Goal: Task Accomplishment & Management: Complete application form

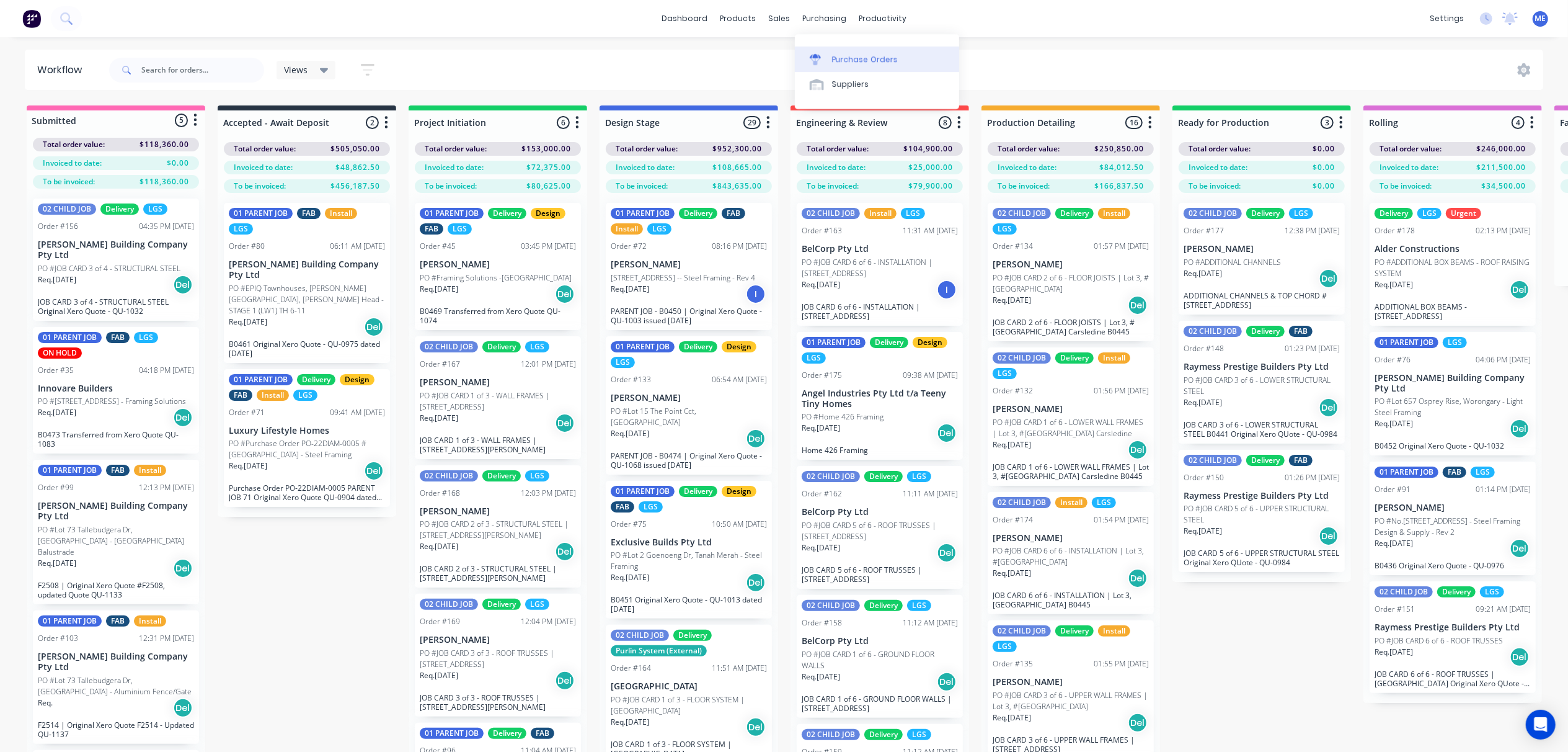
click at [886, 60] on div "Purchase Orders" at bounding box center [864, 59] width 66 height 11
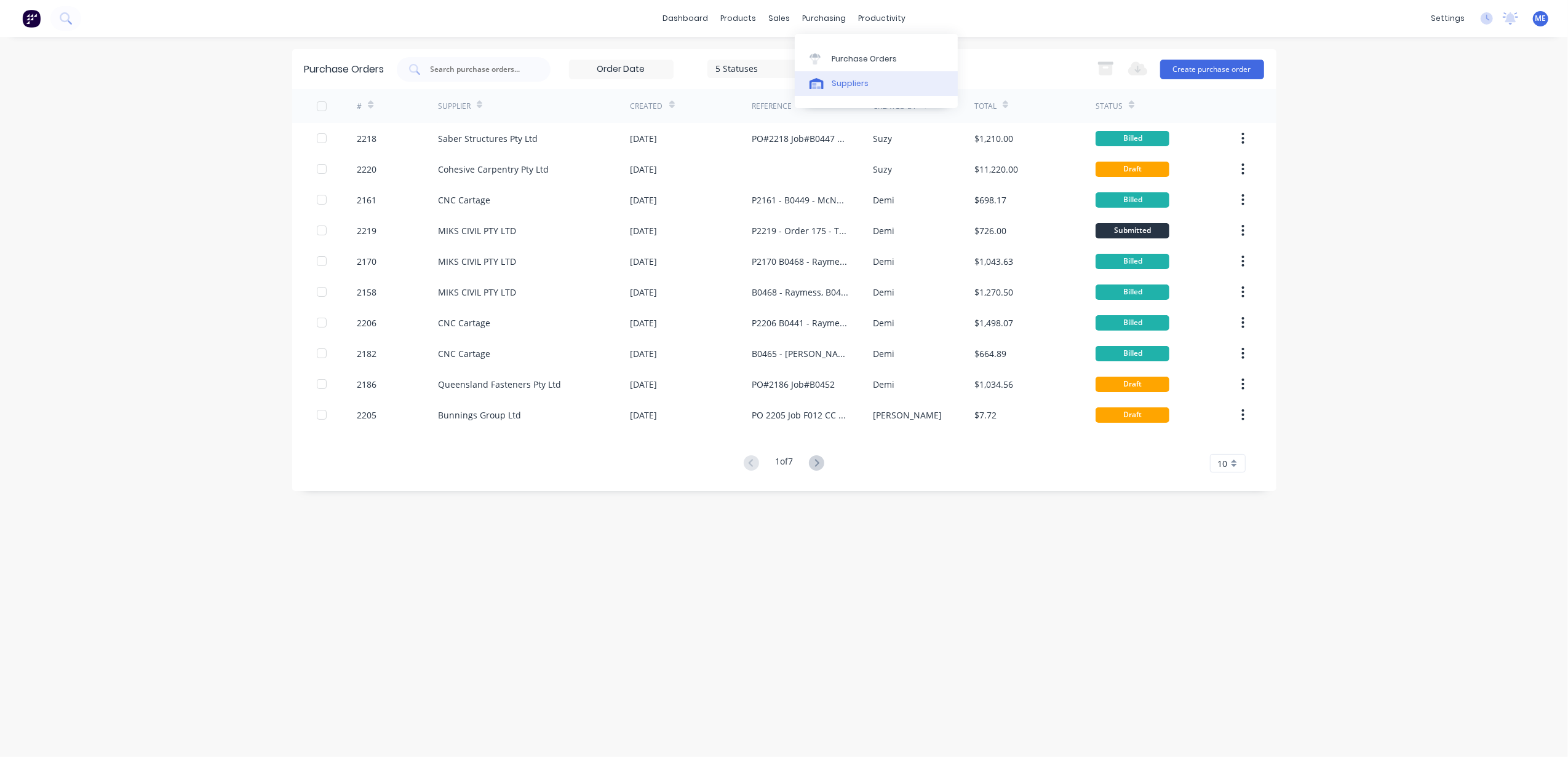
click at [847, 85] on div "Suppliers" at bounding box center [850, 83] width 37 height 11
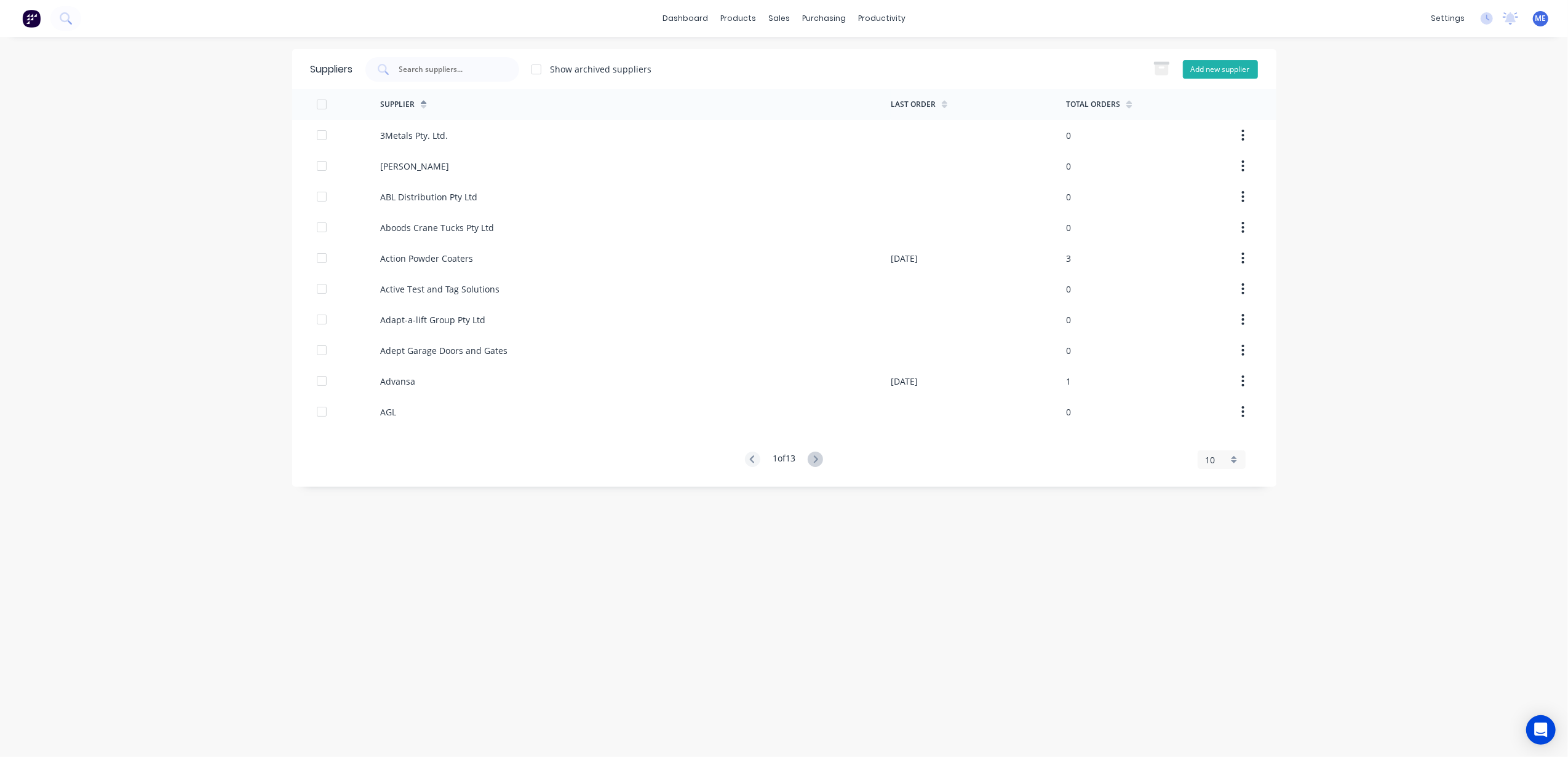
click at [1204, 68] on button "Add new supplier" at bounding box center [1220, 69] width 75 height 19
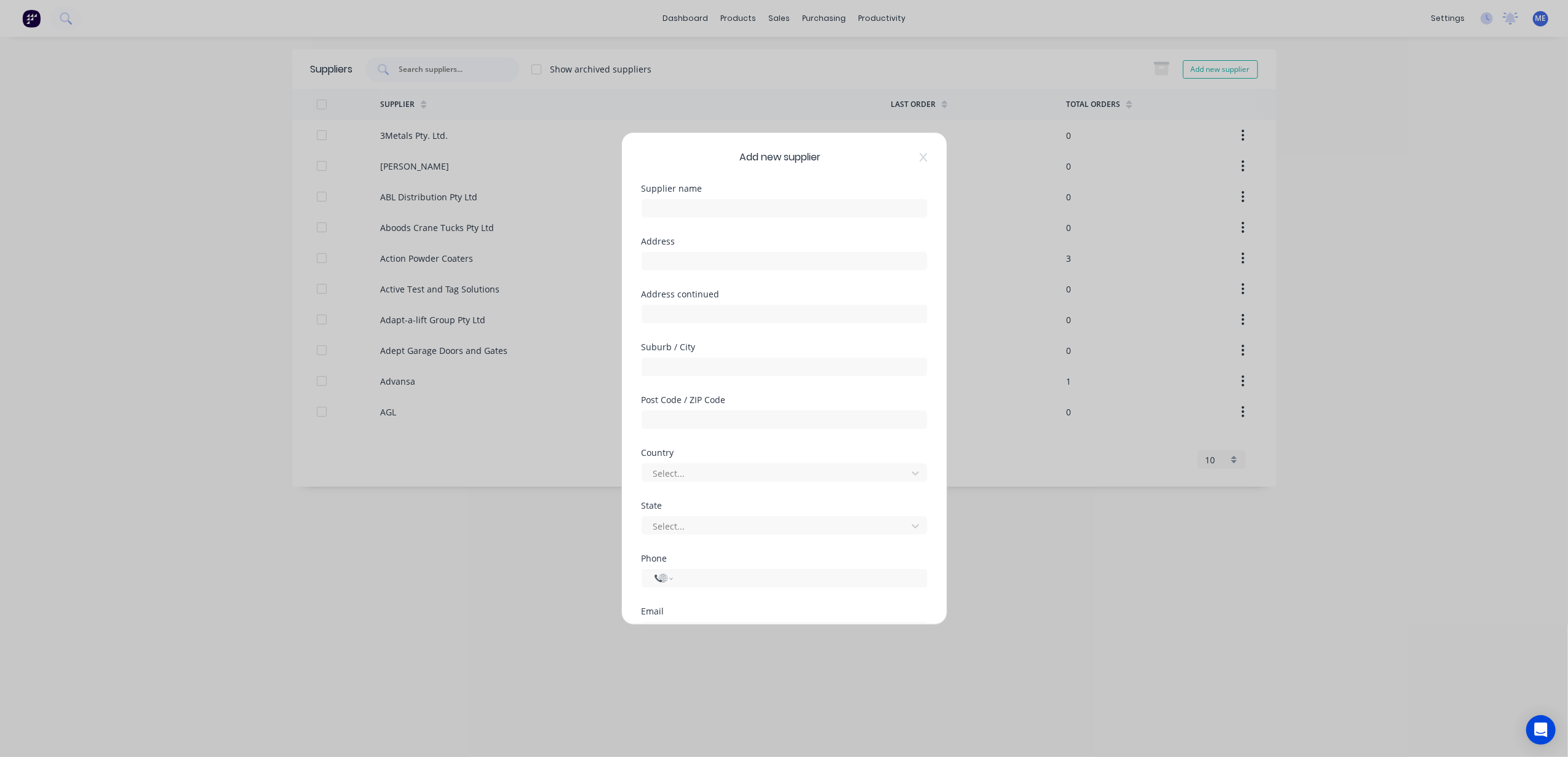
select select "AU"
click at [674, 195] on div "Supplier name" at bounding box center [784, 200] width 285 height 33
click at [683, 214] on input "text" at bounding box center [784, 208] width 285 height 19
type input "Guerilla Steel"
click at [689, 269] on input "text" at bounding box center [784, 261] width 285 height 19
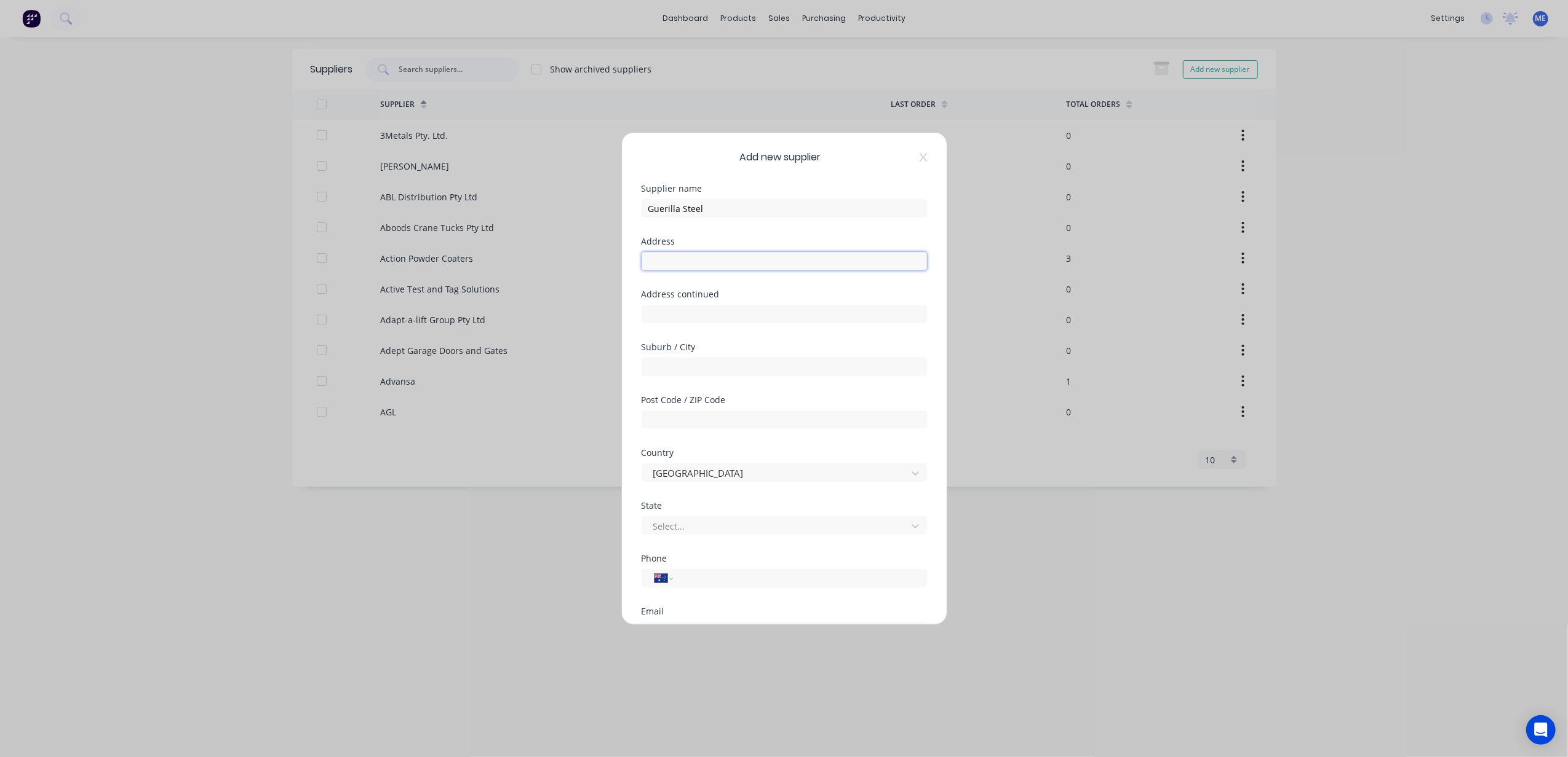
paste input "7 Aliciajay Cct"
click at [649, 257] on input "7 Aliciajay Cct" at bounding box center [784, 261] width 285 height 19
type input "17 Aliciajay Cct"
click at [766, 228] on div "Supplier name Guerilla Steel" at bounding box center [784, 211] width 285 height 53
click at [686, 365] on input "text" at bounding box center [784, 367] width 285 height 19
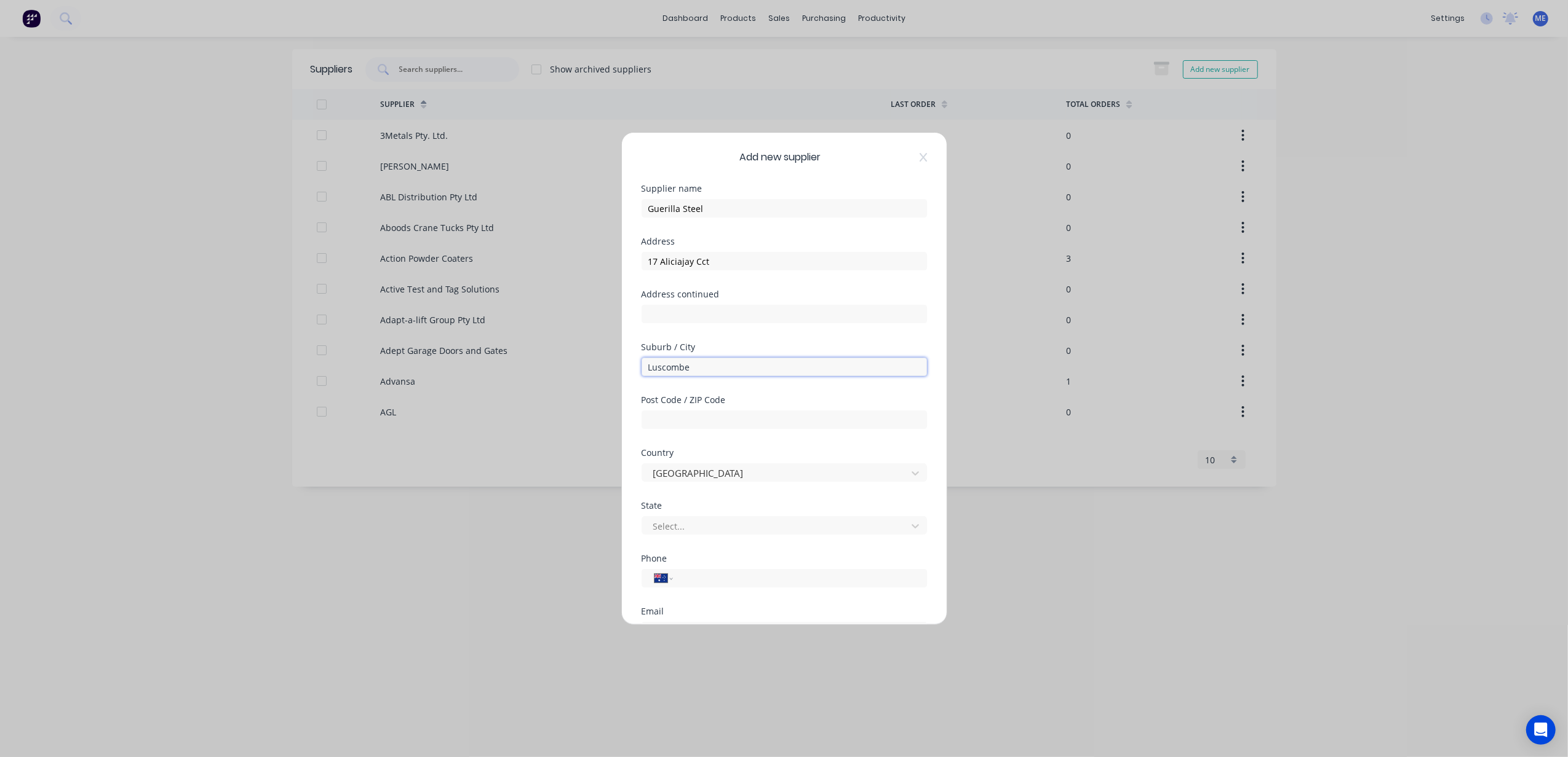
type input "Luscombe"
type input "4207"
type input "q"
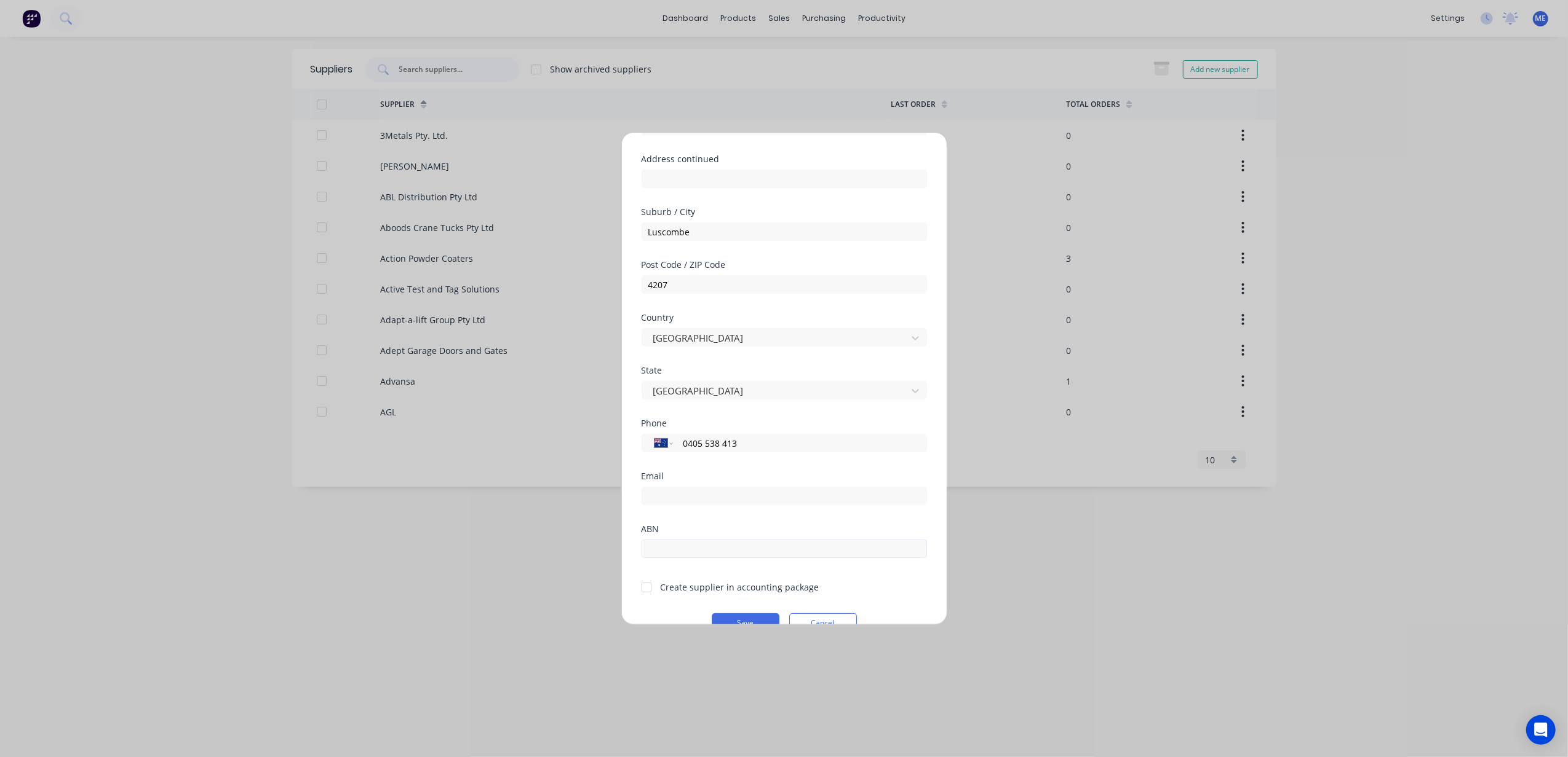
scroll to position [161, 0]
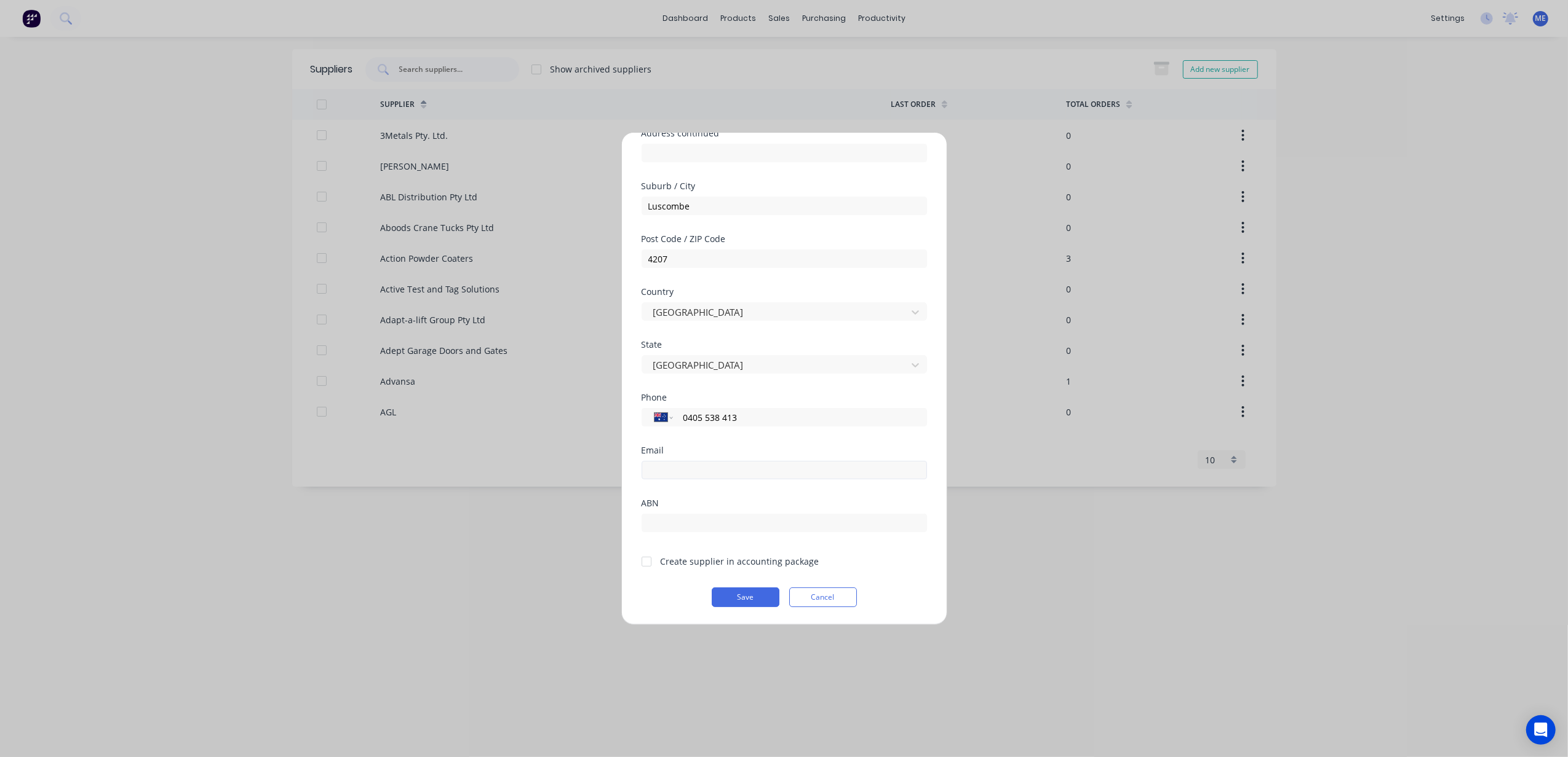
type input "0405 538 413"
click at [736, 469] on input "email" at bounding box center [784, 470] width 285 height 19
click at [709, 470] on input "email" at bounding box center [784, 470] width 285 height 19
paste input "guerillasteel@gmail.com"
type input "guerillasteel@gmail.com"
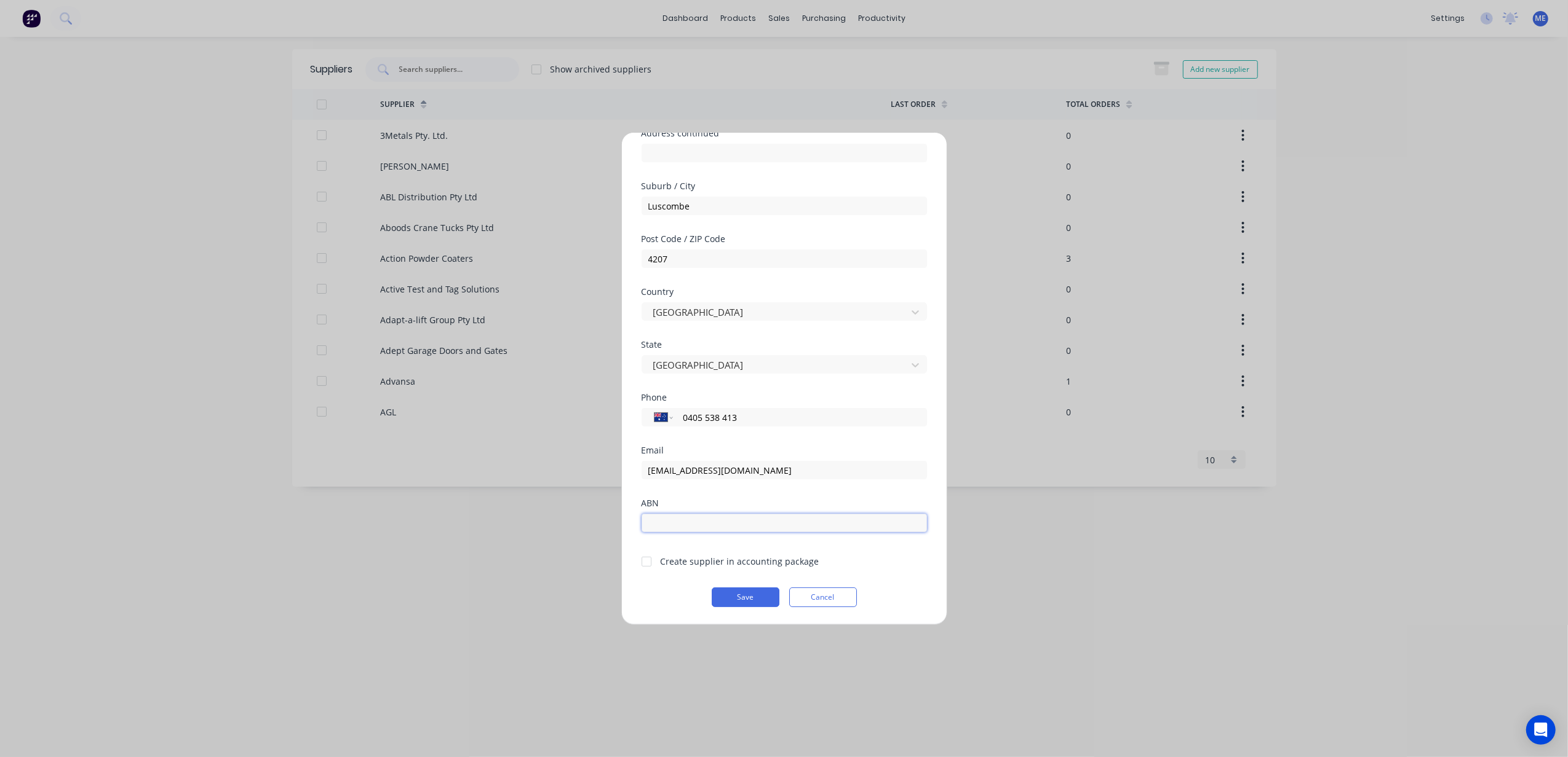
drag, startPoint x: 690, startPoint y: 519, endPoint x: 723, endPoint y: 485, distance: 47.4
click at [690, 519] on input "text" at bounding box center [784, 524] width 285 height 19
click at [718, 529] on input "text" at bounding box center [784, 524] width 285 height 19
click at [734, 518] on input "text" at bounding box center [784, 524] width 285 height 19
type input "44653440307"
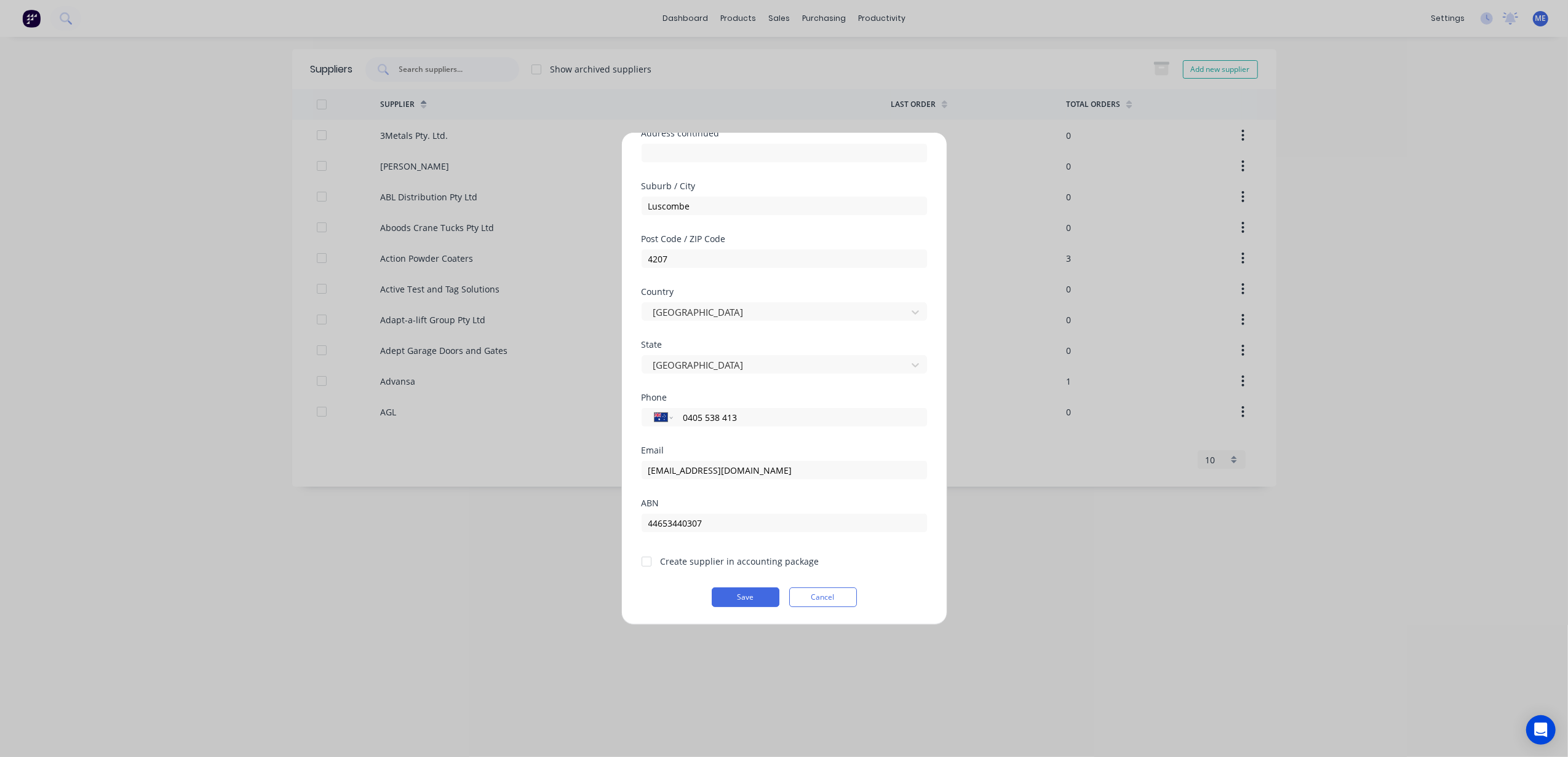
click at [726, 562] on div "Create supplier in accounting package" at bounding box center [740, 561] width 159 height 13
click at [642, 563] on div at bounding box center [646, 562] width 25 height 25
click at [733, 595] on button "Save" at bounding box center [745, 597] width 68 height 19
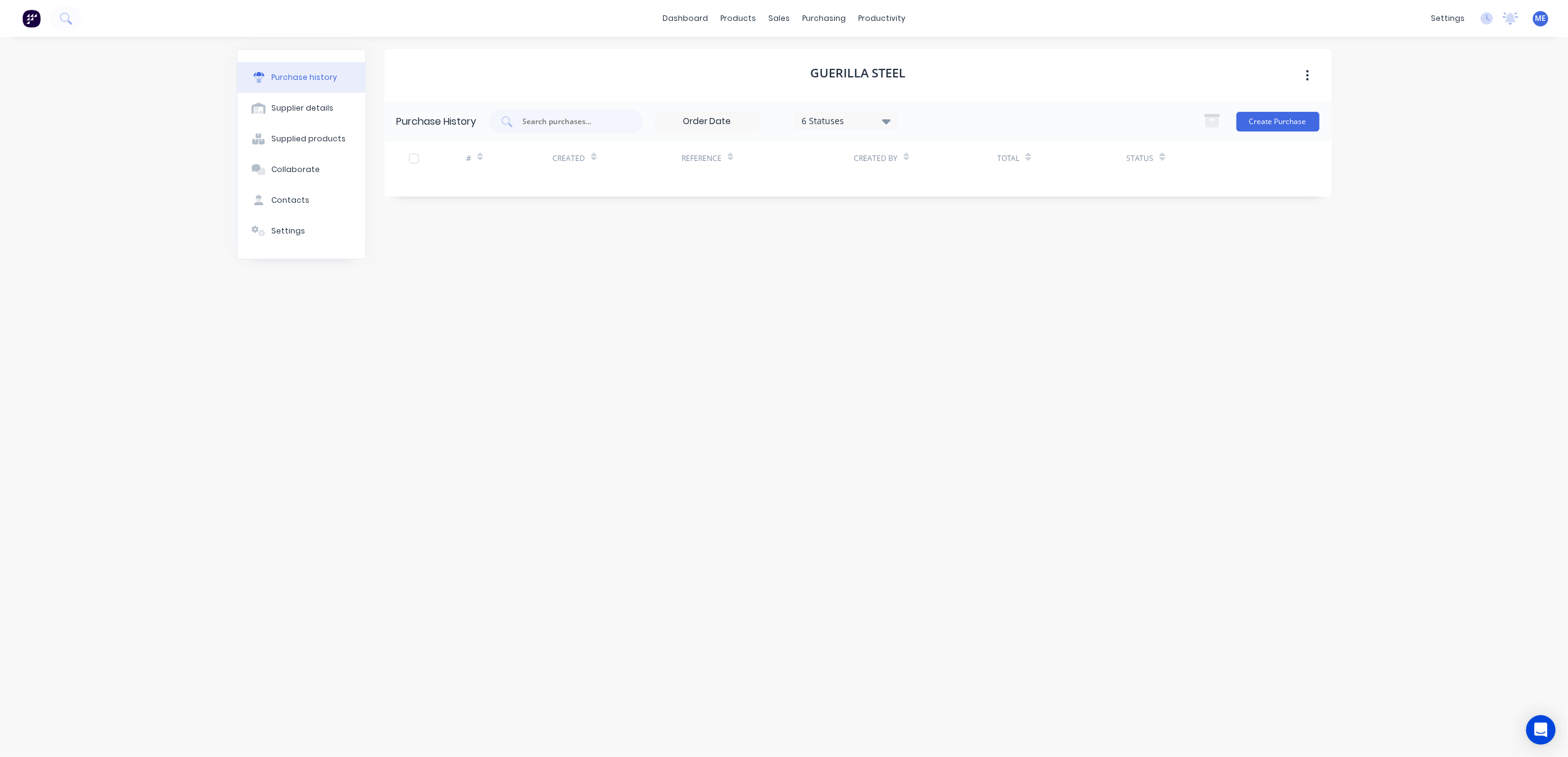
click at [1305, 73] on button "button" at bounding box center [1307, 75] width 29 height 22
click at [877, 72] on h1 "Guerilla Steel" at bounding box center [857, 73] width 96 height 14
click at [873, 72] on h1 "Guerilla Steel" at bounding box center [857, 73] width 96 height 14
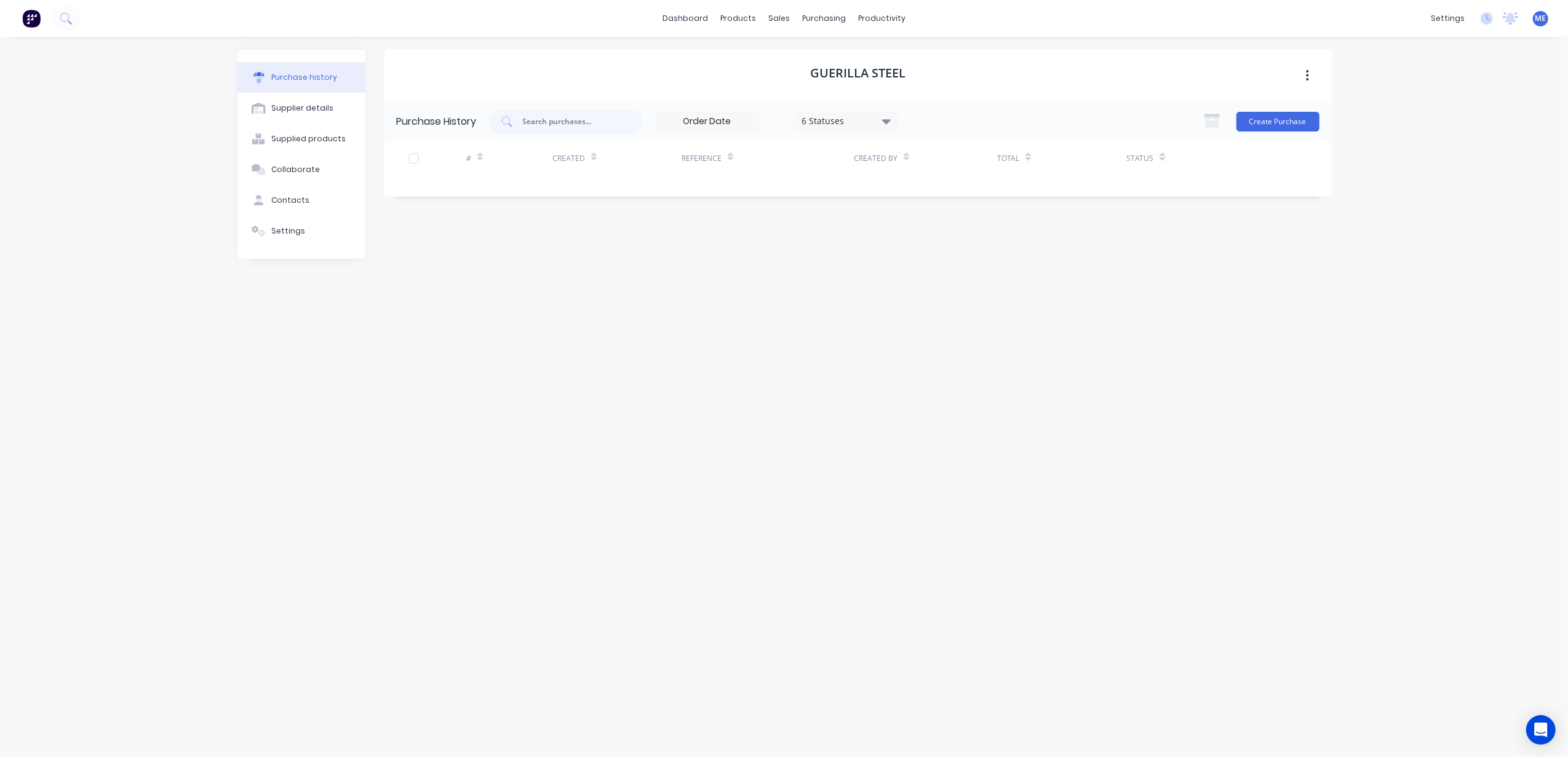
drag, startPoint x: 873, startPoint y: 72, endPoint x: 935, endPoint y: 259, distance: 197.0
click at [935, 259] on div "Guerilla Steel Purchase History 6 Statuses 6 Statuses Create Purchase # Created…" at bounding box center [857, 391] width 947 height 683
click at [833, 349] on div "Guerilla Steel Purchase History 6 Statuses 6 Statuses Create Purchase # Created…" at bounding box center [857, 391] width 947 height 683
click at [273, 100] on button "Supplier details" at bounding box center [301, 108] width 128 height 30
select select "AU"
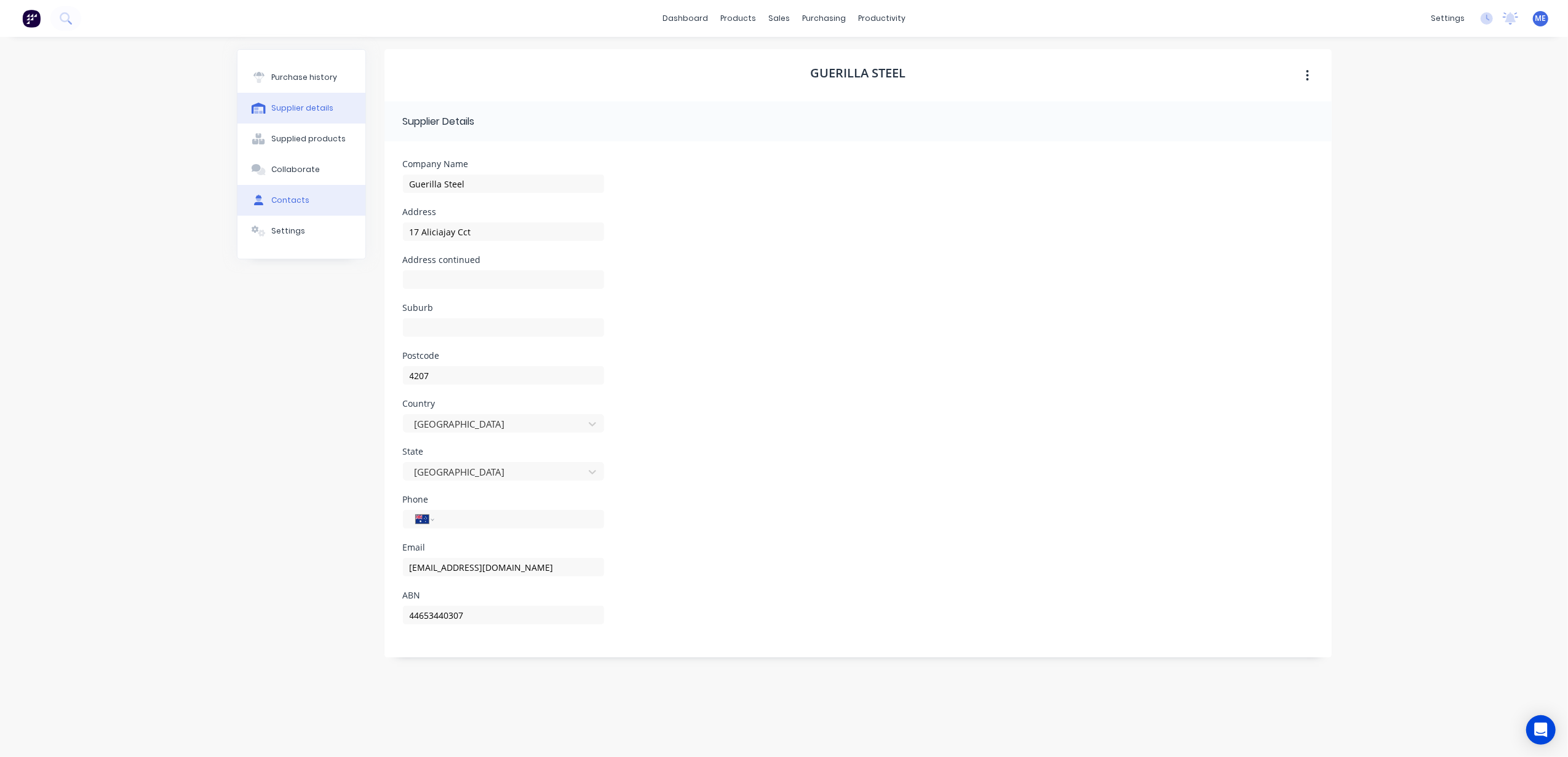
click at [304, 189] on button "Contacts" at bounding box center [301, 200] width 128 height 30
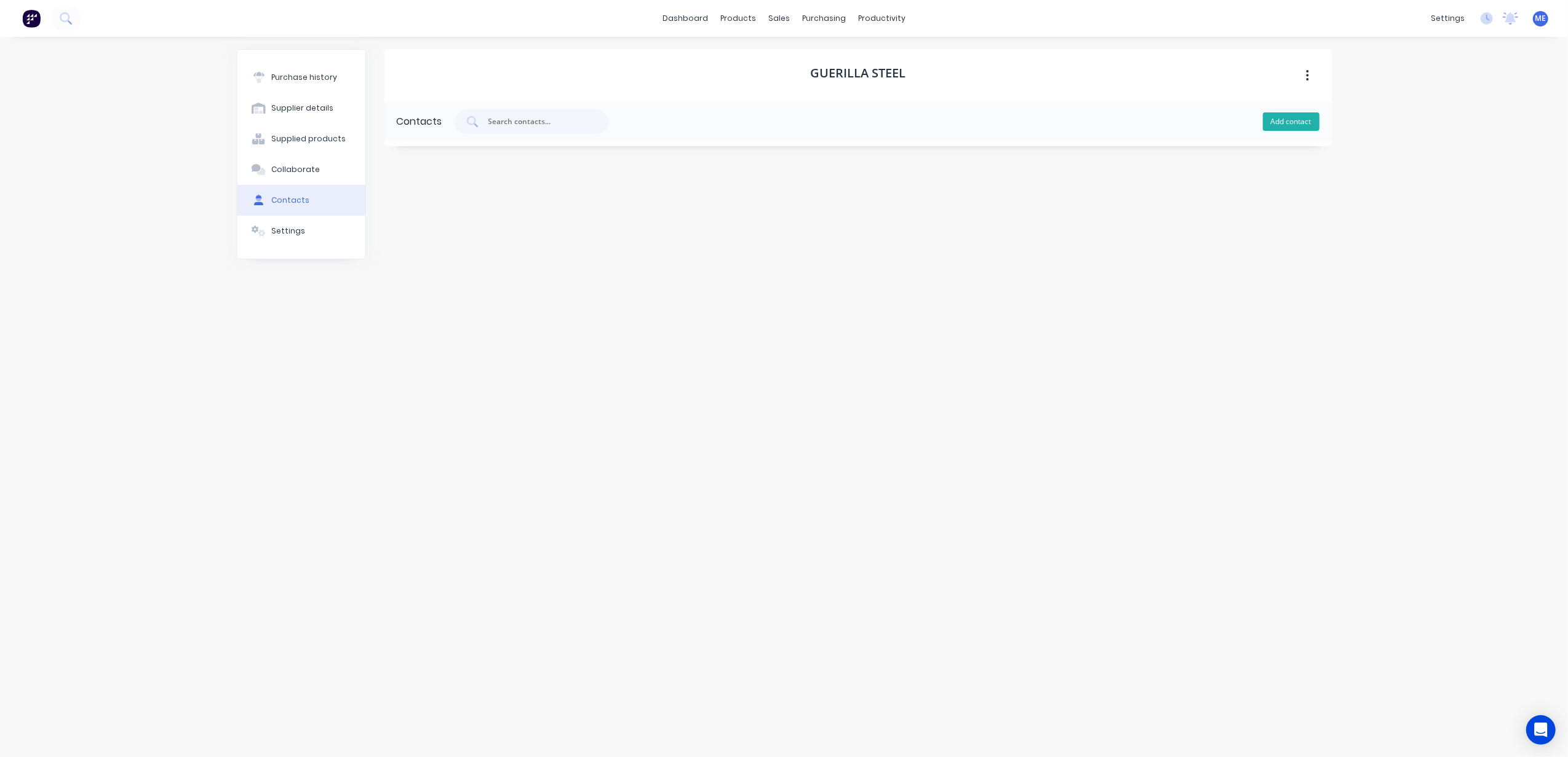
click at [1300, 113] on button "Add contact" at bounding box center [1290, 122] width 57 height 19
click at [423, 163] on div "New Contact" at bounding box center [442, 161] width 59 height 40
click at [401, 161] on icon "button" at bounding box center [398, 161] width 8 height 8
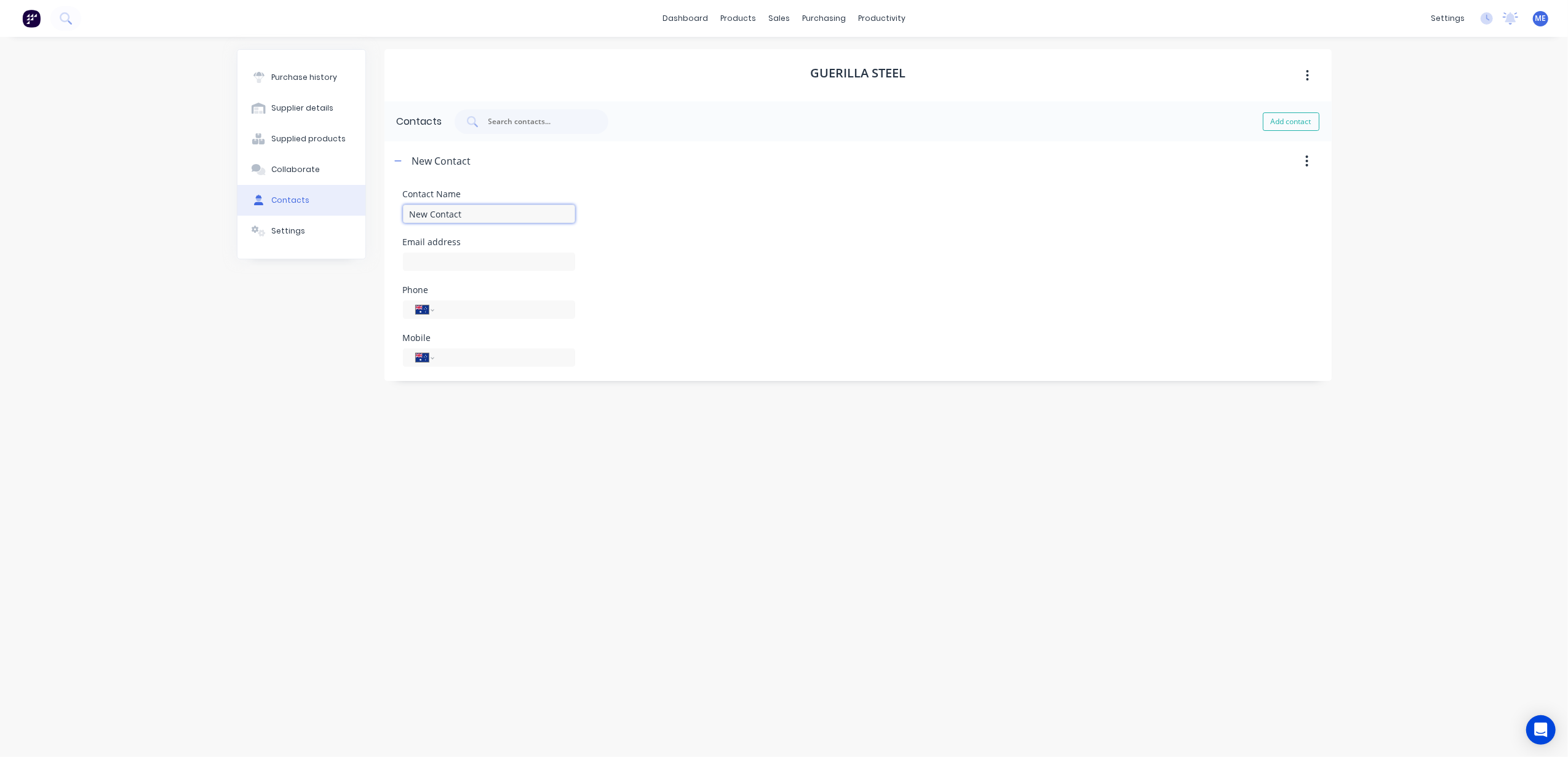
click at [476, 215] on input "New Contact" at bounding box center [488, 214] width 172 height 19
type input "Morgan"
paste input "guerillasteel@gmail.com"
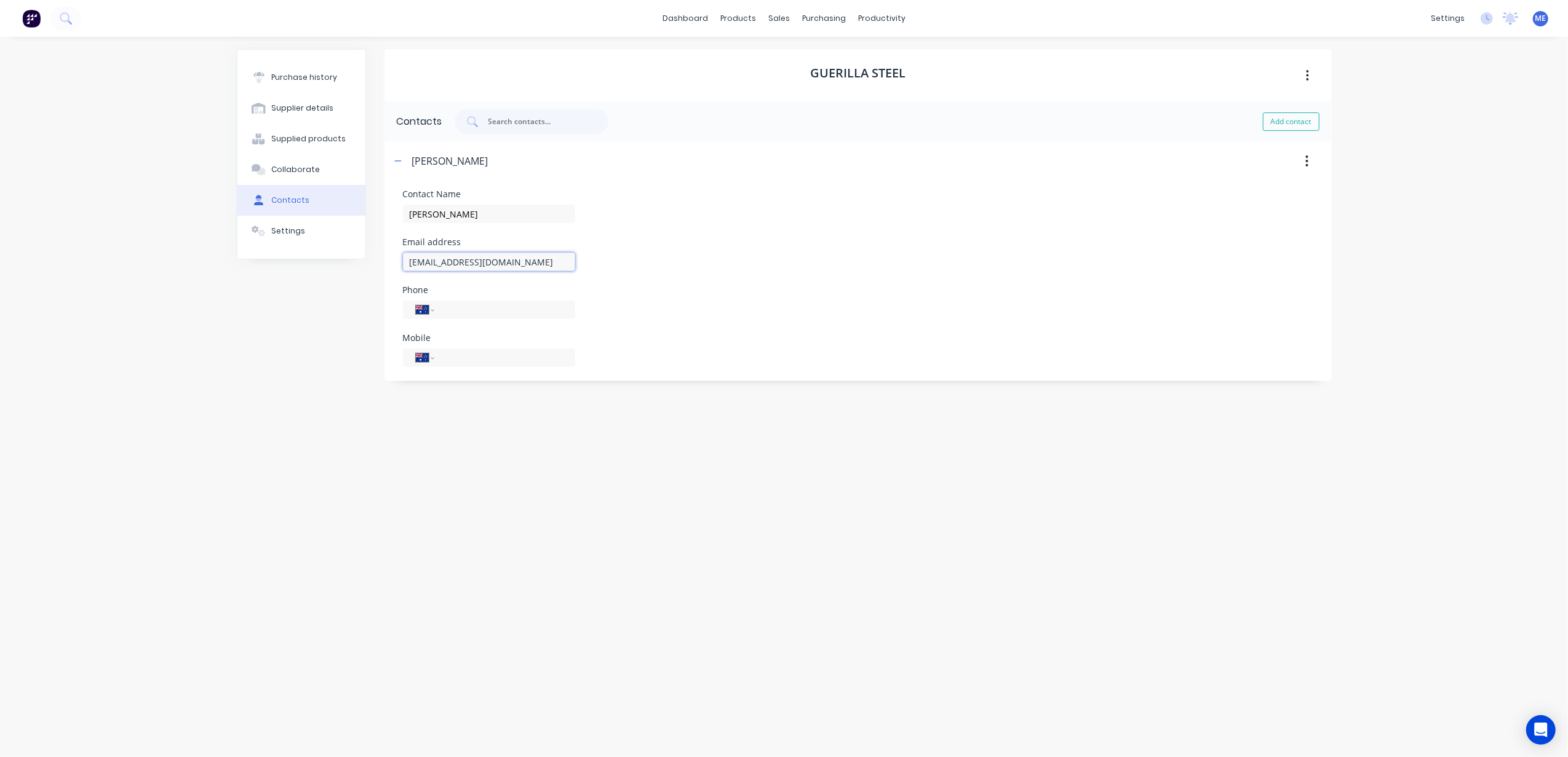
type input "guerillasteel@gmail.com"
click at [792, 211] on div "Contact Name Morgan" at bounding box center [858, 206] width 911 height 33
click at [465, 359] on input "tel" at bounding box center [502, 358] width 118 height 14
type input "0405 538 413"
drag, startPoint x: 1012, startPoint y: 512, endPoint x: 977, endPoint y: 514, distance: 35.1
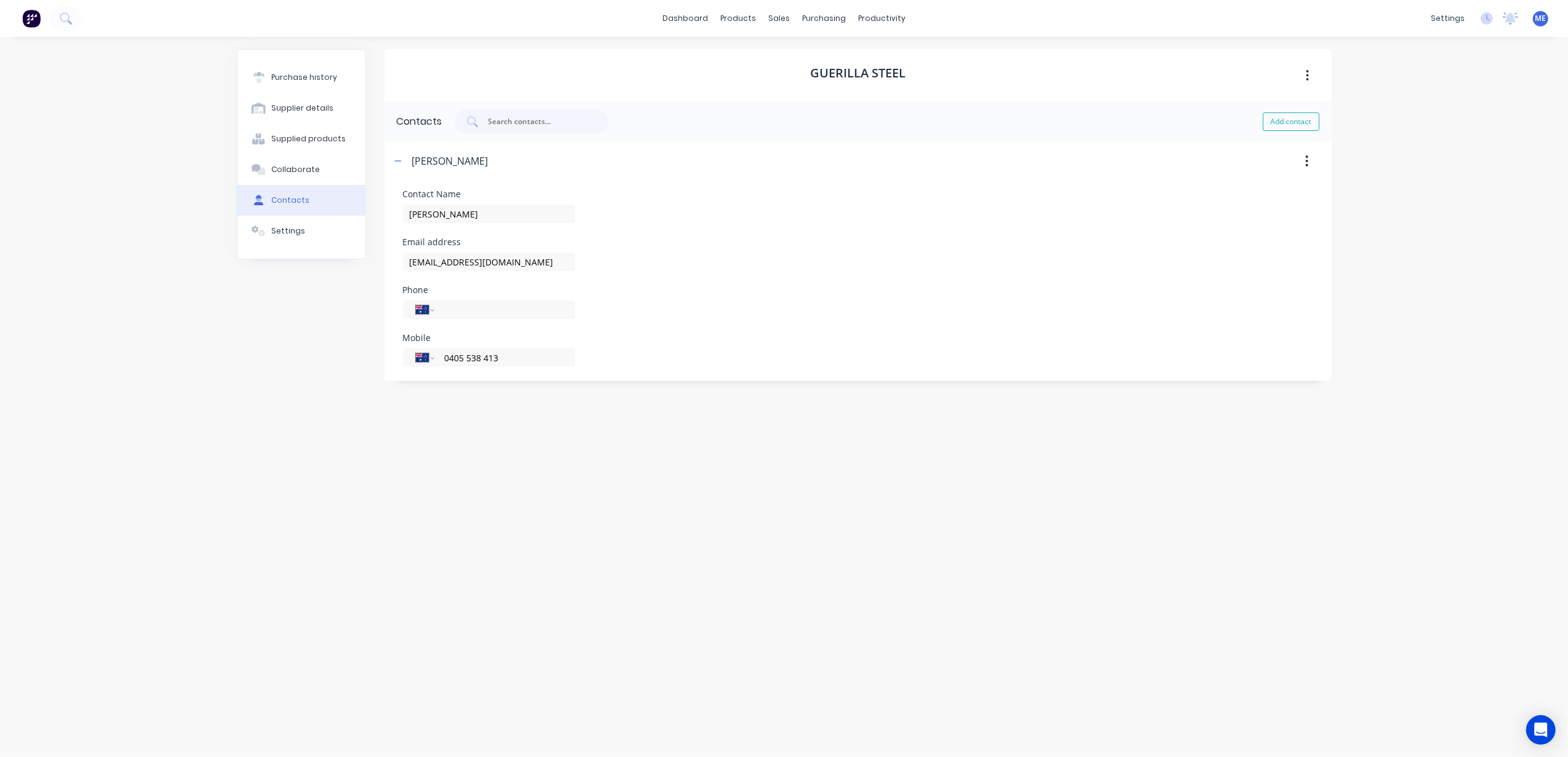
click at [1011, 513] on div "Guerilla Steel Contacts Add contact Morgan Contact Name Morgan Email address gu…" at bounding box center [857, 391] width 947 height 683
click at [1296, 70] on button "button" at bounding box center [1307, 75] width 29 height 22
click at [1377, 109] on div "dashboard products sales purchasing productivity dashboard products Product Cat…" at bounding box center [784, 378] width 1568 height 757
click at [289, 226] on div "Settings" at bounding box center [289, 231] width 34 height 11
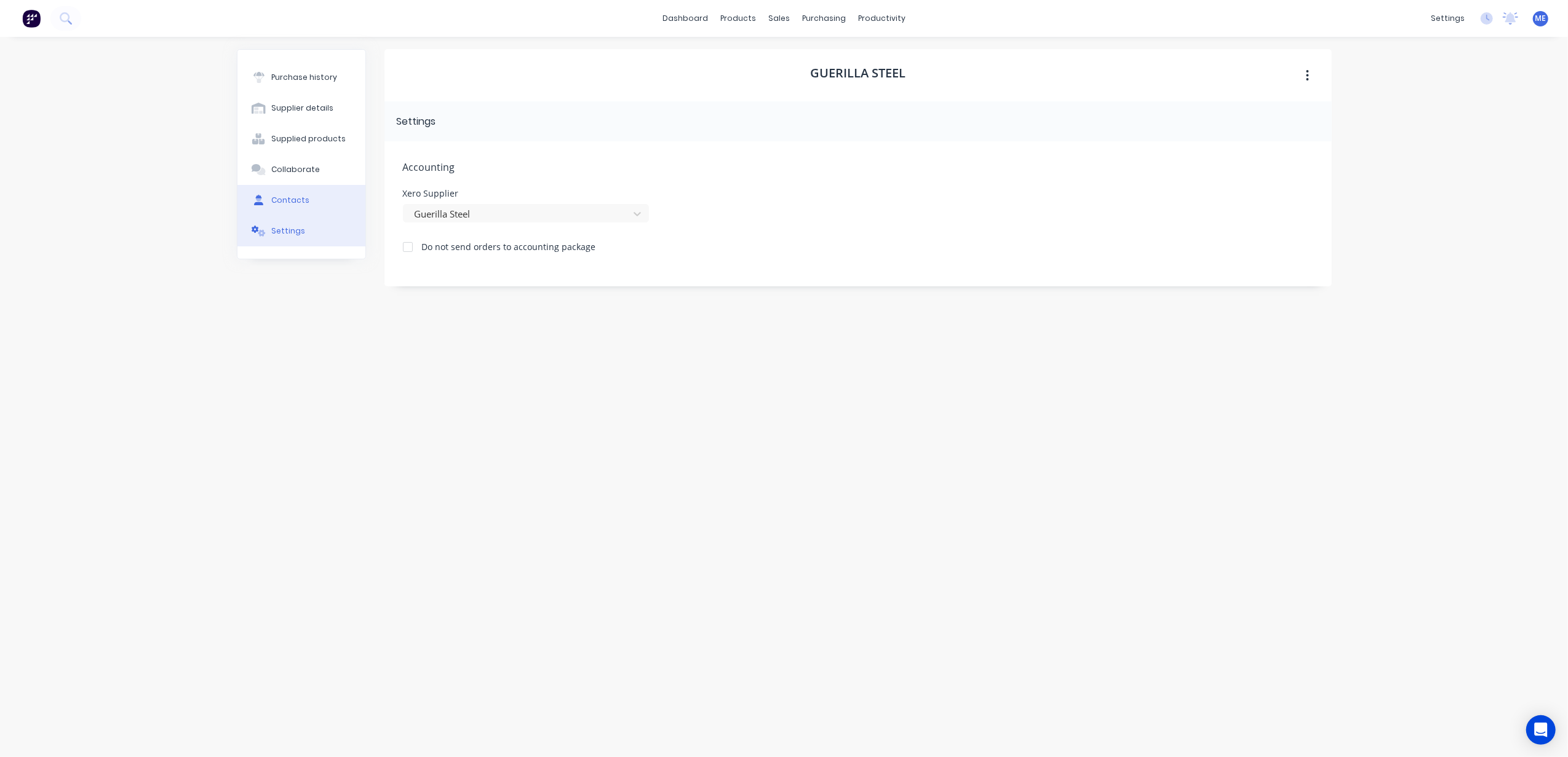
click at [296, 197] on div "Contacts" at bounding box center [290, 200] width 38 height 11
click at [303, 146] on button "Supplied products" at bounding box center [301, 139] width 128 height 30
click at [347, 111] on button "Supplier details" at bounding box center [301, 108] width 128 height 30
select select "AU"
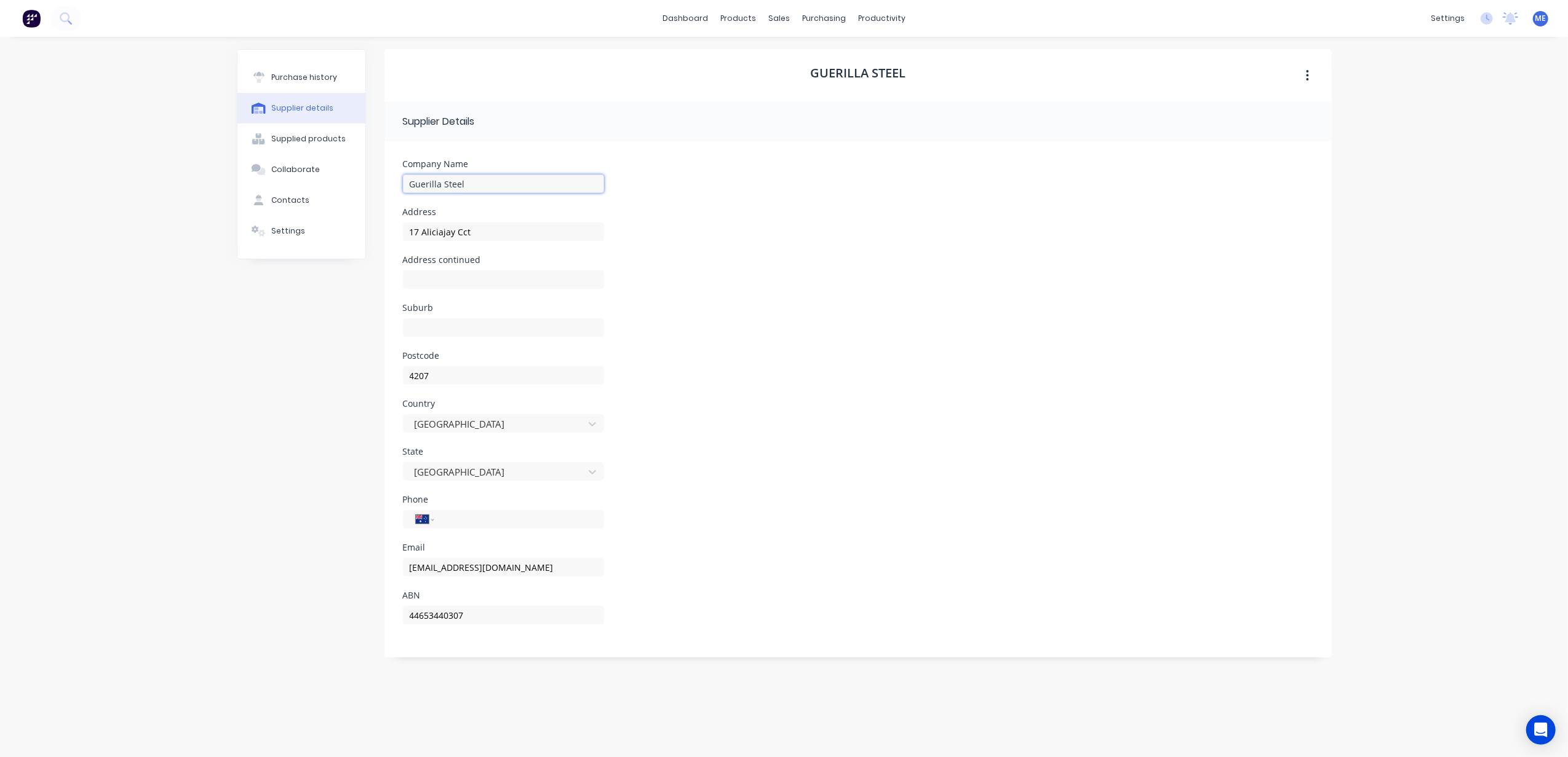
click at [503, 178] on input "Guerilla Steel" at bounding box center [503, 184] width 201 height 19
drag, startPoint x: 503, startPoint y: 178, endPoint x: 379, endPoint y: 189, distance: 124.5
click at [379, 189] on div "Purchase history Supplier details Supplied products Collaborate Contacts Settin…" at bounding box center [784, 391] width 1095 height 683
type input "[PERSON_NAME] and Co Pty Ltd t/a Guerilla Steel"
click at [815, 261] on div "Address continued" at bounding box center [858, 279] width 911 height 48
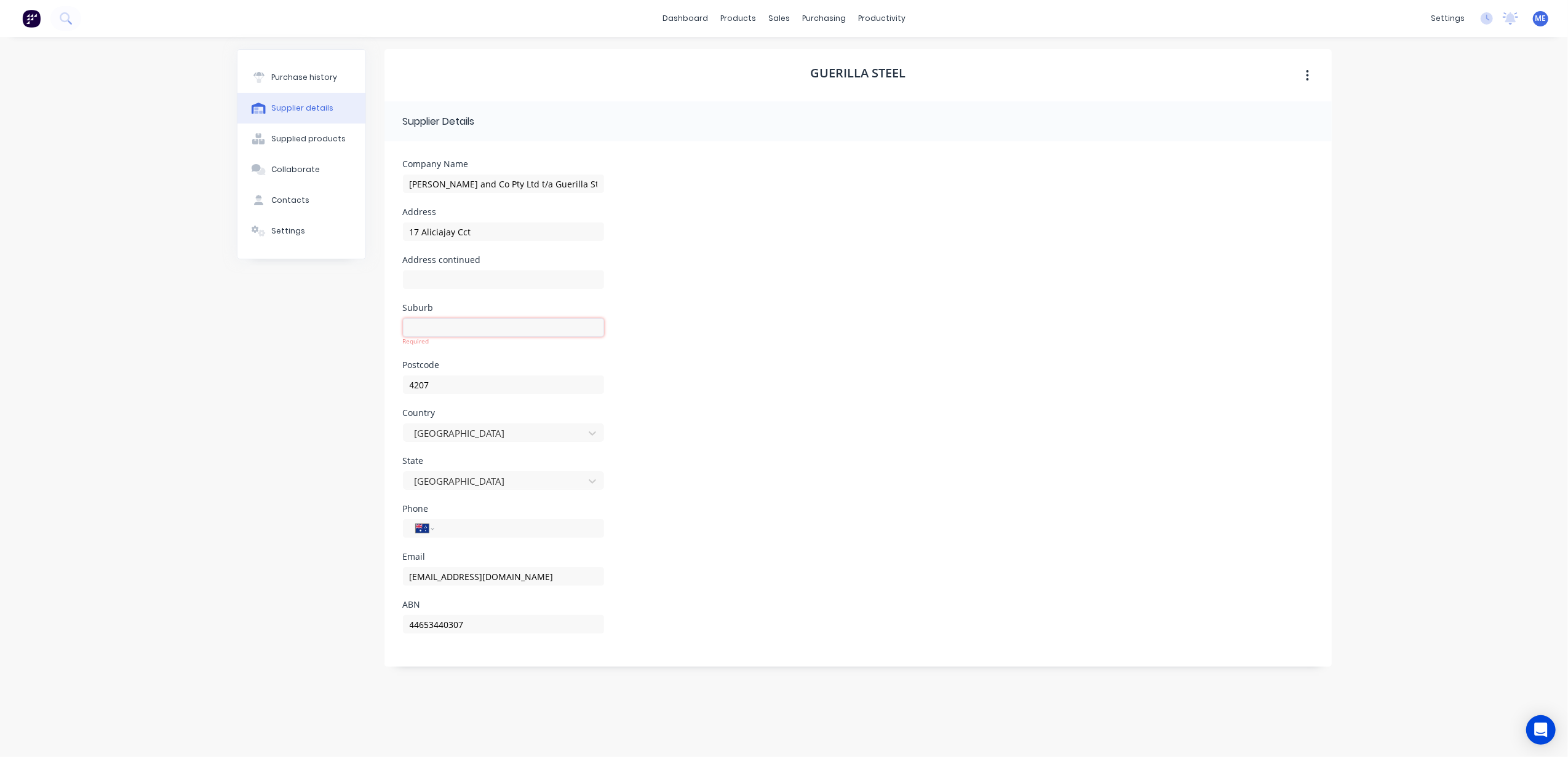
click at [472, 330] on input at bounding box center [503, 327] width 201 height 19
type input "Luscombe"
type input "0405 538 413"
type input "Luscombe"
click at [893, 411] on div "Country Australia" at bounding box center [858, 423] width 911 height 48
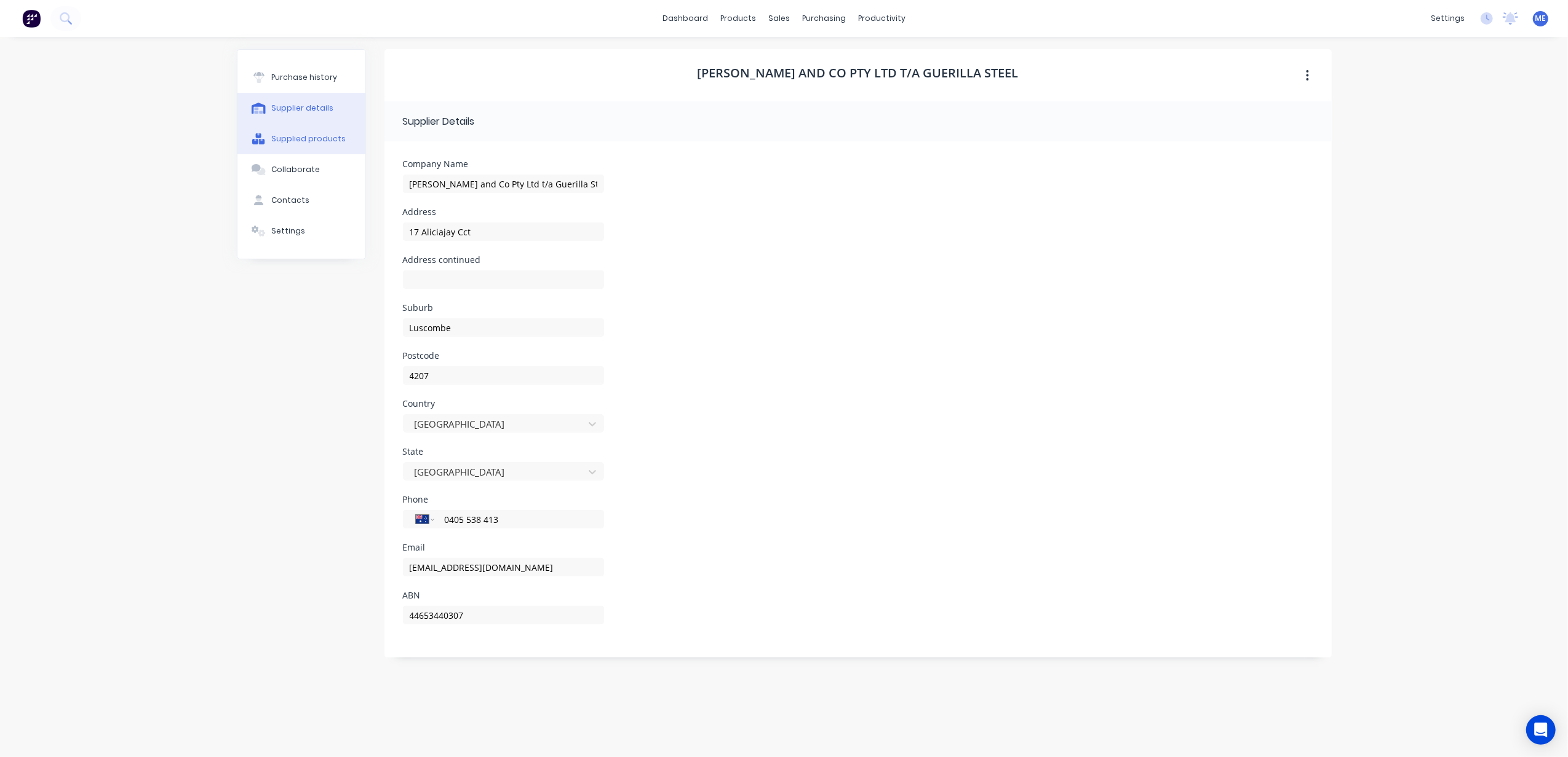
click at [298, 139] on div "Supplied products" at bounding box center [309, 139] width 74 height 11
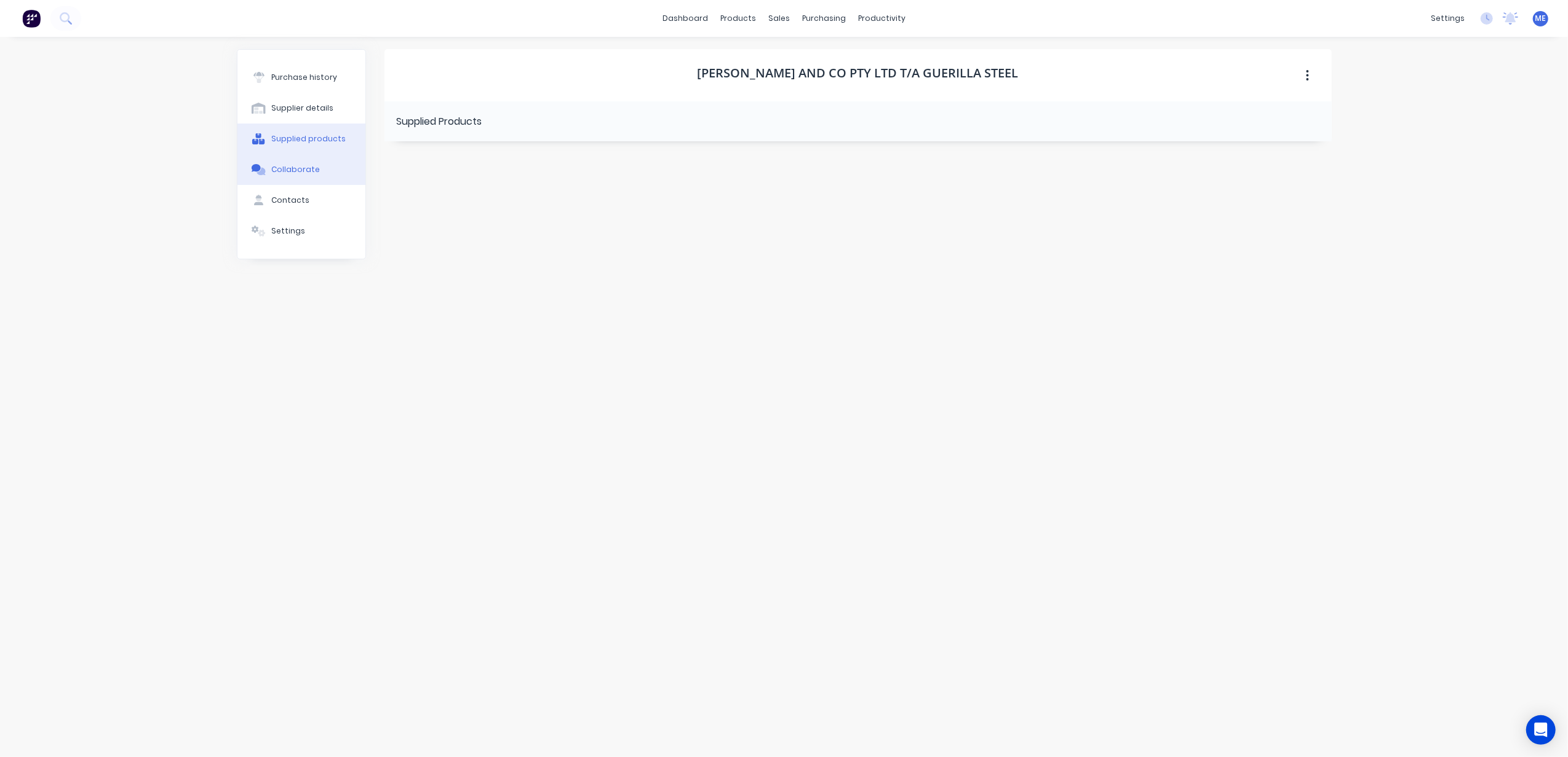
click at [295, 167] on div "Collaborate" at bounding box center [295, 169] width 48 height 11
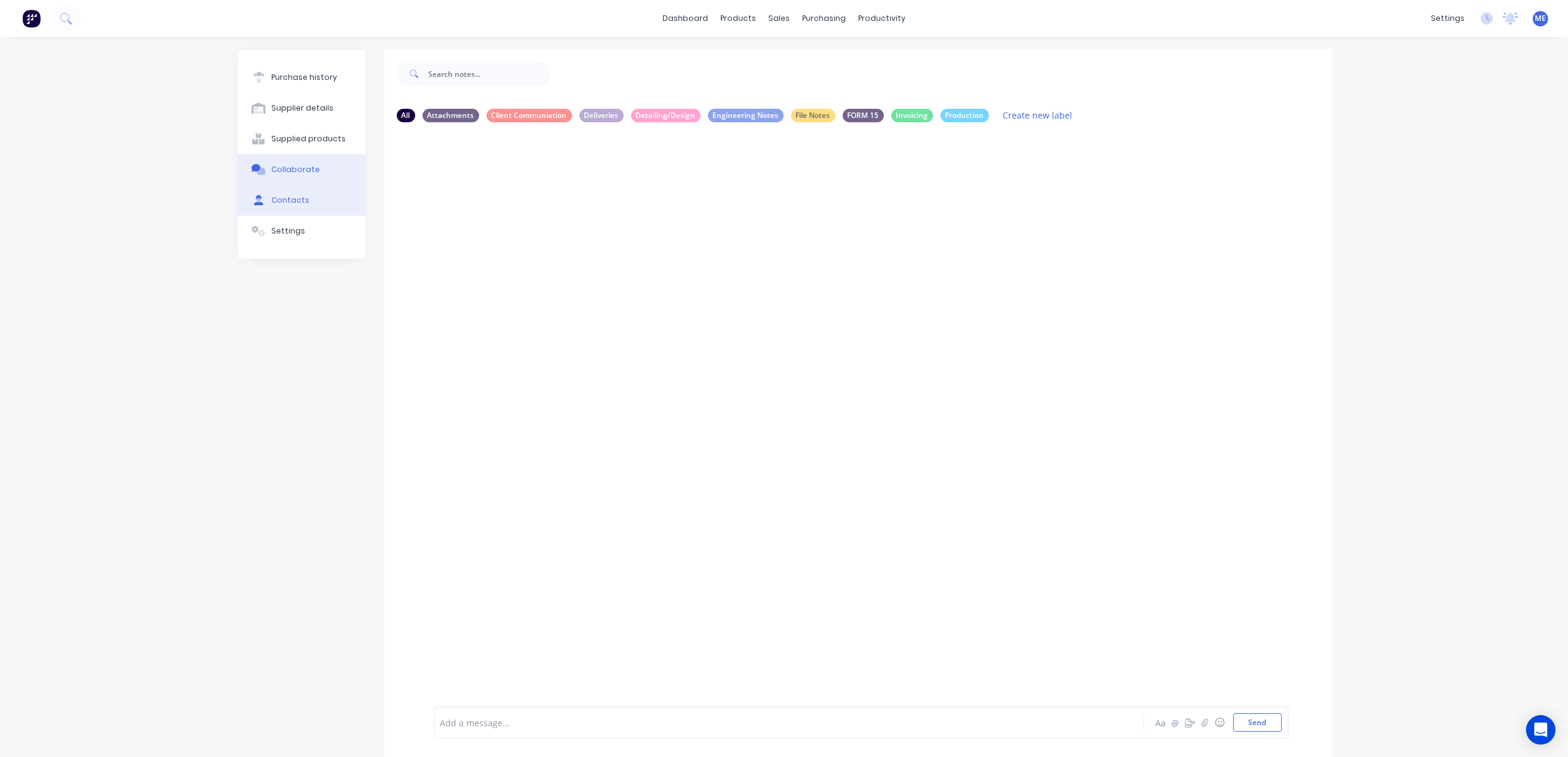
click at [289, 197] on div "Contacts" at bounding box center [290, 200] width 38 height 11
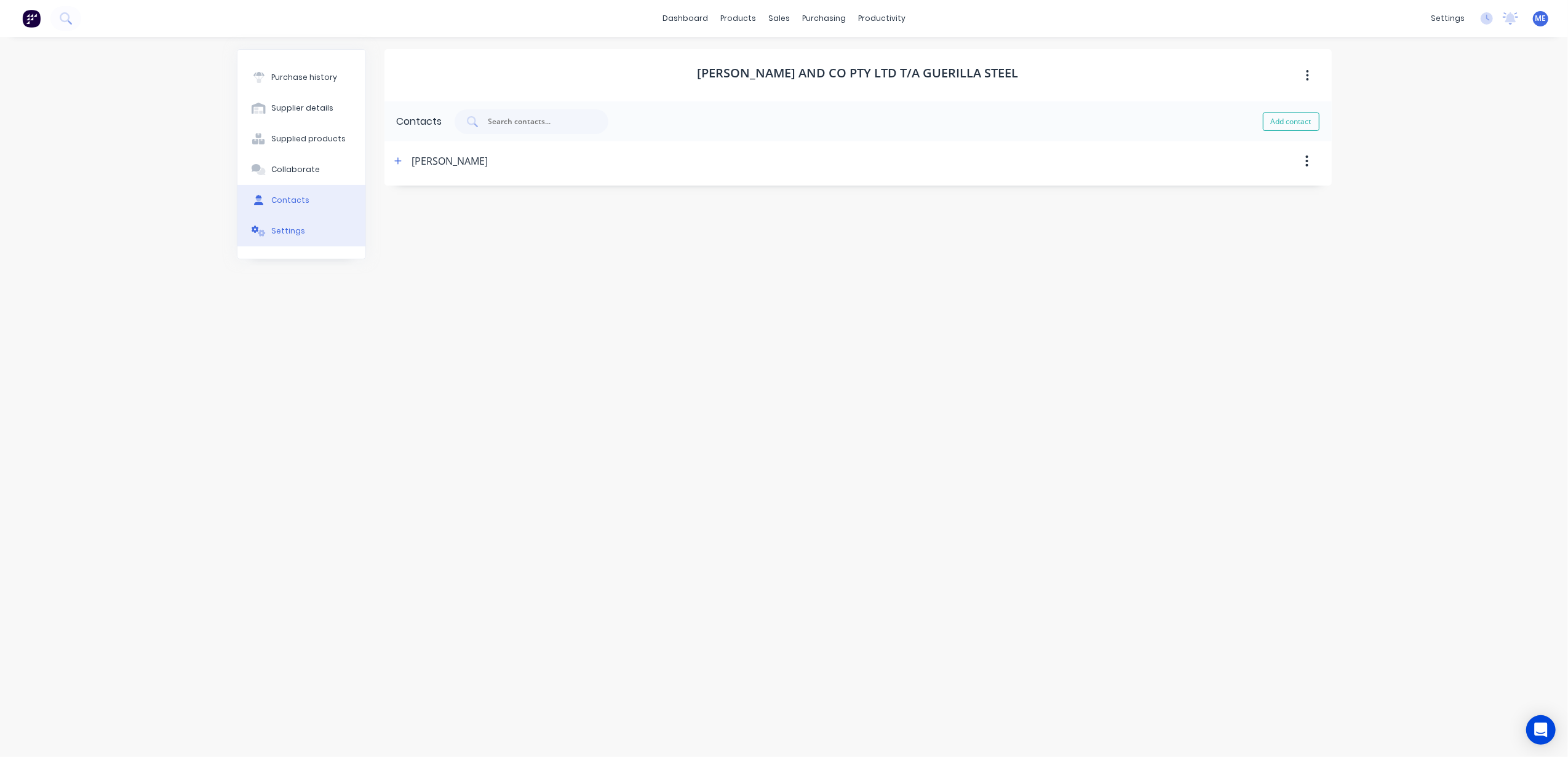
click at [295, 228] on div "Settings" at bounding box center [289, 231] width 34 height 11
click at [535, 215] on div at bounding box center [517, 214] width 209 height 15
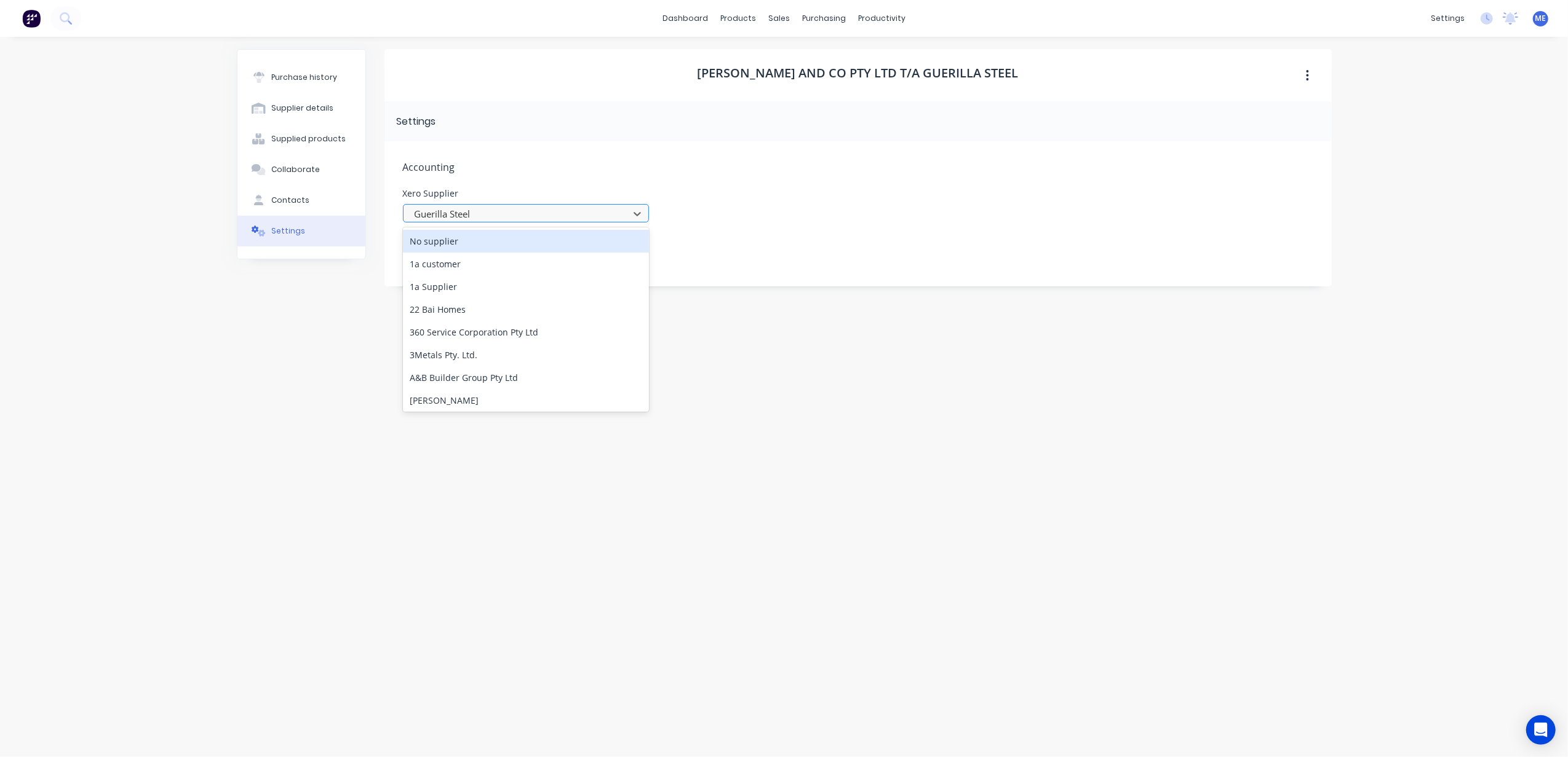
click at [535, 215] on div at bounding box center [517, 214] width 209 height 15
click at [497, 210] on div at bounding box center [517, 214] width 209 height 15
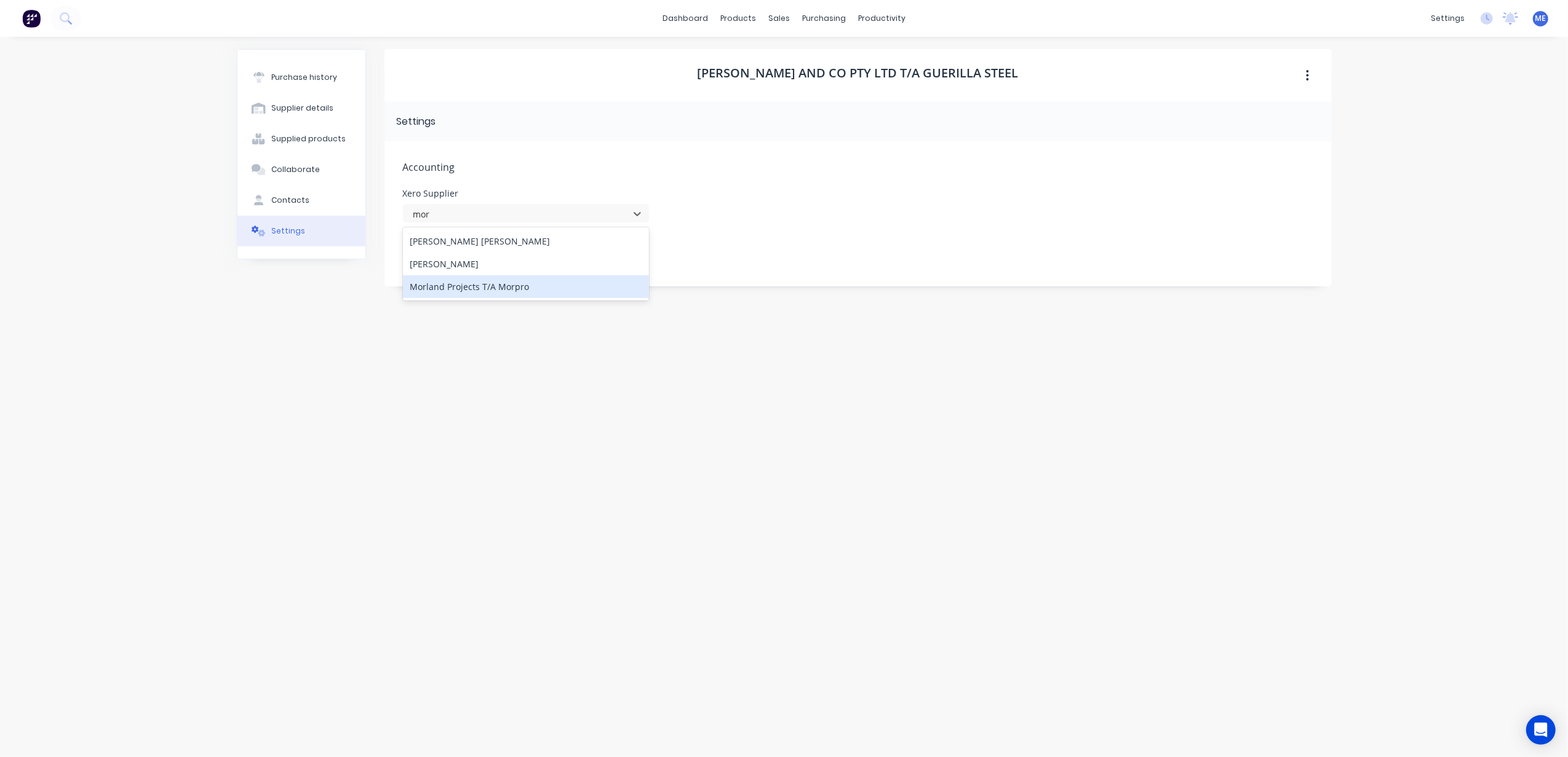
type input "mor"
click at [900, 318] on div "Morgan, Julia and Co Pty Ltd t/a Guerilla Steel Settings Accounting Xero Suppli…" at bounding box center [857, 391] width 947 height 683
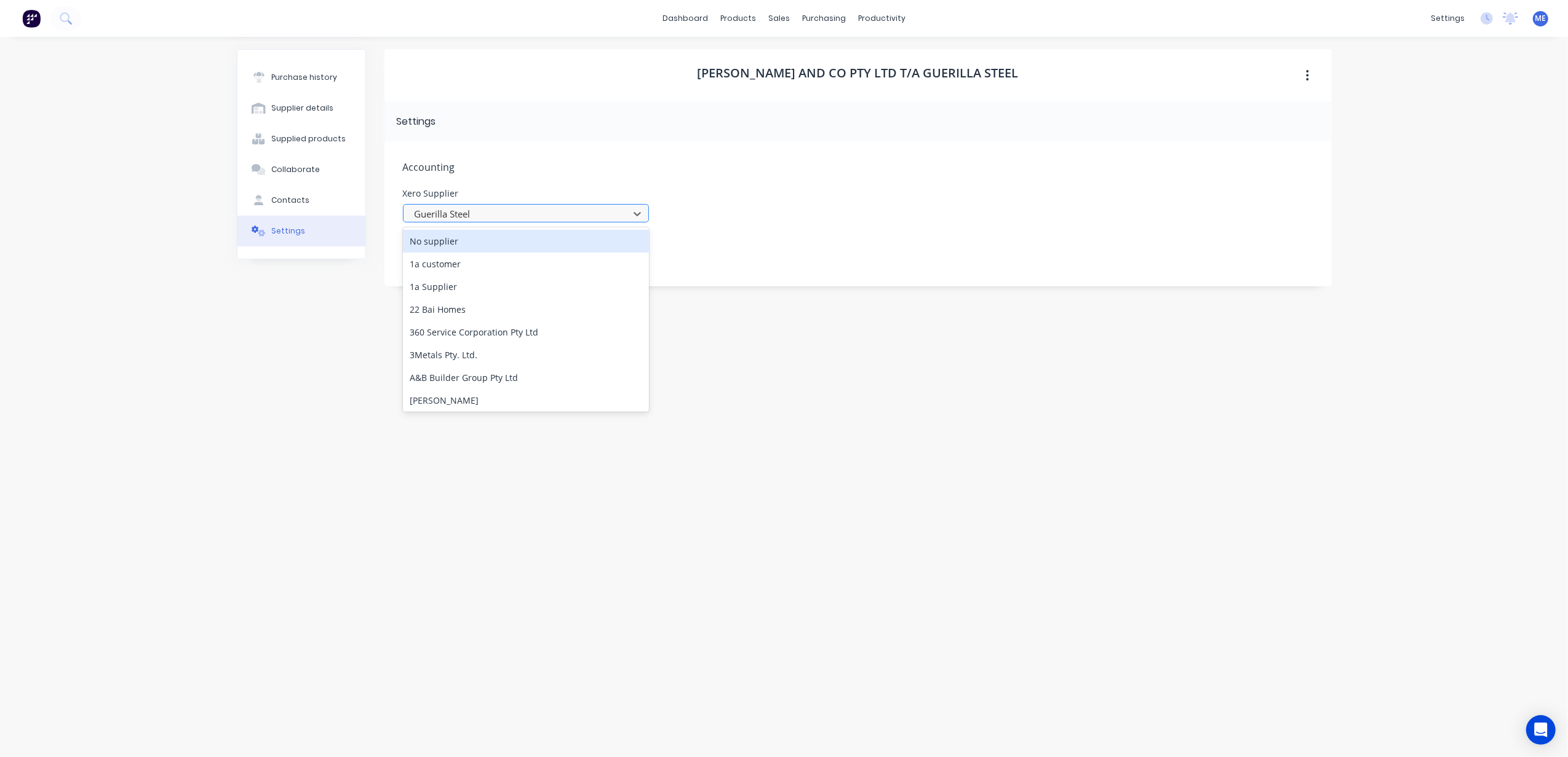
click at [513, 209] on div at bounding box center [517, 214] width 209 height 15
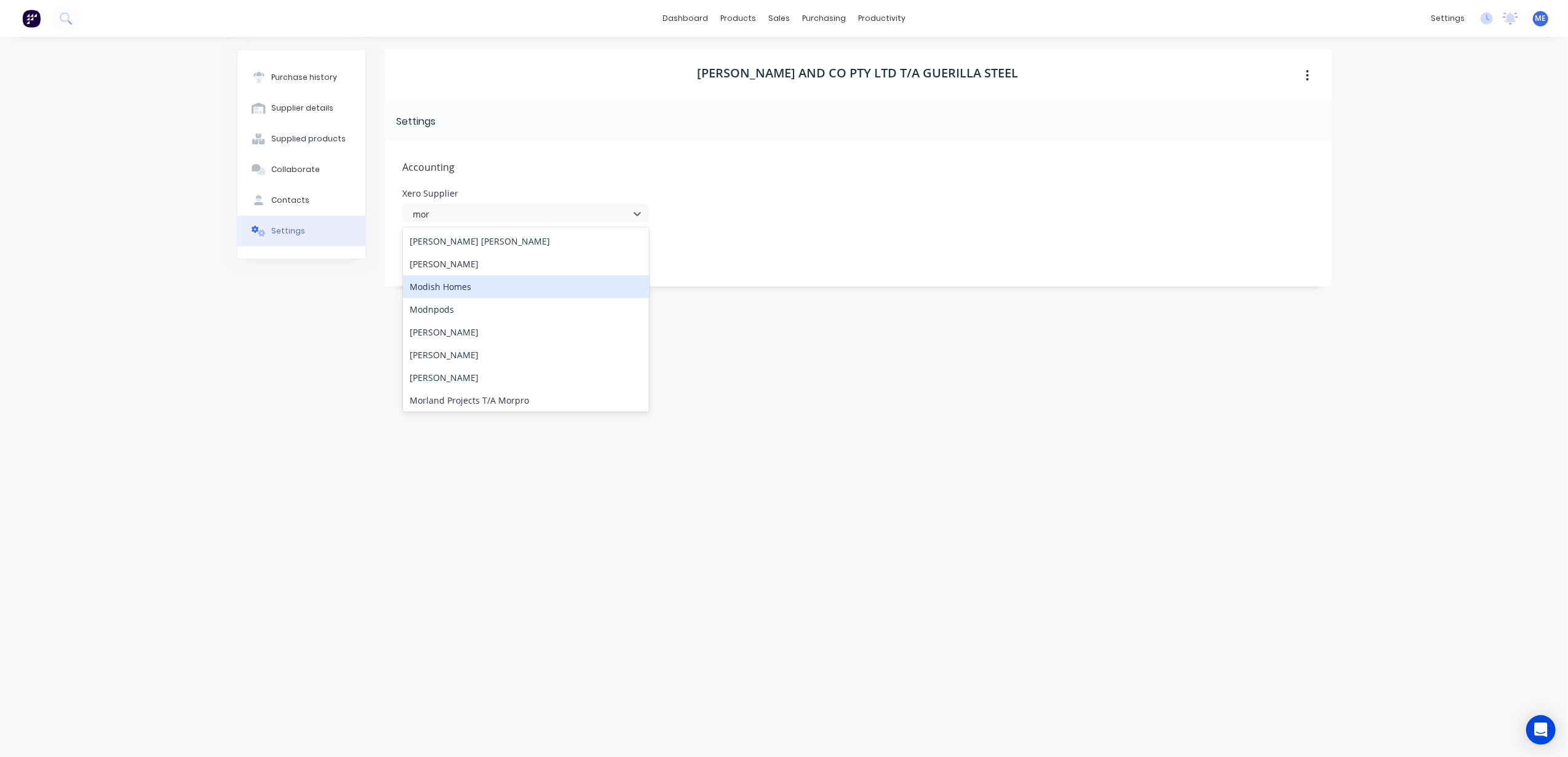
type input "morg"
drag, startPoint x: 776, startPoint y: 418, endPoint x: 767, endPoint y: 406, distance: 15.0
click at [771, 410] on div "Morgan, Julia and Co Pty Ltd t/a Guerilla Steel Settings Accounting Xero Suppli…" at bounding box center [857, 391] width 947 height 683
click at [30, 14] on img at bounding box center [31, 19] width 19 height 19
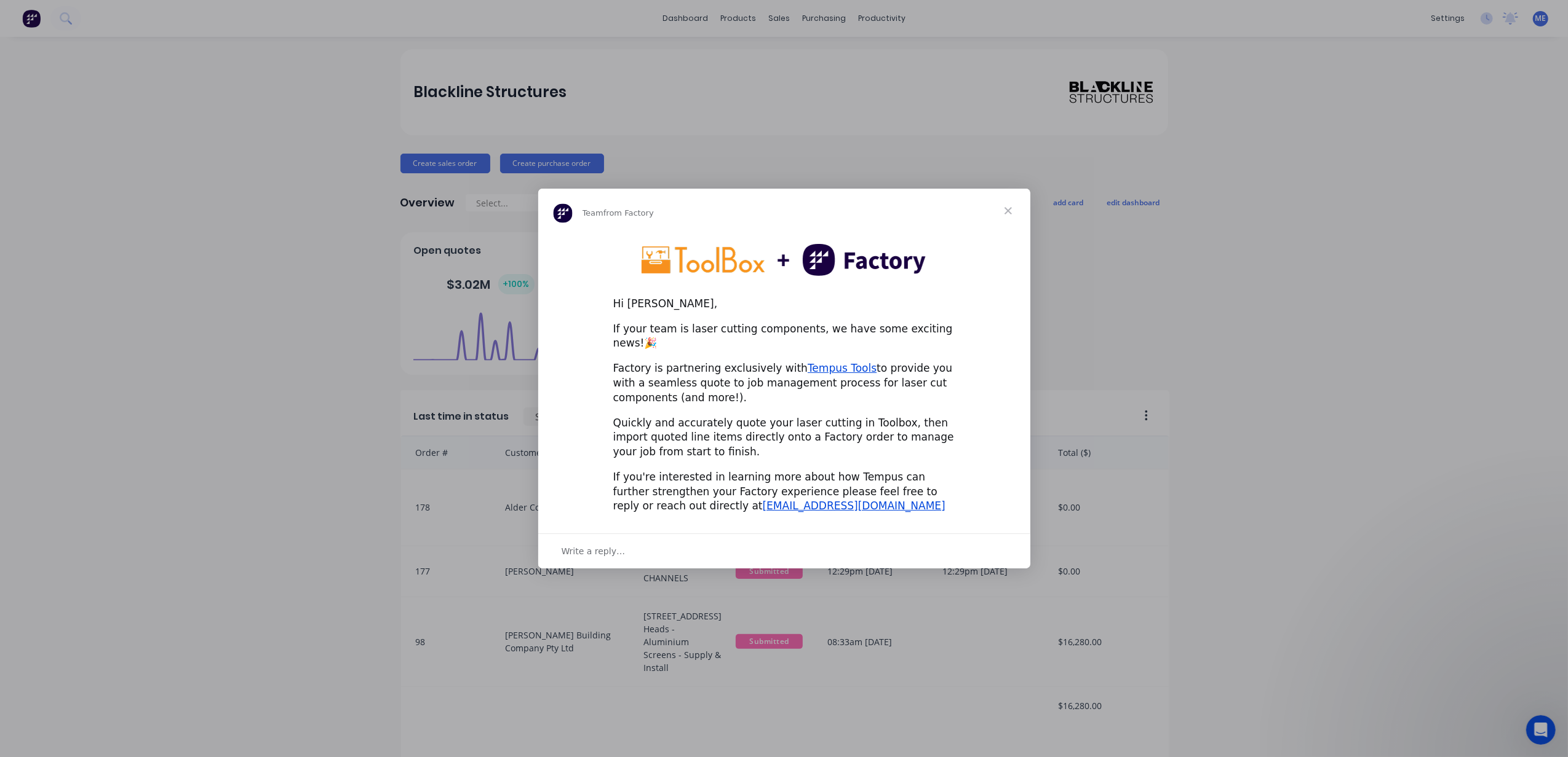
click at [1010, 217] on span "Close" at bounding box center [1008, 211] width 44 height 44
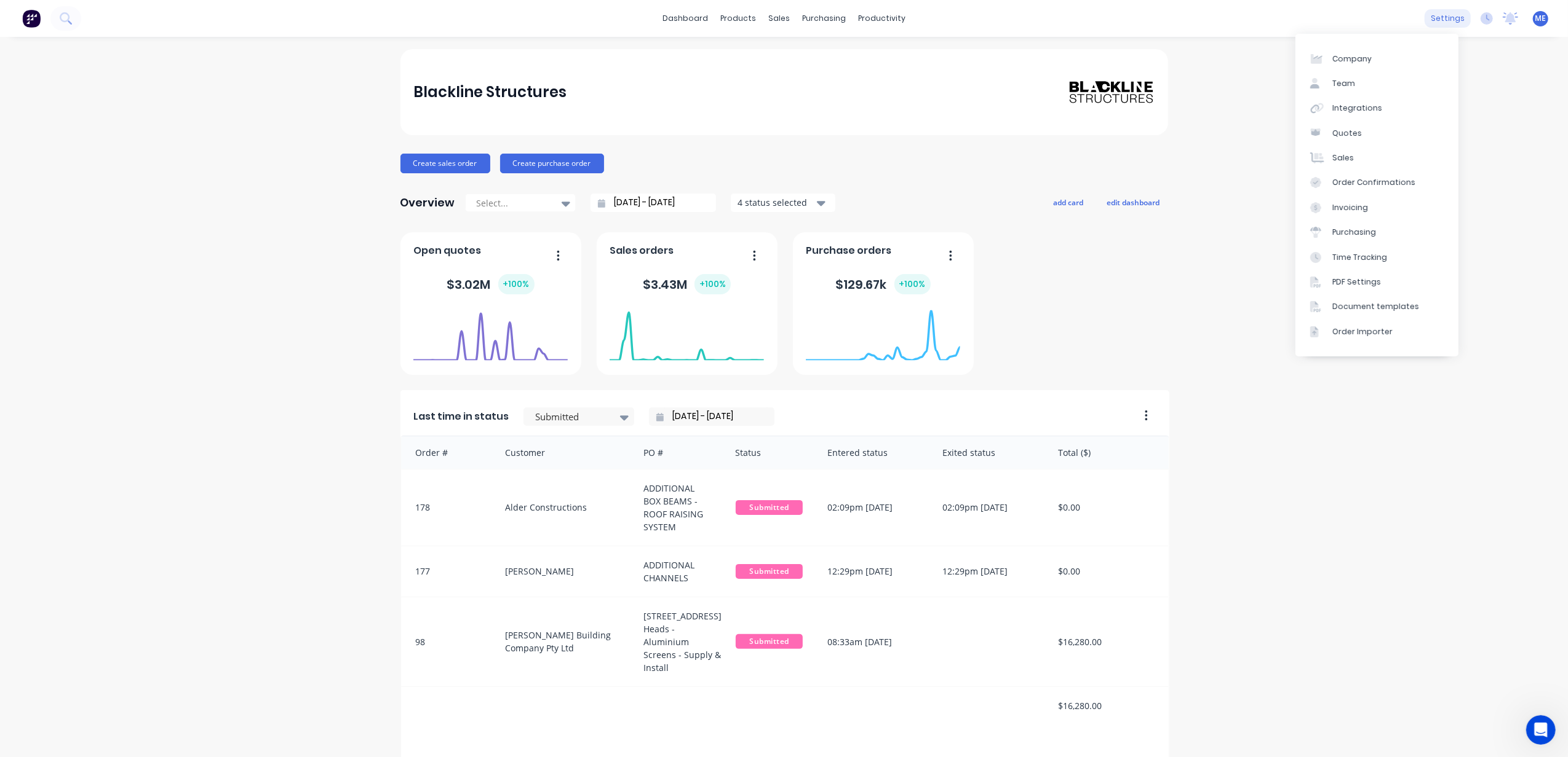
click at [1435, 23] on div "settings" at bounding box center [1447, 19] width 47 height 19
click at [1350, 233] on div "Purchasing" at bounding box center [1354, 232] width 44 height 11
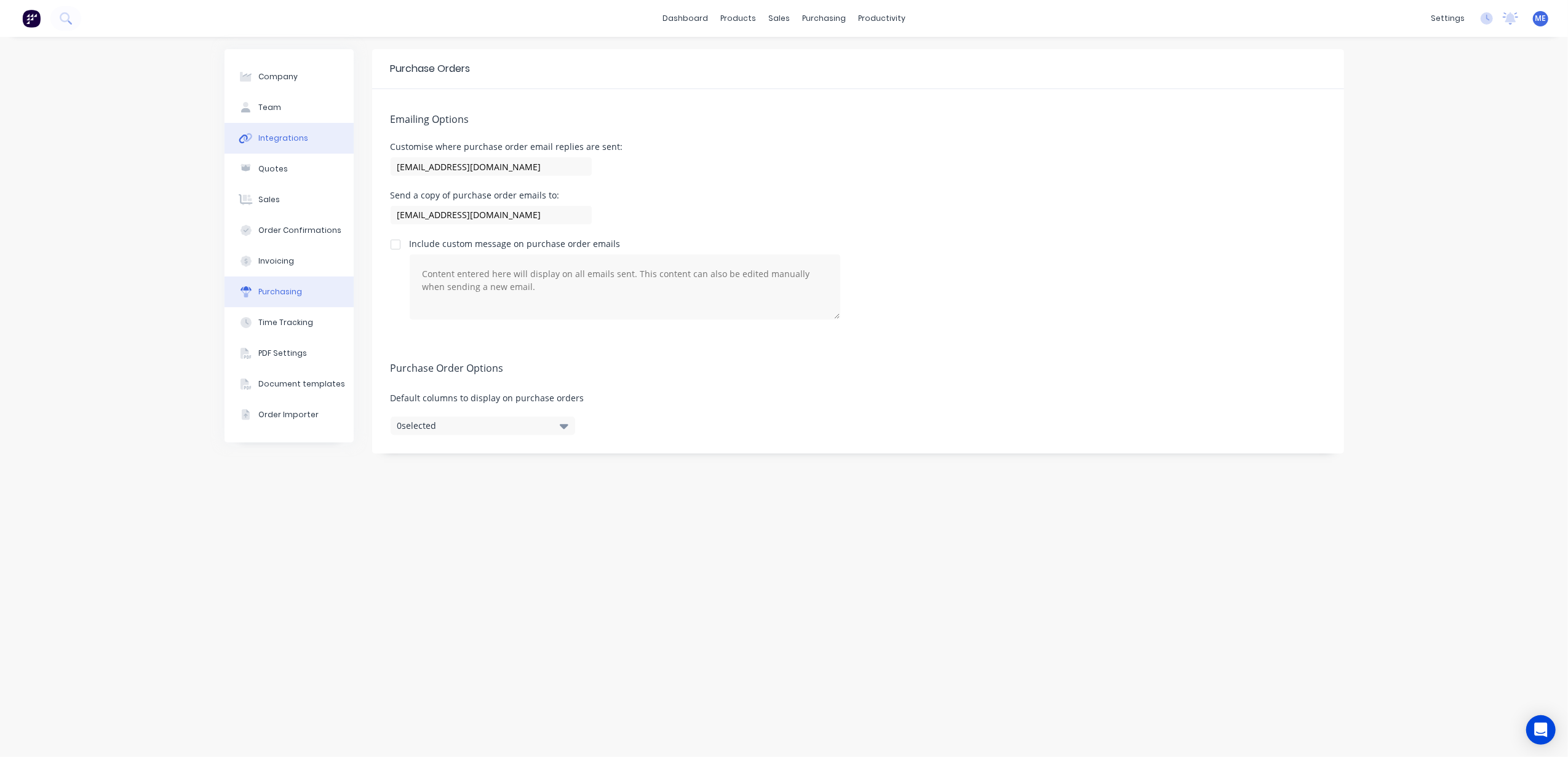
click at [269, 138] on div "Integrations" at bounding box center [283, 138] width 50 height 11
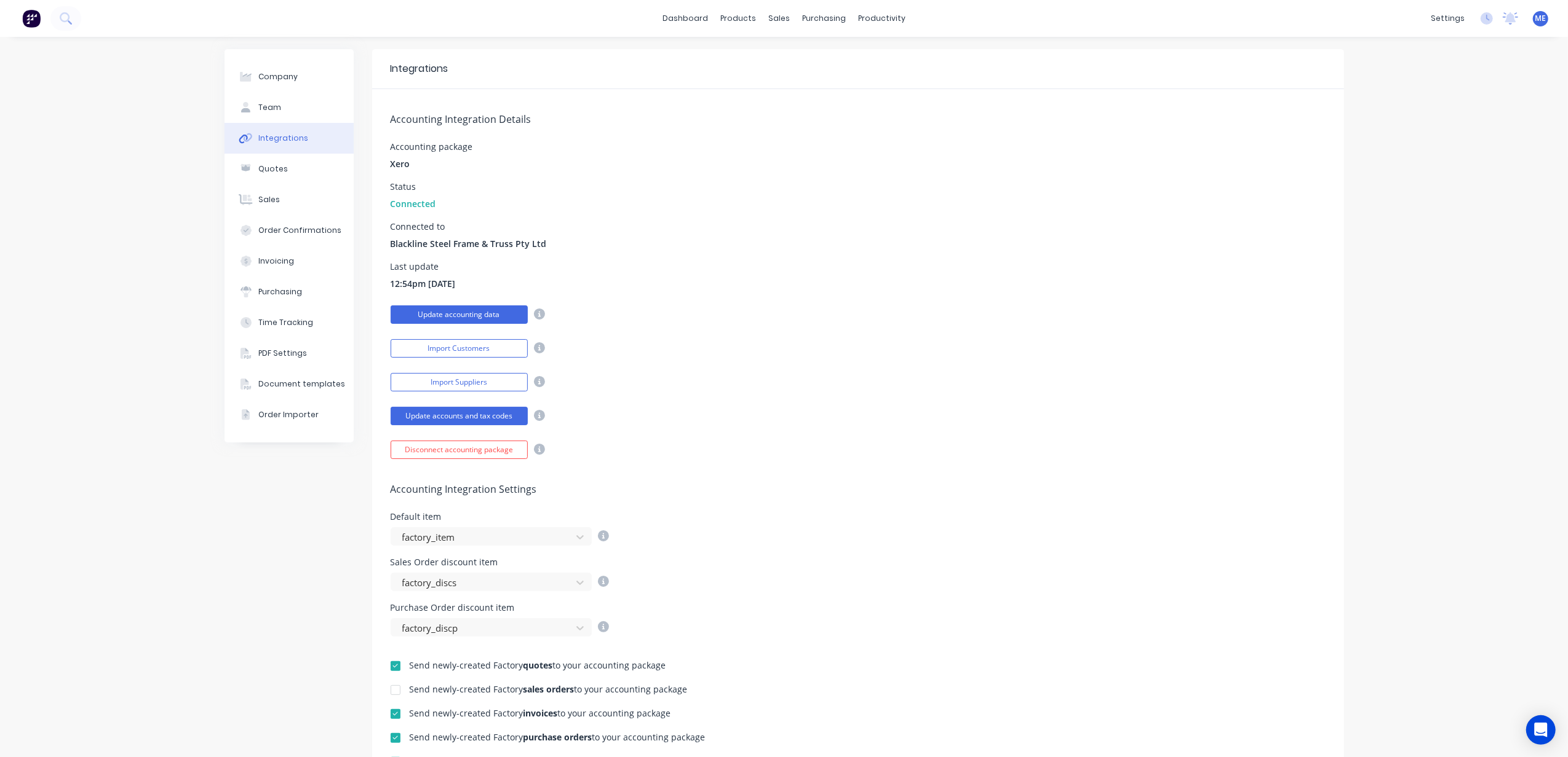
click at [440, 316] on button "Update accounting data" at bounding box center [459, 315] width 137 height 19
click at [778, 293] on div "Accounting Integration Details Accounting package Xero Status Connected Connect…" at bounding box center [858, 274] width 971 height 370
click at [845, 58] on div "Purchase Orders" at bounding box center [857, 58] width 65 height 11
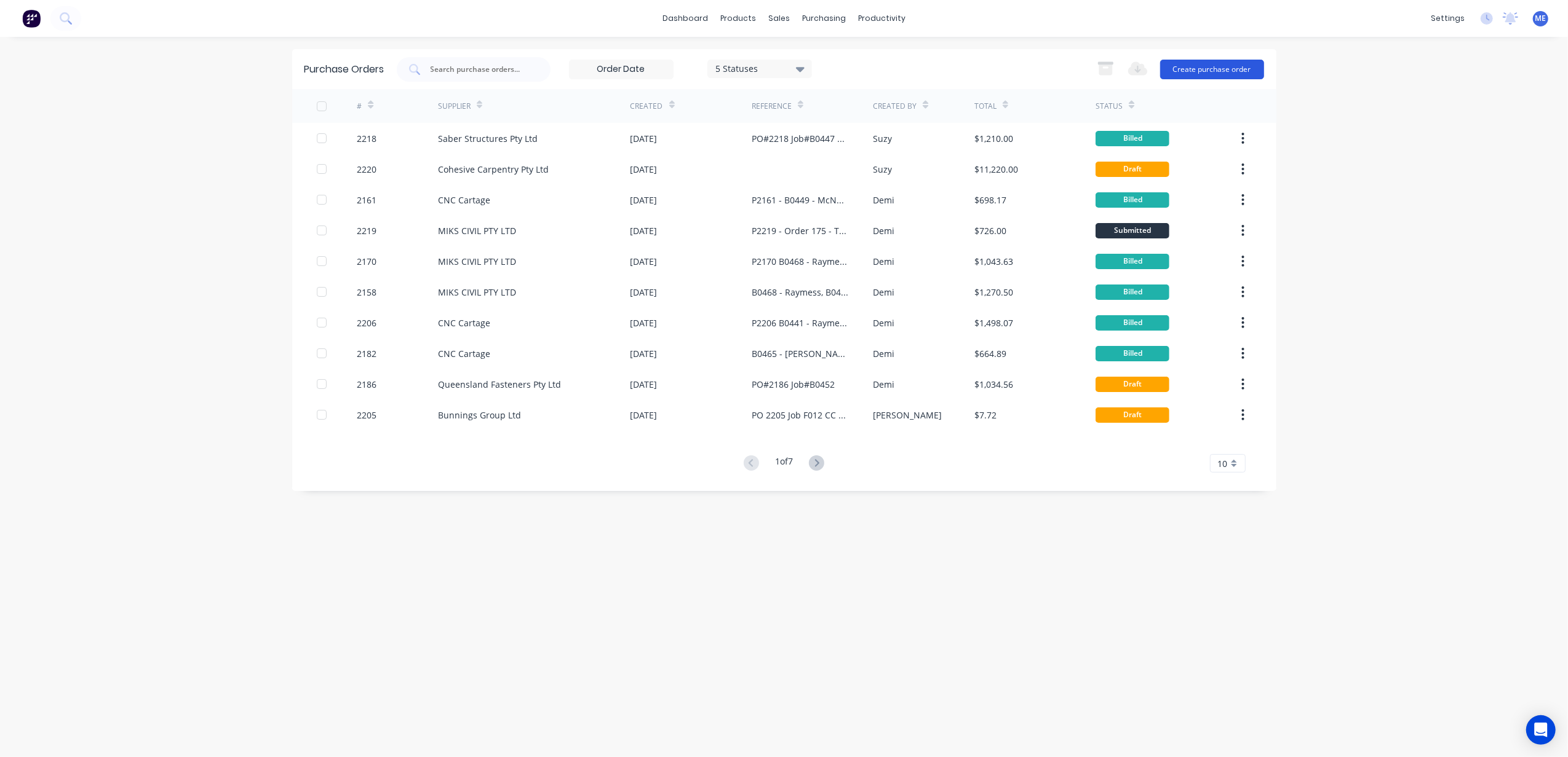
click at [1204, 69] on button "Create purchase order" at bounding box center [1212, 69] width 104 height 19
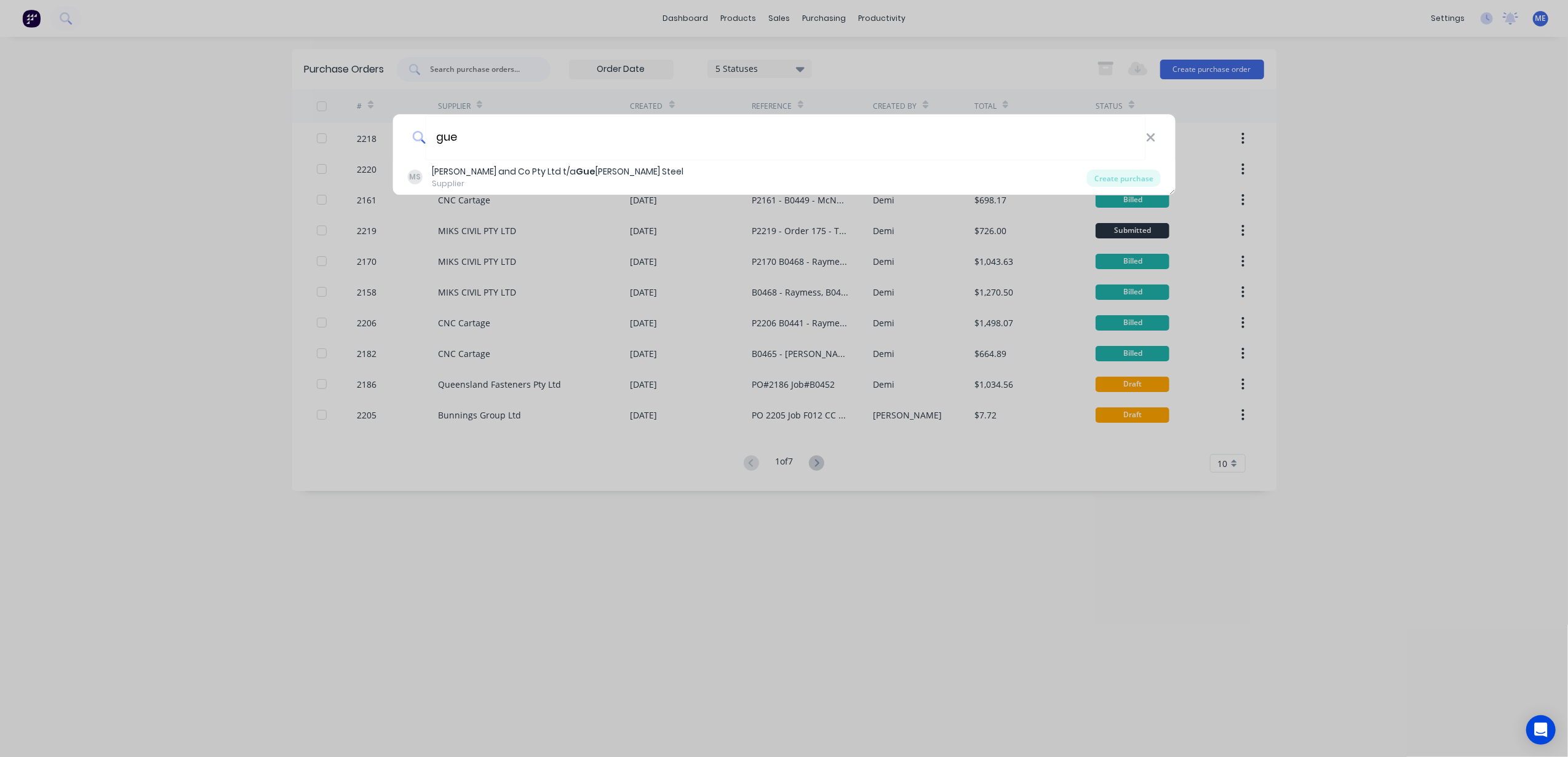
type input "gue"
click at [508, 167] on div "Morgan, Julia and Co Pty Ltd t/a Gue rilla Steel" at bounding box center [557, 172] width 251 height 13
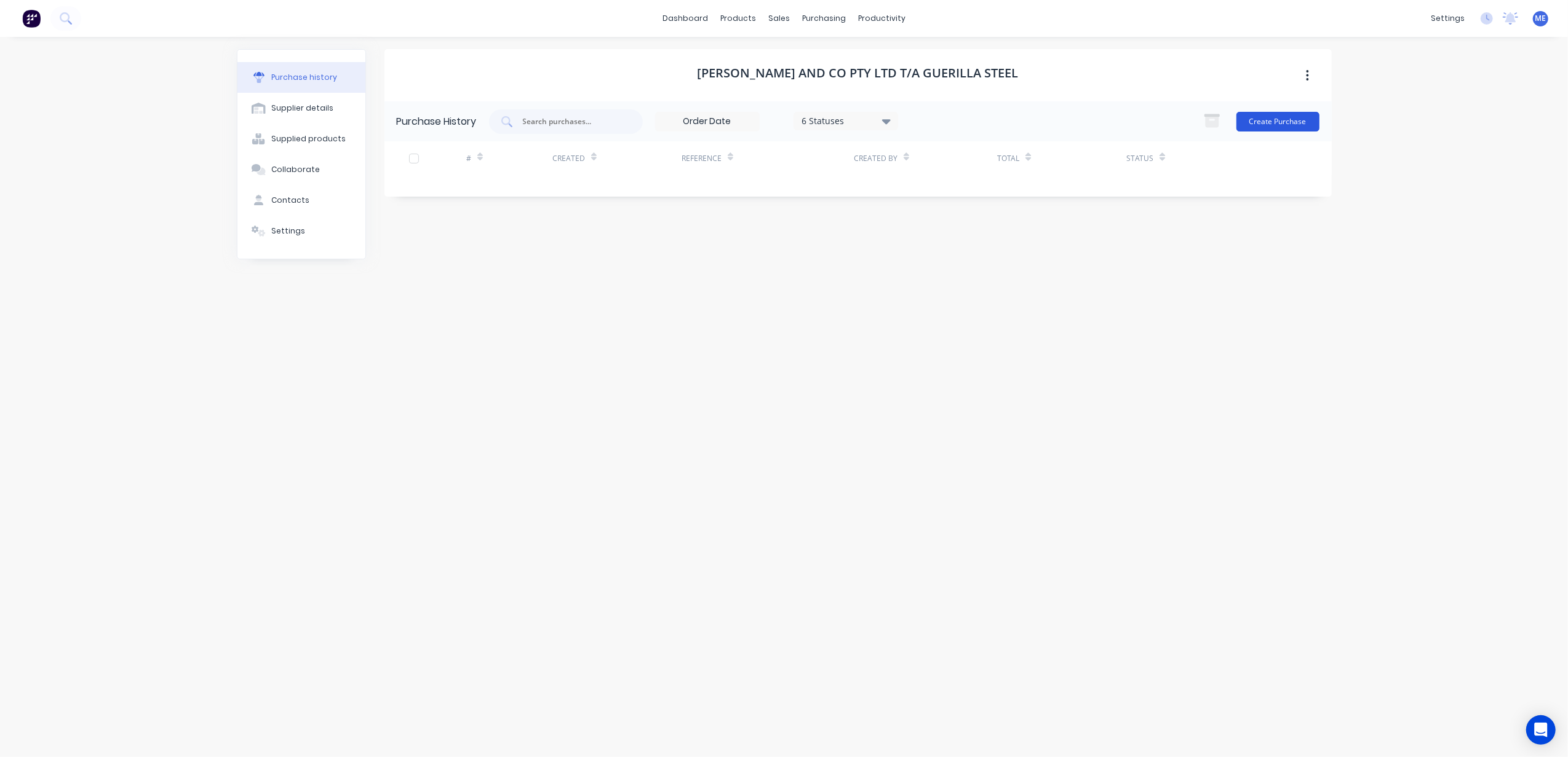
click at [1265, 118] on button "Create Purchase" at bounding box center [1278, 121] width 83 height 19
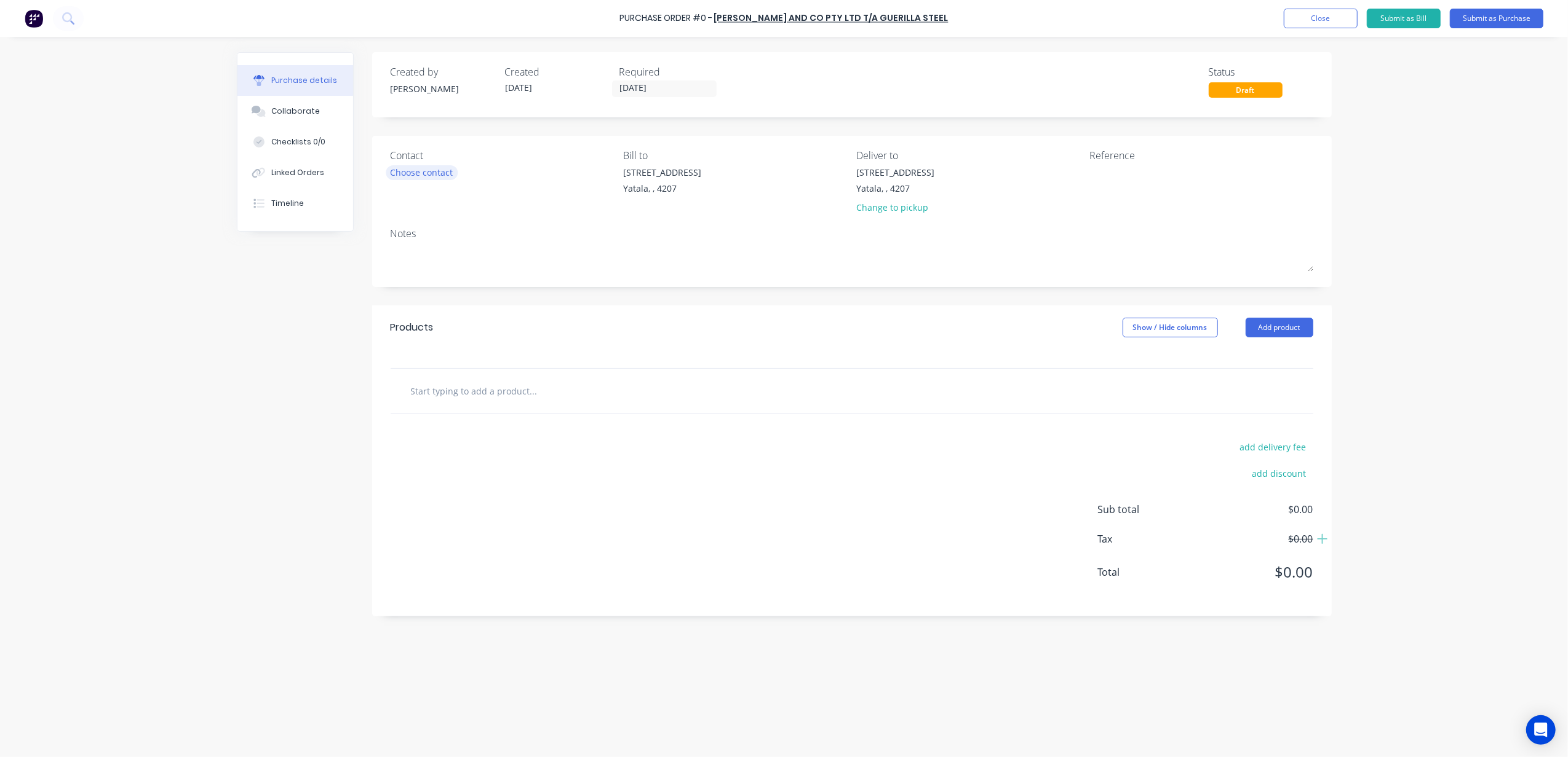
click at [421, 166] on div "Choose contact" at bounding box center [422, 172] width 63 height 13
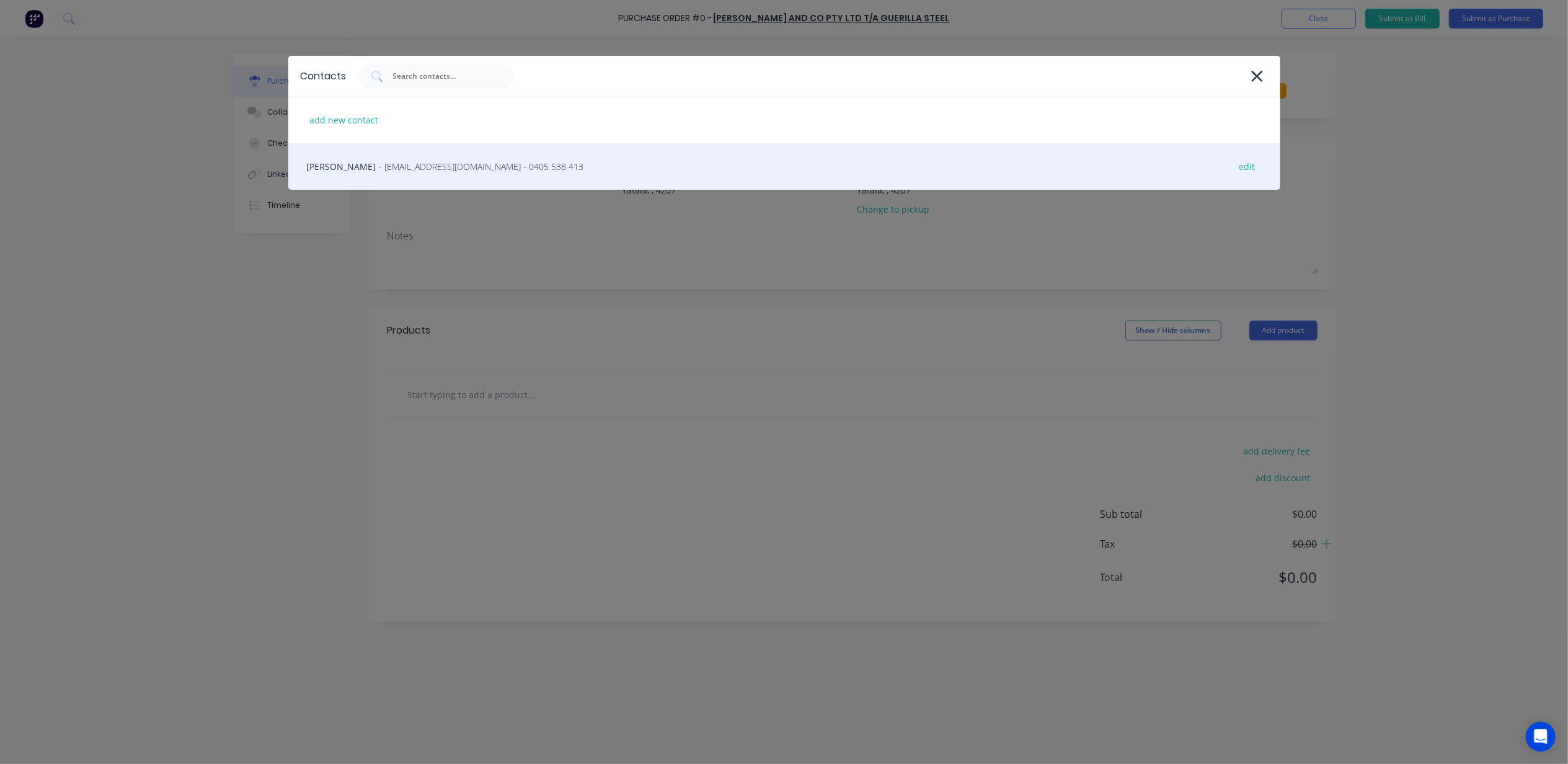
click at [402, 172] on span "- guerillasteel@gmail.com - 0405 538 413" at bounding box center [482, 166] width 205 height 13
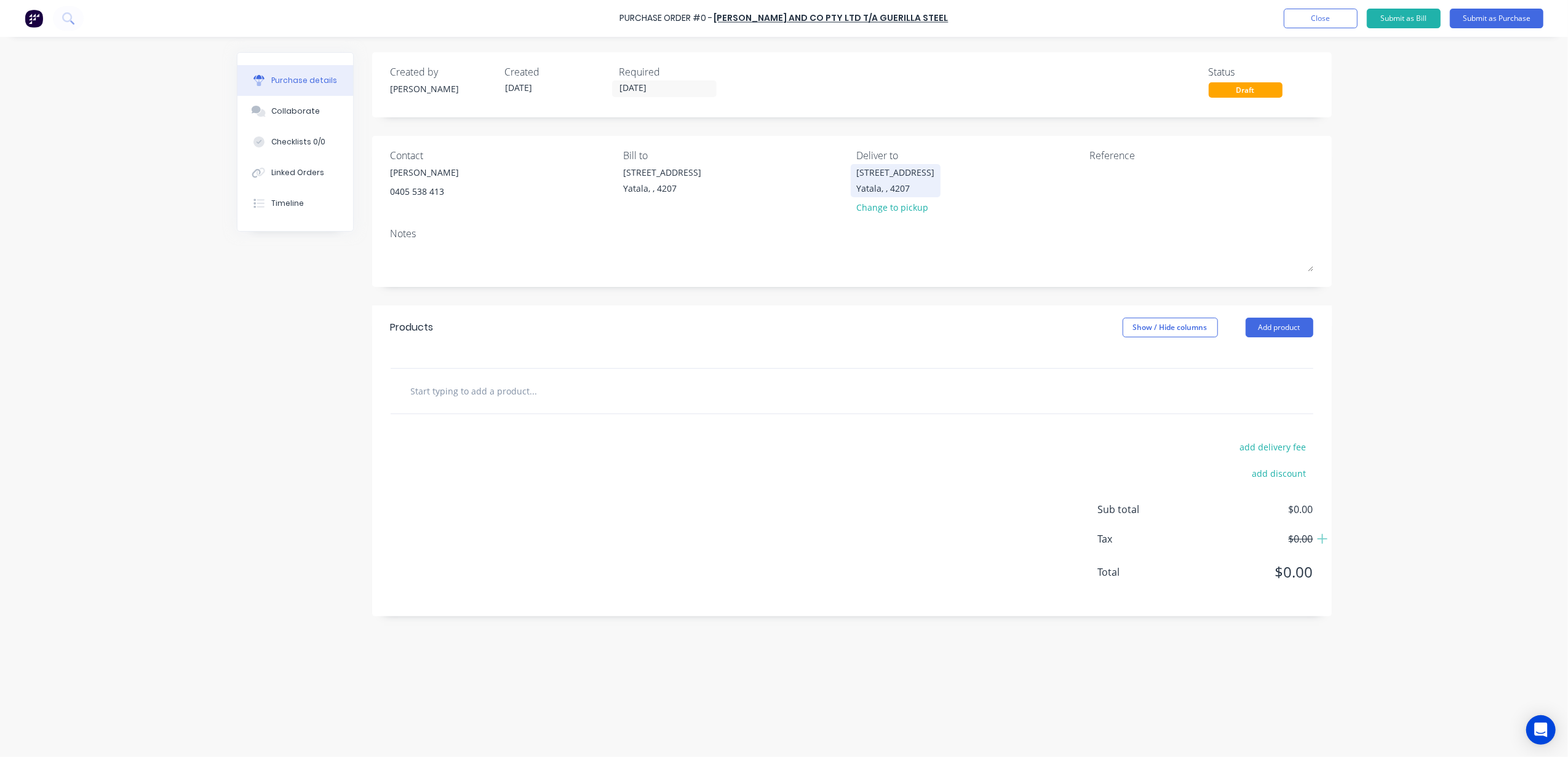
click at [889, 173] on div "33 Computer Road" at bounding box center [895, 172] width 78 height 13
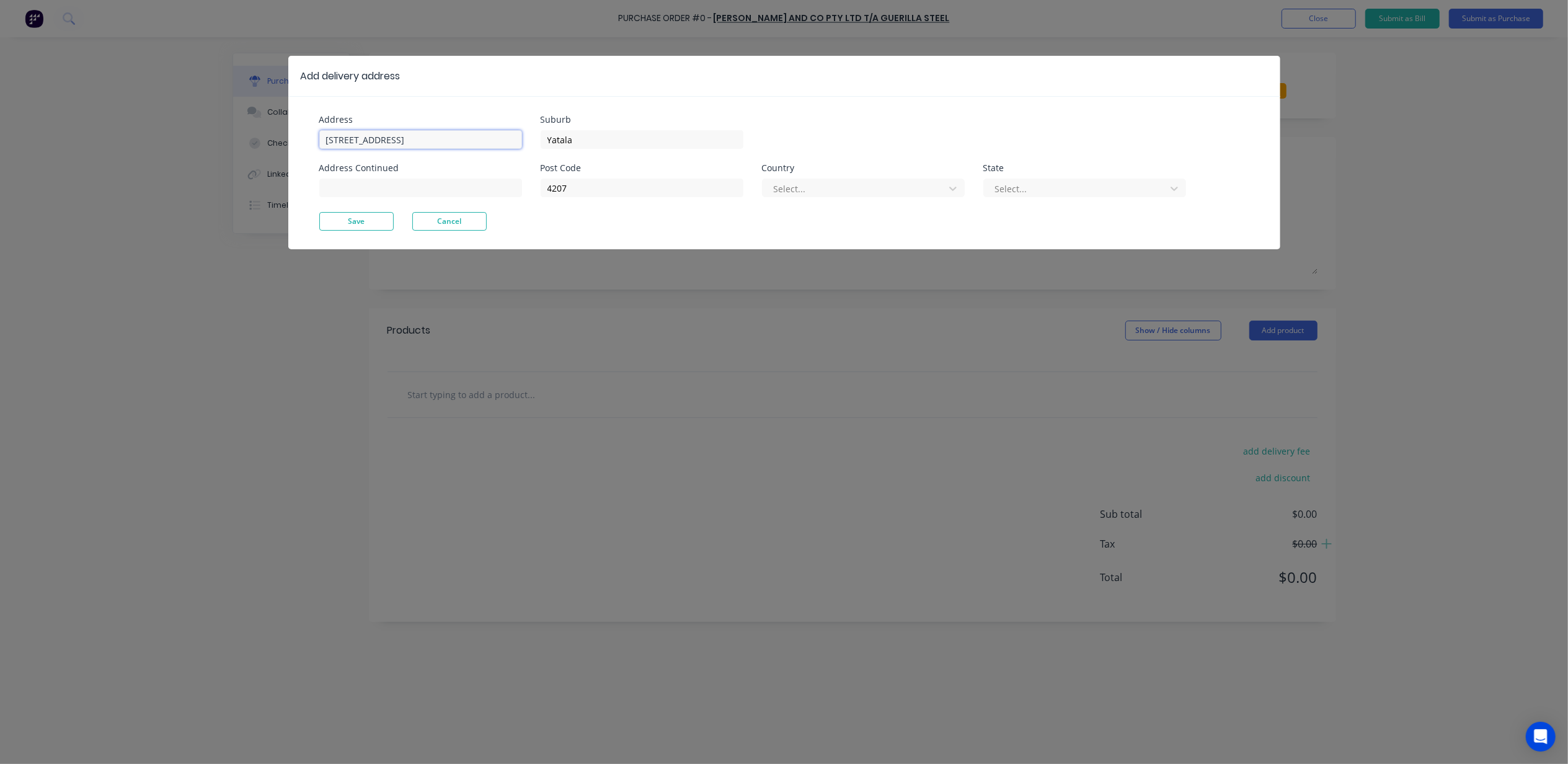
drag, startPoint x: 330, startPoint y: 139, endPoint x: 283, endPoint y: 139, distance: 47.0
click at [283, 139] on div "Add delivery address Address 33 Computer Road Address Continued Suburb Yatala P…" at bounding box center [784, 382] width 1568 height 764
type input "Lot [STREET_ADDRESS]"
click at [566, 142] on input "Yatala" at bounding box center [642, 140] width 203 height 19
type input "Burleigh Heads"
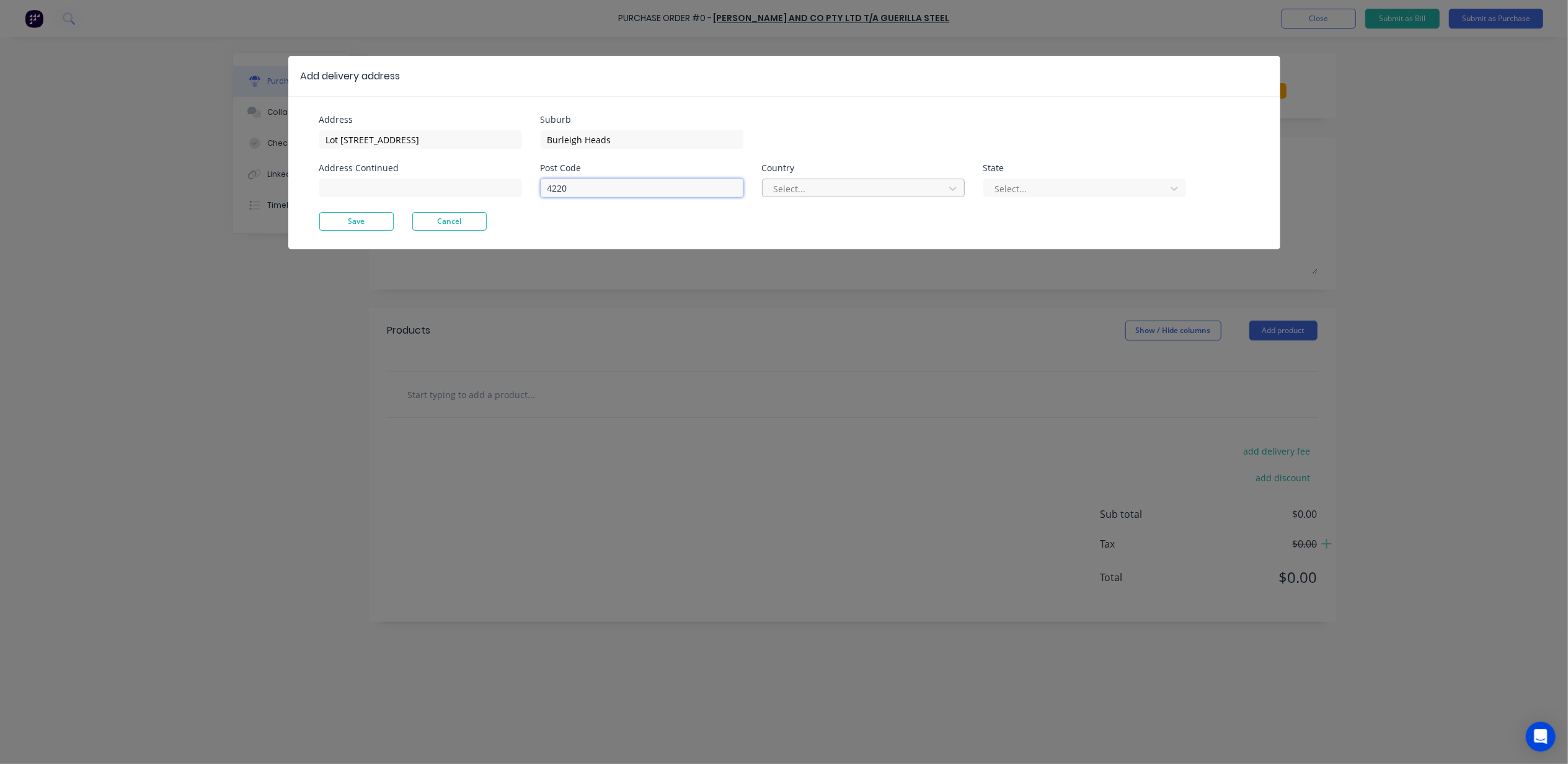
type input "4220"
click at [910, 182] on div at bounding box center [856, 189] width 166 height 15
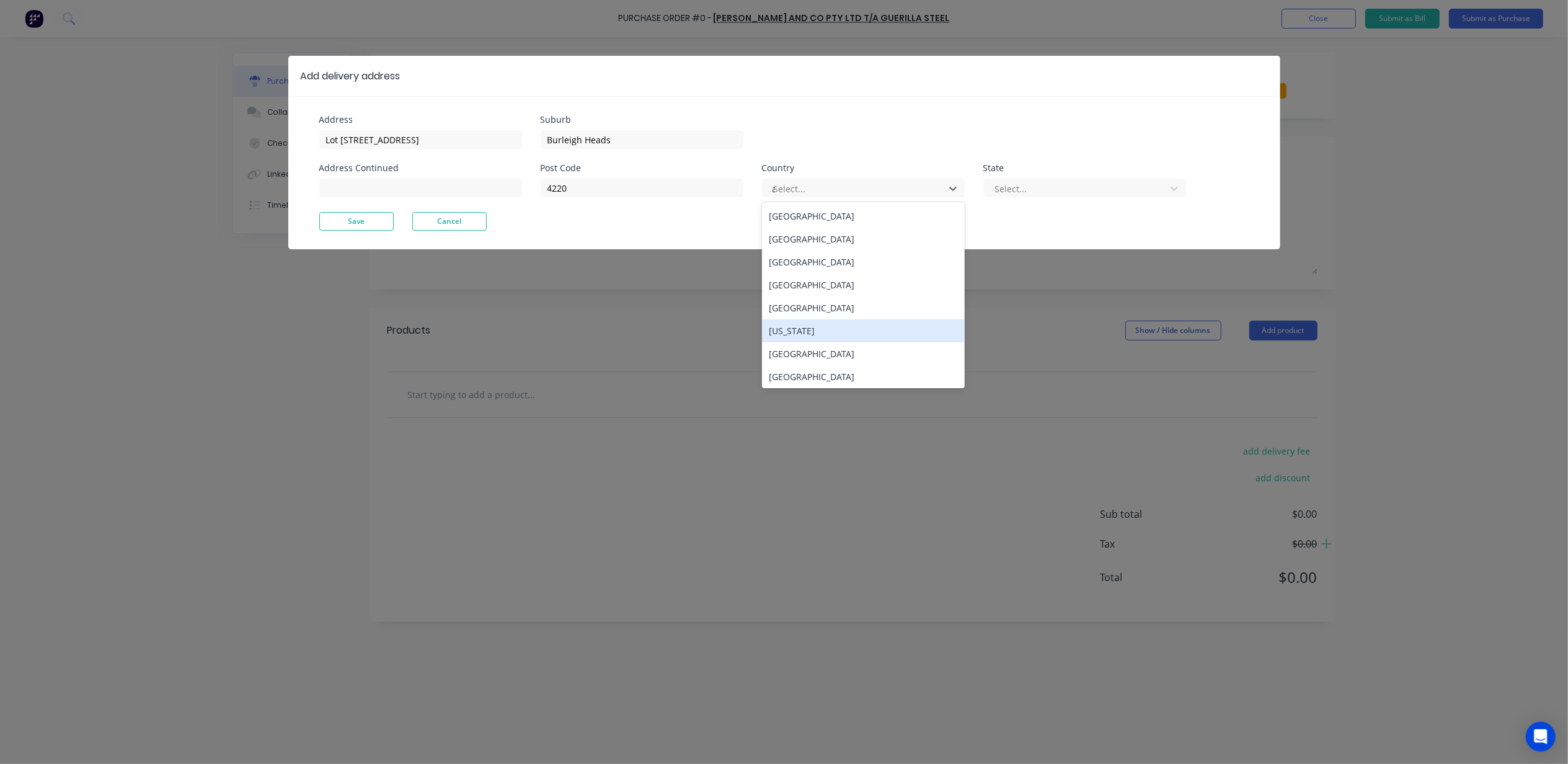
type input "au"
click at [847, 212] on div "[GEOGRAPHIC_DATA]" at bounding box center [863, 216] width 203 height 23
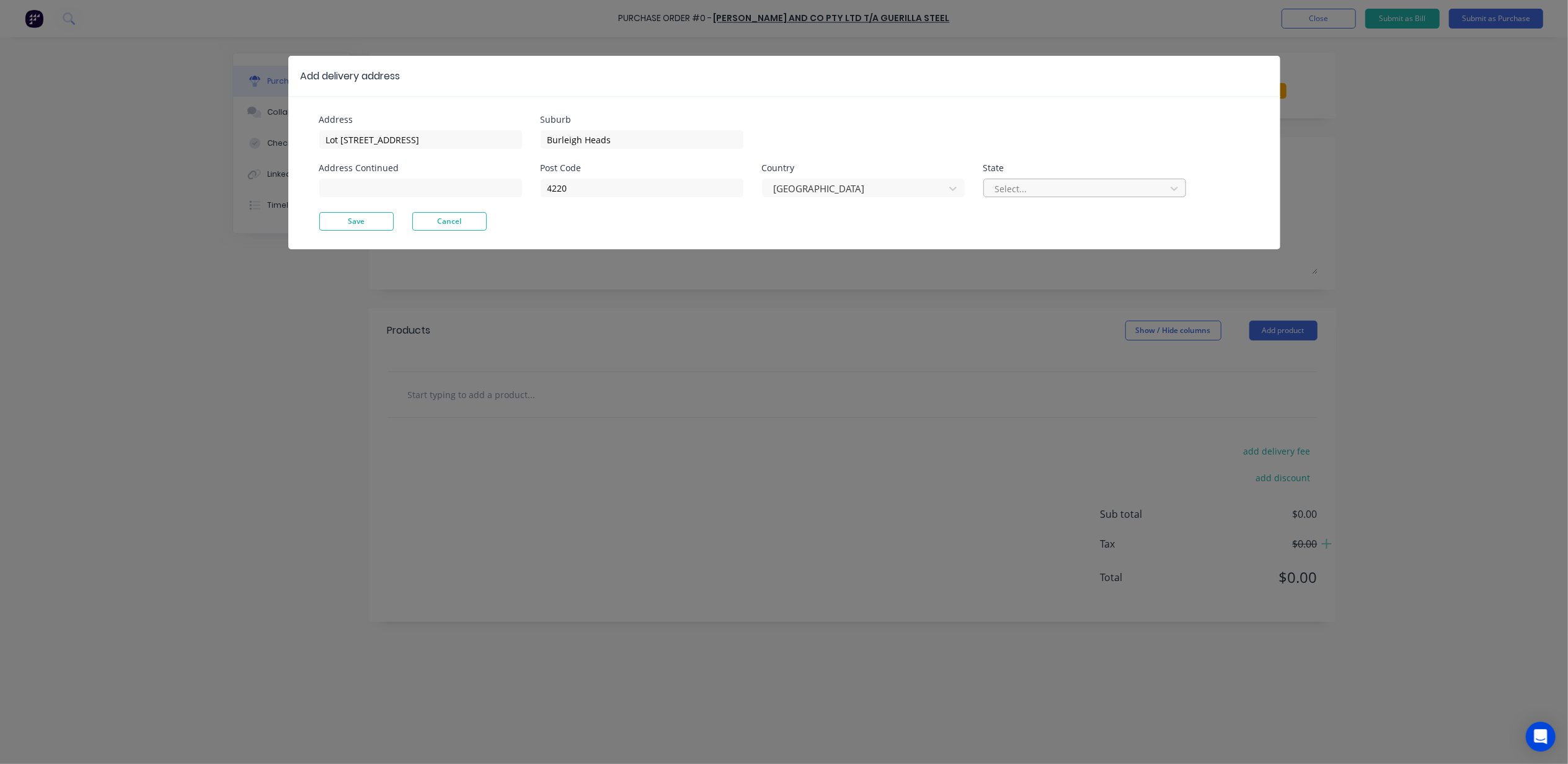
click at [1058, 190] on div at bounding box center [1077, 189] width 166 height 15
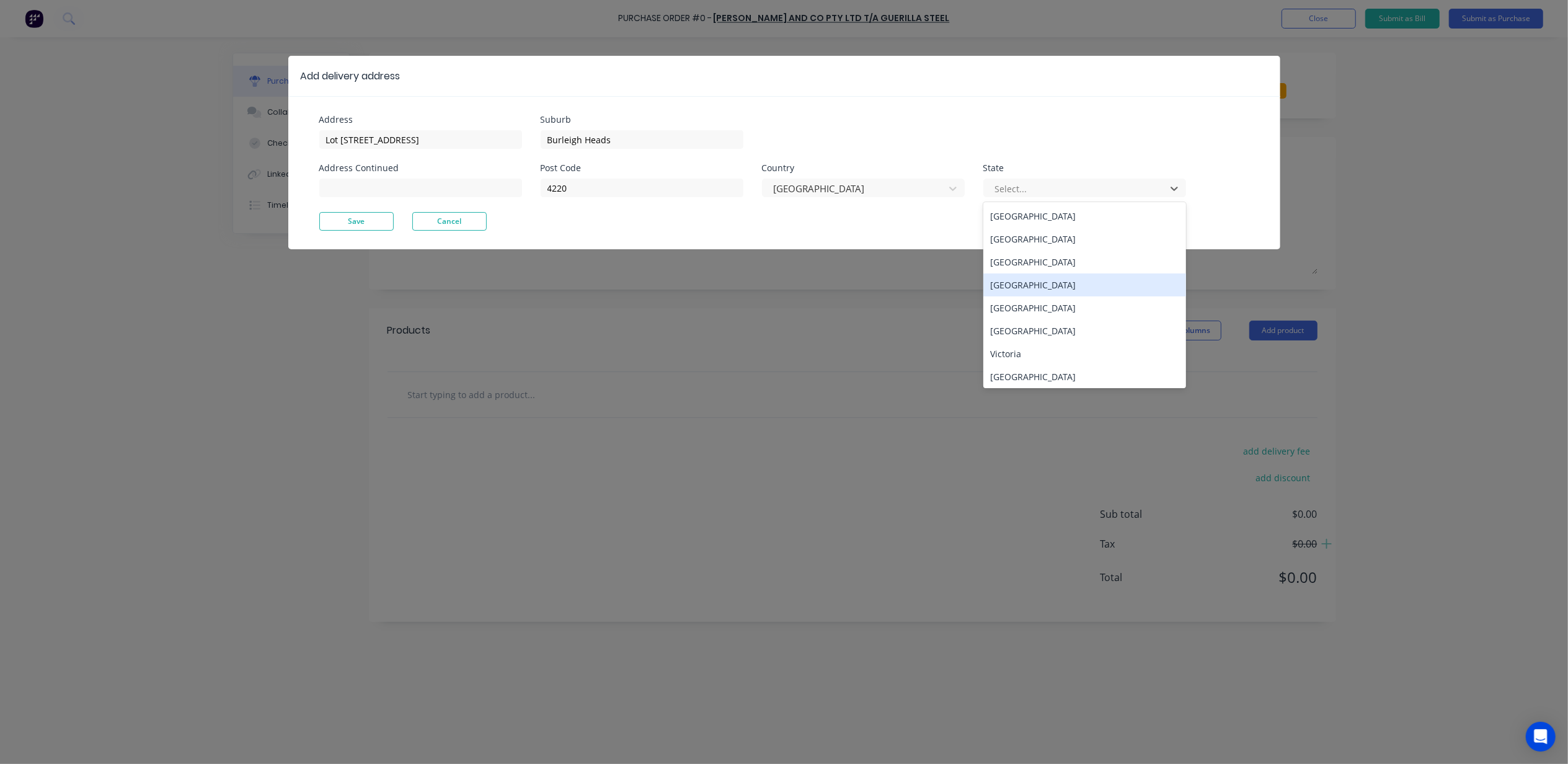
click at [1060, 276] on div "Queensland" at bounding box center [1085, 285] width 203 height 23
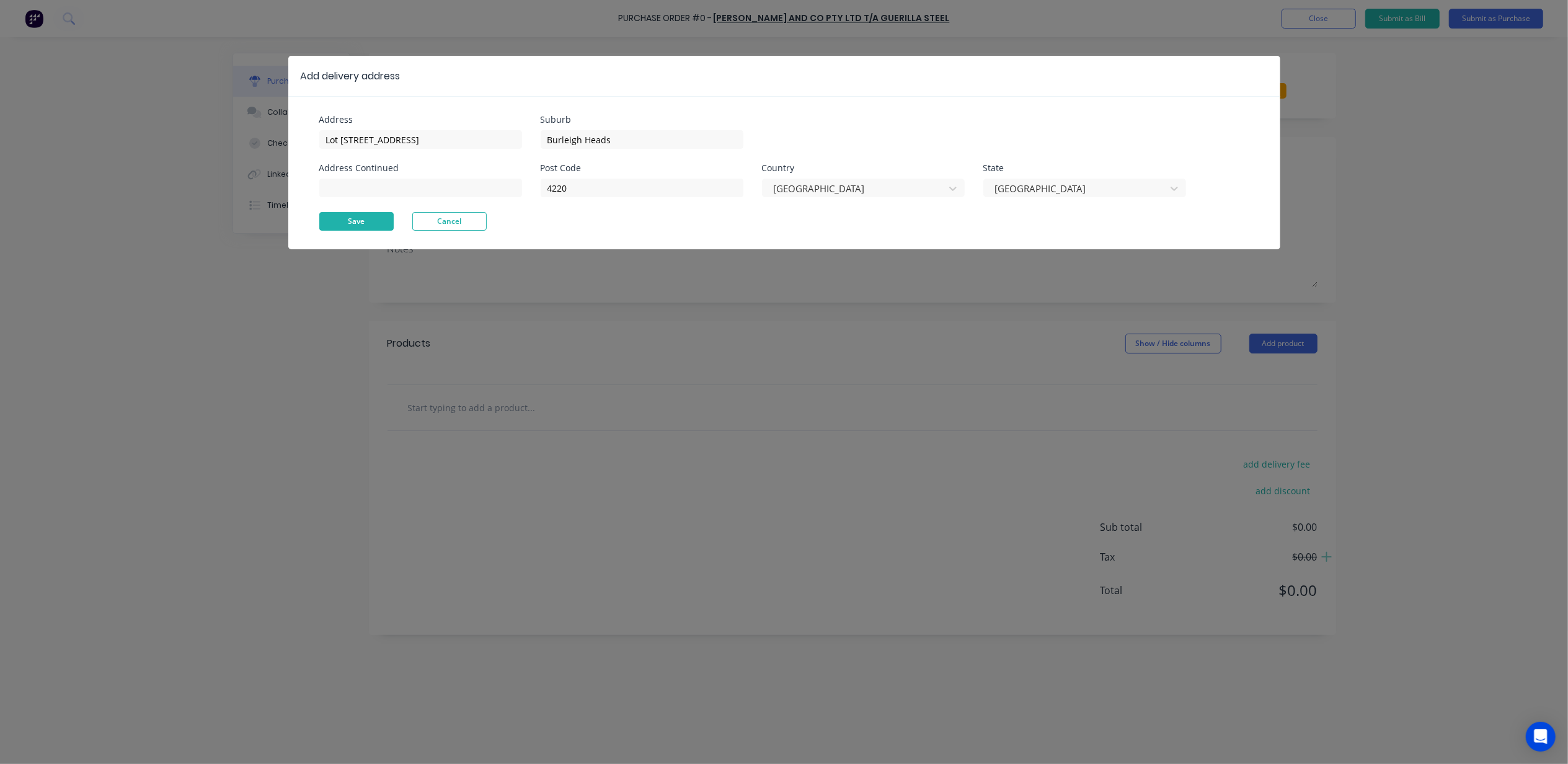
click at [375, 217] on button "Save" at bounding box center [356, 222] width 74 height 19
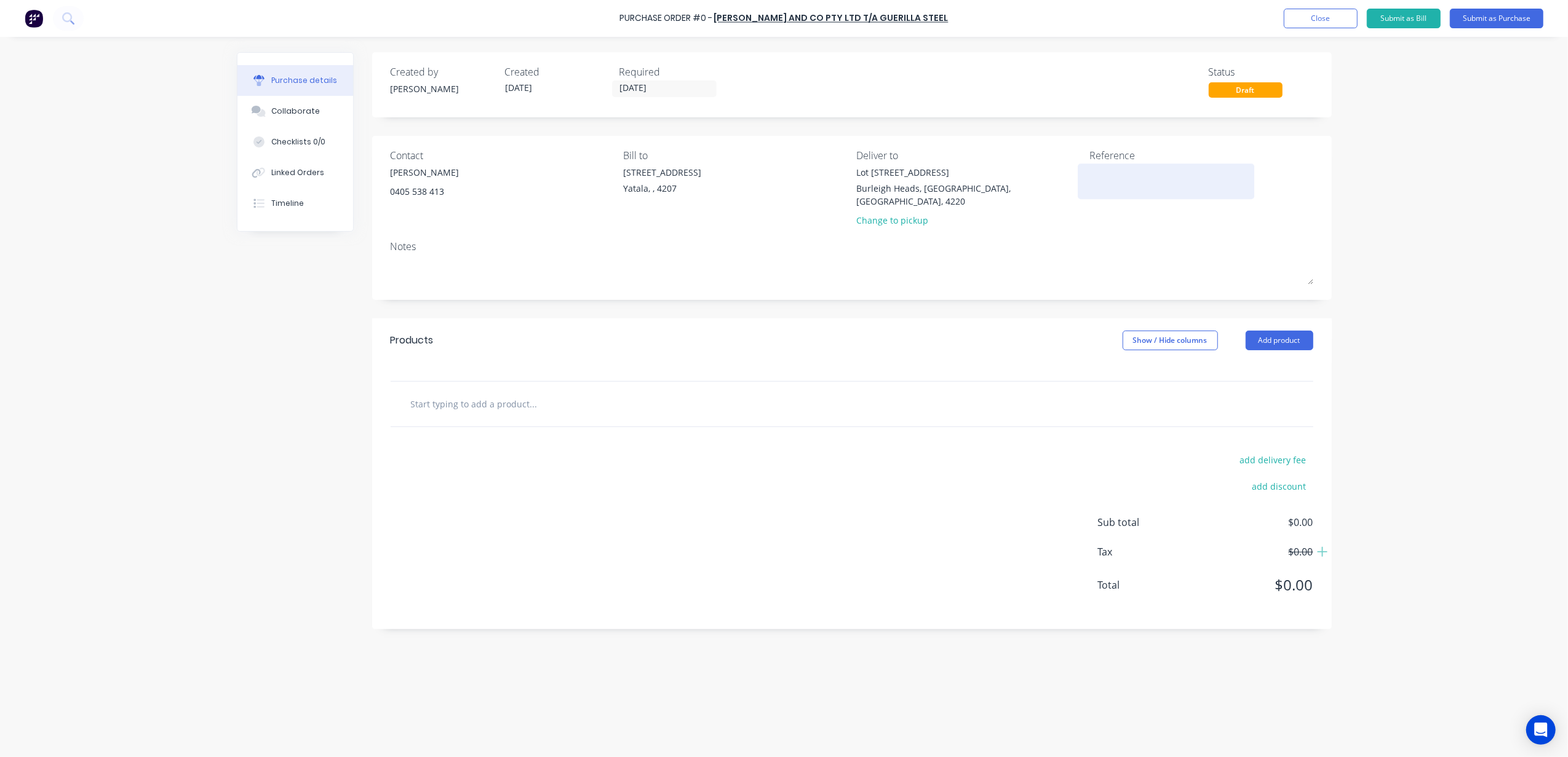
click at [1115, 180] on textarea at bounding box center [1166, 179] width 154 height 28
type textarea "INV"
type textarea "x"
type textarea "INV-"
type textarea "x"
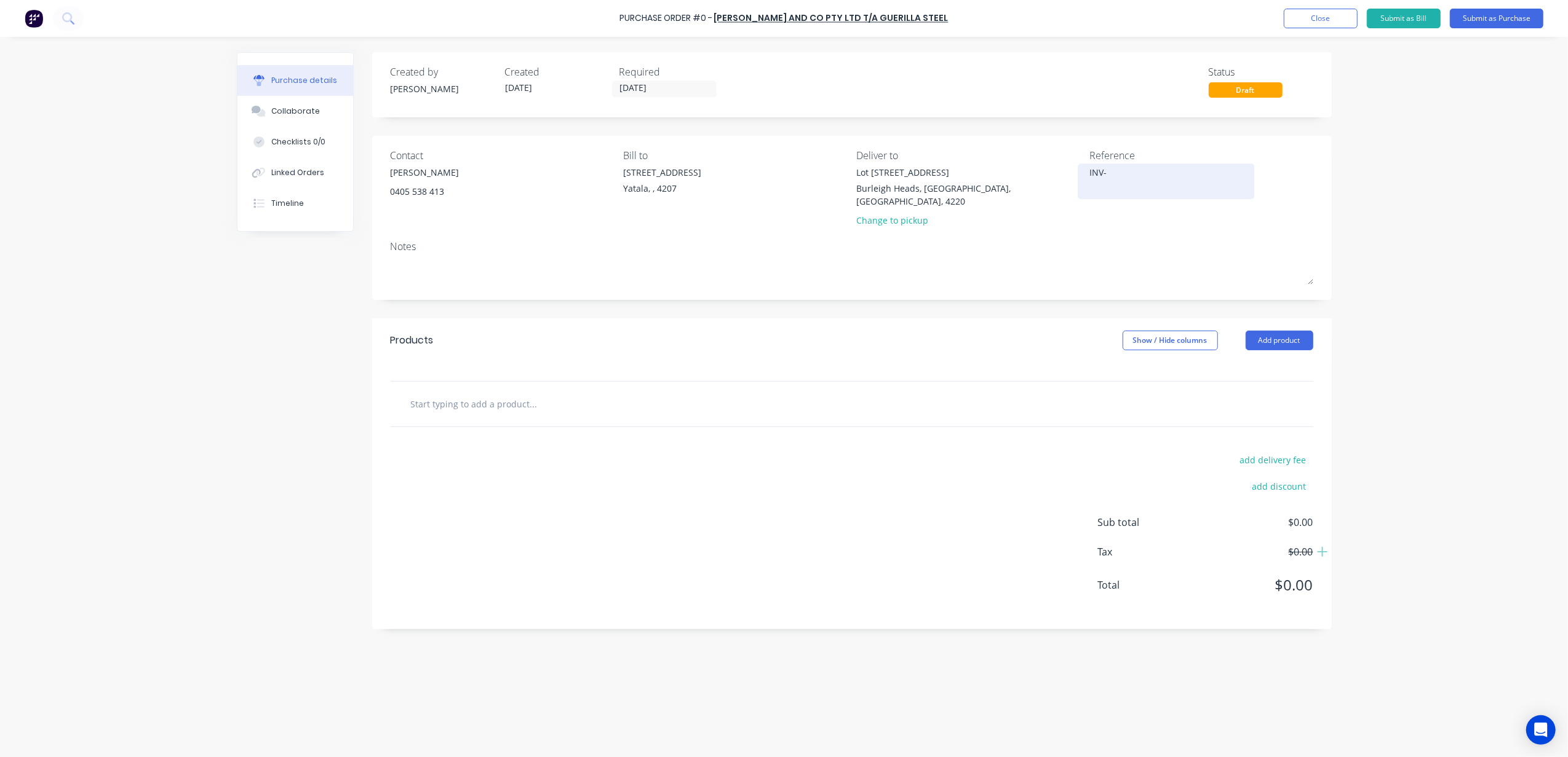
type textarea "INV-0"
type textarea "x"
type textarea "INV-03"
type textarea "x"
type textarea "INV-038"
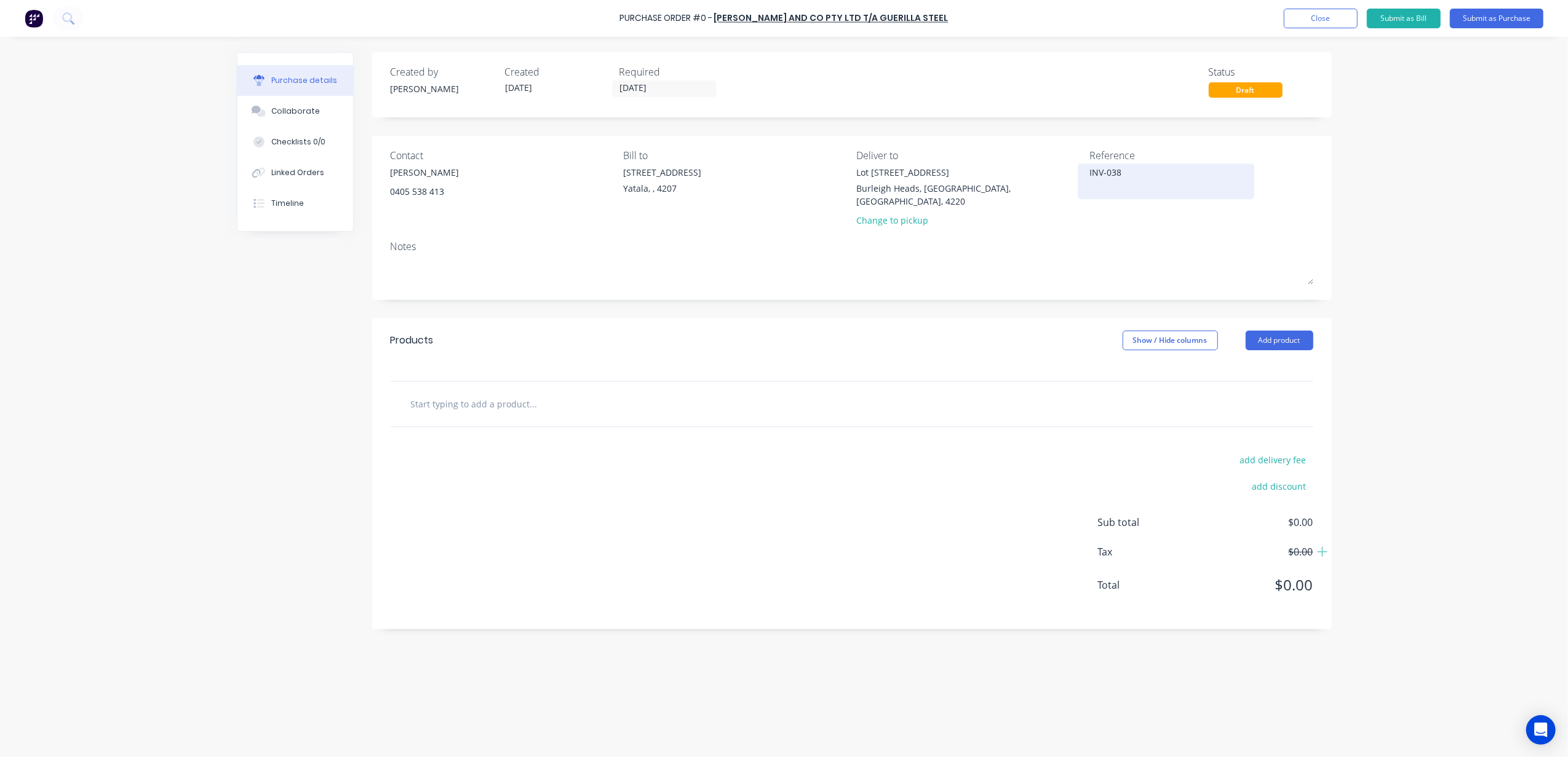
type textarea "x"
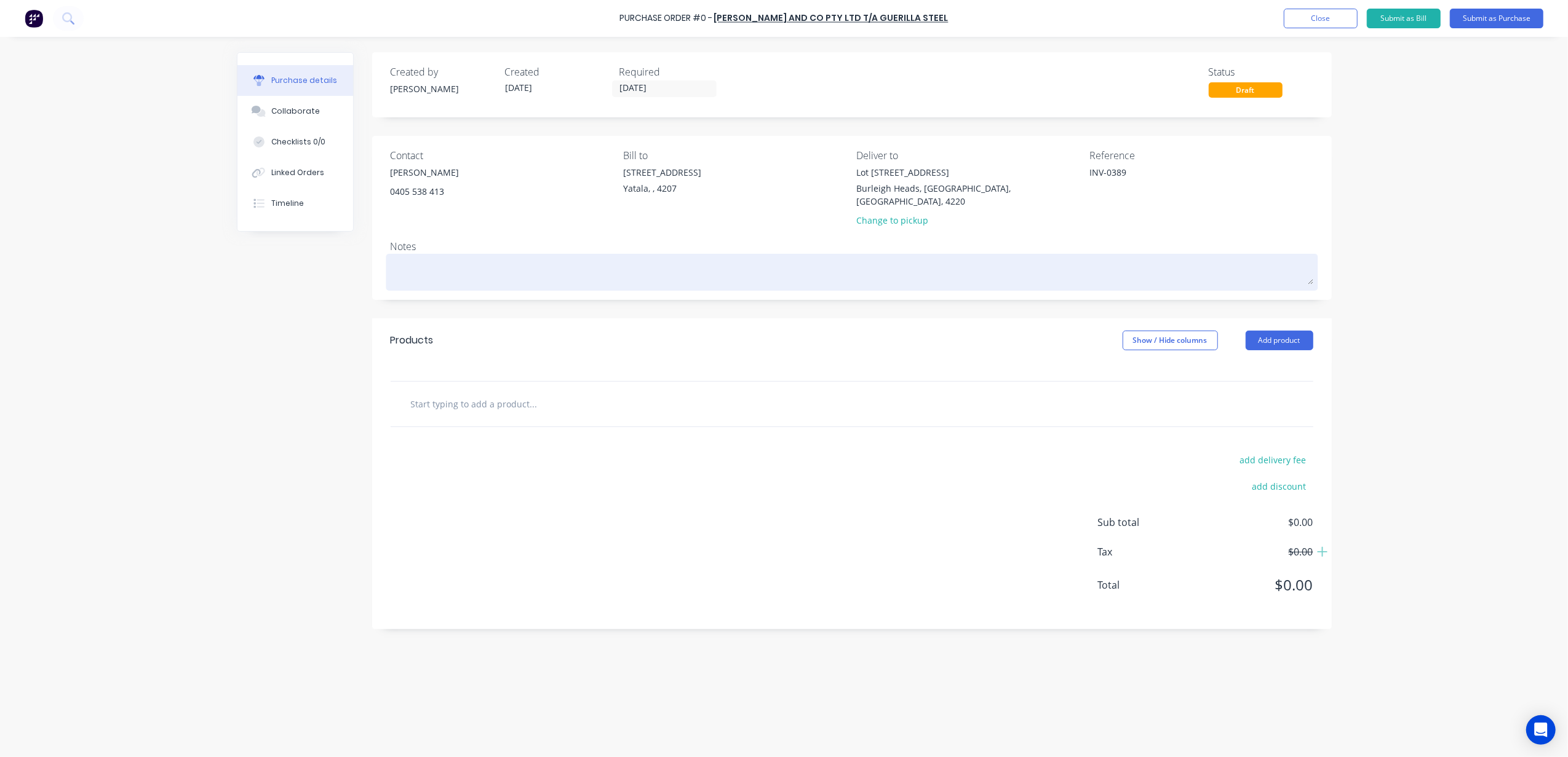
type textarea "INV-0389"
type textarea "x"
type textarea "INV-0389"
click at [474, 258] on textarea at bounding box center [852, 271] width 922 height 28
type textarea "x"
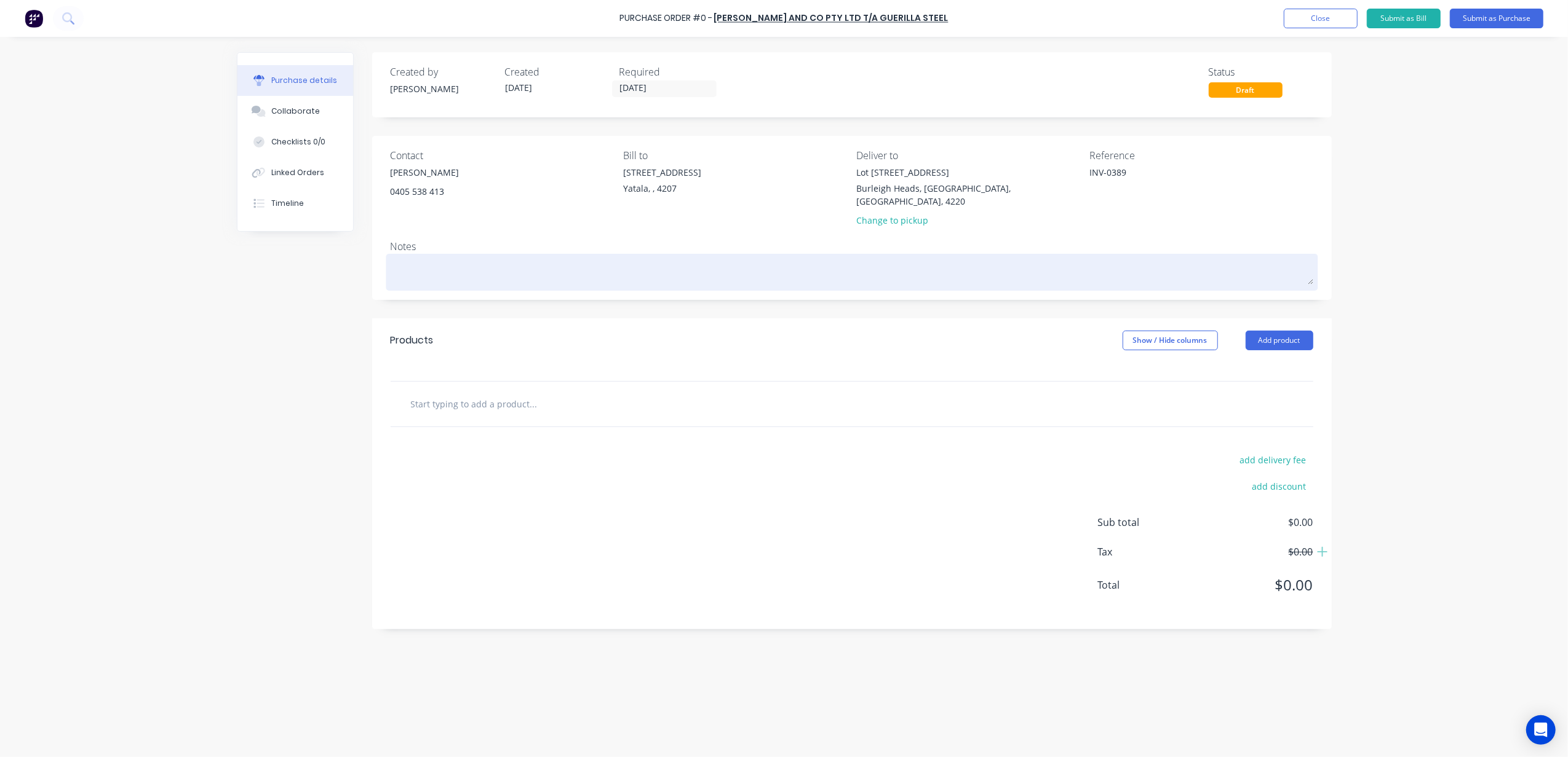
type textarea "S"
type textarea "x"
type textarea "St"
type textarea "x"
type textarea "Str"
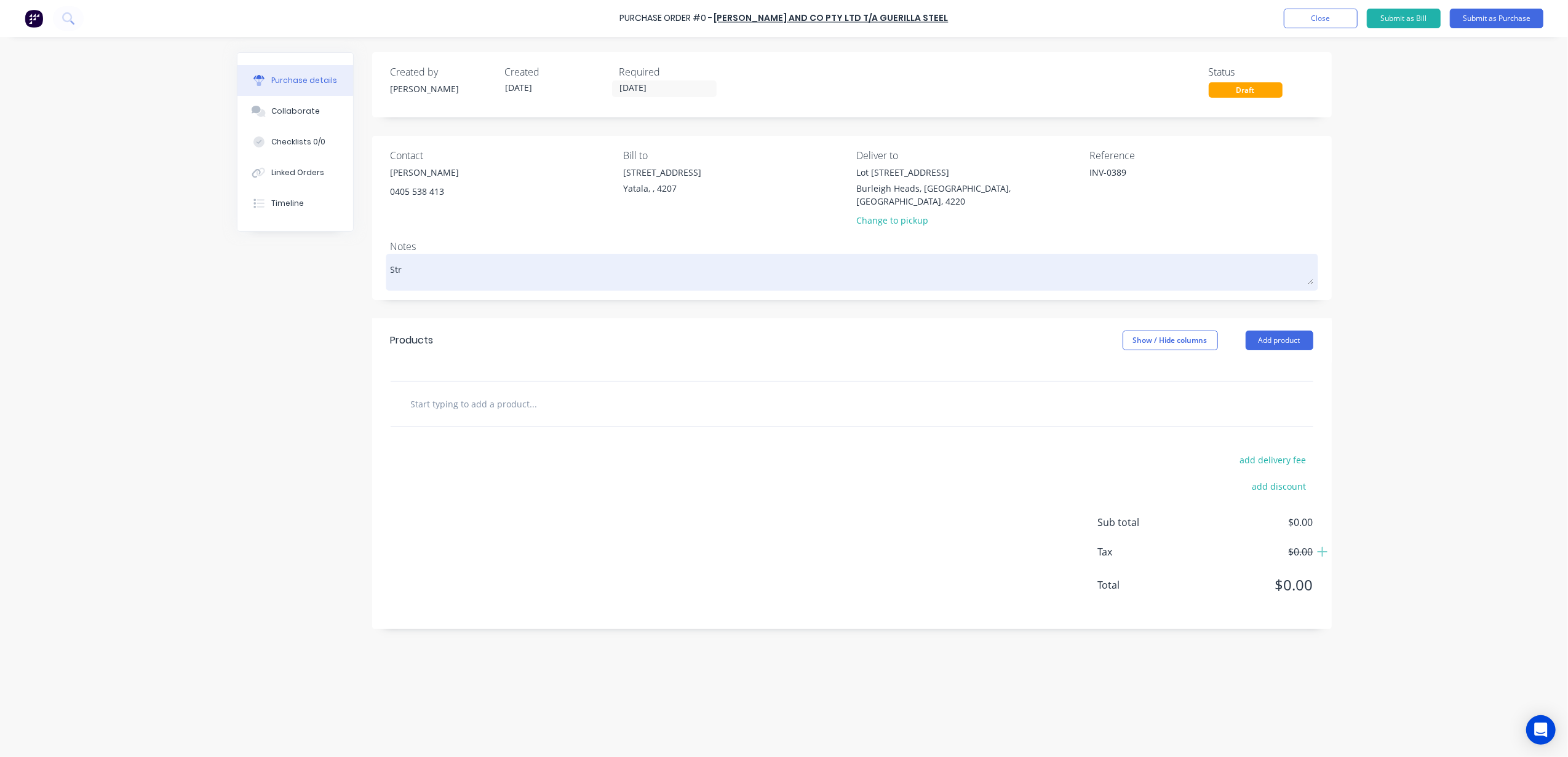
type textarea "x"
type textarea "Stru"
type textarea "x"
type textarea "Struc"
type textarea "x"
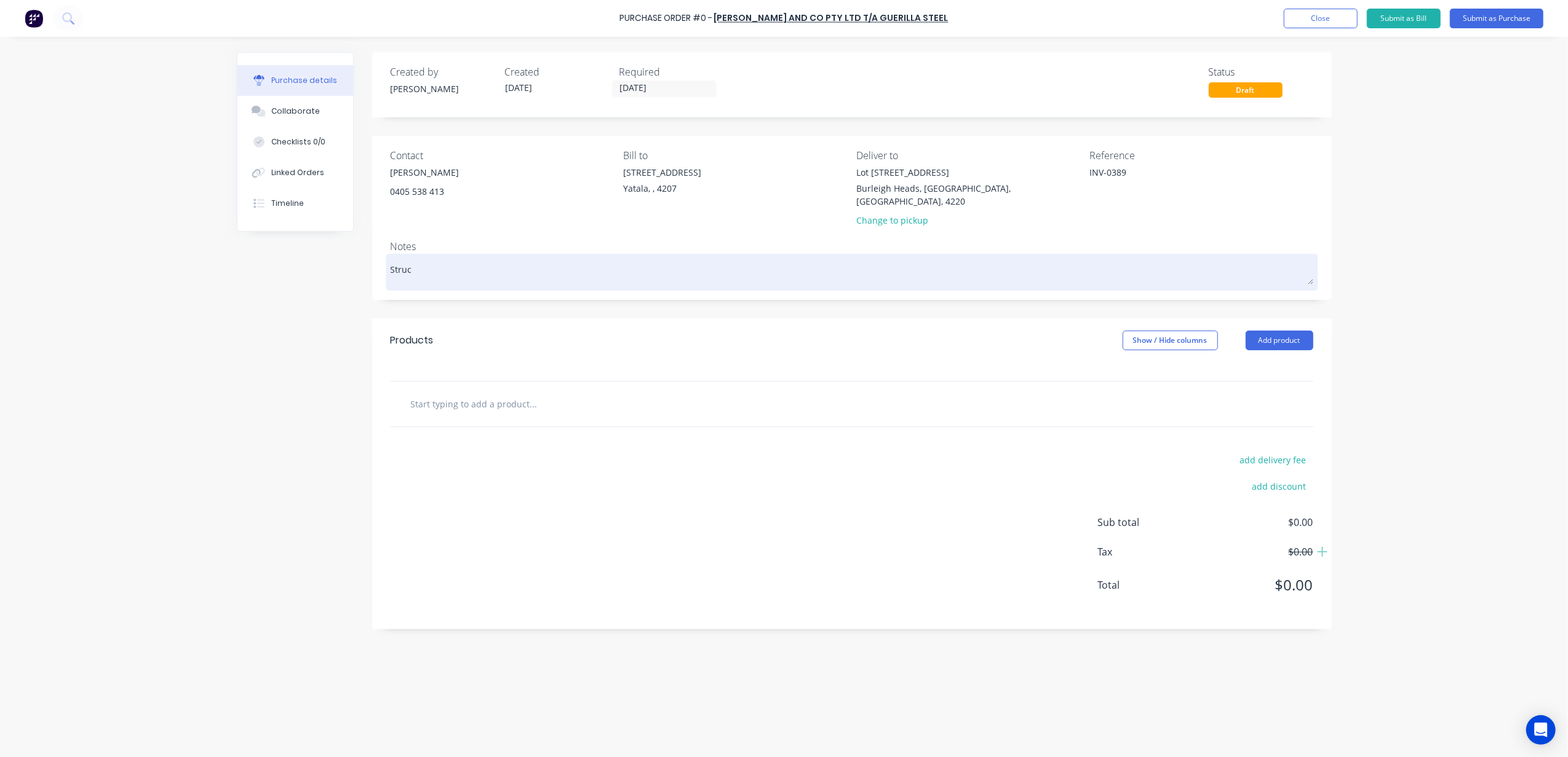
type textarea "Struct"
type textarea "x"
type textarea "Structu"
type textarea "x"
type textarea "Structur"
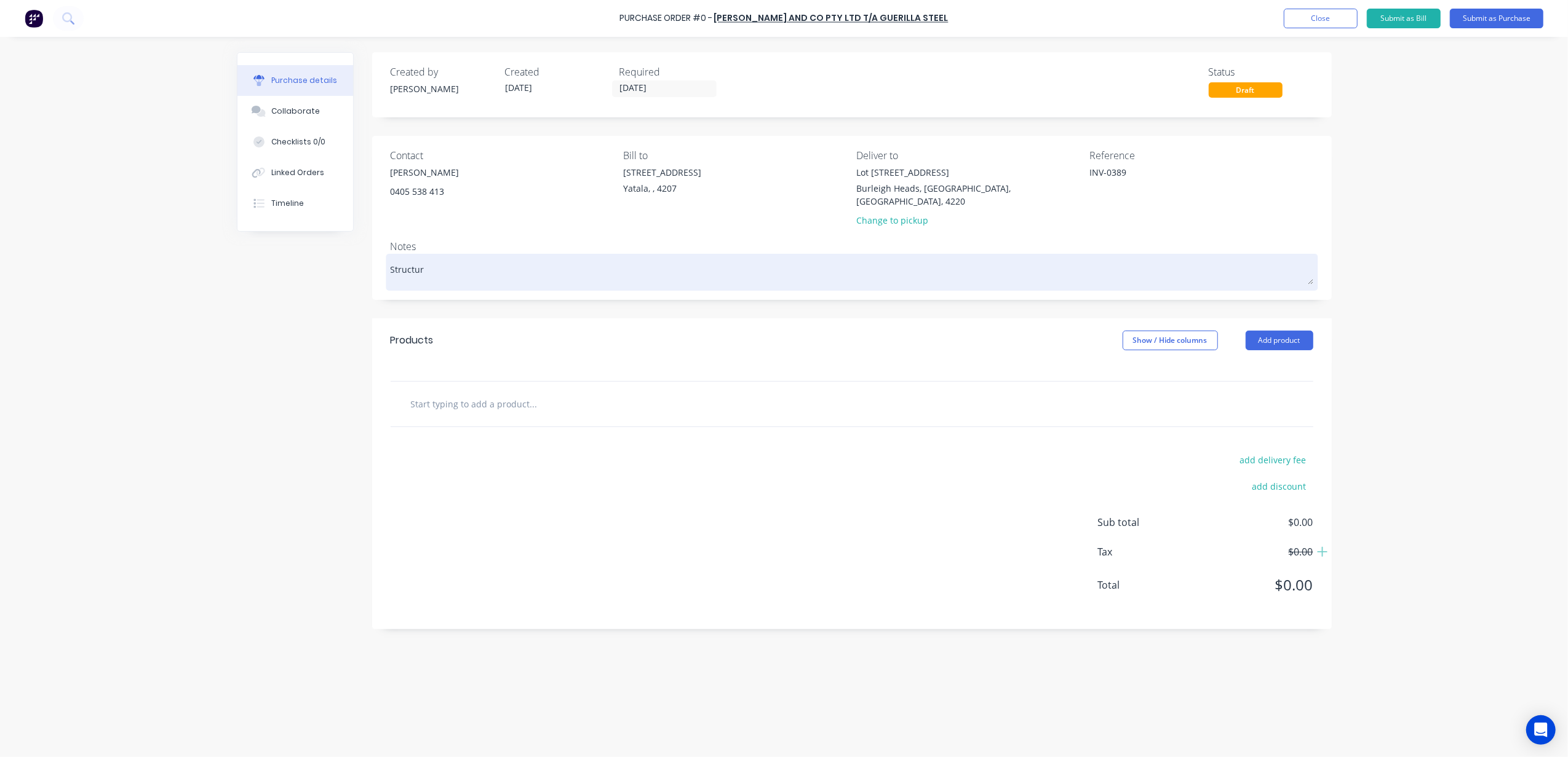
type textarea "x"
type textarea "Structura"
type textarea "x"
type textarea "Structural"
type textarea "x"
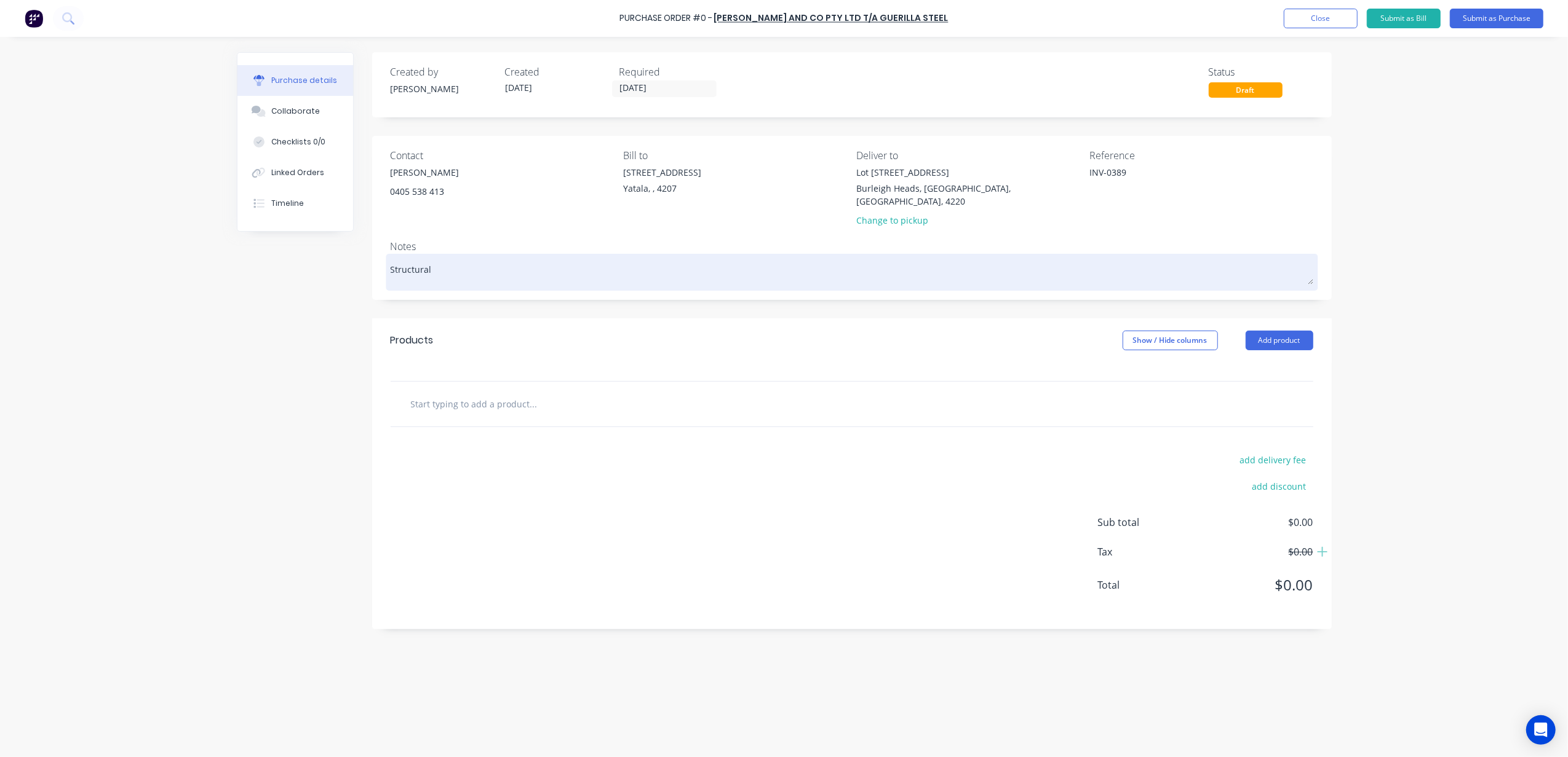
type textarea "Structural"
type textarea "x"
type textarea "Structural S"
type textarea "x"
type textarea "Structural St"
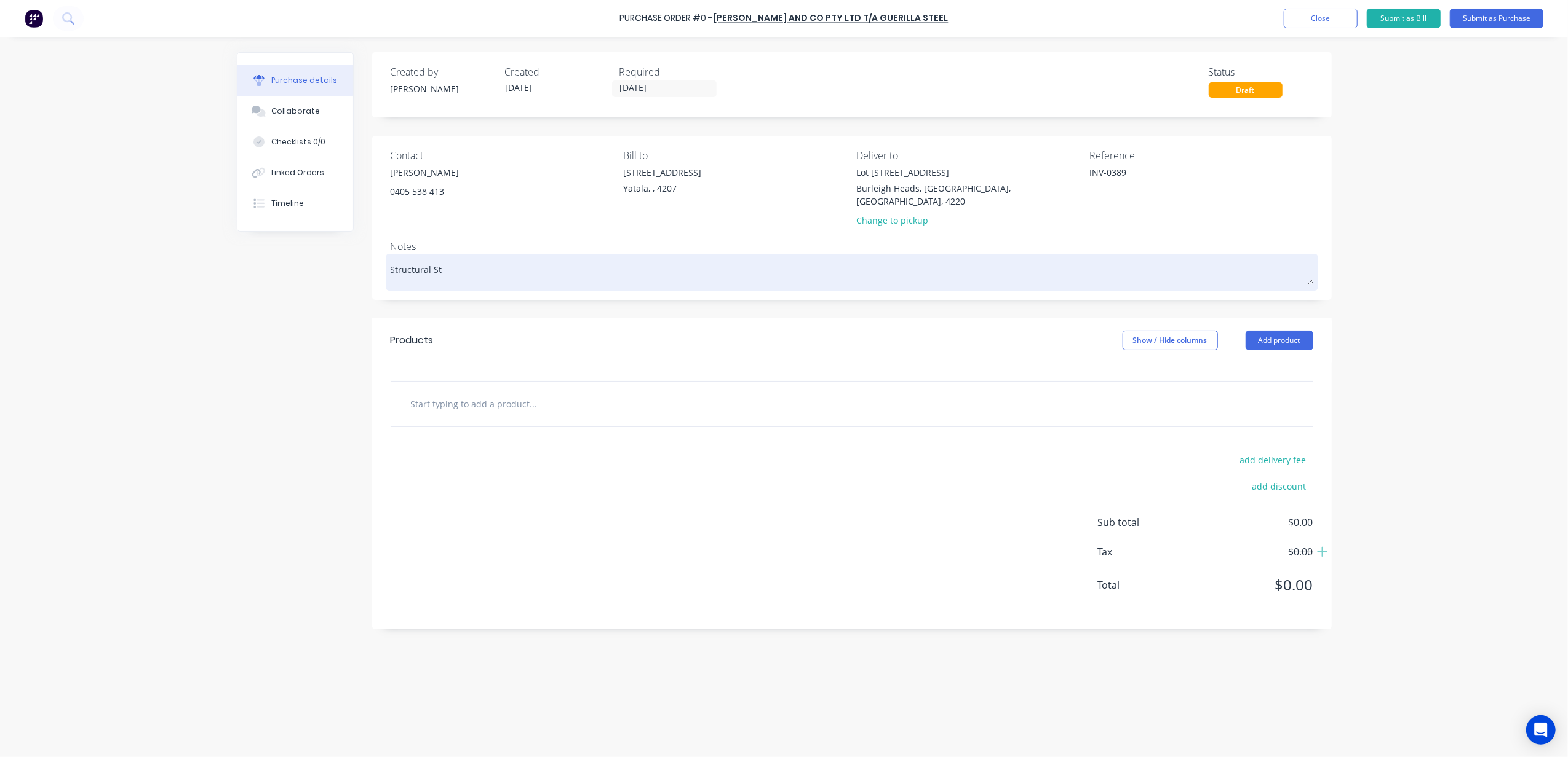
type textarea "x"
type textarea "Structural Ste"
type textarea "x"
type textarea "Structural Stee"
type textarea "x"
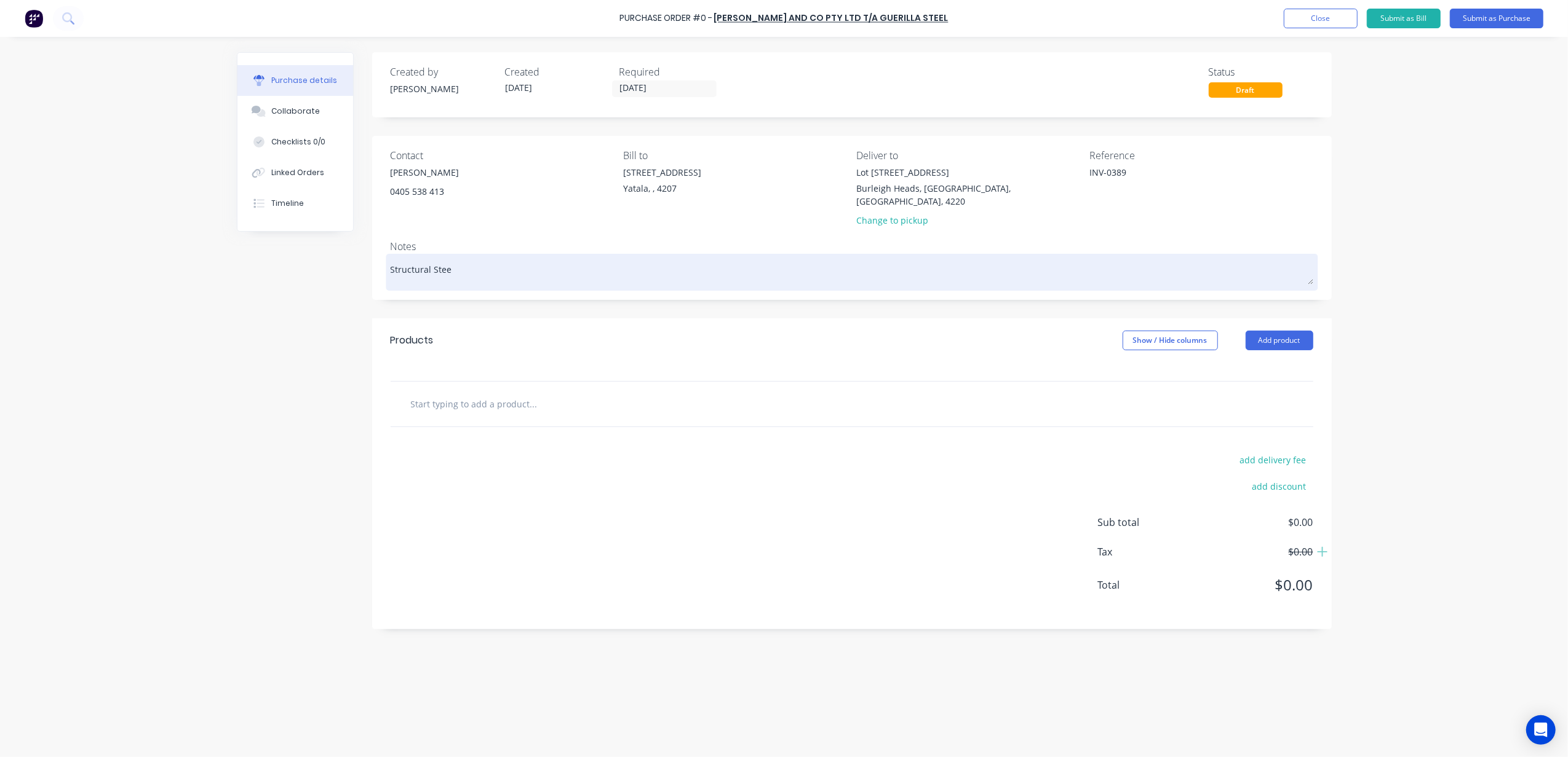
type textarea "Structural Steel"
type textarea "x"
type textarea "Structural Steel"
type textarea "x"
type textarea "Structural Steel f"
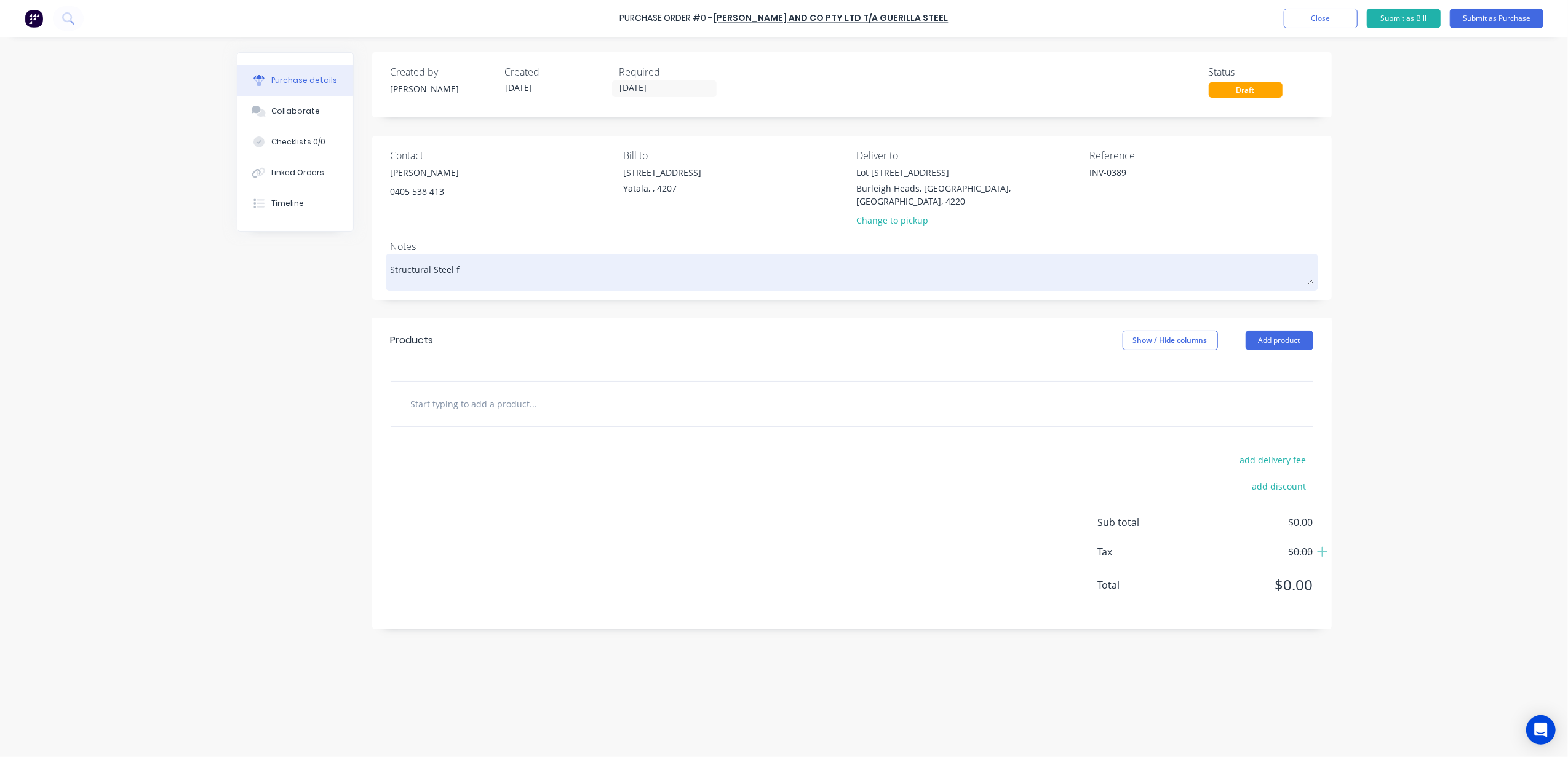
type textarea "x"
type textarea "Structural Steel fo"
type textarea "x"
type textarea "Structural Steel fo"
type textarea "x"
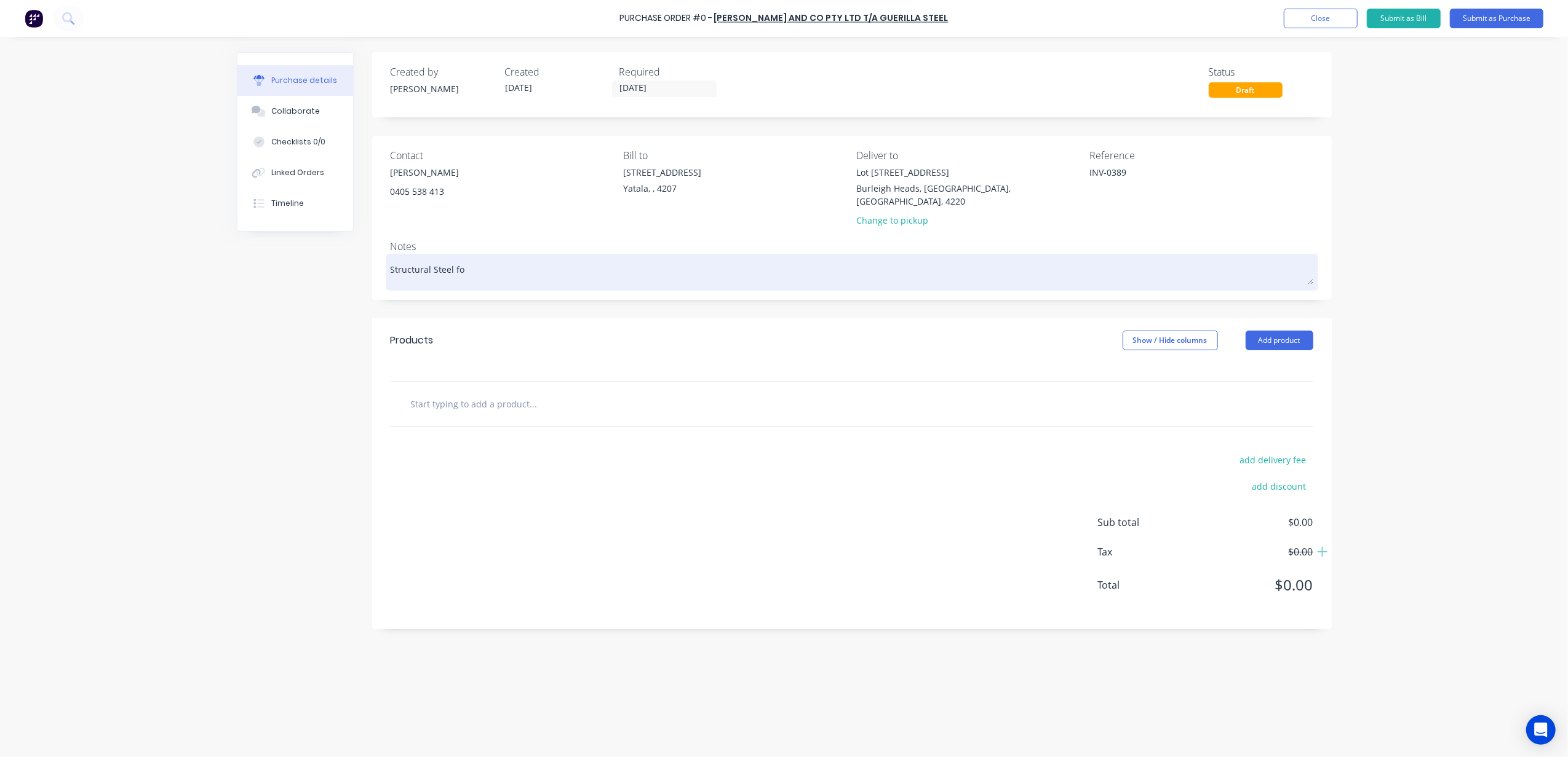
type textarea "Structural Steel fo L"
type textarea "x"
type textarea "Structural Steel fo"
type textarea "x"
type textarea "Structural Steel fo"
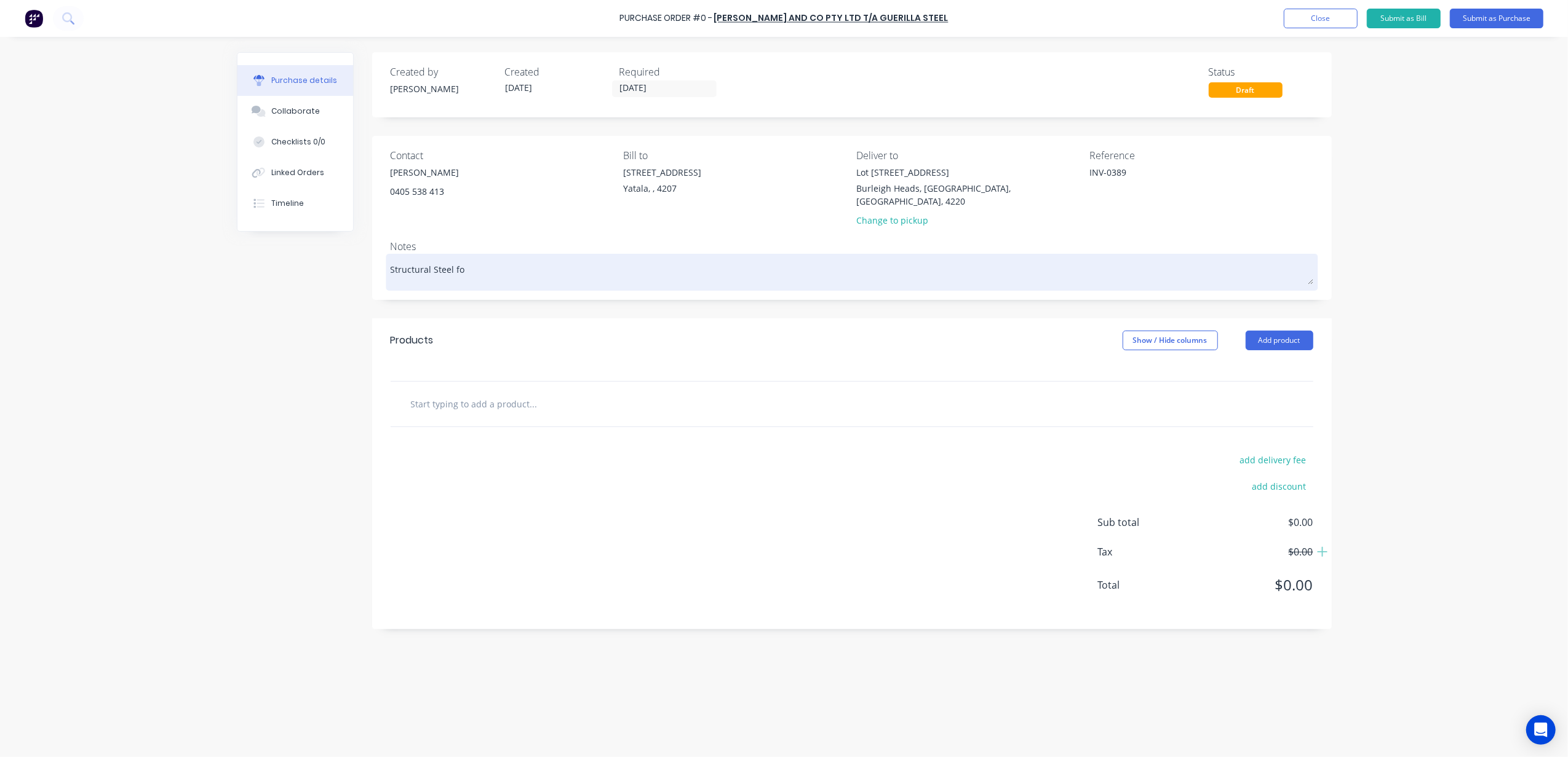
type textarea "x"
type textarea "Structural Steel for"
type textarea "x"
type textarea "Structural Steel for"
type textarea "x"
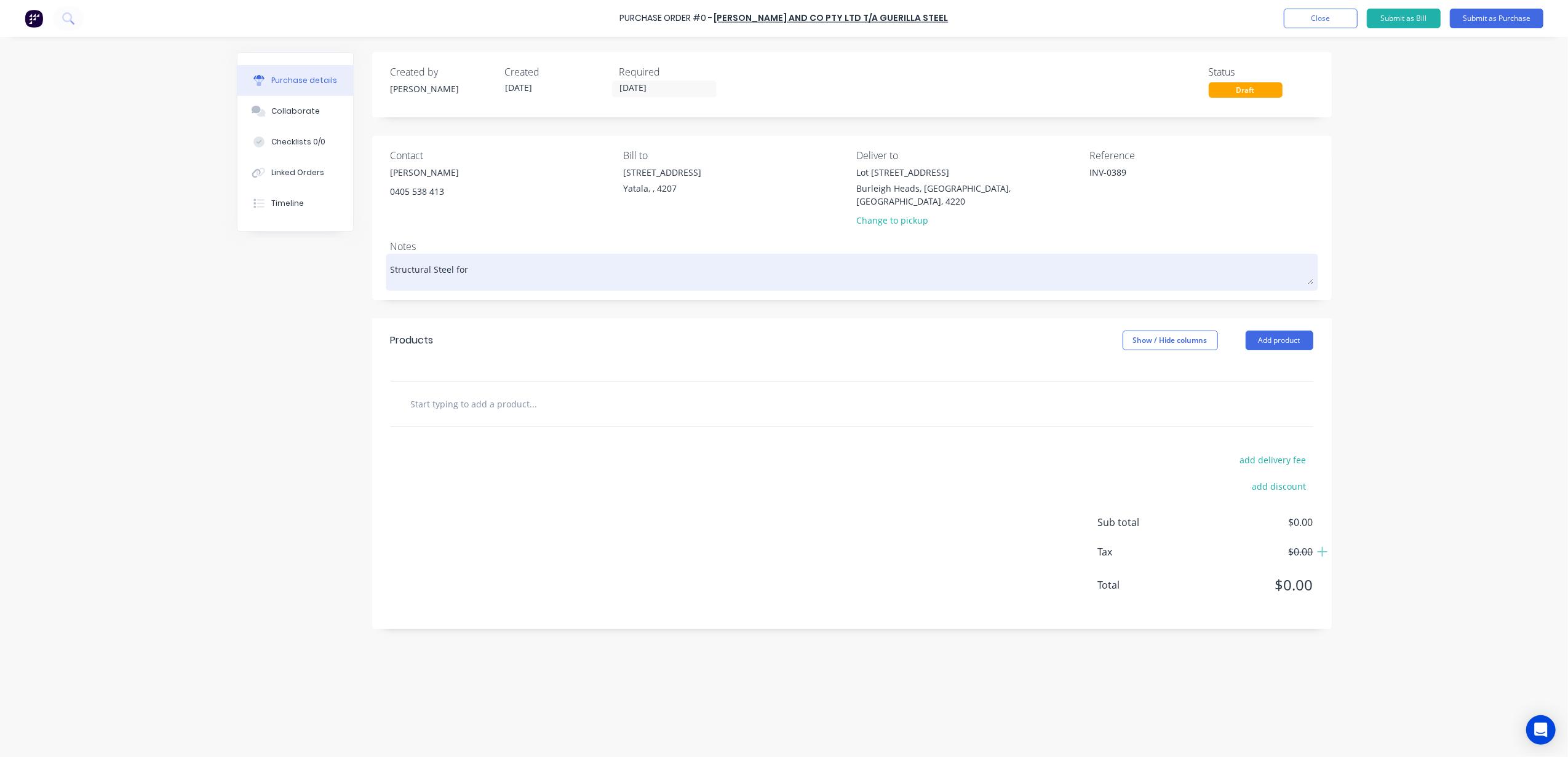
type textarea "Structural Steel for L"
type textarea "x"
type textarea "Structural Steel for Lo"
type textarea "x"
type textarea "Structural Steel for Lot"
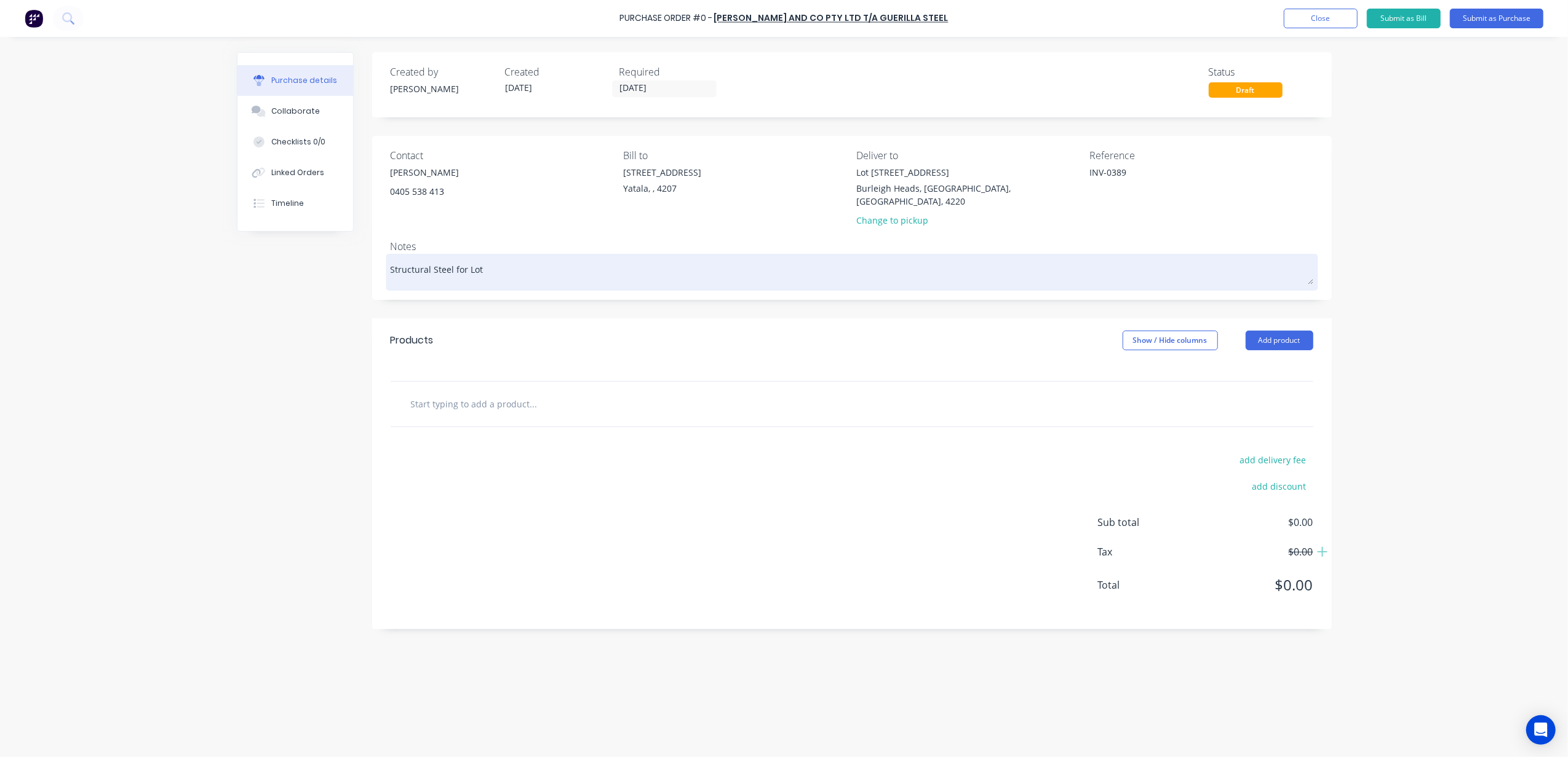
type textarea "x"
type textarea "Structural Steel for Lot"
type textarea "x"
type textarea "Structural Steel for Lot 1"
type textarea "x"
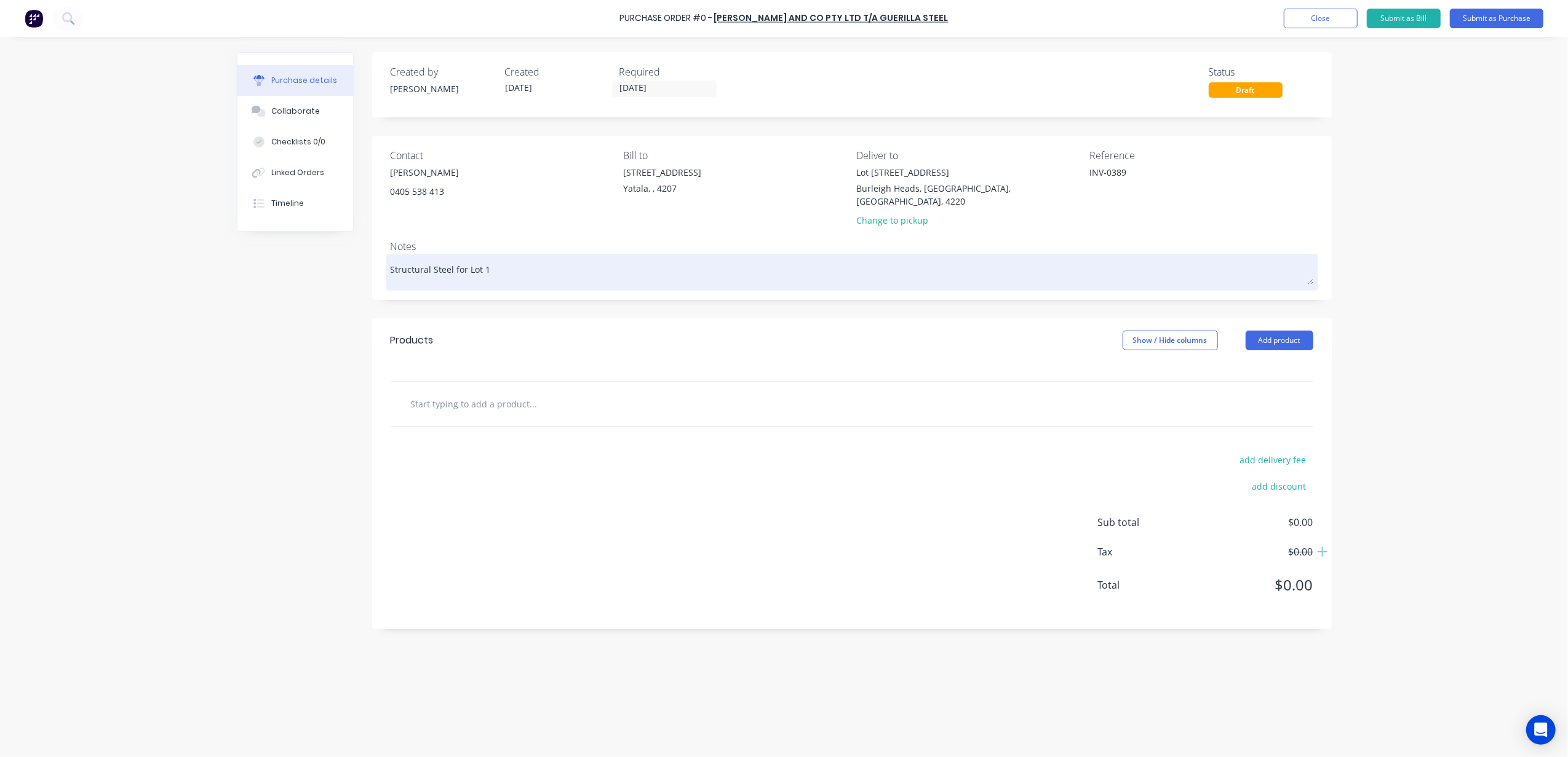
type textarea "Structural Steel for Lot 10"
type textarea "x"
type textarea "Structural Steel for Lot 100"
type textarea "x"
type textarea "Structural Steel for Lot 1002"
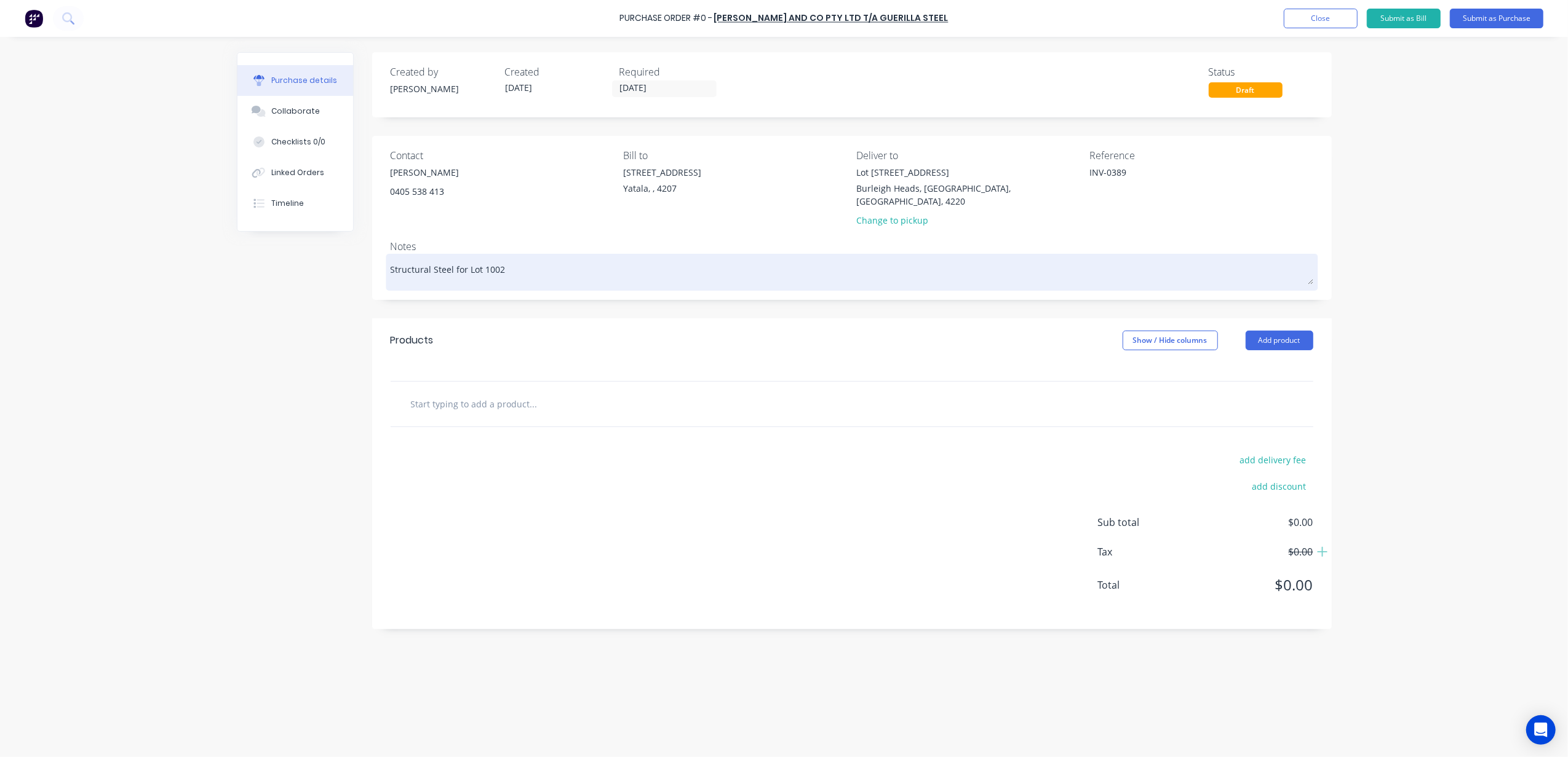
type textarea "x"
type textarea "Structural Steel for Lot 1002"
type textarea "x"
type textarea "Structural Steel for Lot 1002 C"
type textarea "x"
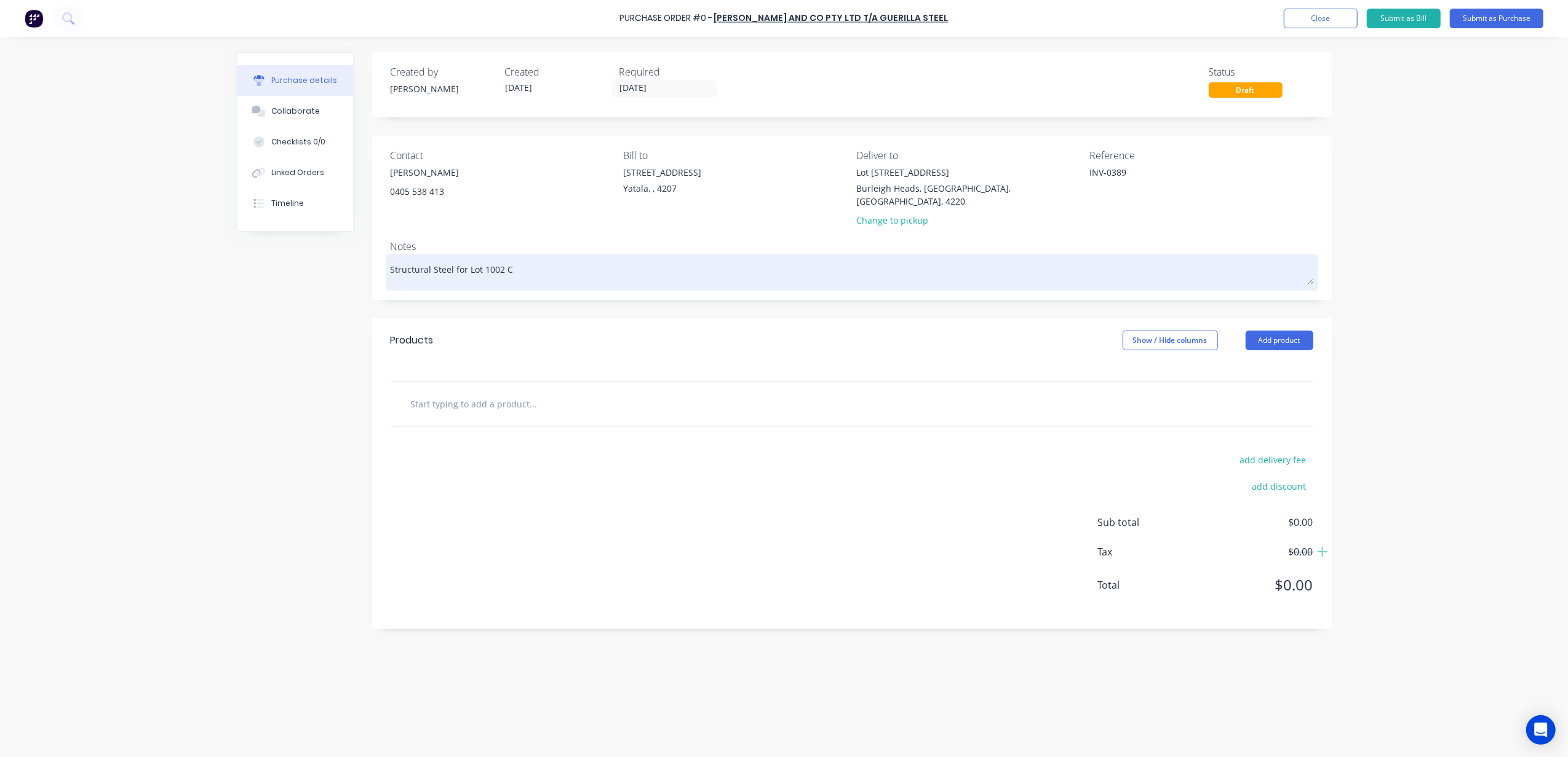
type textarea "Structural Steel for Lot 1002 Co"
type textarea "x"
type textarea "Structural Steel for Lot 1002 Cow"
type textarea "x"
type textarea "Structural Steel for Lot 1002 Cowe"
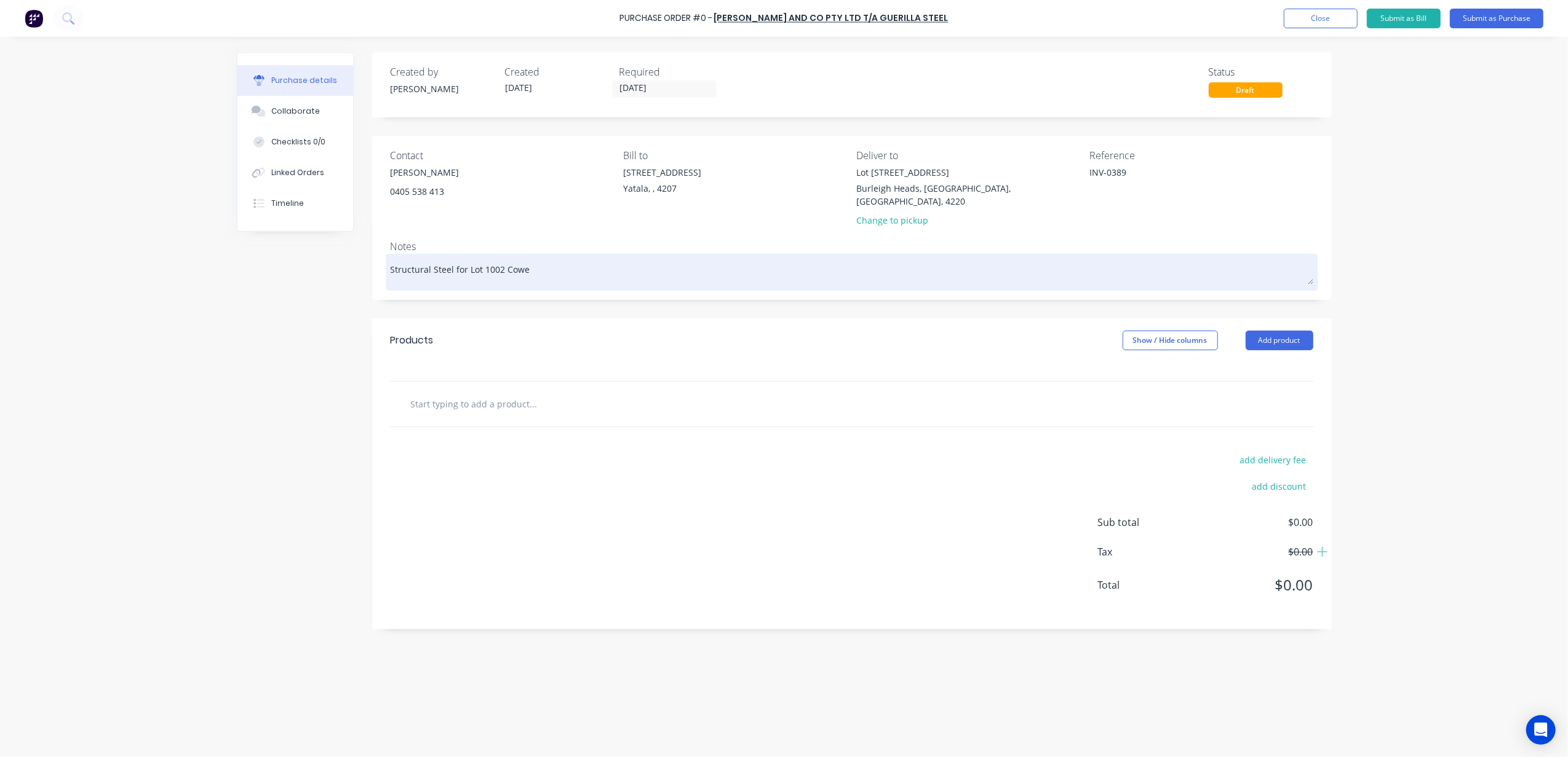
type textarea "x"
type textarea "Structural Steel for Lot 1002 Cowel"
type textarea "x"
type textarea "Structural Steel for Lot 1002 Cowell"
type textarea "x"
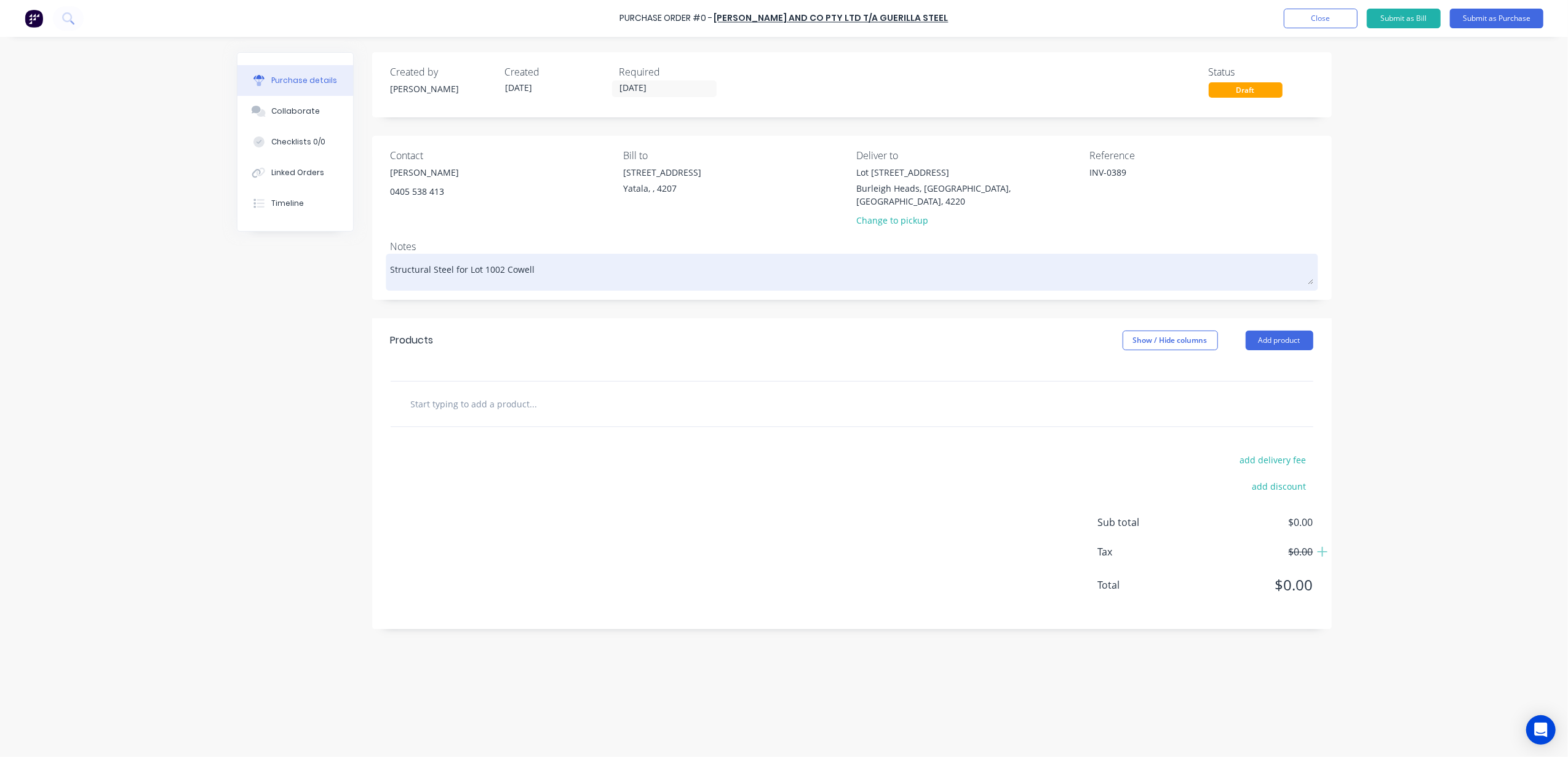
type textarea "Structural Steel for Lot 1002 Cowell"
type textarea "x"
type textarea "Structural Steel for Lot 1002 Cowell D"
type textarea "x"
type textarea "Structural Steel for Lot 1002 Cowell Dr"
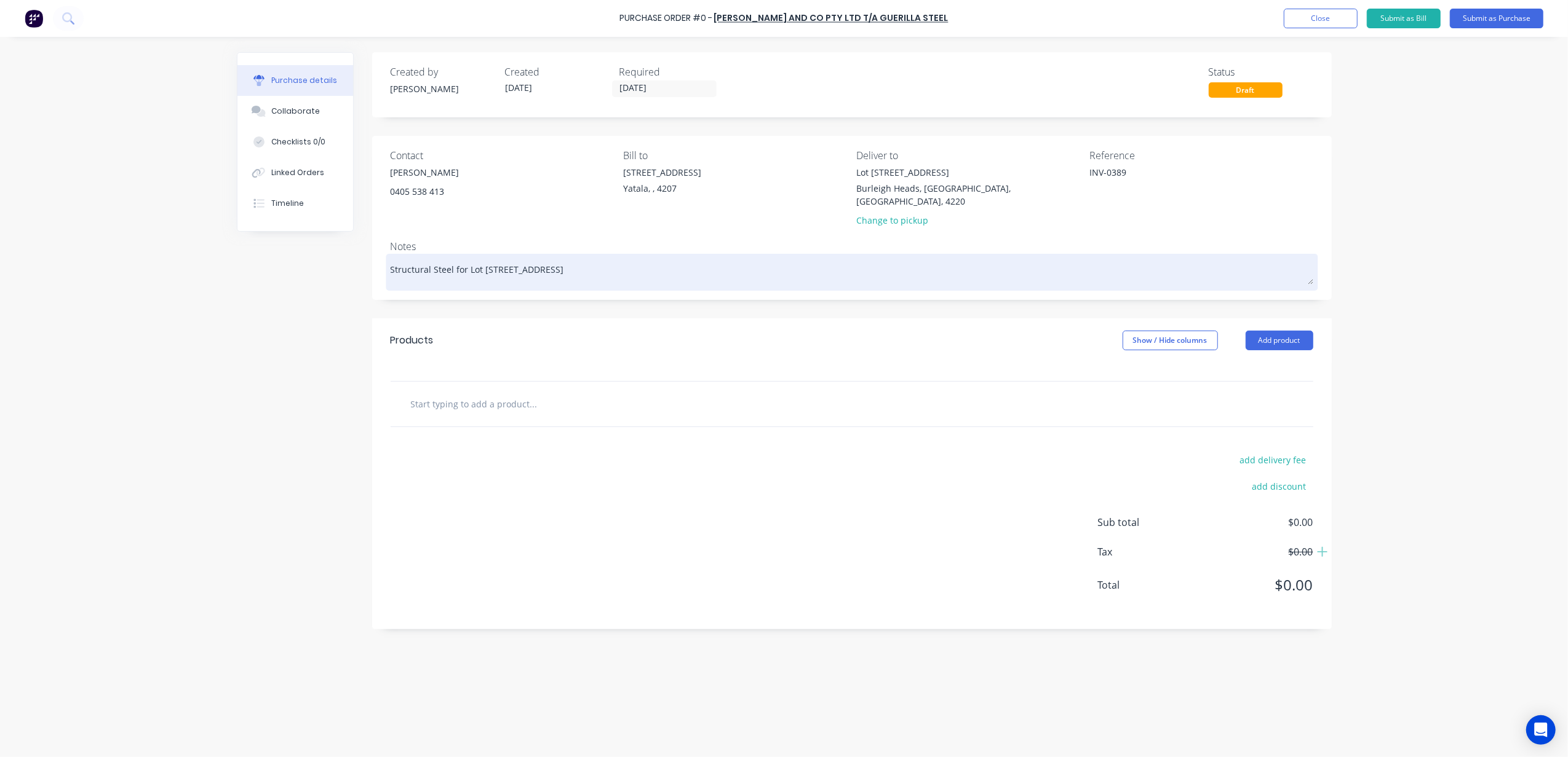
type textarea "x"
type textarea "Structural Steel for Lot 1002 Cowell Dri"
type textarea "x"
type textarea "Structural Steel for Lot 1002 Cowell Driv"
type textarea "x"
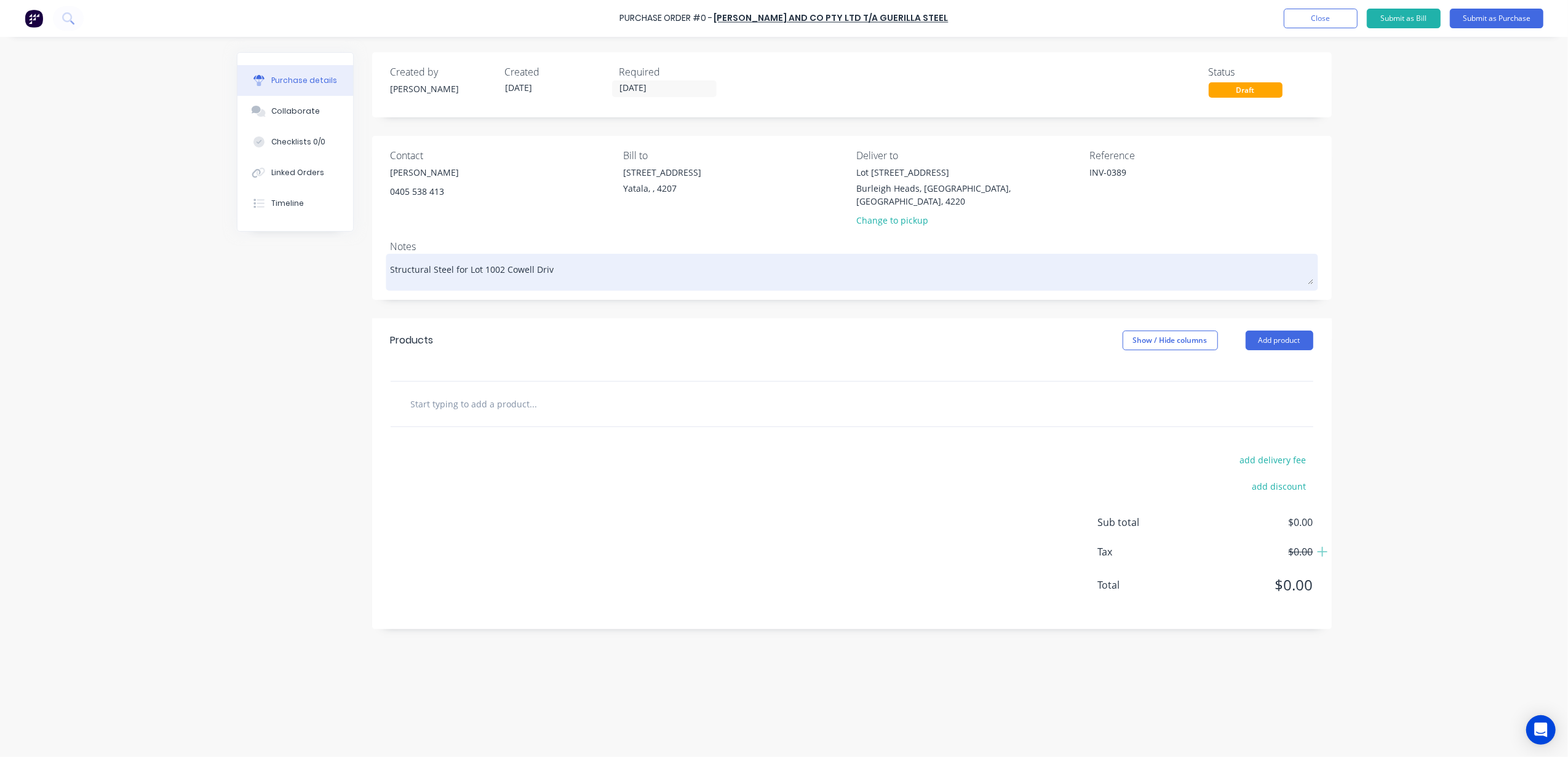
type textarea "Structural Steel for Lot 1002 Cowell Drive"
type textarea "x"
type textarea "Structural Steel for Lot 1002 Cowell Drive"
type textarea "x"
type textarea "Structural Steel for Lot 1002 Cowell Drive I"
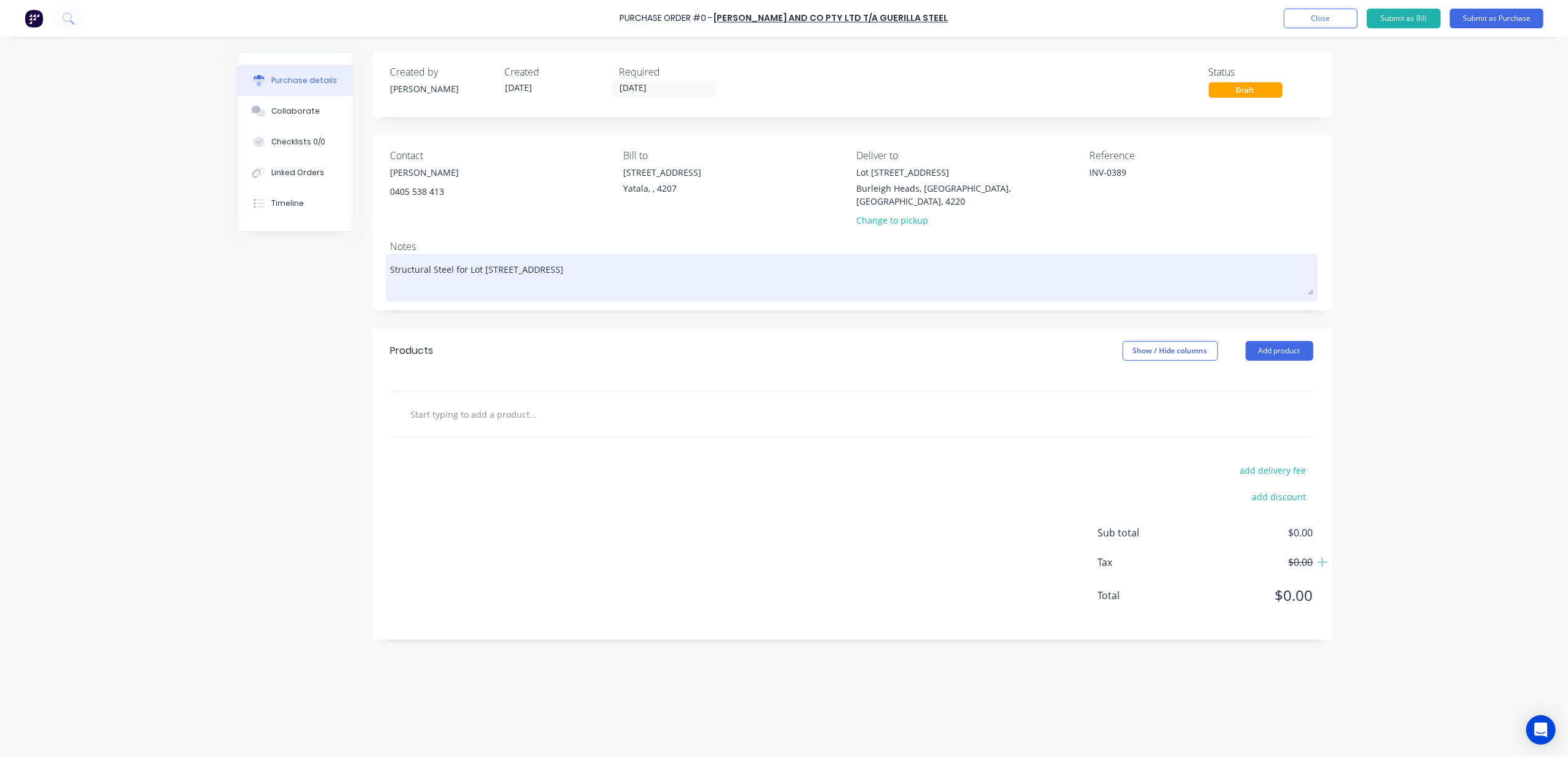
type textarea "x"
type textarea "Structural Steel for Lot 1002 Cowell Drive IN"
type textarea "x"
type textarea "Structural Steel for Lot 1002 Cowell Drive INV"
type textarea "x"
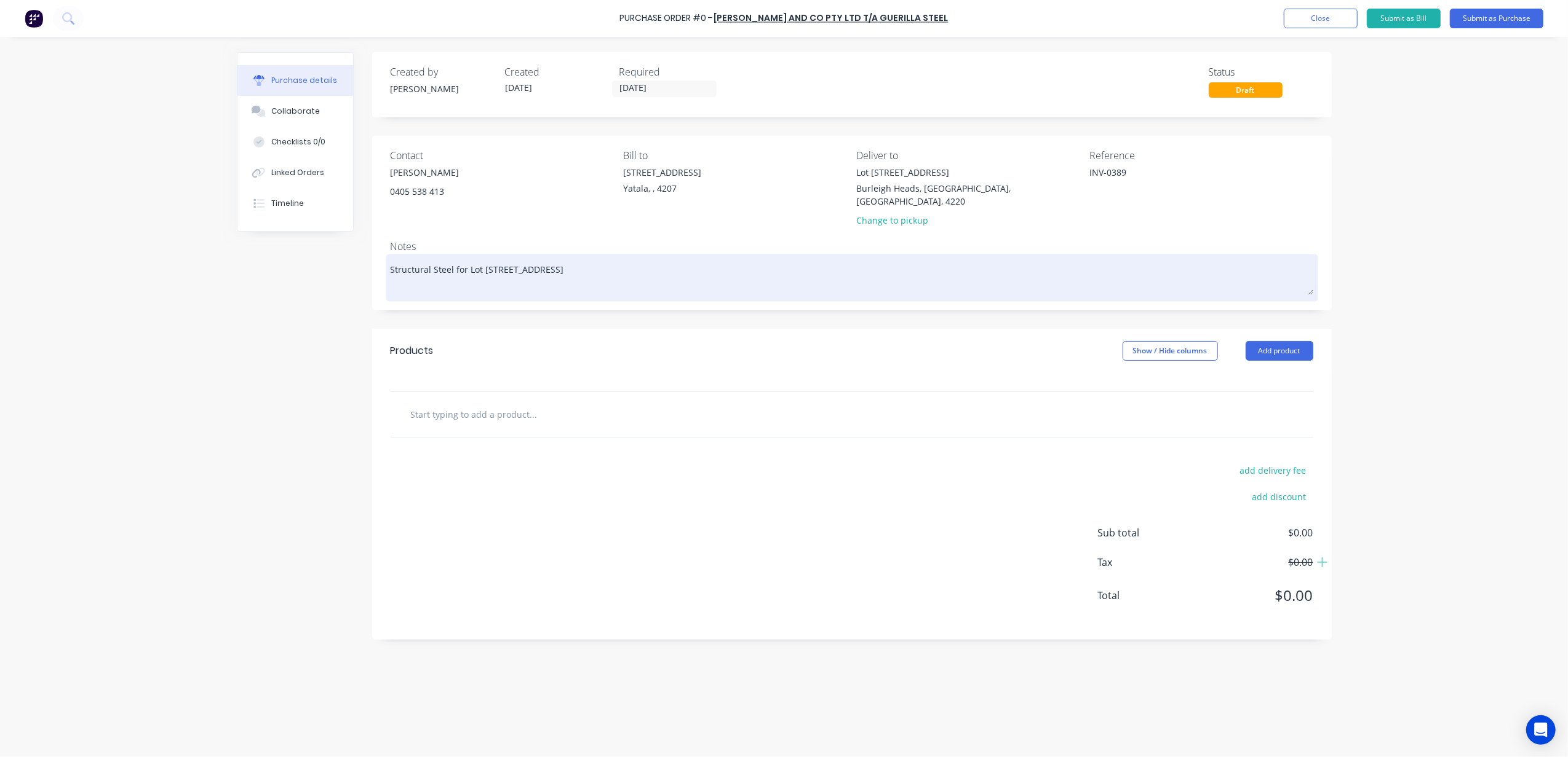
type textarea "Structural Steel for Lot 1002 Cowell Drive INV-"
type textarea "x"
type textarea "Structural Steel for Lot 1002 Cowell Drive INV-0"
type textarea "x"
type textarea "Structural Steel for Lot 1002 Cowell Drive INV-03"
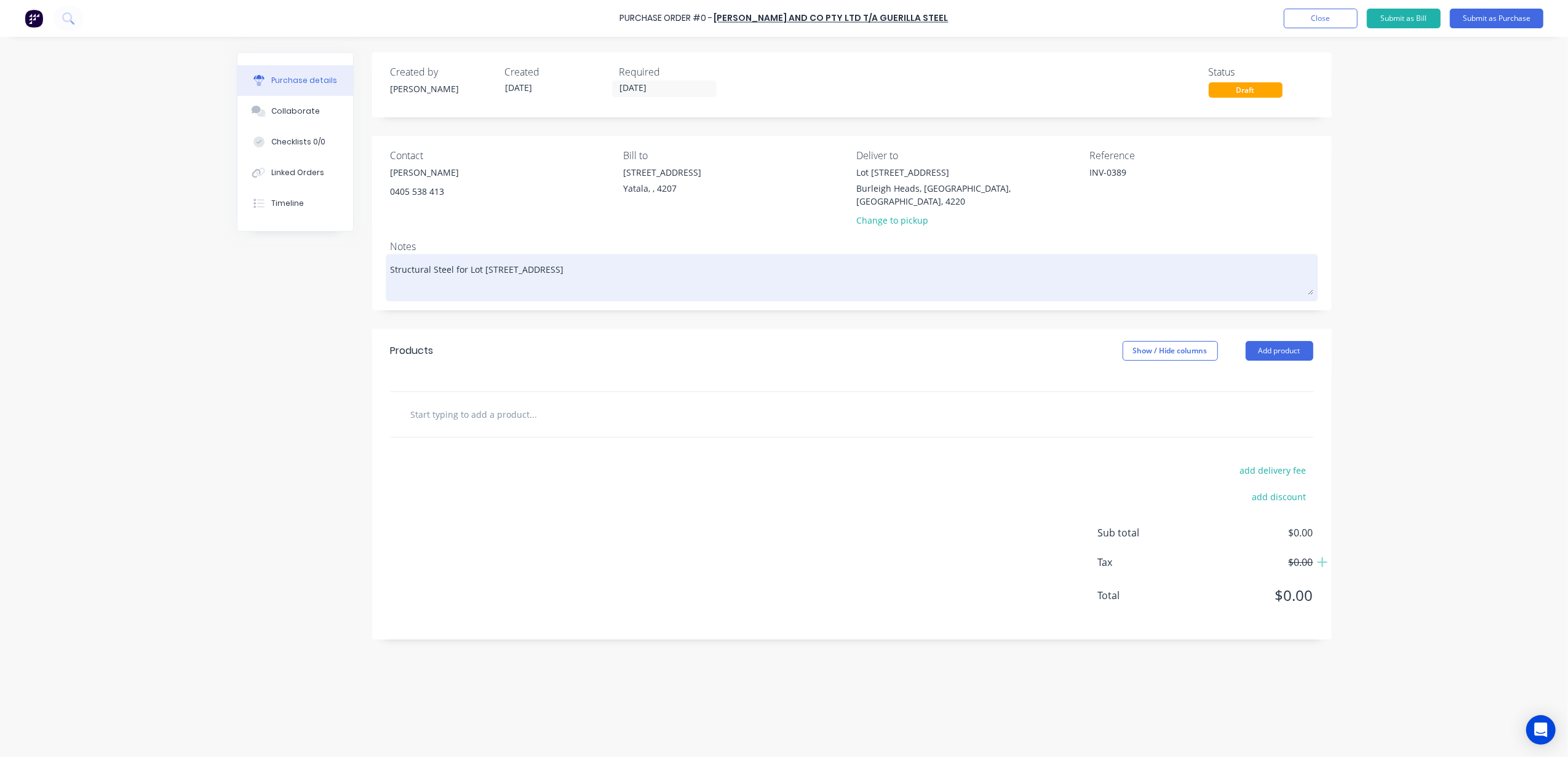
type textarea "x"
type textarea "Structural Steel for Lot 1002 Cowell Drive INV-038"
type textarea "x"
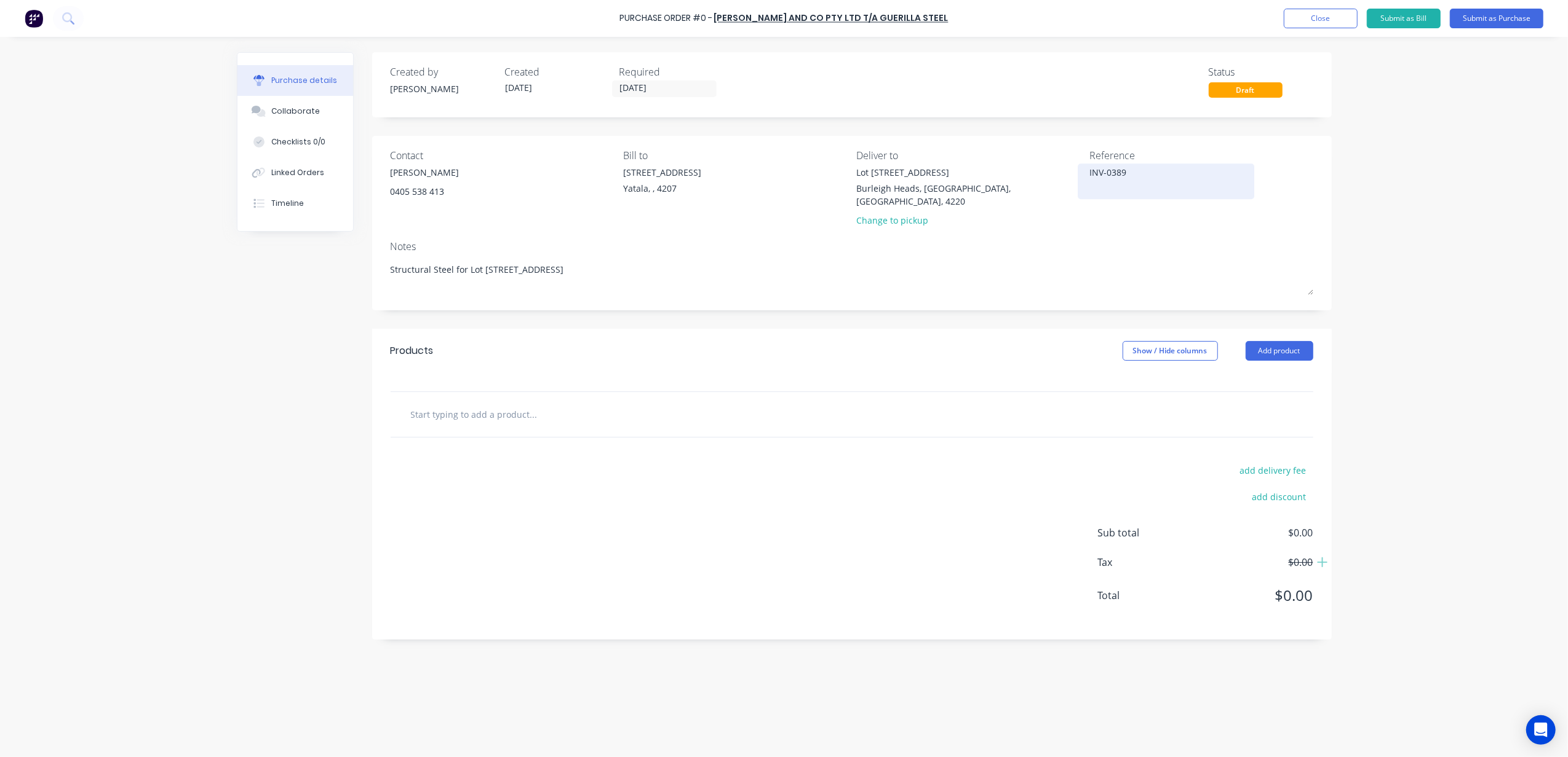
type textarea "Structural Steel for Lot 1002 Cowell Drive INV-0389"
type textarea "x"
type textarea "Structural Steel for Lot 1002 Cowell Drive INV-0389"
click at [1125, 177] on textarea "INV-0389" at bounding box center [1166, 179] width 154 height 28
type textarea "INV-0389 Order"
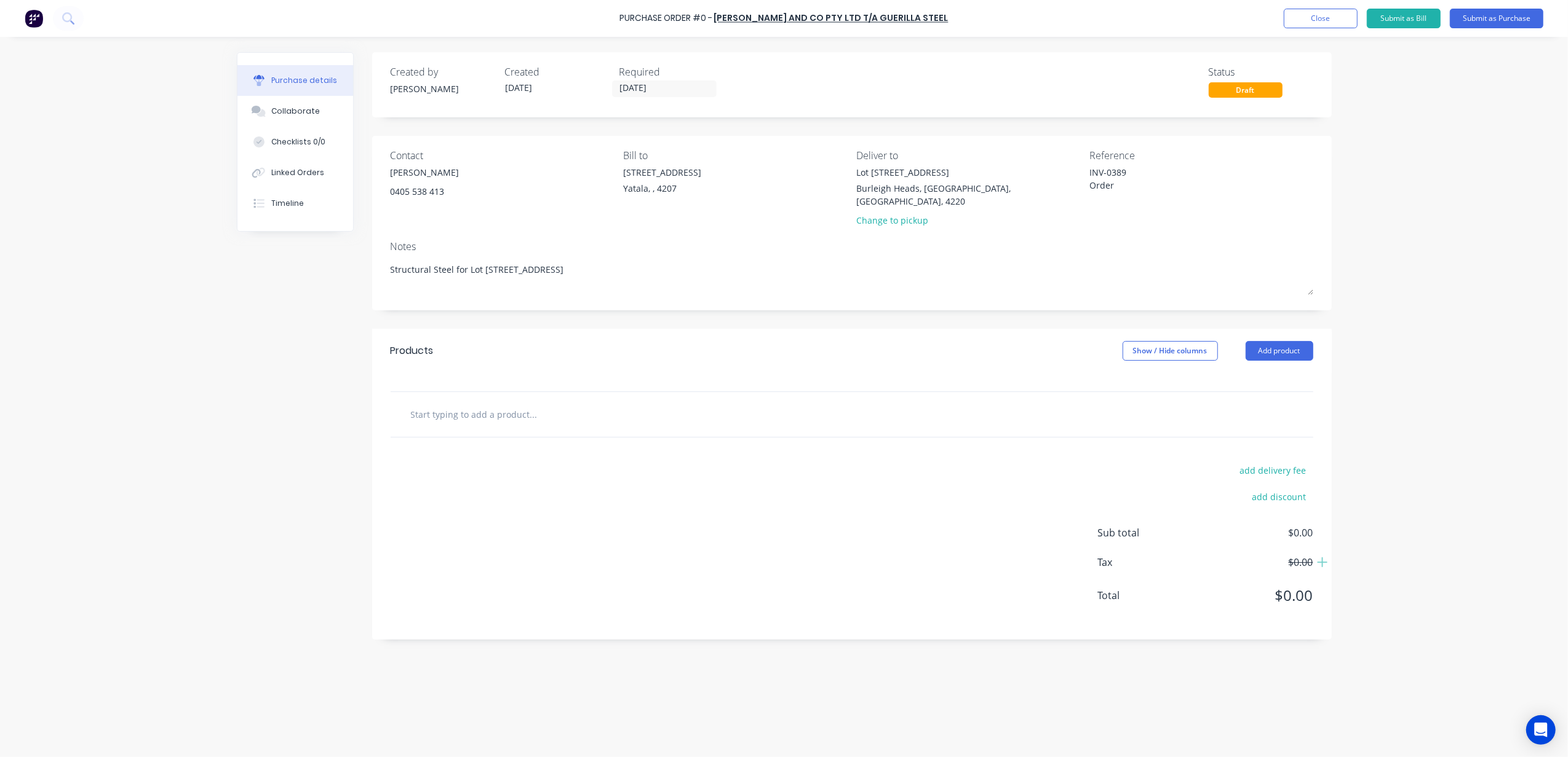
type textarea "x"
type textarea "INV-0389 Order"
click at [1140, 180] on textarea "INV-0389 Order" at bounding box center [1166, 179] width 154 height 28
type textarea "x"
type textarea "INV-0389 Order 1"
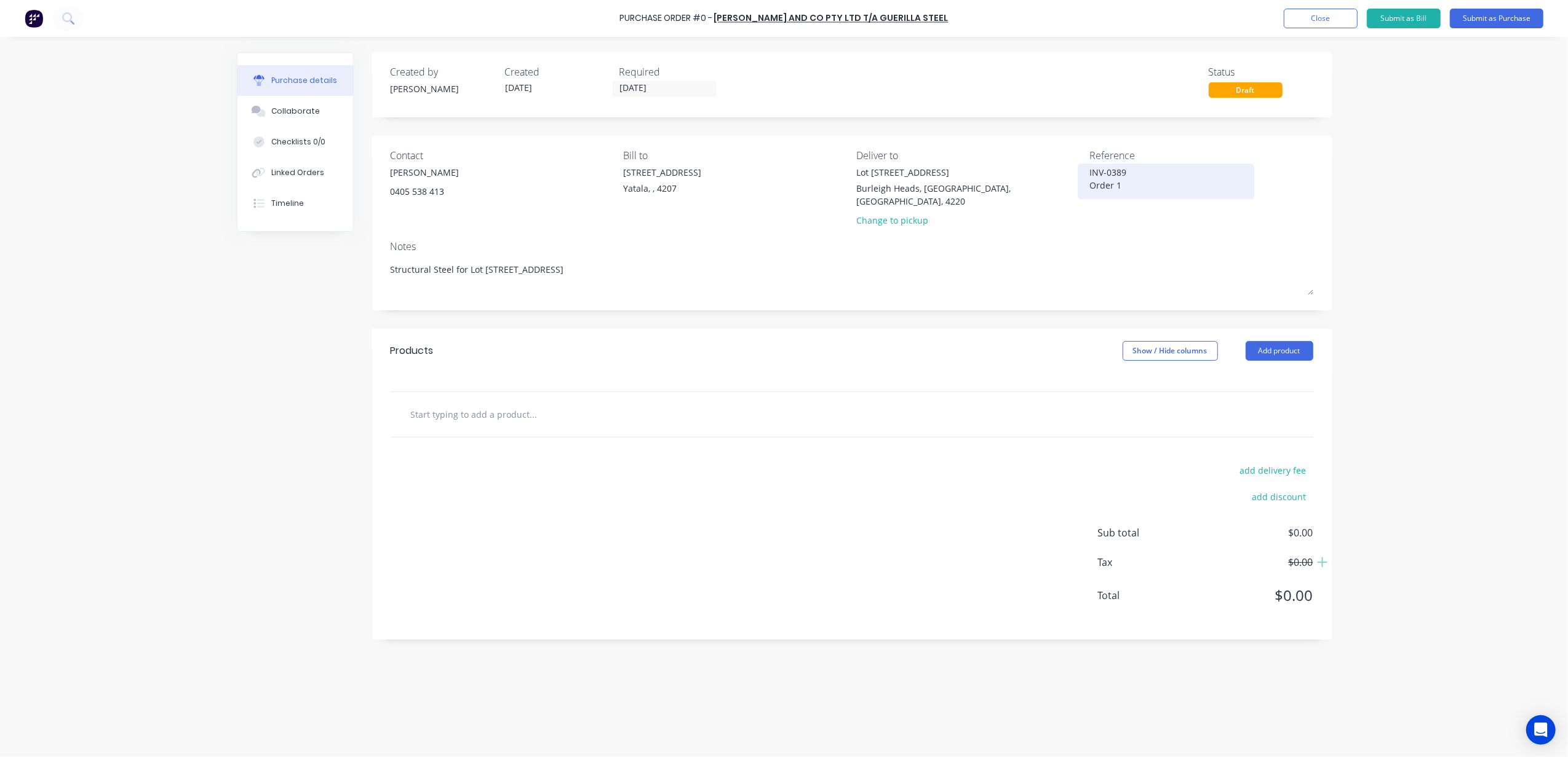
type textarea "x"
type textarea "INV-0389 Order 10"
type textarea "x"
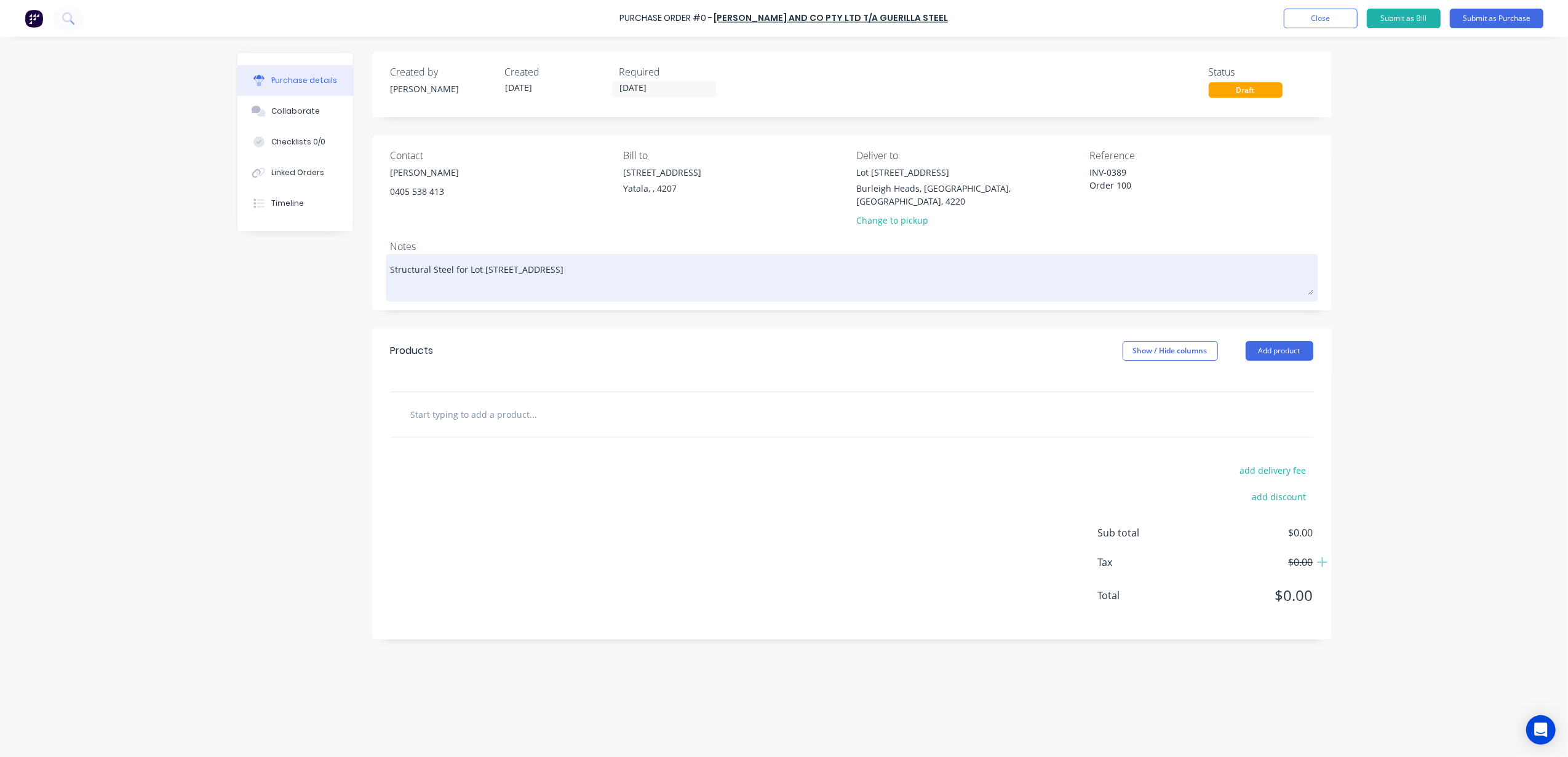
type textarea "INV-0389 Order 100"
type textarea "x"
type textarea "INV-0389 Order 100"
click at [450, 258] on textarea "Structural Steel for Lot 1002 Cowell Drive INV-0389" at bounding box center [852, 276] width 922 height 38
type textarea "x"
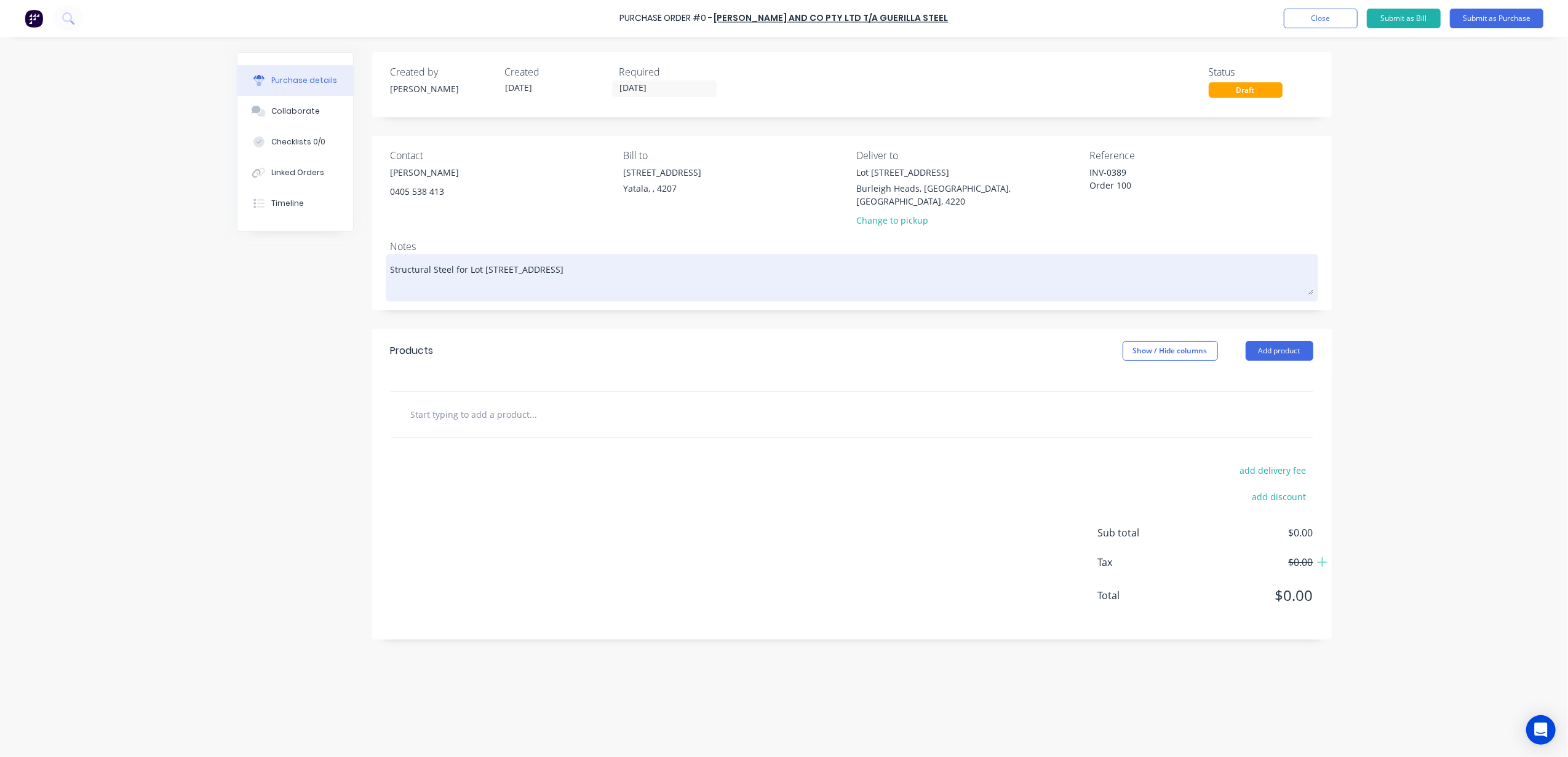
type textarea "Structural Steel for Lot 1002 Cowell Drive INV-0389"
type textarea "x"
type textarea "Structural Steel for Lot 1002 Cowell Drive O INV-0389"
type textarea "x"
type textarea "Structural Steel for Lot 1002 Cowell Drive Or INV-0389"
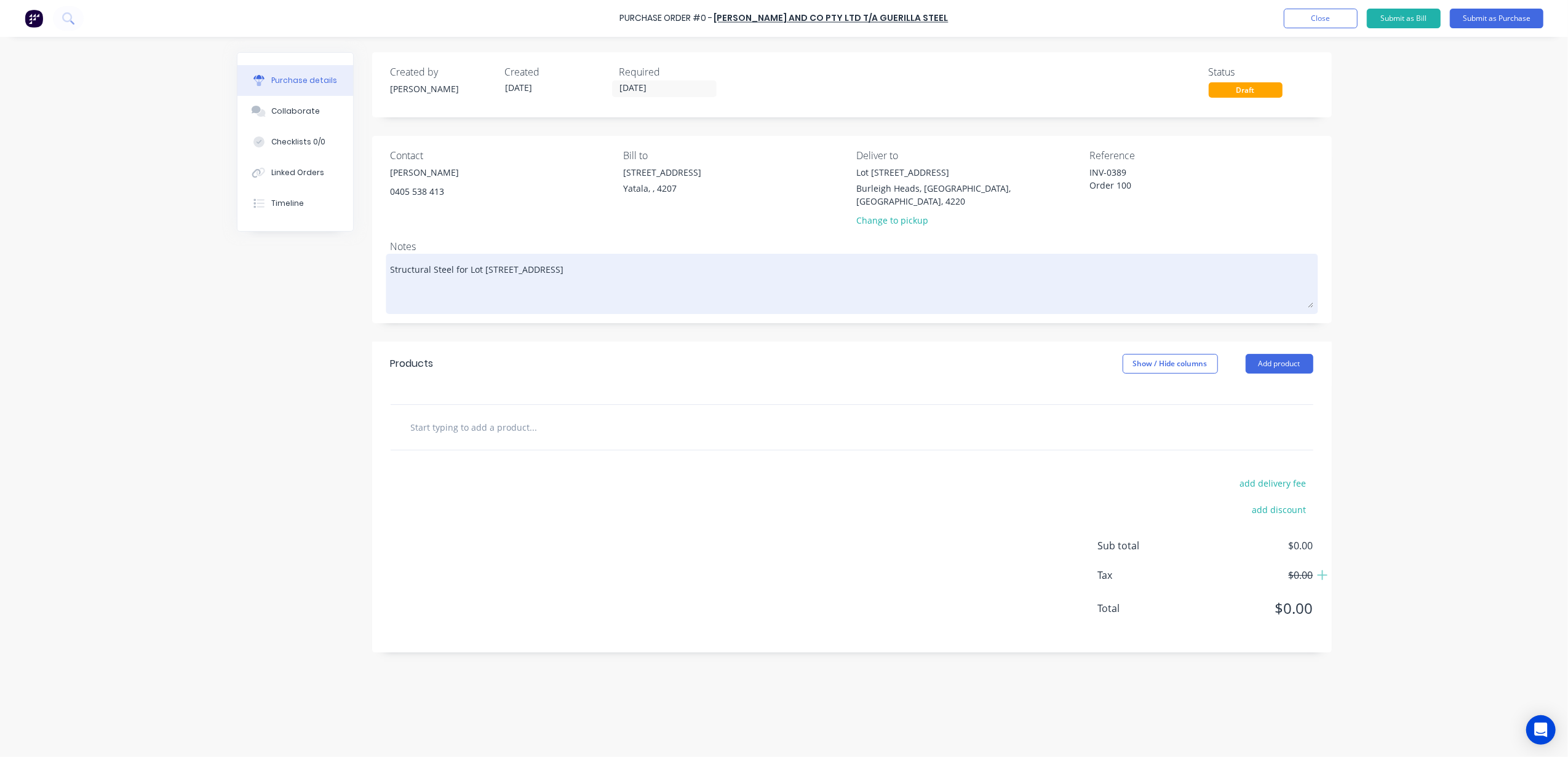
type textarea "x"
type textarea "Structural Steel for Lot 1002 Cowell Drive Ord INV-0389"
type textarea "x"
type textarea "Structural Steel for Lot 1002 Cowell Drive Orde INV-0389"
type textarea "x"
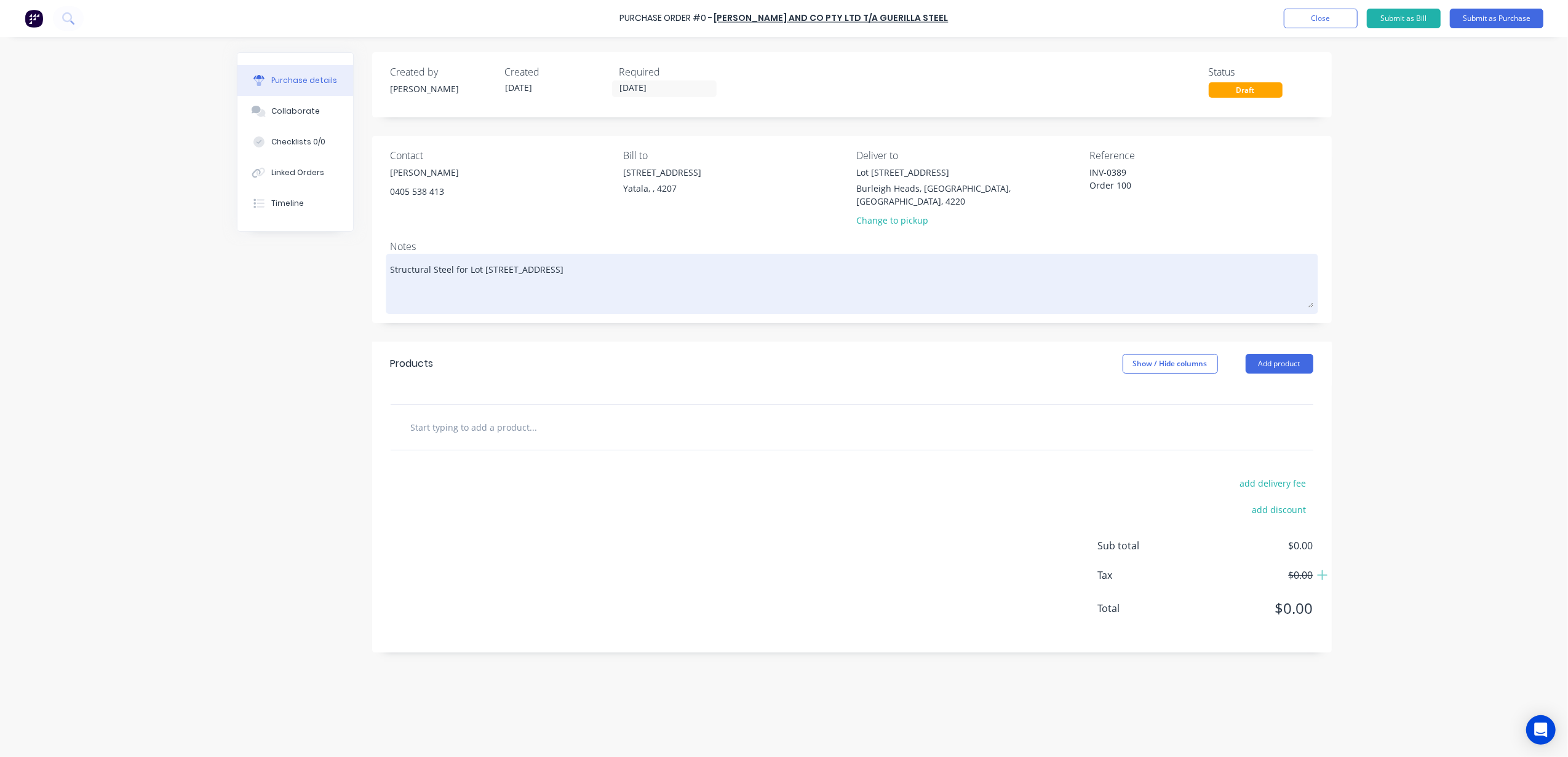
type textarea "Structural Steel for Lot 1002 Cowell Drive Order INV-0389"
type textarea "x"
type textarea "Structural Steel for Lot 1002 Cowell Drive Order INV-0389"
type textarea "x"
type textarea "Structural Steel for Lot 1002 Cowell Drive Order 1 INV-0389"
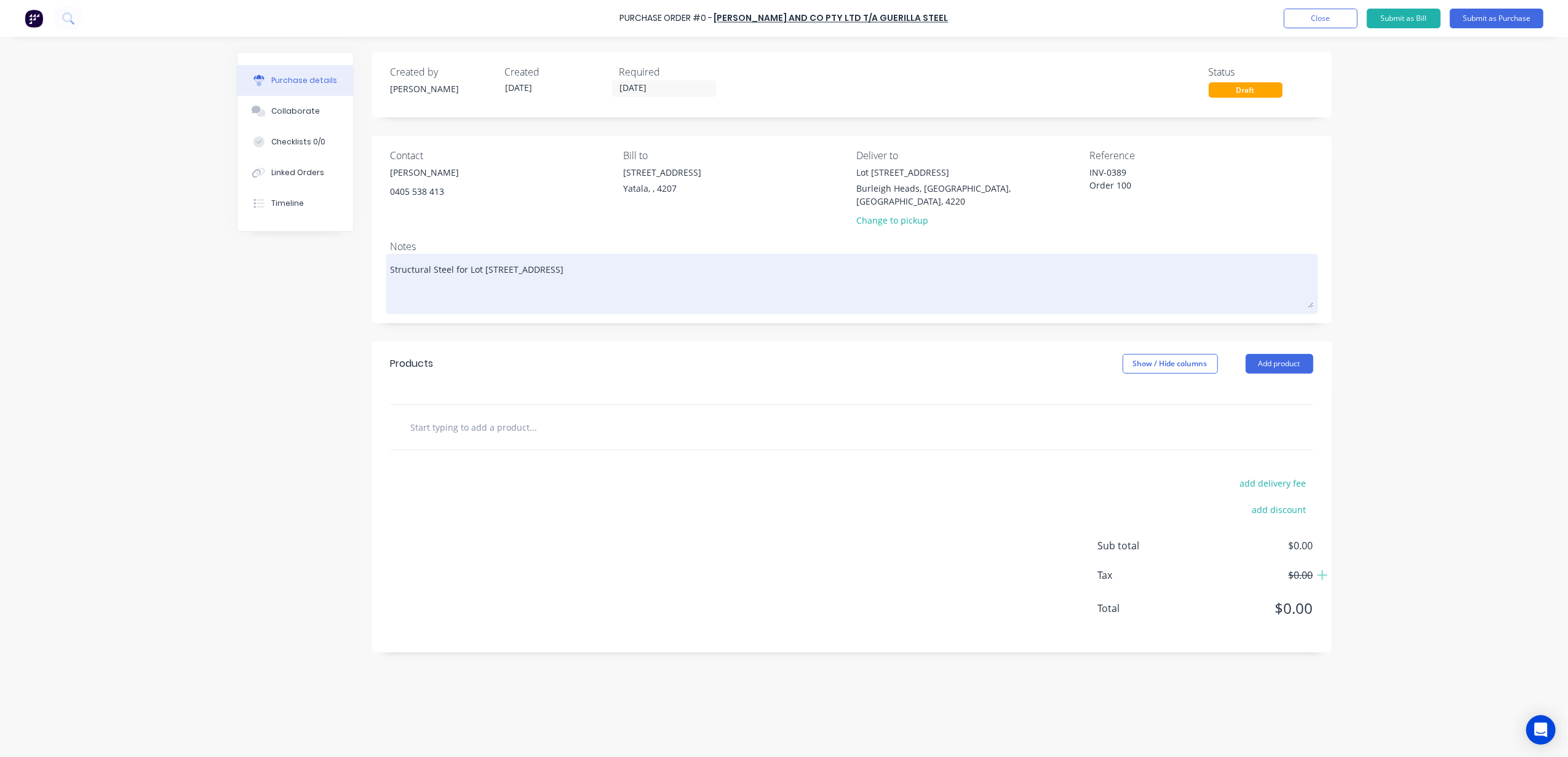
type textarea "x"
type textarea "Structural Steel for Lot 1002 Cowell Drive Order 10 INV-0389"
type textarea "x"
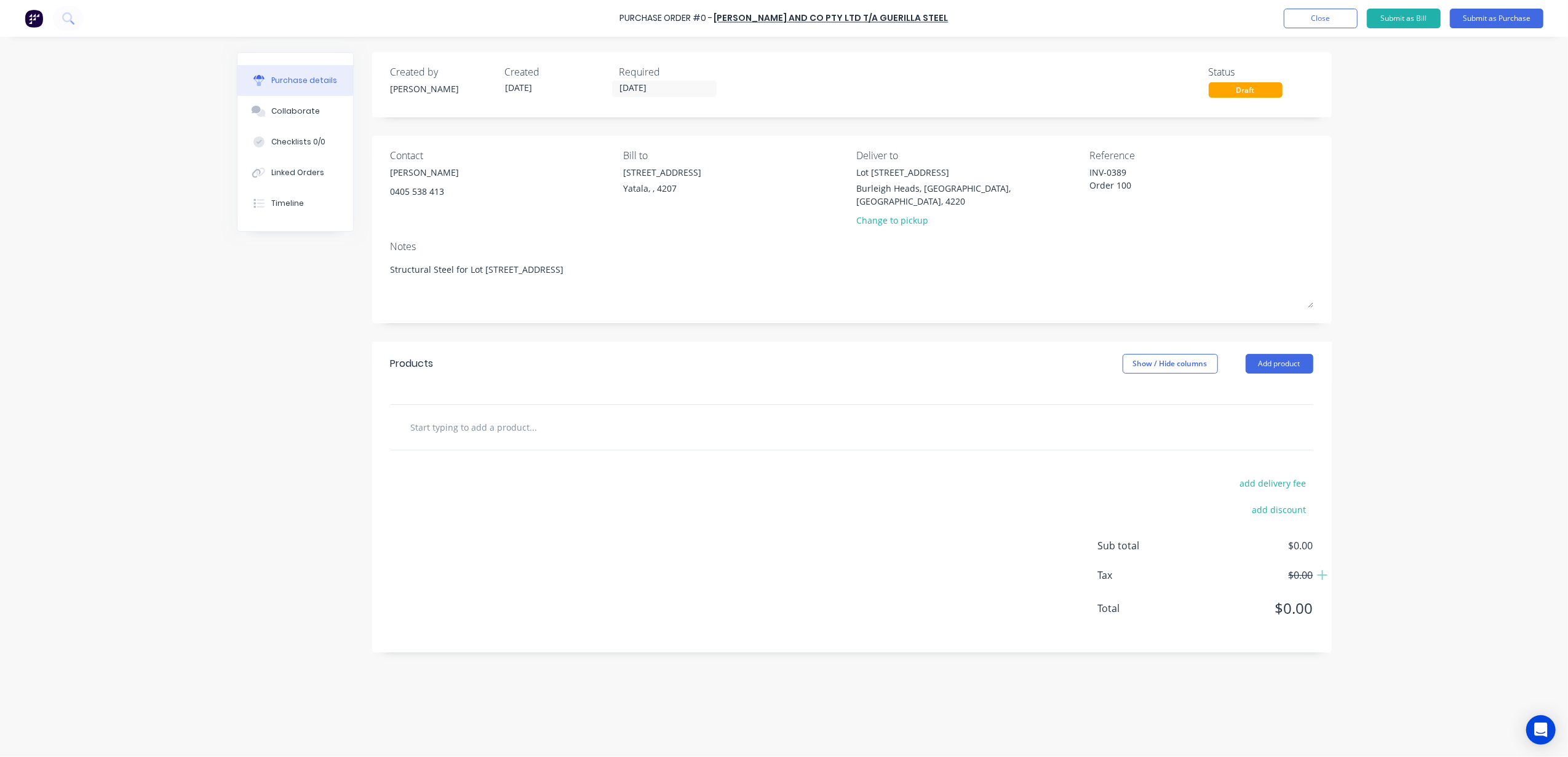
type textarea "Structural Steel for Lot 1002 Cowell Drive Order 100 INV-0389"
type textarea "x"
type textarea "Structural Steel for Lot 1002 Cowell Drive Order 100 INV-0389"
click at [500, 415] on input "text" at bounding box center [533, 427] width 246 height 25
type textarea "x"
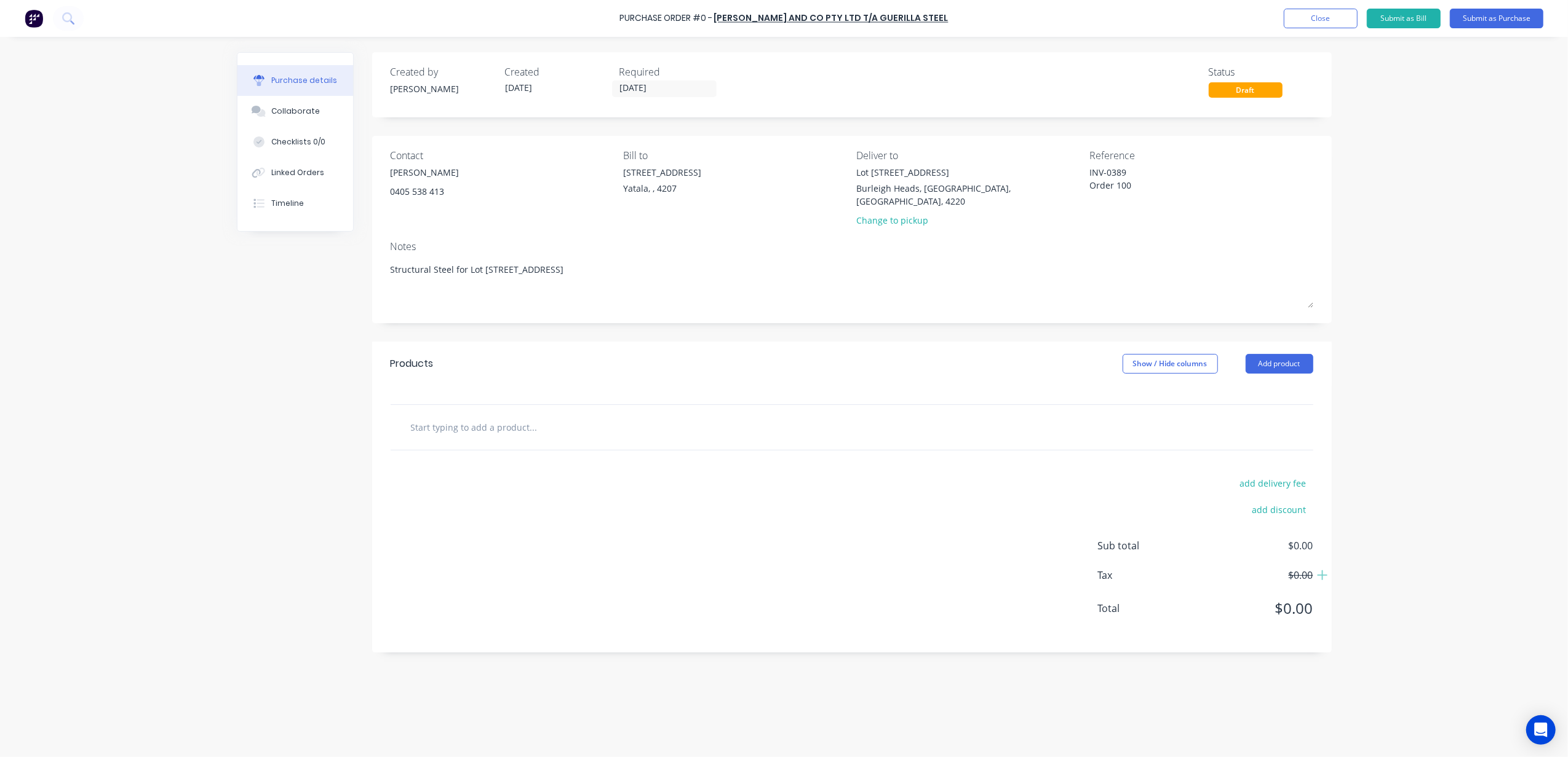
type input "S"
type textarea "x"
type input "St"
type textarea "x"
type input "Str"
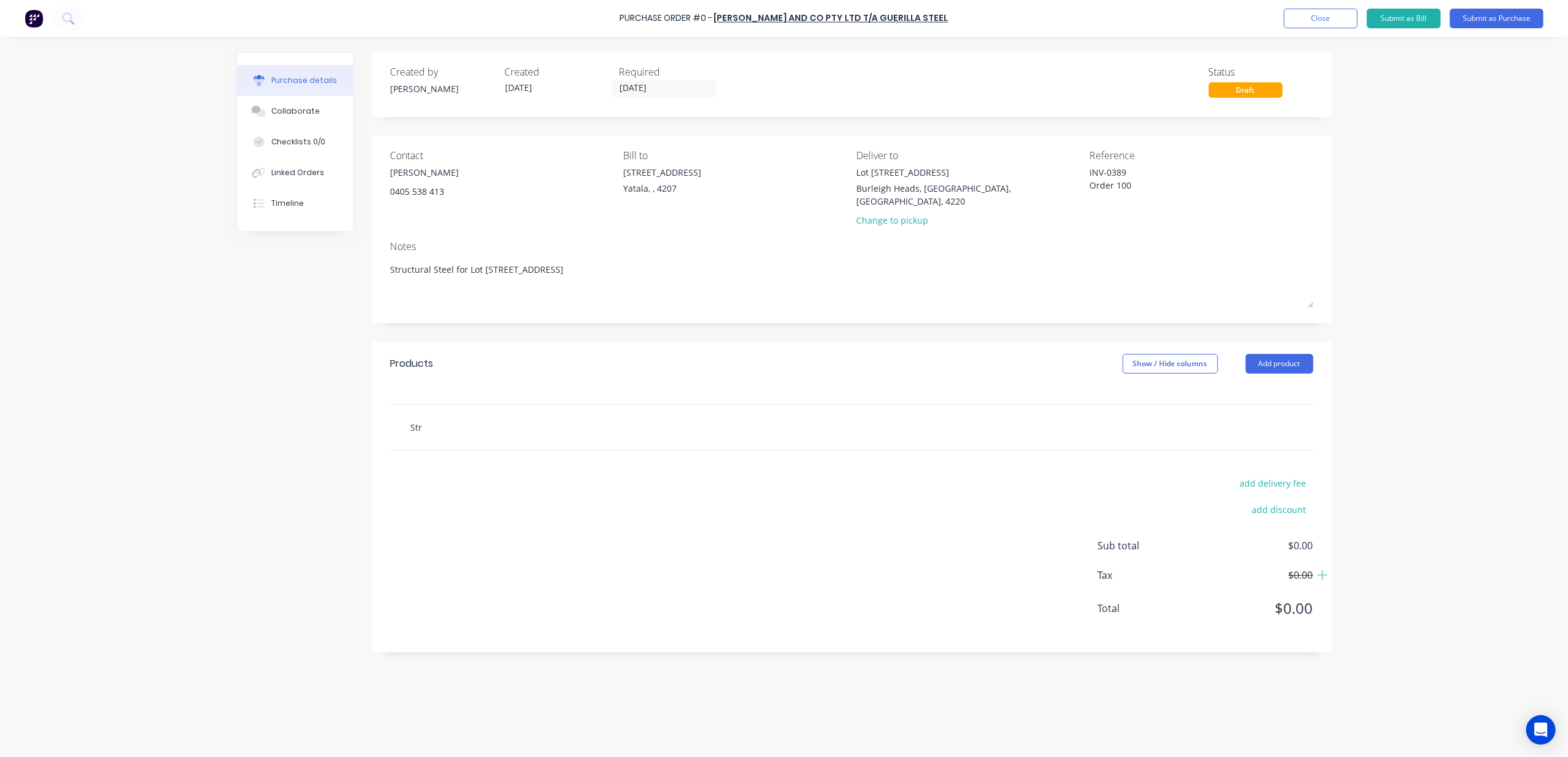
type textarea "x"
type input "Stru"
type textarea "x"
type input "Struc"
type textarea "x"
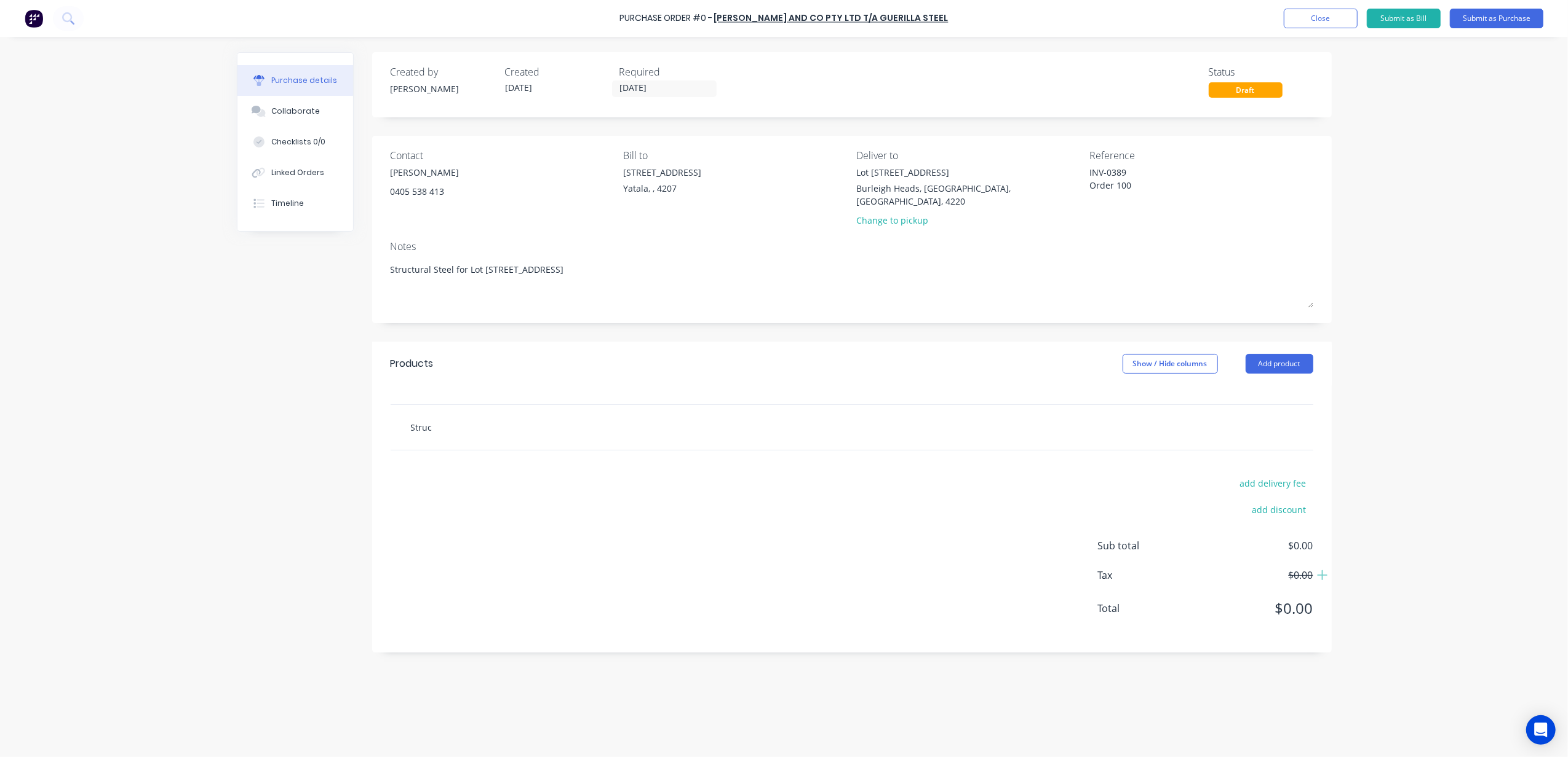
type input "Struct"
type textarea "x"
type input "Structu"
type textarea "x"
type input "Structur"
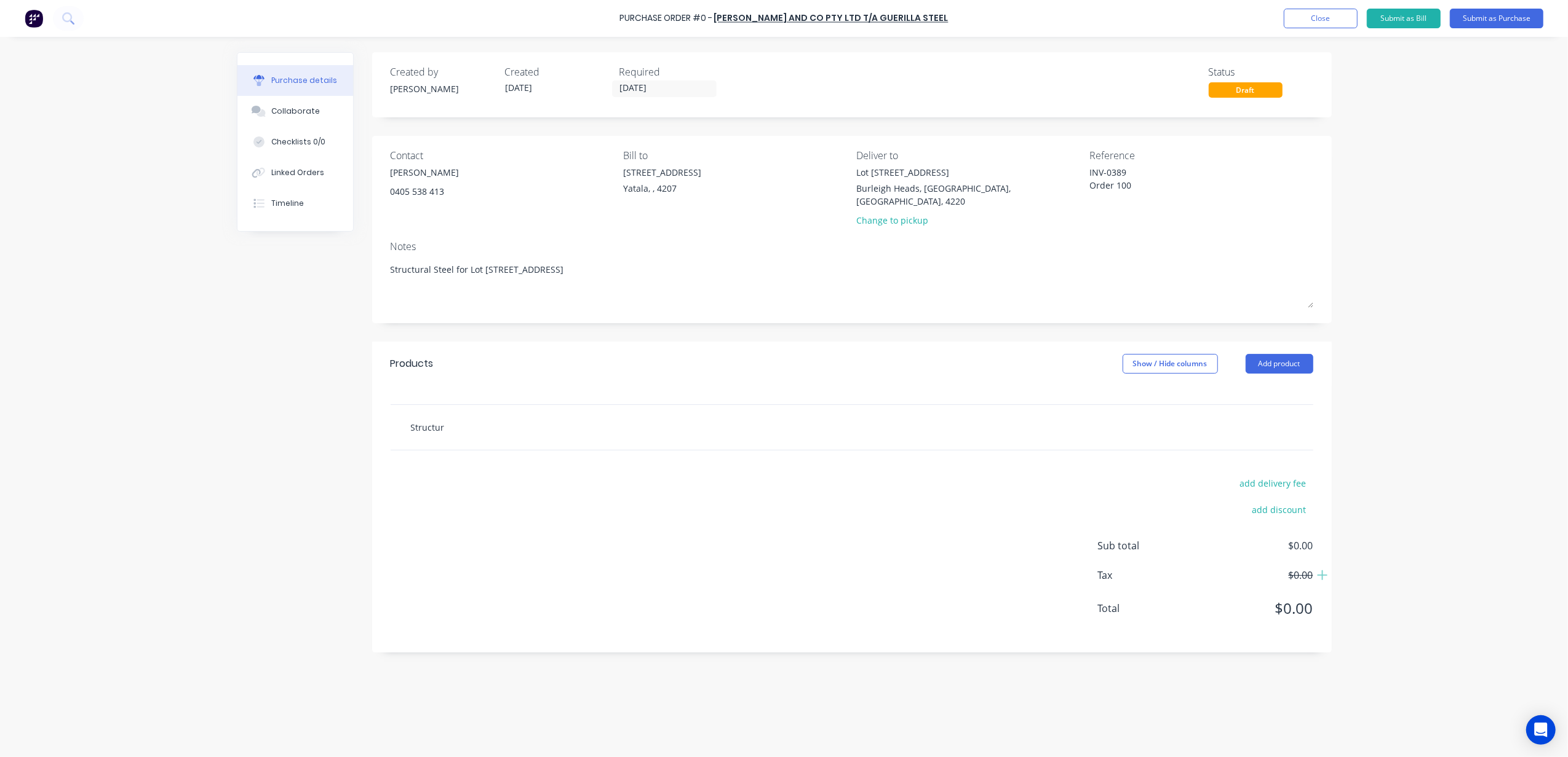
type textarea "x"
type input "Structura"
type textarea "x"
type input "Structural"
type textarea "x"
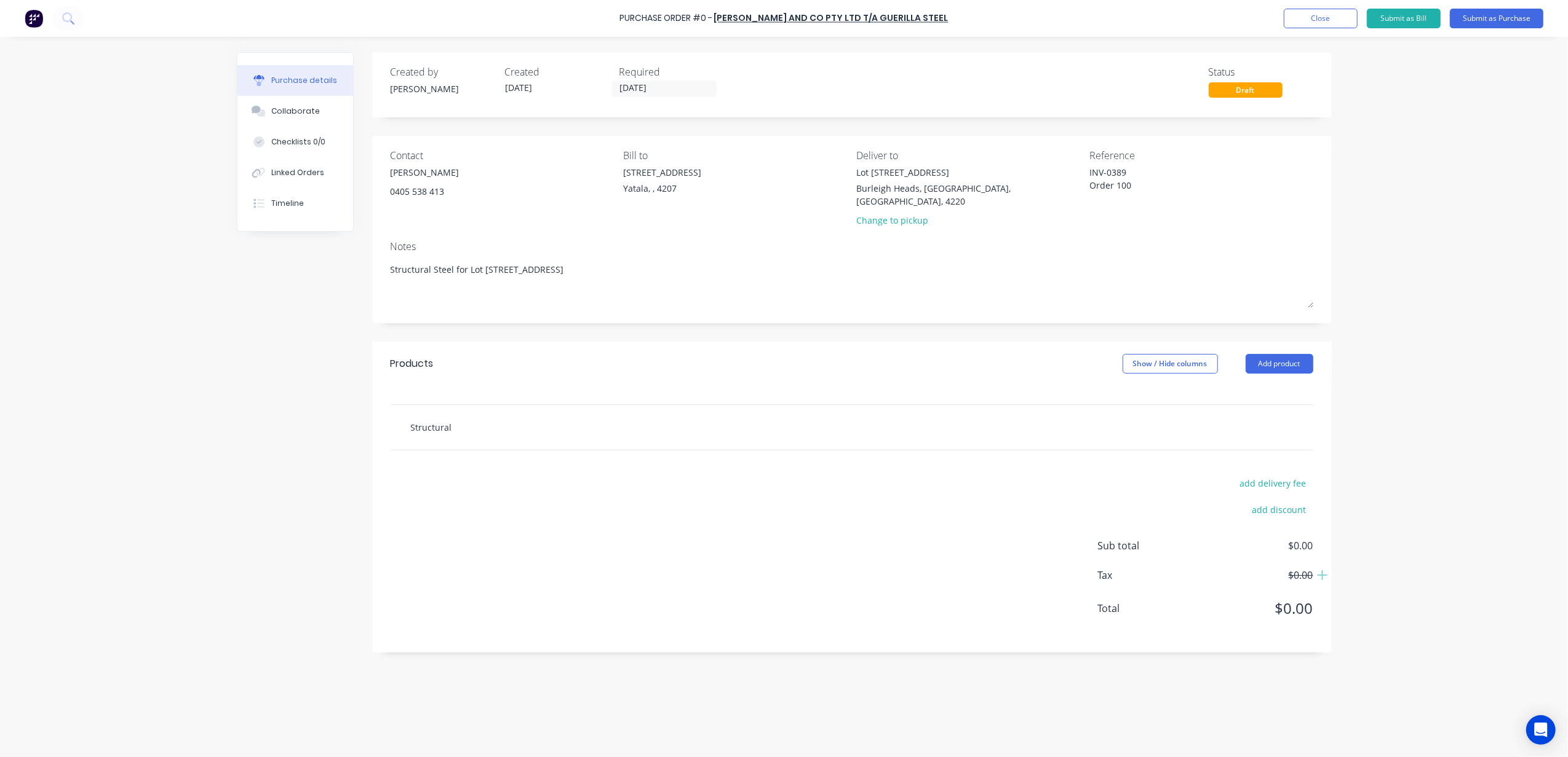
type input "Structural"
type textarea "x"
type input "Structural s"
type textarea "x"
type input "Structural st"
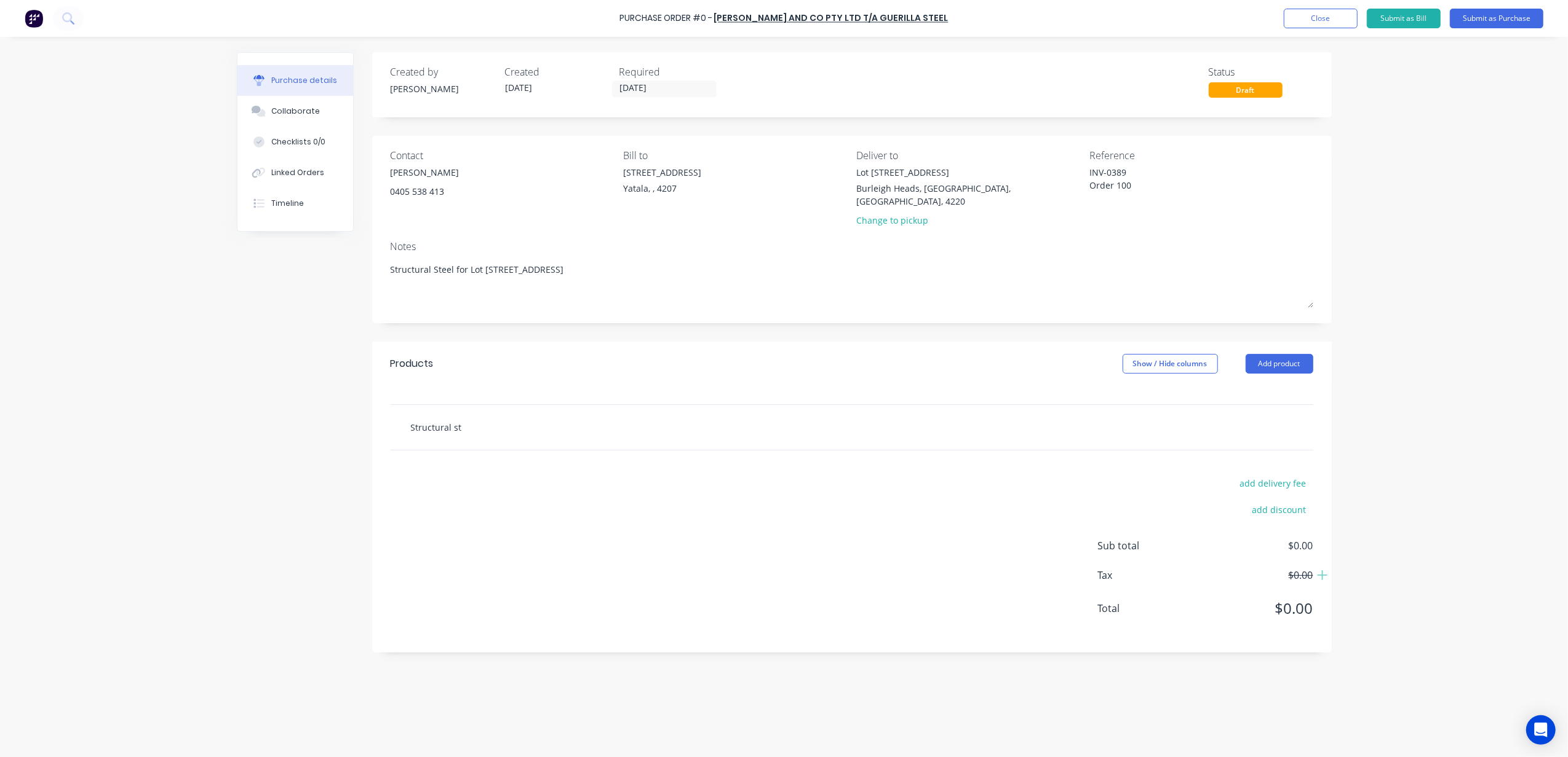
type textarea "x"
type input "Structural ste"
type textarea "x"
type input "Structural stee"
type textarea "x"
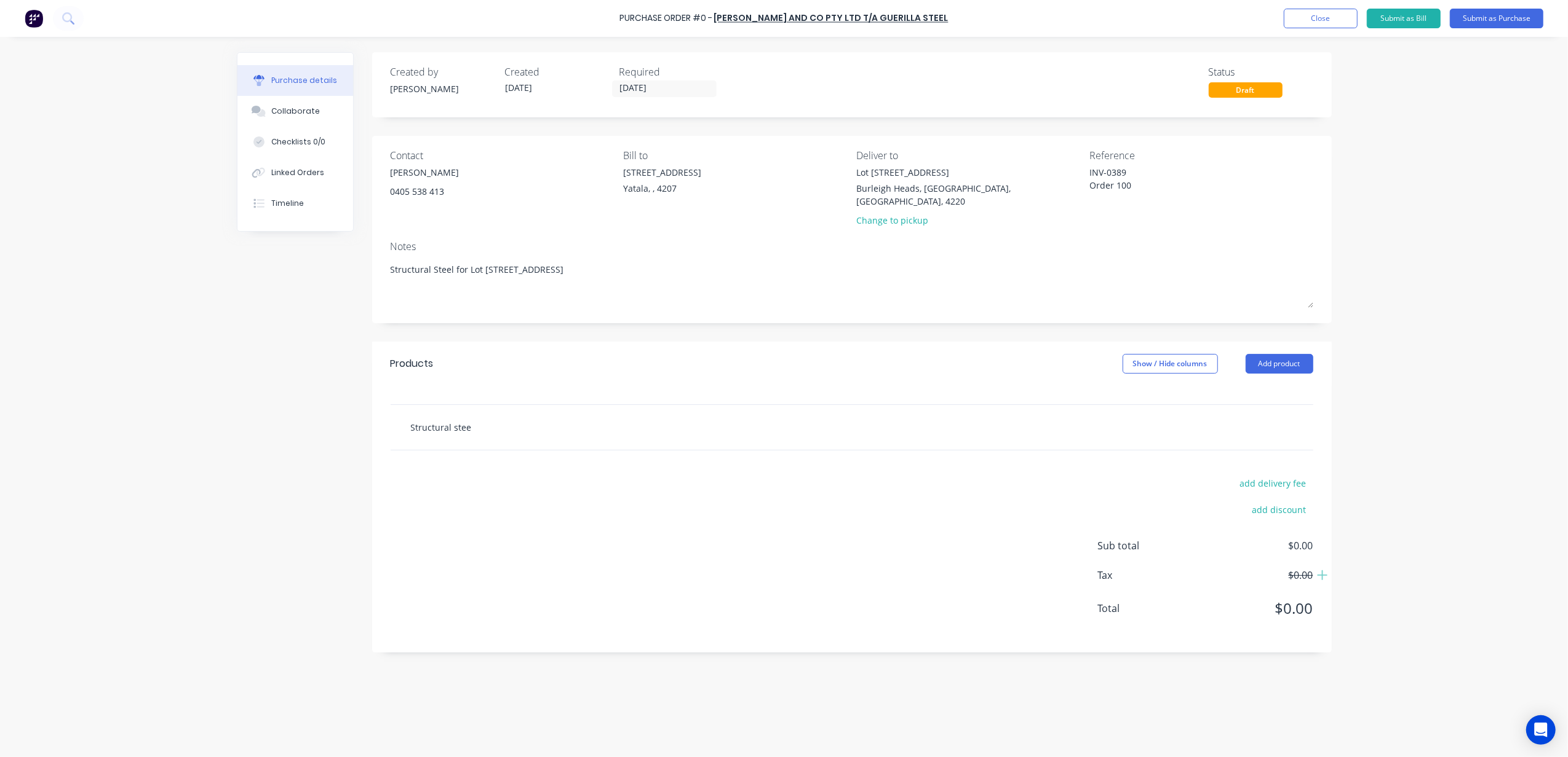
type input "Structural steel"
type textarea "x"
type input "Structural steel"
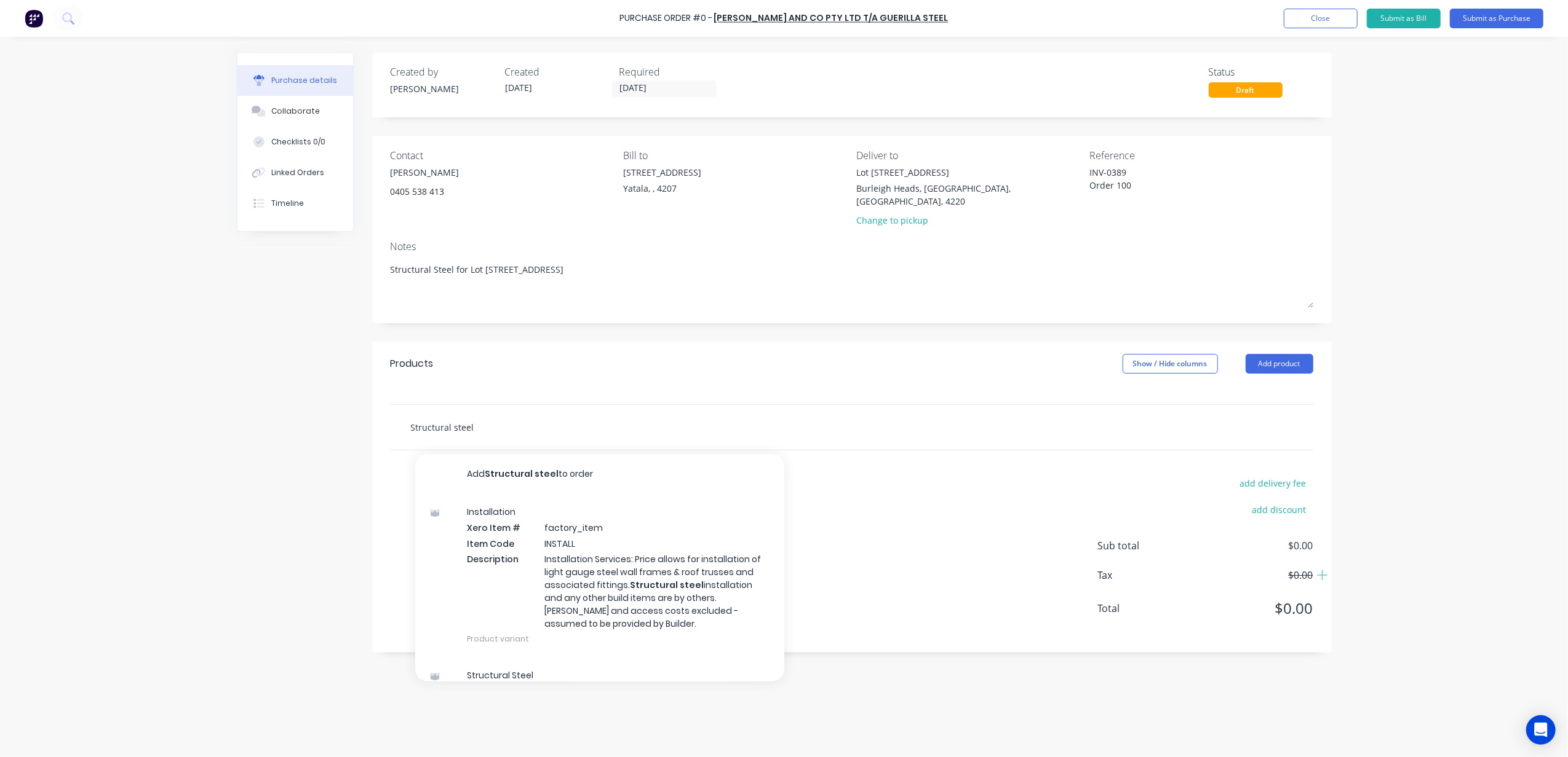
type textarea "x"
type input "Structural steel p"
type textarea "x"
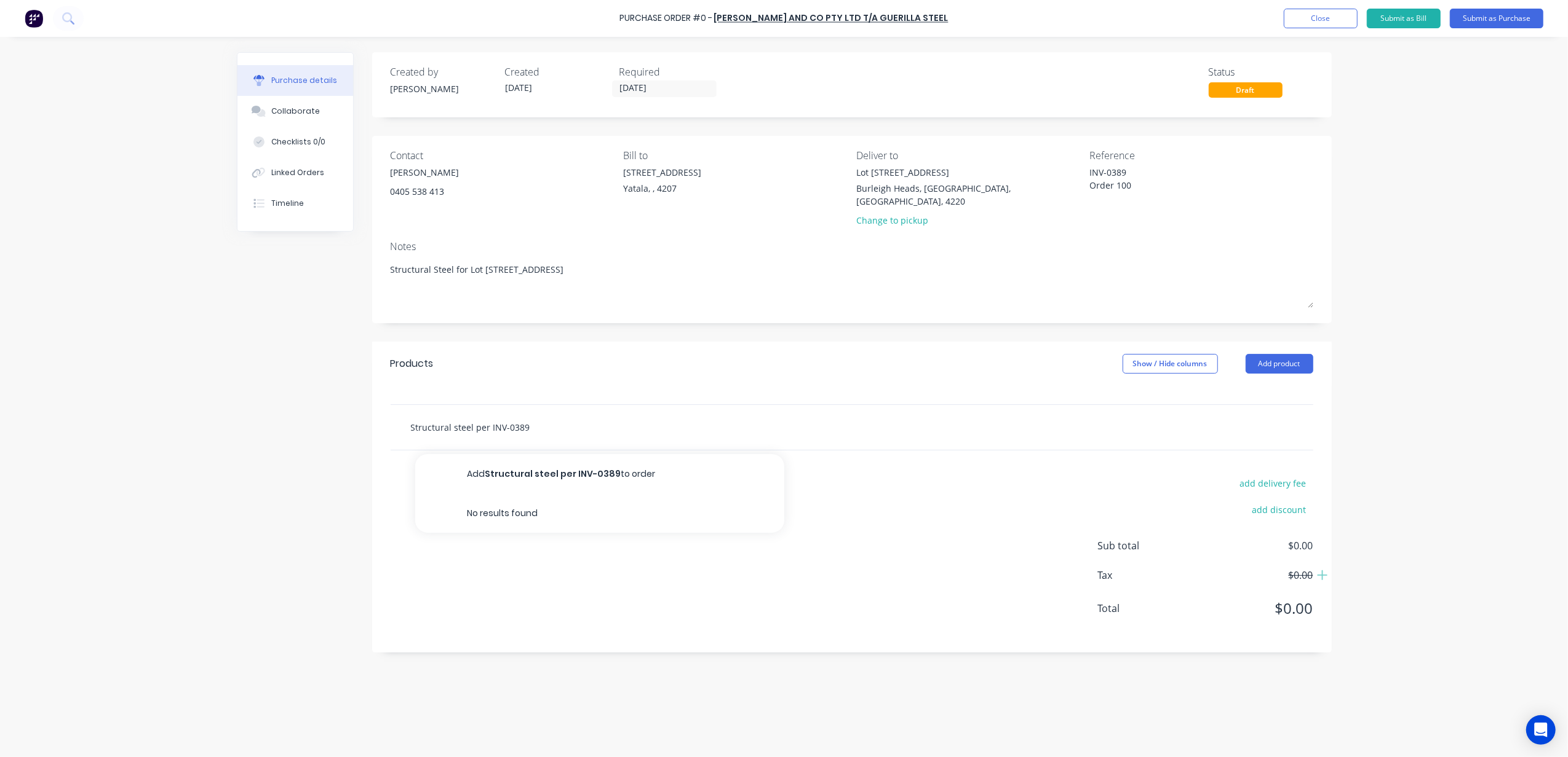
click at [539, 418] on input "Structural steel per INV-0389" at bounding box center [533, 427] width 246 height 25
click at [566, 456] on button "Add Structural steel per INV-0389 to order" at bounding box center [600, 474] width 369 height 40
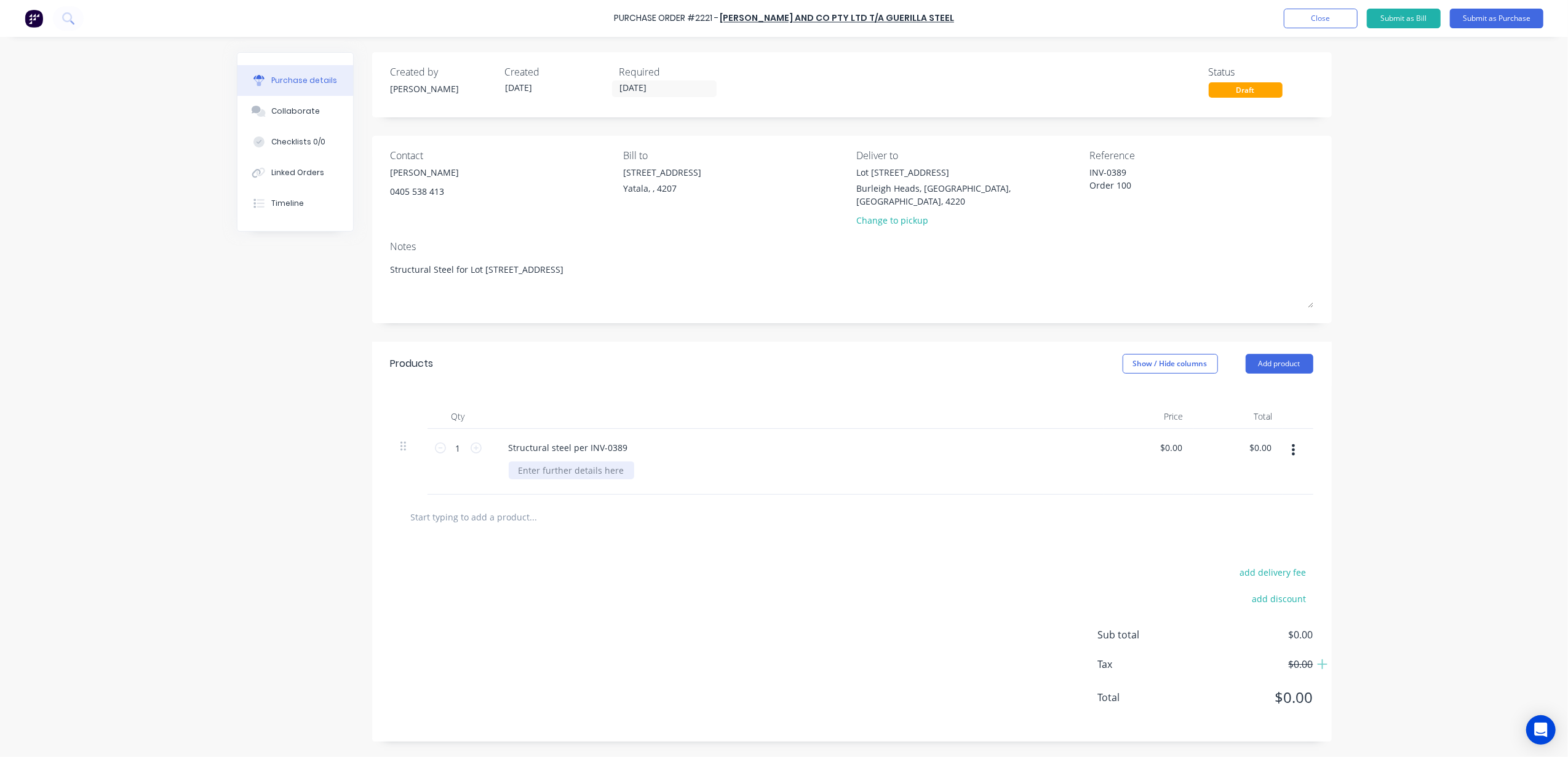
click at [586, 462] on div at bounding box center [571, 470] width 125 height 18
click at [1175, 439] on input "0.0000" at bounding box center [1168, 447] width 33 height 18
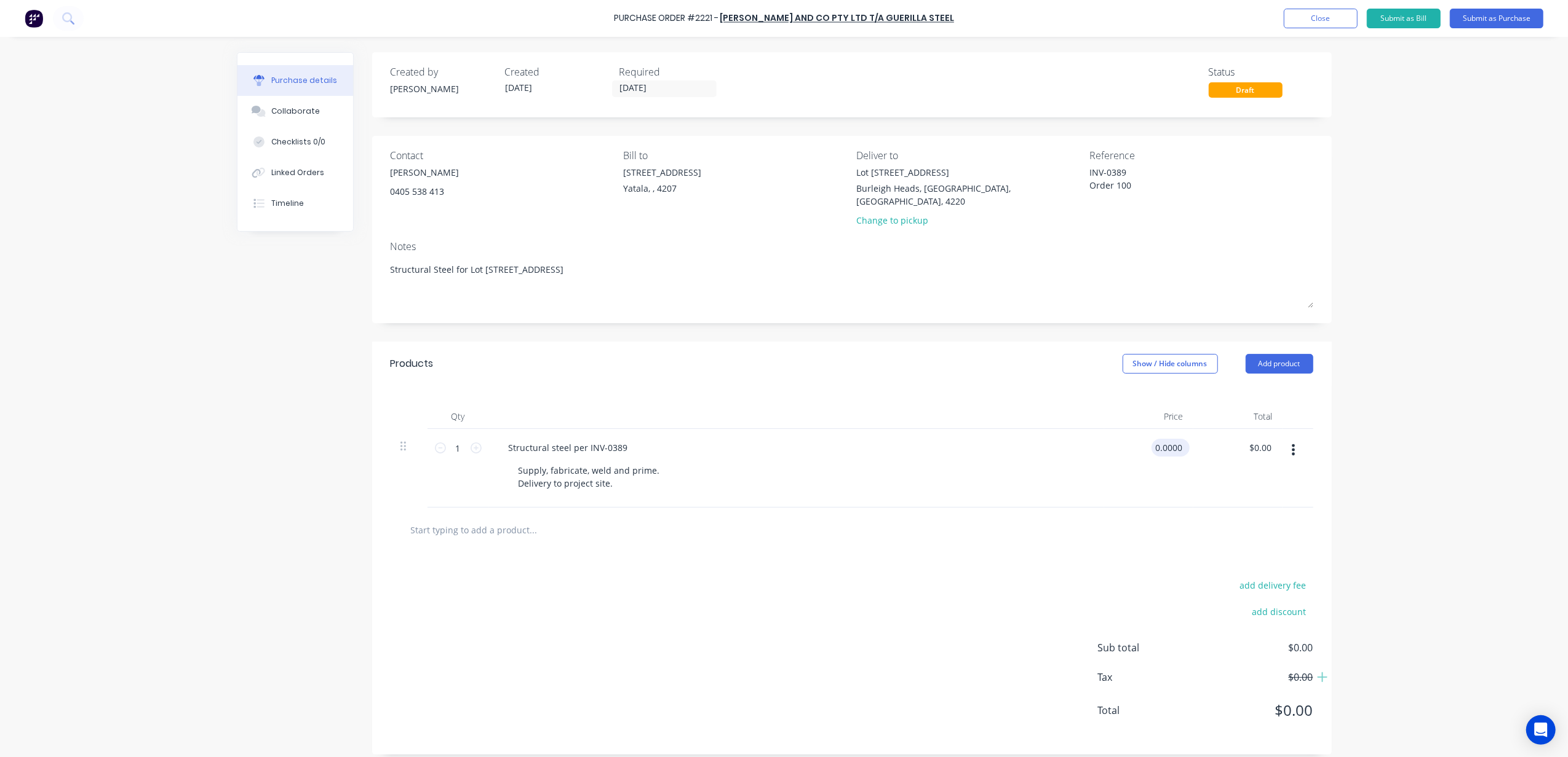
click at [1175, 439] on input "0.0000" at bounding box center [1168, 447] width 33 height 18
click at [1480, 431] on div "Purchase Order #2221 - Morgan, Julia and Co Pty Ltd t/a Guerilla Steel Add prod…" at bounding box center [784, 378] width 1568 height 757
click at [631, 467] on div "Supply, fabricate, weld and prime. Delivery to project site." at bounding box center [589, 477] width 161 height 30
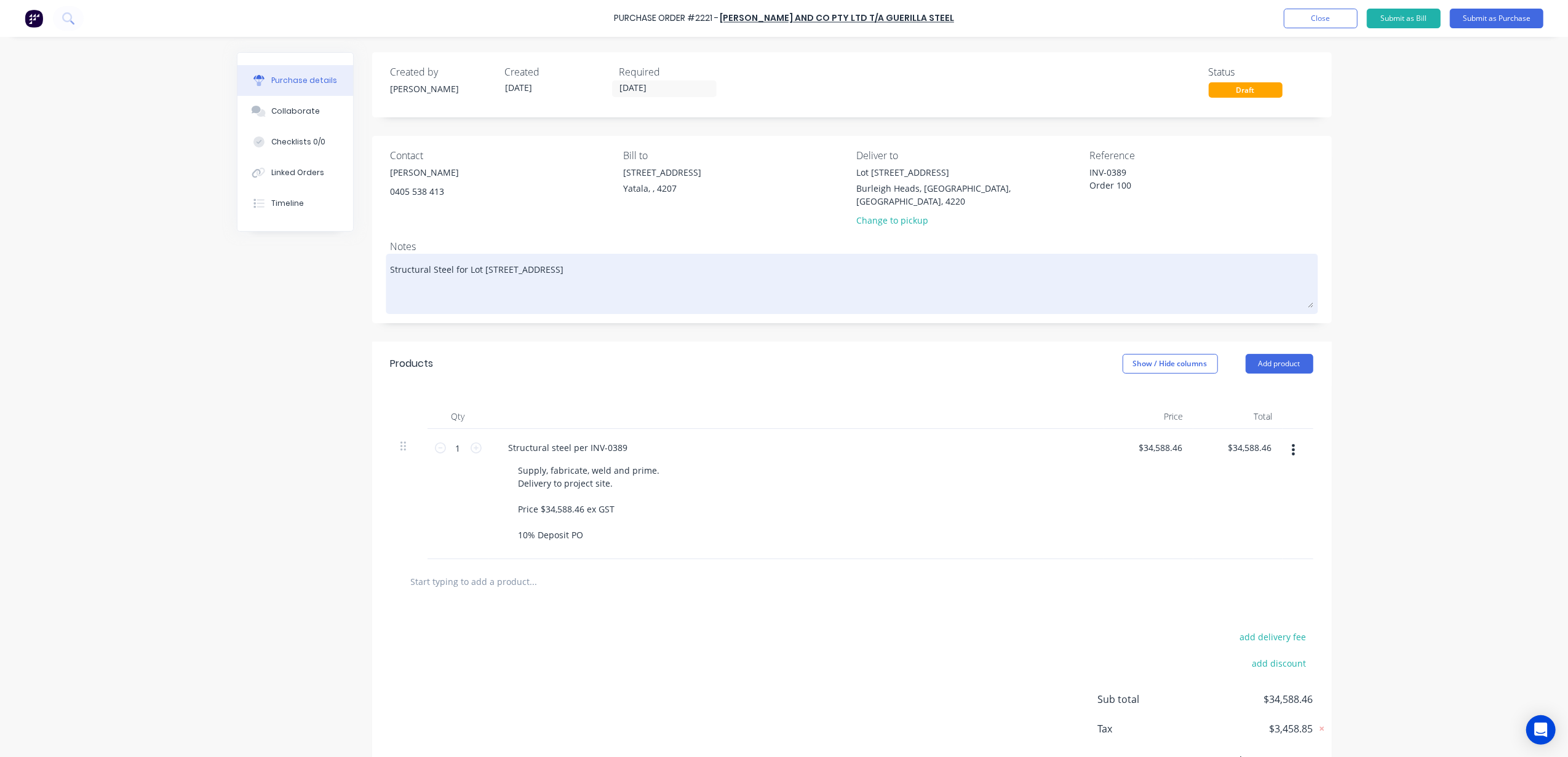
click at [474, 257] on textarea "Structural Steel for Lot 1002 Cowell Drive Order 100 INV-0389" at bounding box center [852, 283] width 922 height 51
click at [593, 258] on textarea "Structural Steel for Lot 1002 Cowell Drive Order 100 INV-0389" at bounding box center [852, 283] width 922 height 51
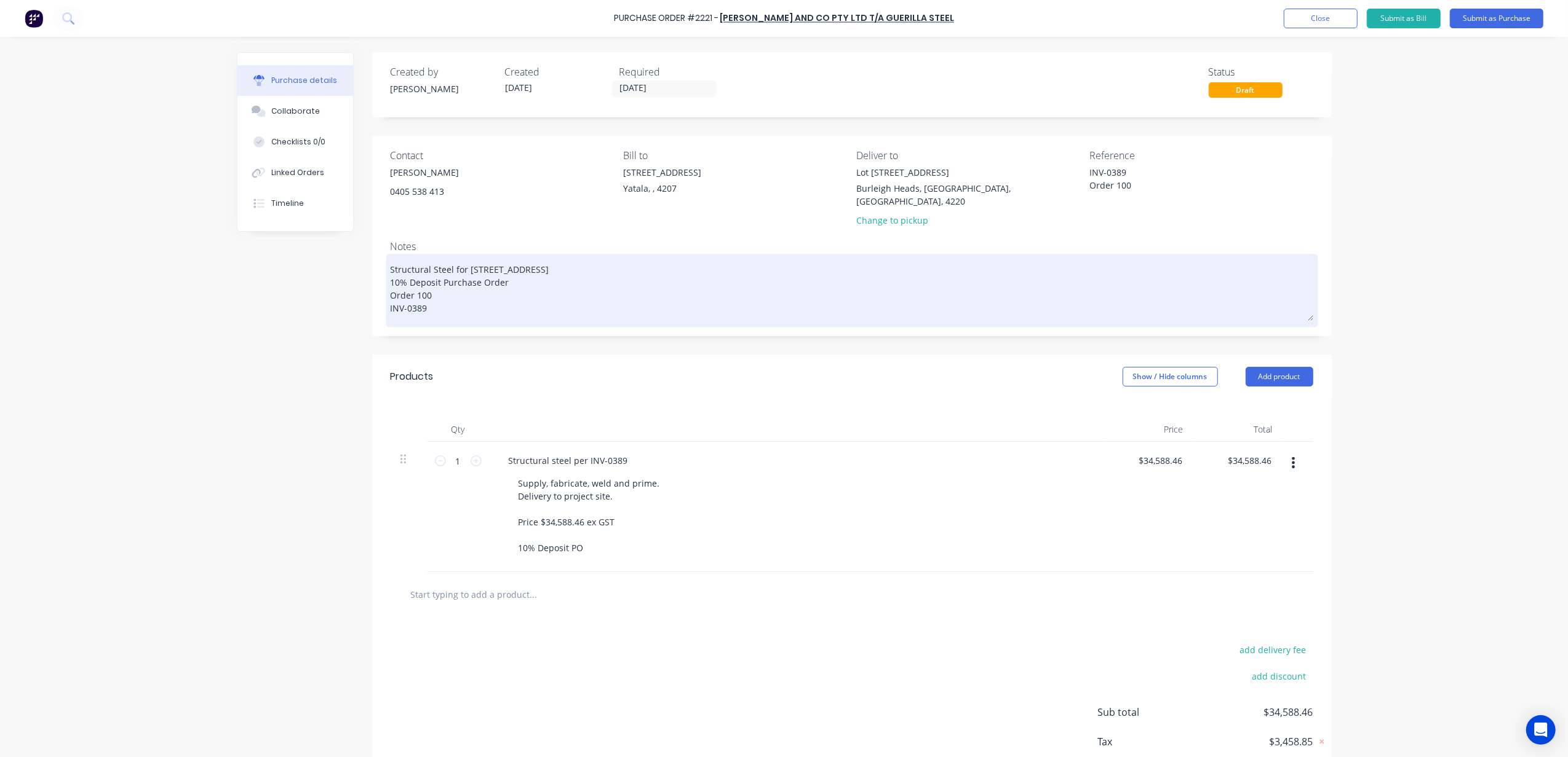
click at [391, 278] on textarea "Structural Steel for Lot 1002 Cowell Drive 10% Deposit Purchase Order Order 100…" at bounding box center [852, 289] width 922 height 64
click at [481, 280] on textarea "Structural Steel for Lot 1002 Cowell Drive 10% Deposit Purchase Order Job 100 I…" at bounding box center [852, 289] width 922 height 64
click at [396, 278] on textarea "Structural Steel for Lot 1002 Cowell Drive 10% Deposit Purchase Order Job 100 I…" at bounding box center [852, 289] width 922 height 64
click at [471, 299] on textarea "Structural Steel for Lot 1002 Cowell Drive 10% Deposit Purchase Order Job Order…" at bounding box center [852, 289] width 922 height 64
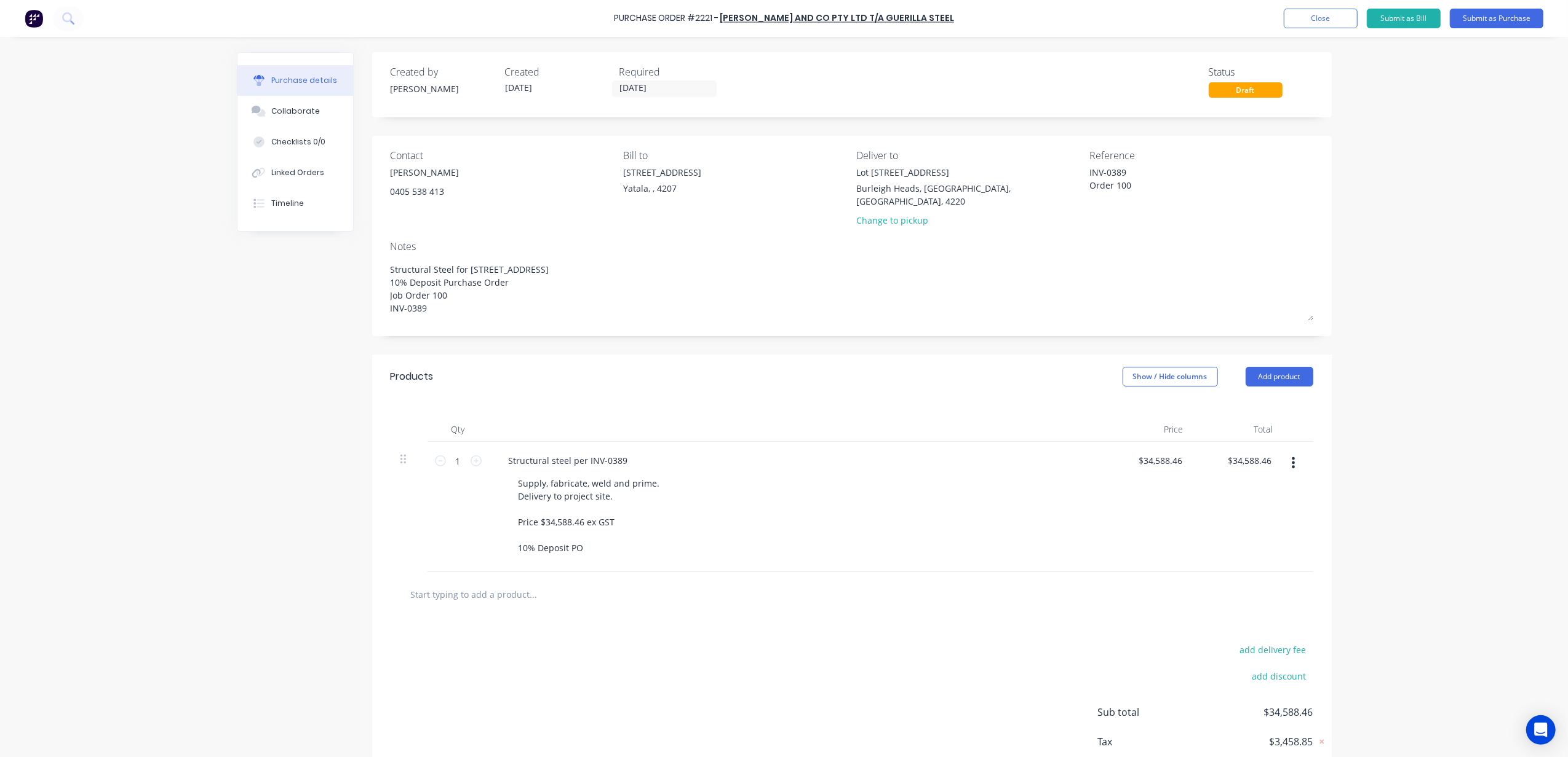
click at [1472, 222] on div "Purchase Order #2221 - Morgan, Julia and Co Pty Ltd t/a Guerilla Steel Add prod…" at bounding box center [784, 378] width 1568 height 757
click at [1139, 180] on textarea "INV-0389 Order 100" at bounding box center [1166, 179] width 154 height 28
click at [1140, 173] on textarea "INV-0389 Order 100" at bounding box center [1166, 179] width 154 height 28
click at [1364, 198] on div "Purchase Order #2221 - Morgan, Julia and Co Pty Ltd t/a Guerilla Steel Add prod…" at bounding box center [784, 378] width 1568 height 757
click at [1162, 453] on input "34588.46" at bounding box center [1159, 460] width 50 height 18
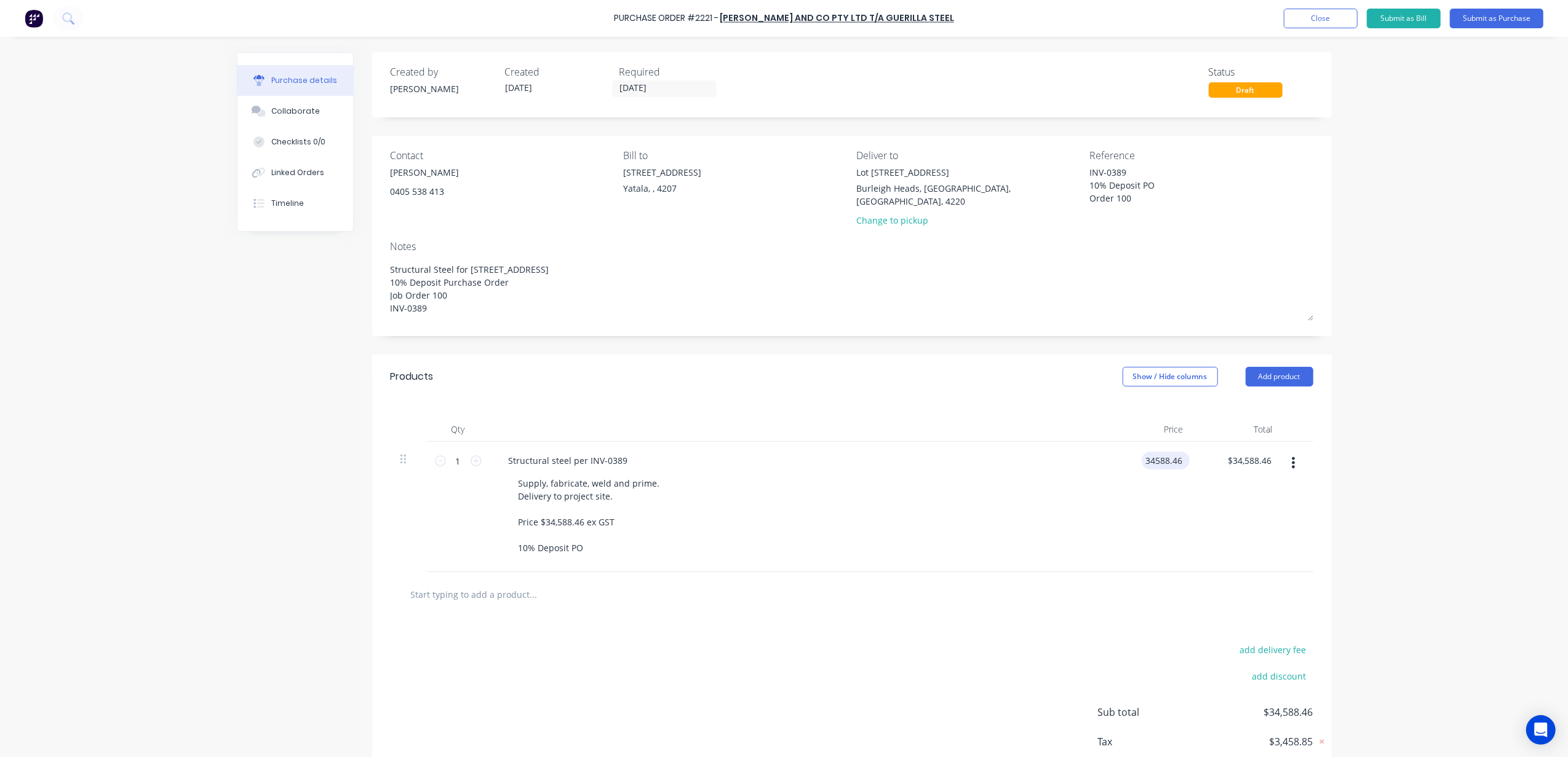
click at [1162, 452] on input "34588.46" at bounding box center [1163, 460] width 43 height 18
click at [1445, 463] on div "Purchase Order #2221 - Morgan, Julia and Co Pty Ltd t/a Guerilla Steel Add prod…" at bounding box center [784, 378] width 1568 height 757
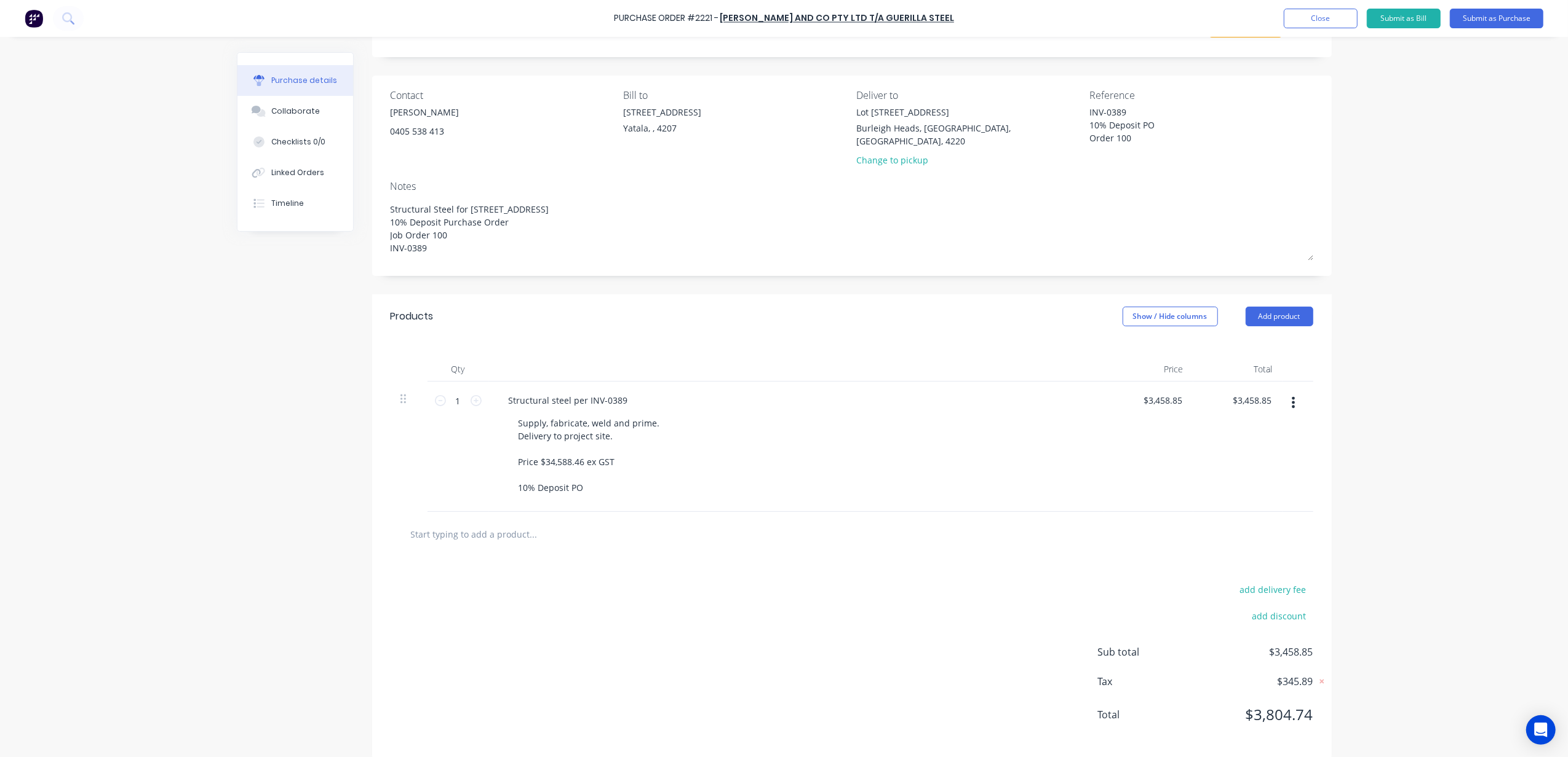
scroll to position [64, 0]
click at [1358, 496] on div "Purchase Order #2221 - Morgan, Julia and Co Pty Ltd t/a Guerilla Steel Add prod…" at bounding box center [784, 378] width 1568 height 757
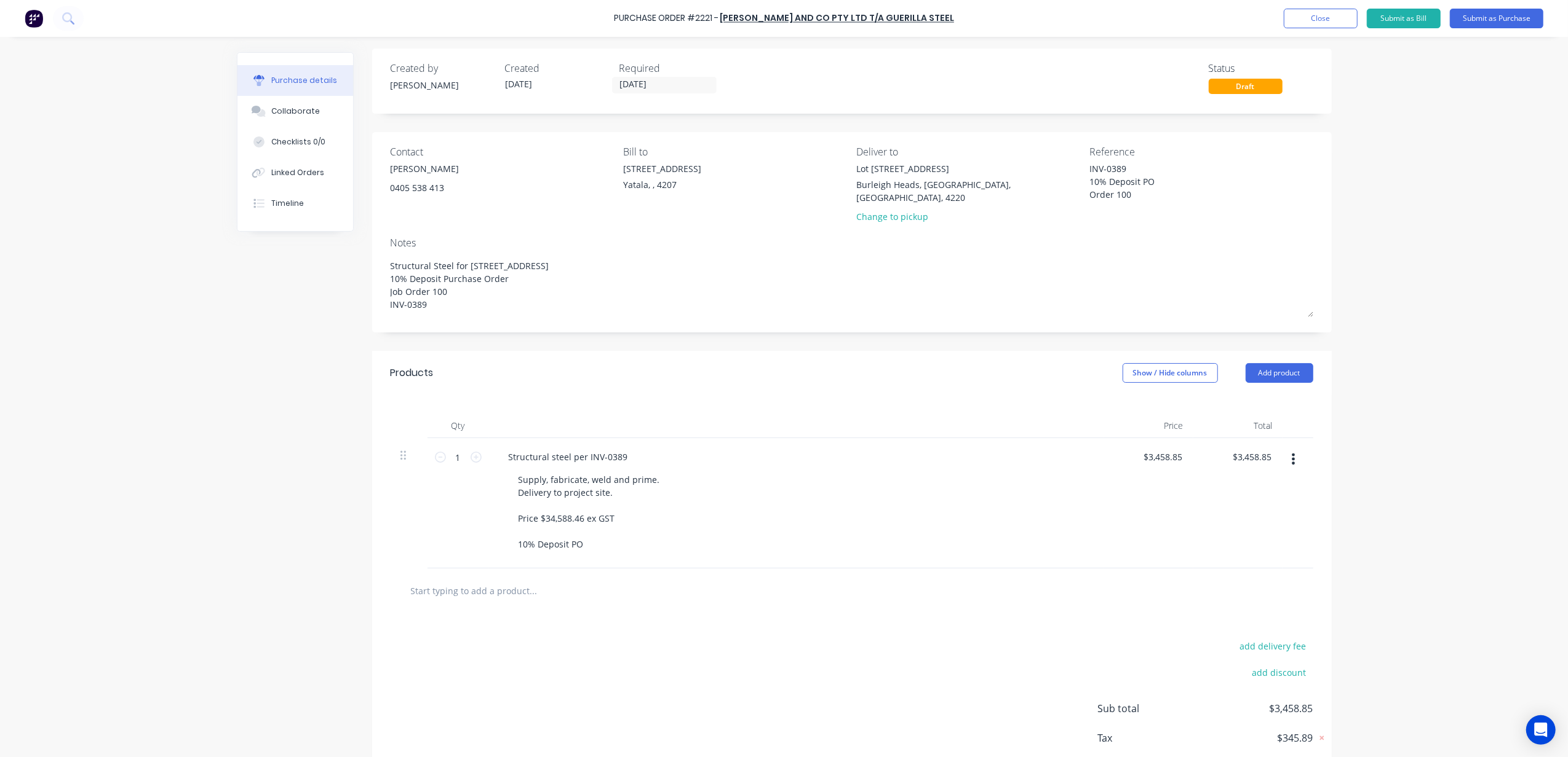
scroll to position [0, 0]
drag, startPoint x: 620, startPoint y: 80, endPoint x: 632, endPoint y: 87, distance: 13.9
click at [620, 81] on label "[DATE]" at bounding box center [664, 89] width 105 height 17
click at [620, 81] on input "[DATE]" at bounding box center [664, 89] width 103 height 15
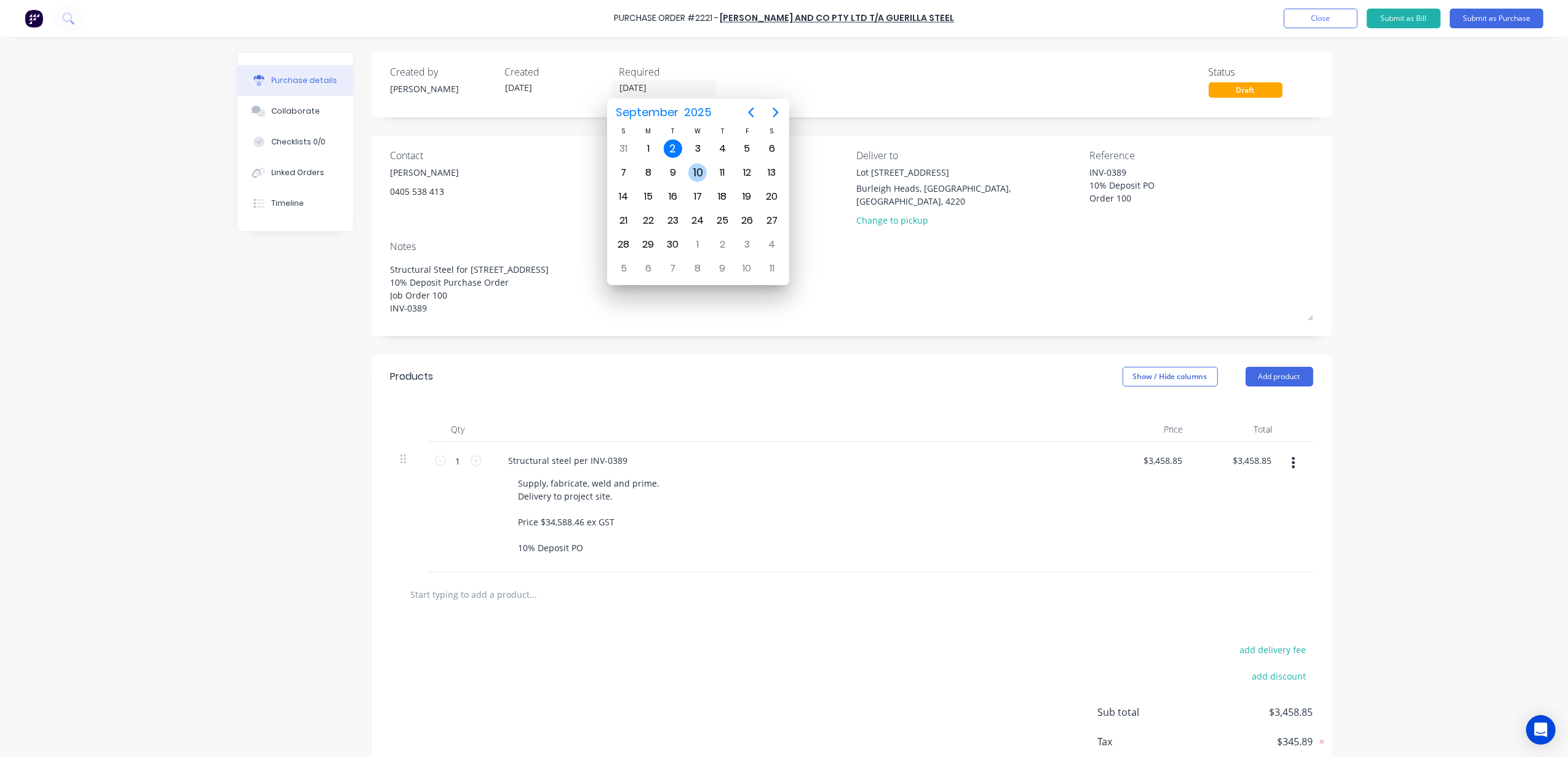
click at [696, 173] on div "10" at bounding box center [697, 173] width 19 height 19
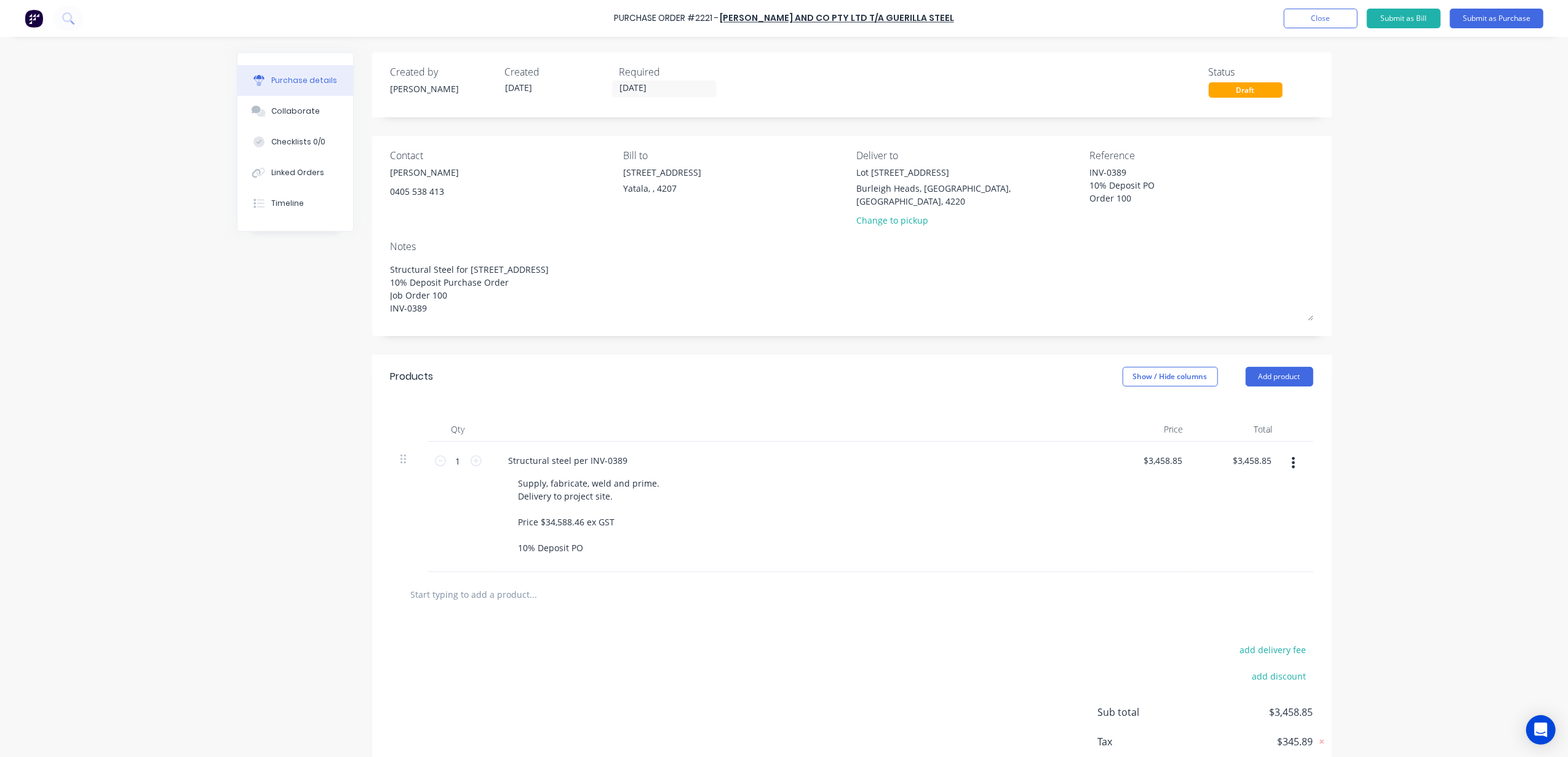
click at [190, 449] on div "Purchase Order #2221 - Morgan, Julia and Co Pty Ltd t/a Guerilla Steel Add prod…" at bounding box center [784, 378] width 1568 height 757
click at [1527, 13] on button "Submit as Purchase" at bounding box center [1496, 18] width 93 height 19
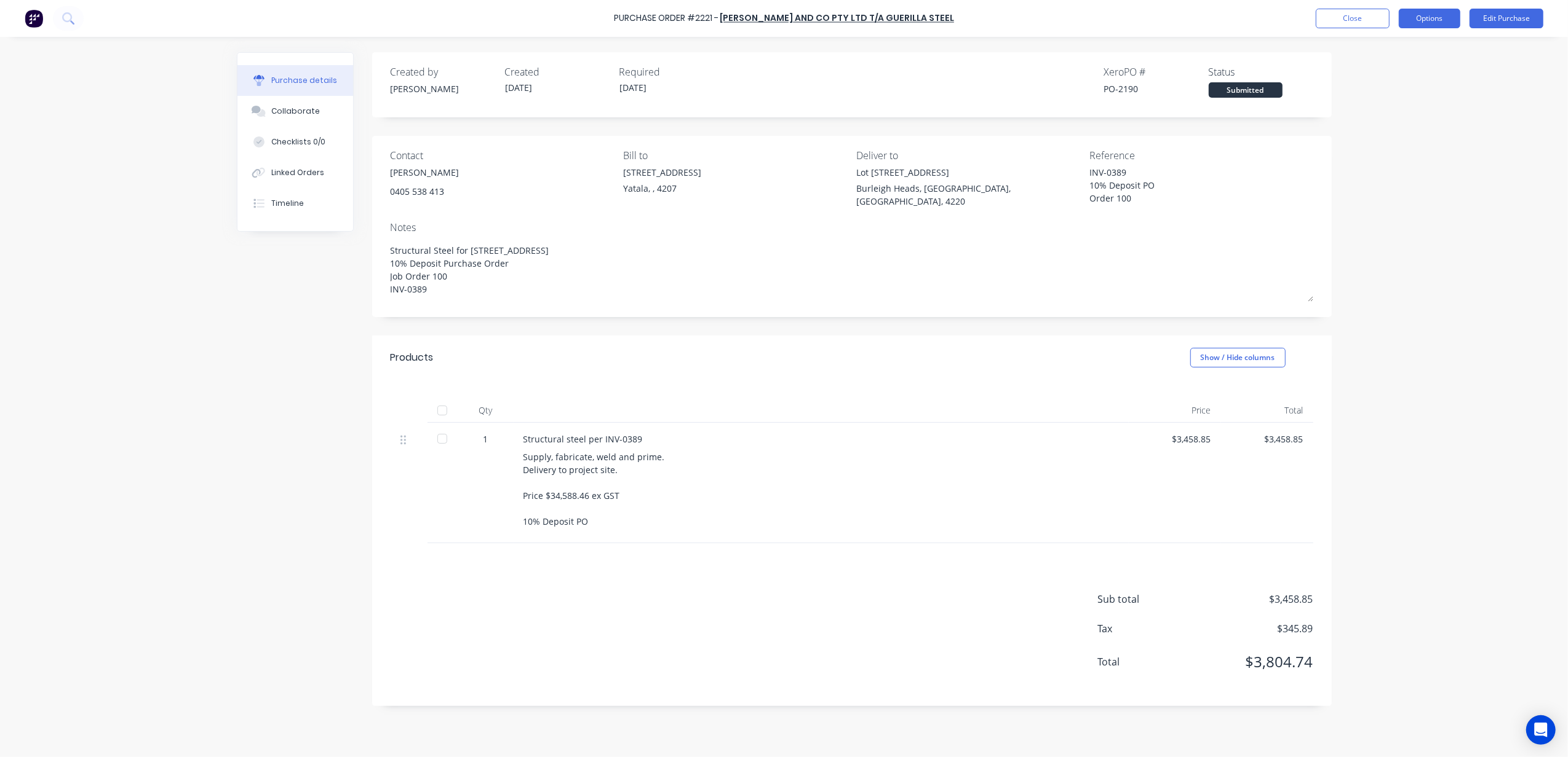
click at [1433, 22] on button "Options" at bounding box center [1429, 18] width 62 height 19
click at [1400, 49] on div "Print / Email" at bounding box center [1401, 50] width 95 height 18
click at [1399, 69] on div "With pricing" at bounding box center [1401, 74] width 95 height 18
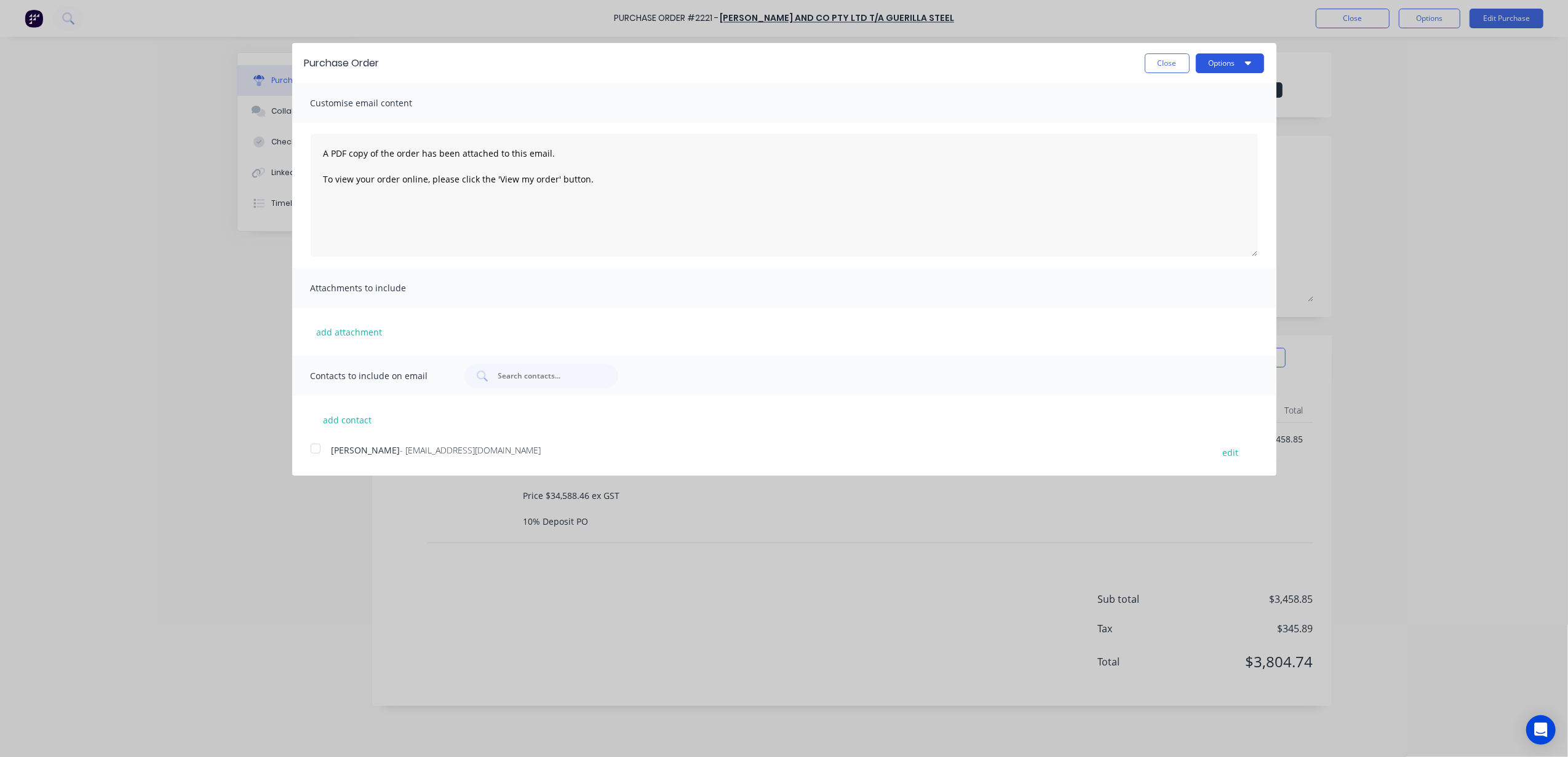
click at [1239, 67] on button "Options" at bounding box center [1230, 63] width 69 height 19
click at [1176, 92] on div "Print" at bounding box center [1206, 94] width 95 height 18
click at [1166, 65] on button "Close" at bounding box center [1167, 63] width 45 height 19
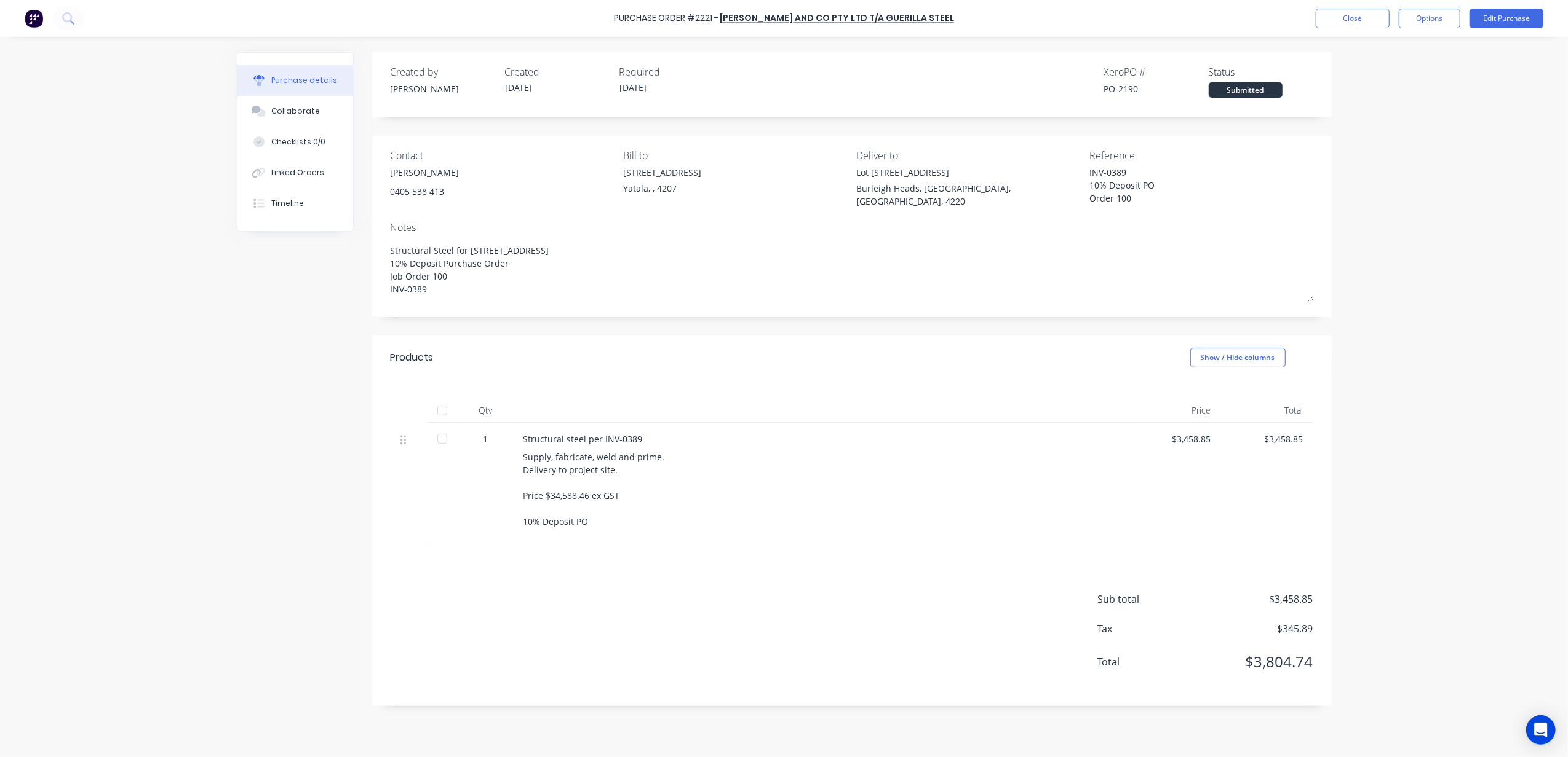
click at [1384, 117] on div "Purchase Order #2221 - Morgan, Julia and Co Pty Ltd t/a Guerilla Steel Close Op…" at bounding box center [784, 378] width 1568 height 757
click at [1444, 21] on button "Options" at bounding box center [1429, 18] width 62 height 19
click at [1418, 72] on div "Convert to Bill" at bounding box center [1401, 74] width 95 height 18
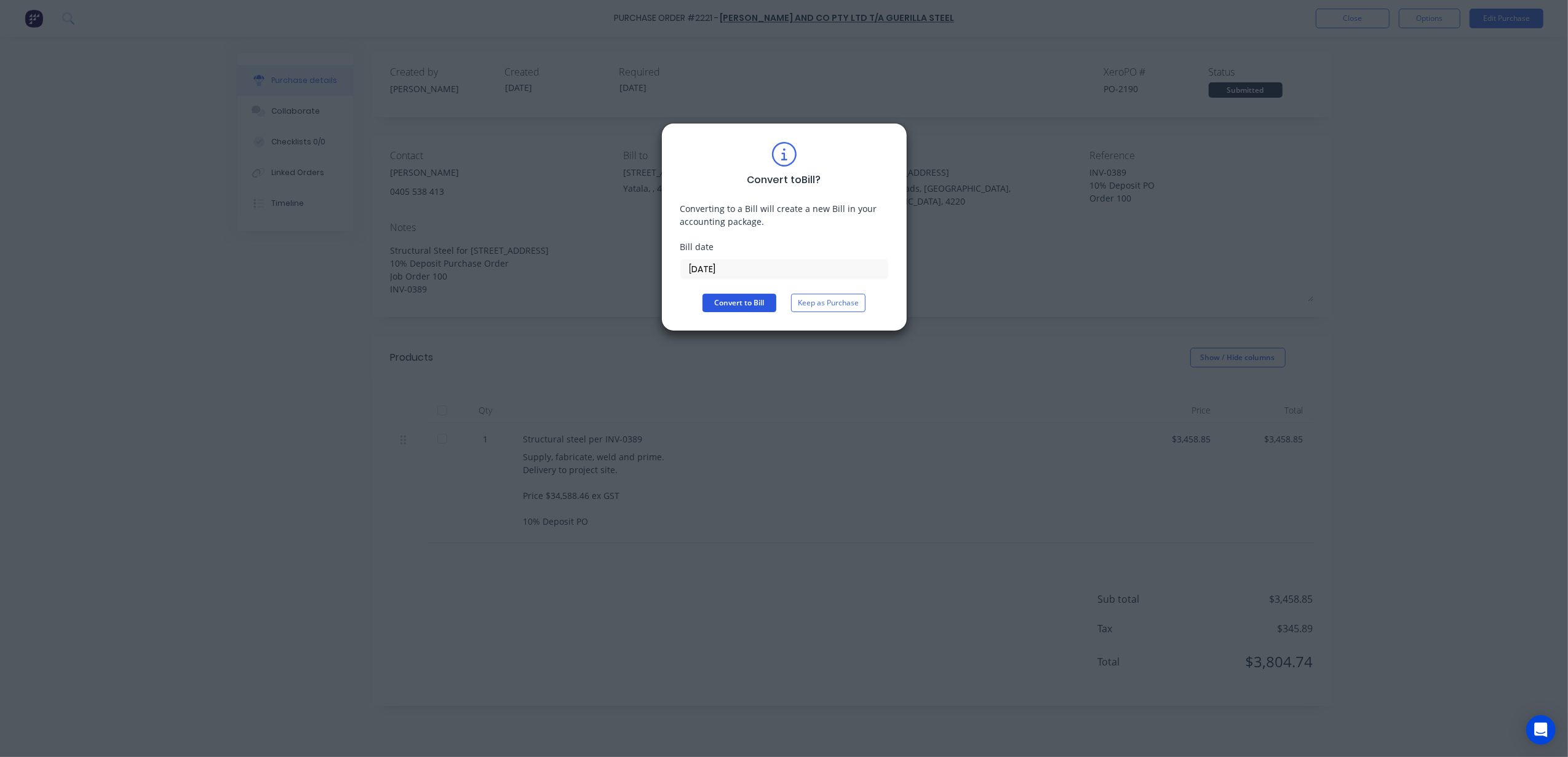
click at [739, 303] on button "Convert to Bill" at bounding box center [739, 303] width 74 height 19
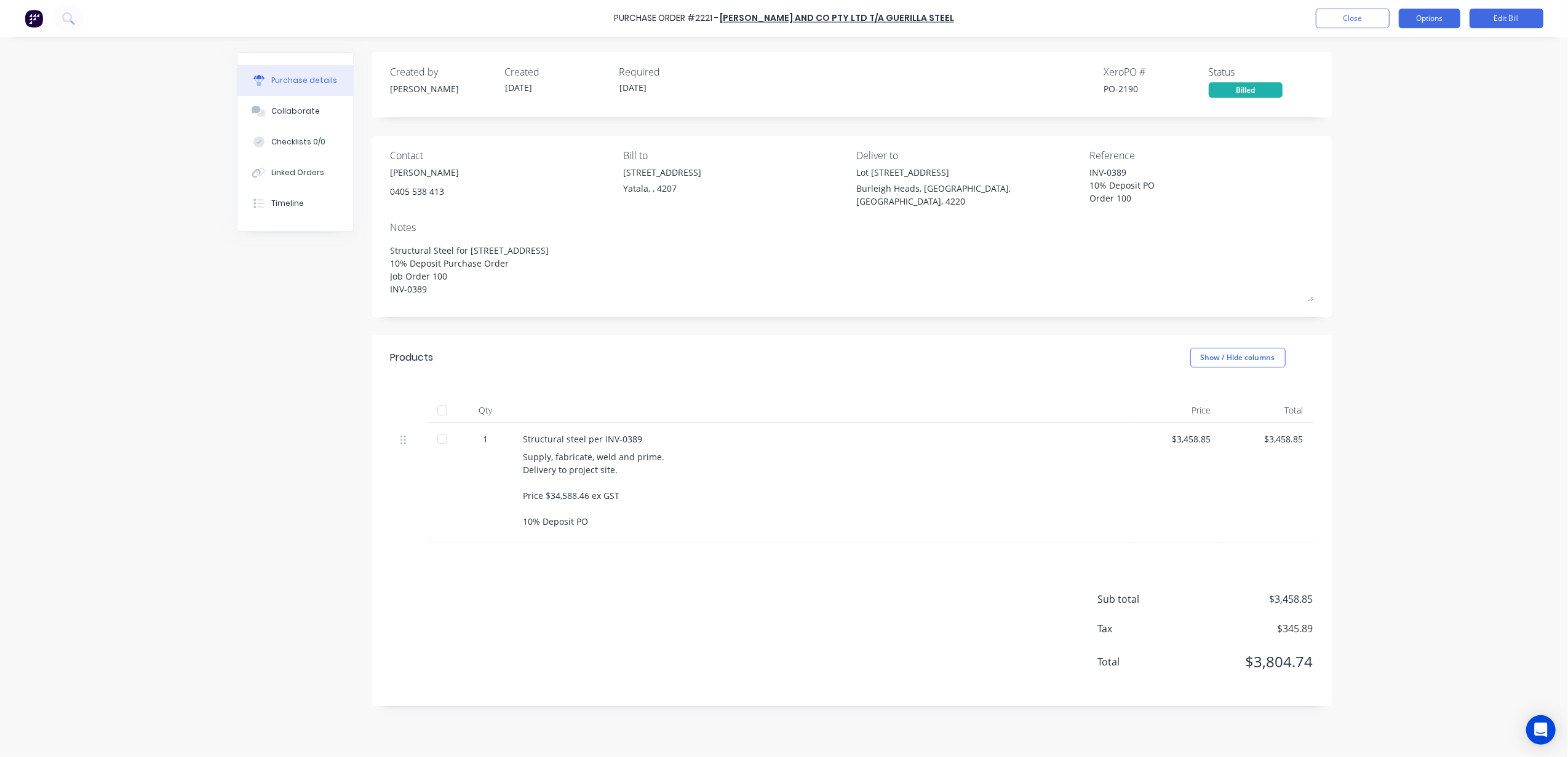
click at [1428, 23] on button "Options" at bounding box center [1429, 18] width 62 height 19
click at [1420, 49] on div "Print / Email" at bounding box center [1401, 50] width 95 height 18
click at [1417, 74] on div "With pricing" at bounding box center [1401, 74] width 95 height 18
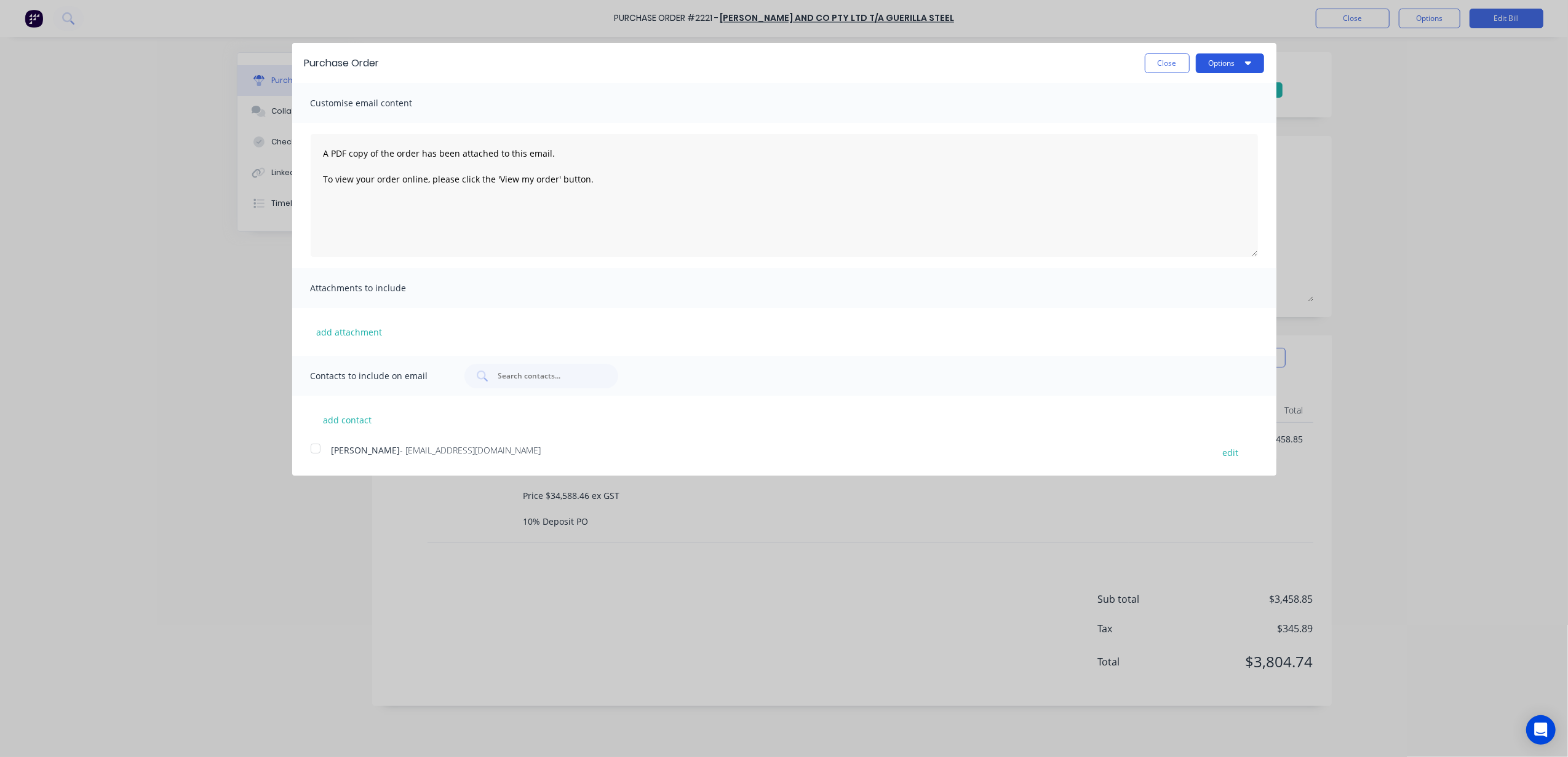
click at [1217, 59] on button "Options" at bounding box center [1230, 63] width 69 height 19
click at [1169, 63] on button "Close" at bounding box center [1167, 63] width 45 height 19
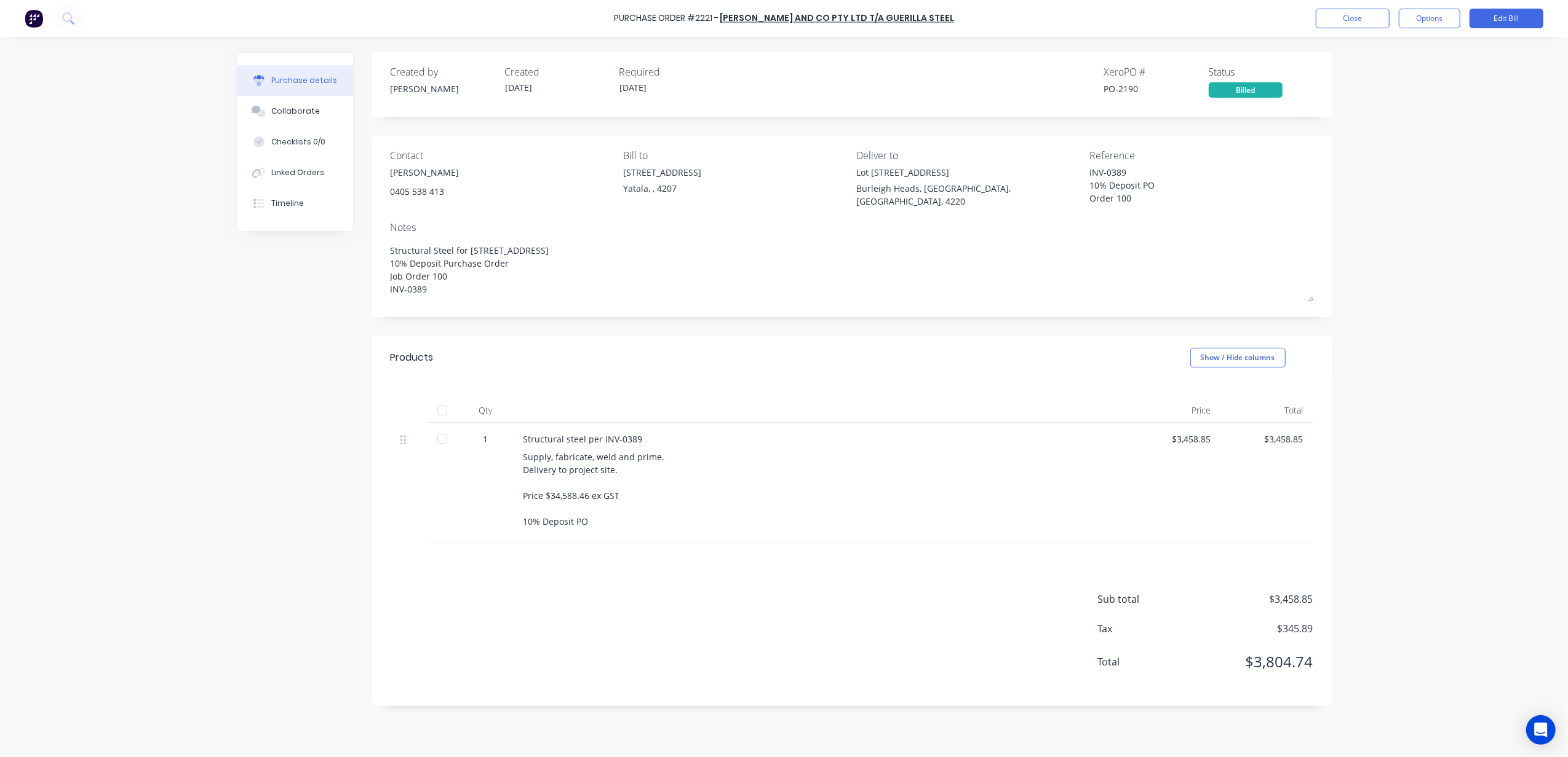
click at [1439, 101] on div "Purchase Order #2221 - Morgan, Julia and Co Pty Ltd t/a Guerilla Steel Close Op…" at bounding box center [784, 378] width 1568 height 757
click at [1412, 167] on div "Purchase Order #2221 - Morgan, Julia and Co Pty Ltd t/a Guerilla Steel Close Op…" at bounding box center [784, 378] width 1568 height 757
click at [298, 178] on div "Linked Orders" at bounding box center [298, 173] width 53 height 11
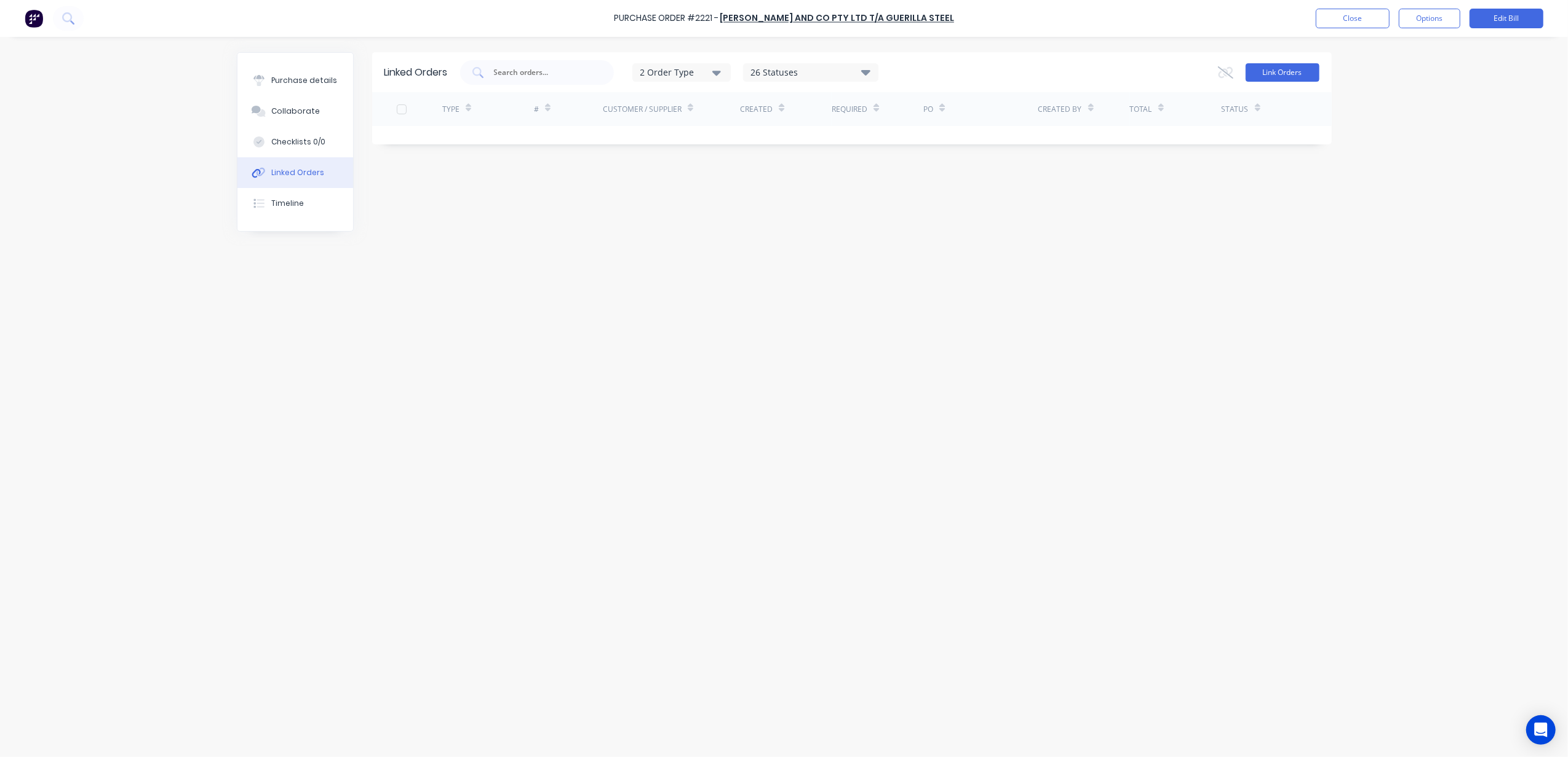
click at [1286, 69] on button "Link Orders" at bounding box center [1282, 73] width 74 height 19
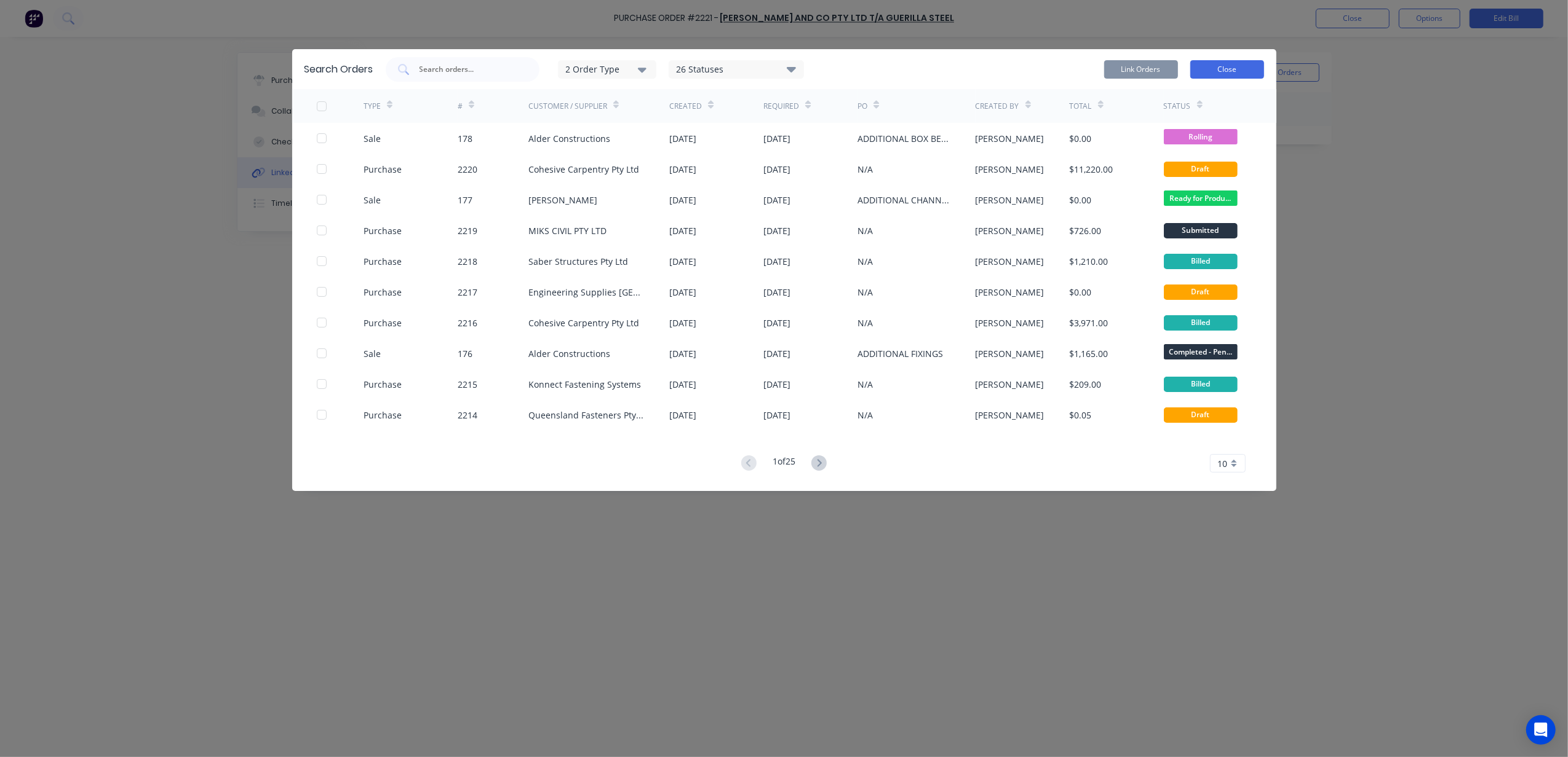
click at [1224, 69] on button "Close" at bounding box center [1226, 69] width 74 height 19
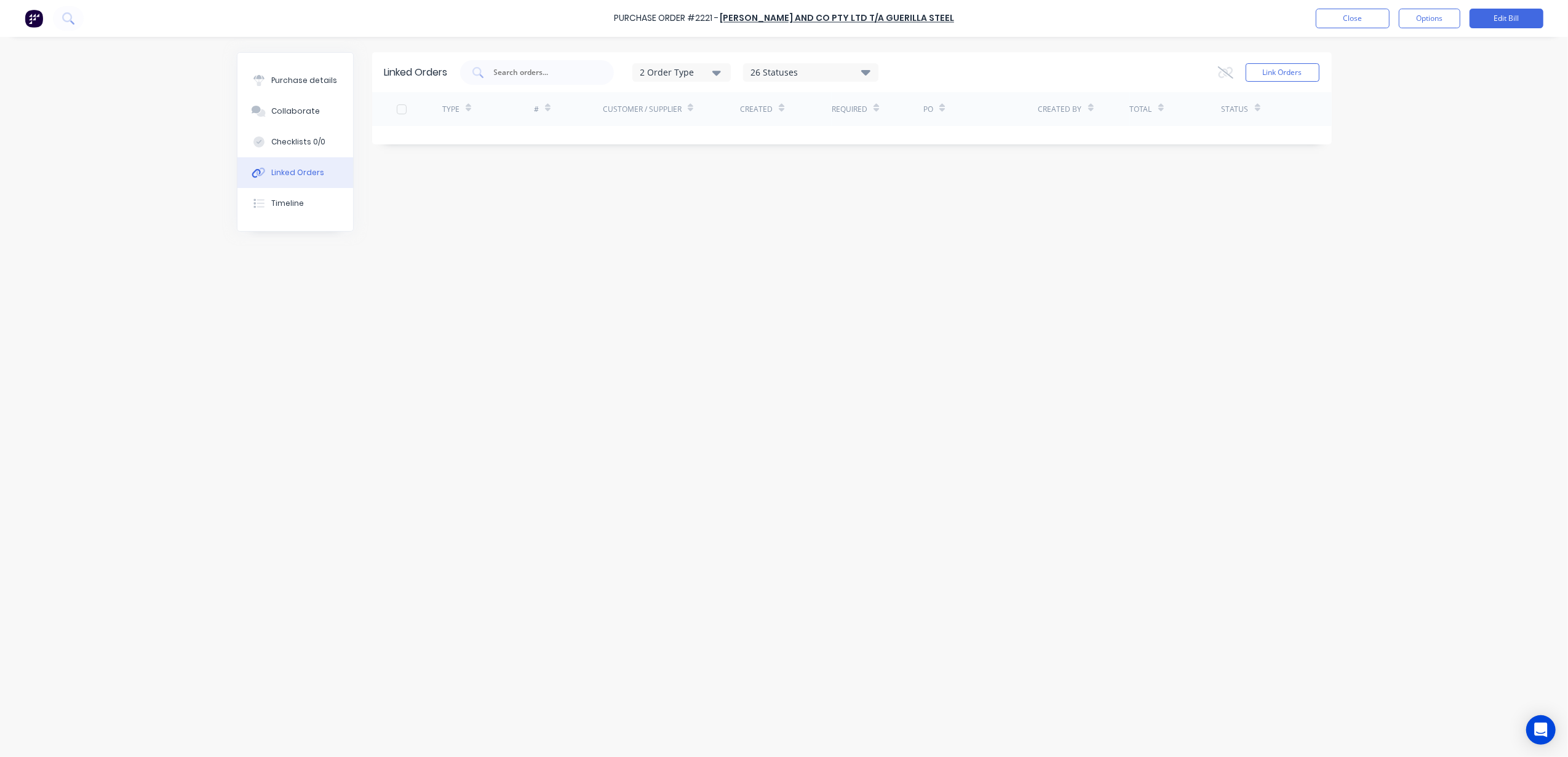
click at [941, 205] on div "Linked Orders 2 Order Type 26 Statuses Sales Order Status All Archived Draft Qu…" at bounding box center [784, 394] width 1095 height 683
click at [487, 293] on div "Linked Orders 2 Order Type 26 Statuses Sales Order Status All Archived Draft Qu…" at bounding box center [784, 394] width 1095 height 683
click at [1329, 22] on button "Close" at bounding box center [1352, 18] width 74 height 19
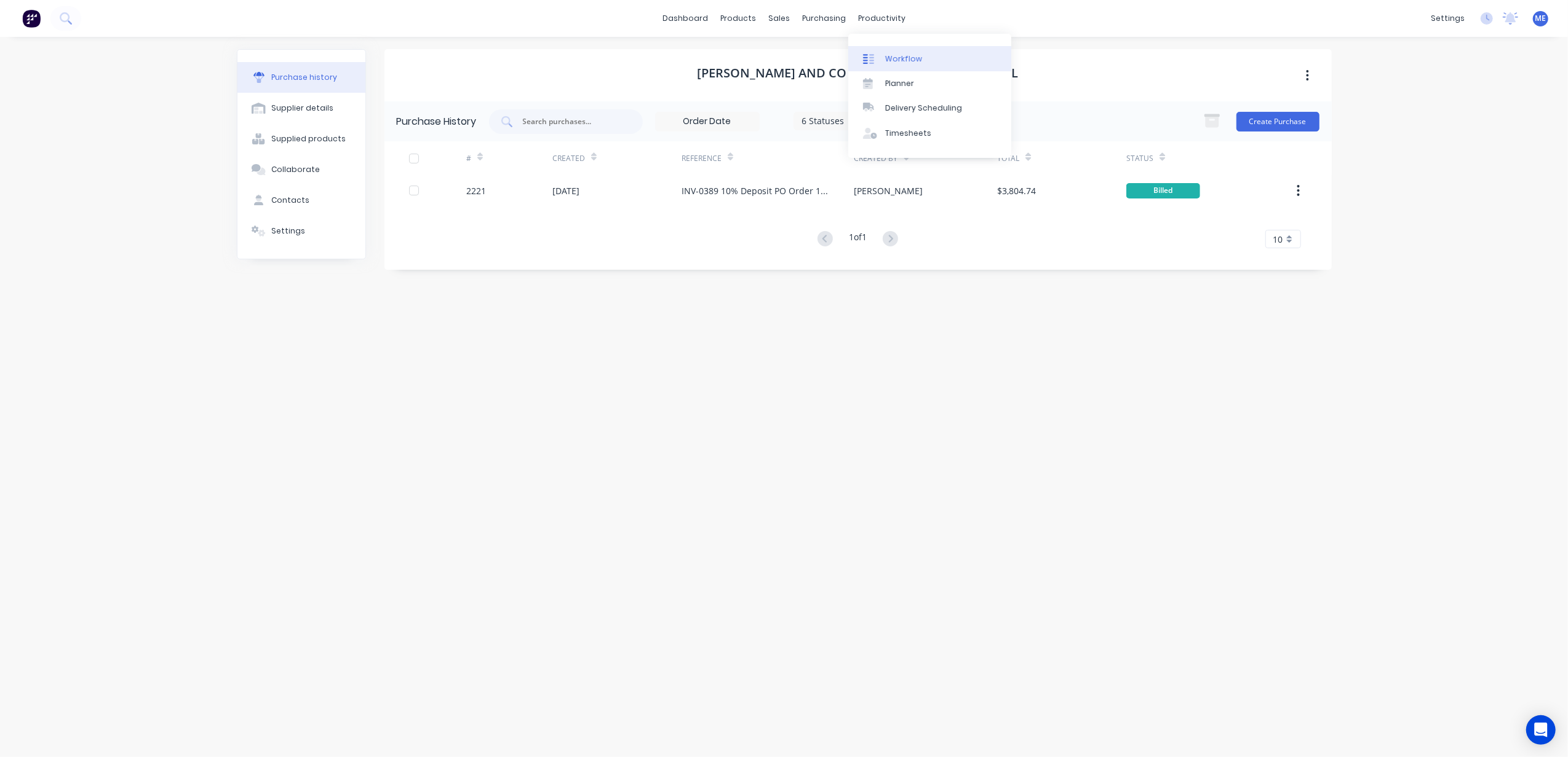
click at [890, 60] on div "Workflow" at bounding box center [904, 58] width 37 height 11
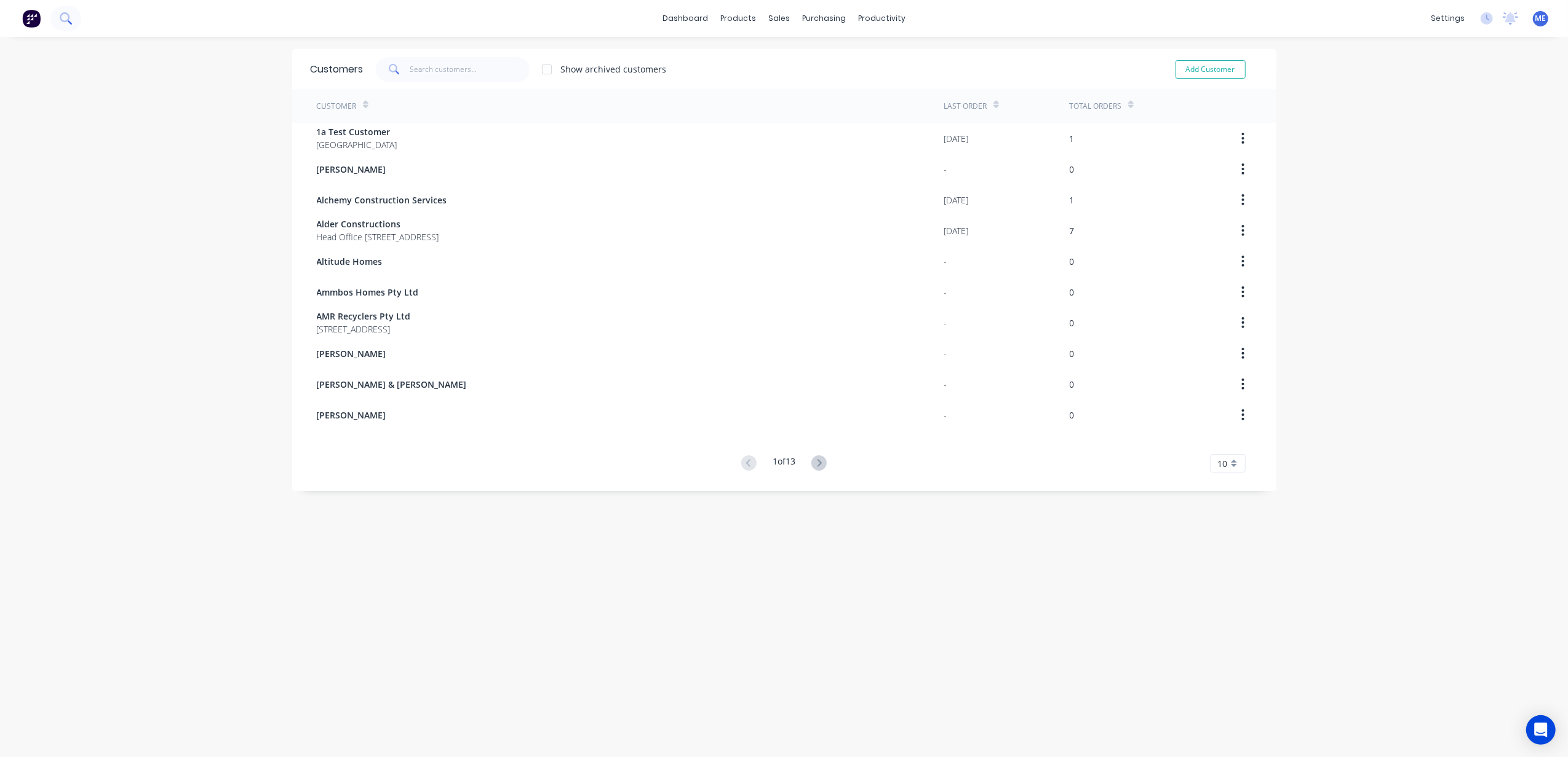
click at [68, 20] on icon at bounding box center [64, 18] width 10 height 10
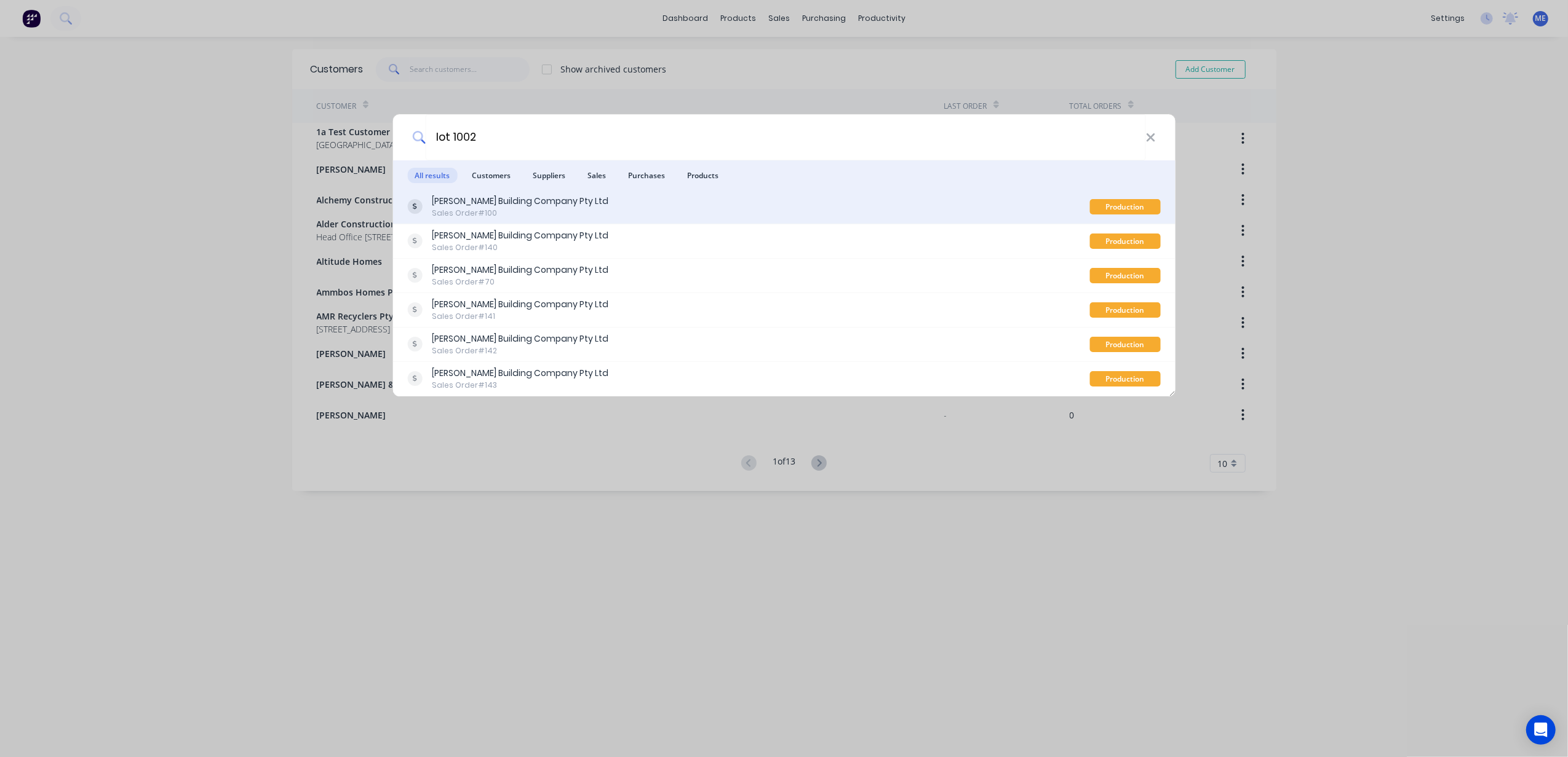
type input "lot 1002"
click at [571, 206] on div "[PERSON_NAME] Building Company Pty Ltd" at bounding box center [520, 200] width 177 height 13
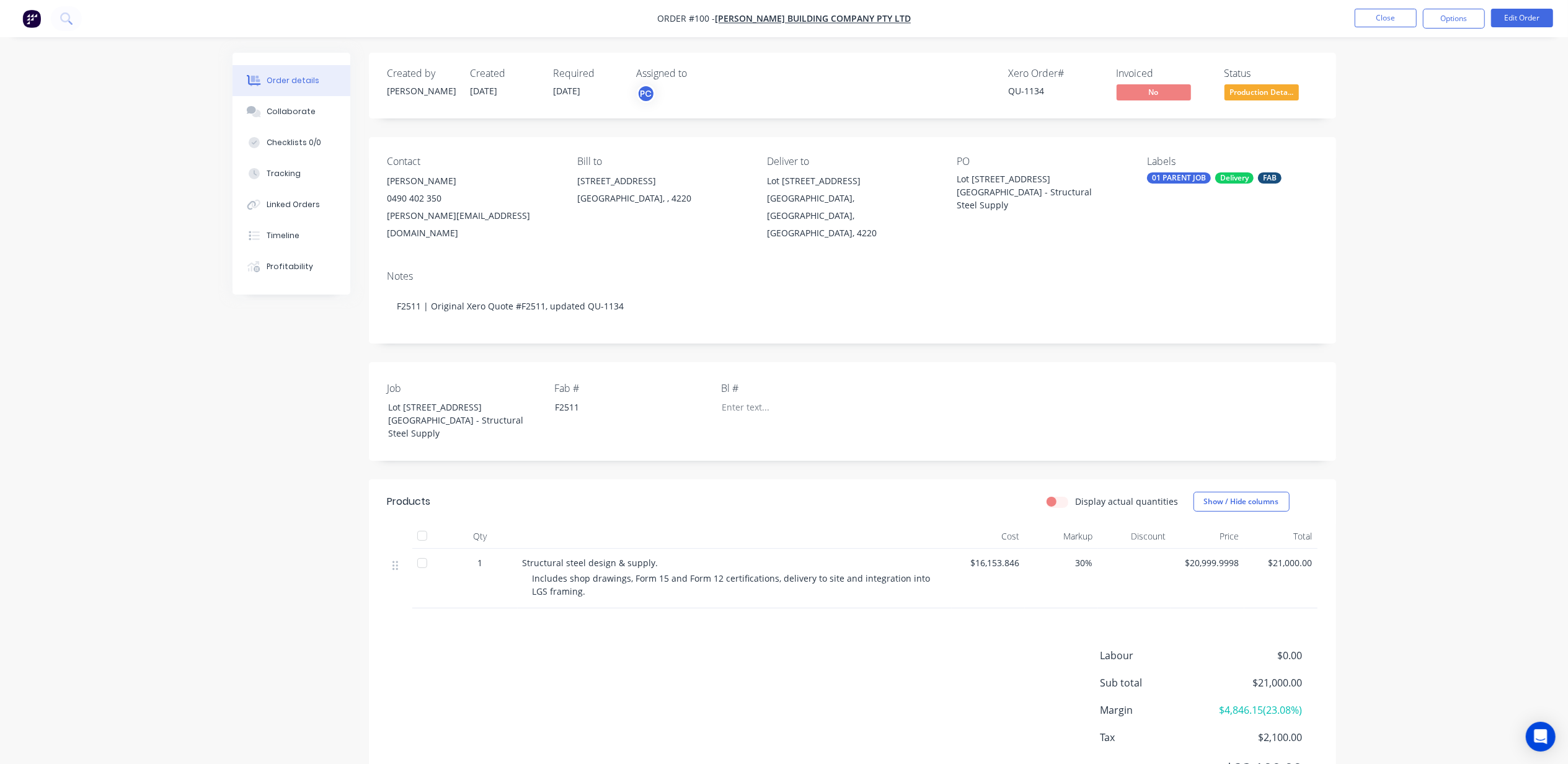
click at [539, 557] on span "Structural steel design & supply." at bounding box center [590, 563] width 136 height 12
click at [276, 207] on div "Linked Orders" at bounding box center [293, 204] width 54 height 11
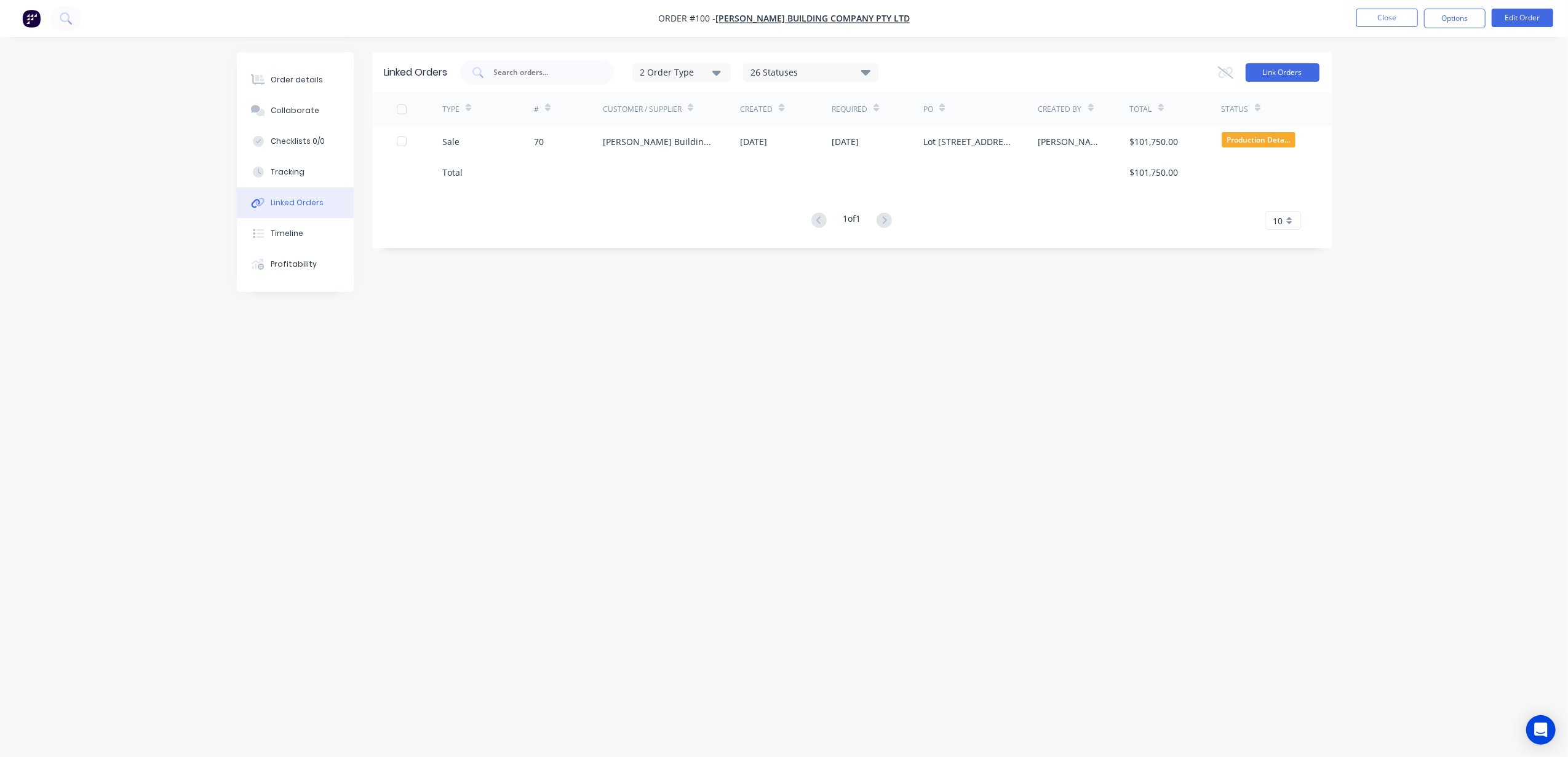
click at [1305, 65] on button "Link Orders" at bounding box center [1282, 73] width 74 height 19
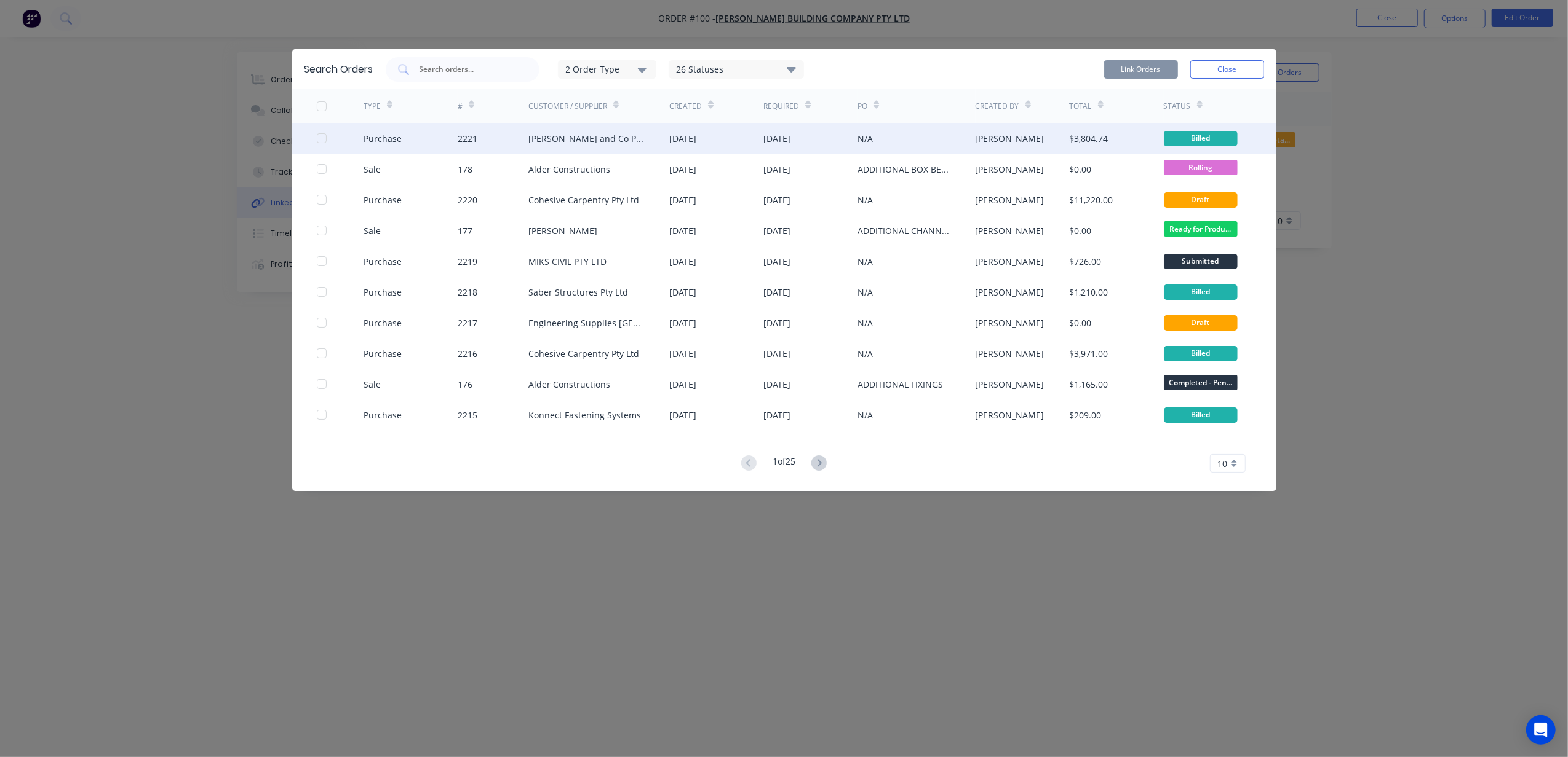
click at [318, 134] on div at bounding box center [322, 138] width 25 height 25
click at [1158, 64] on button "Link Orders" at bounding box center [1141, 69] width 74 height 19
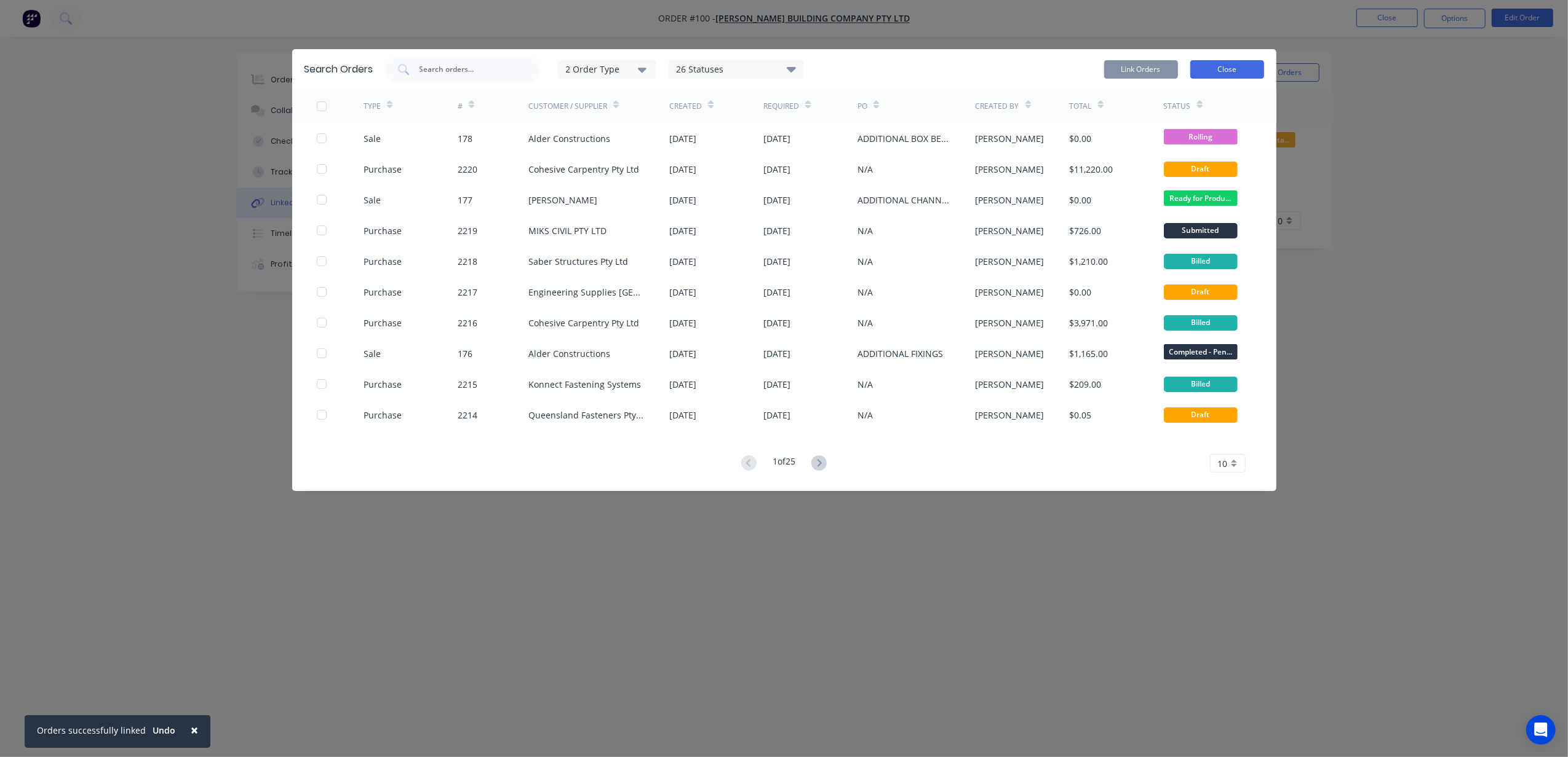
click at [1217, 65] on button "Close" at bounding box center [1226, 69] width 74 height 19
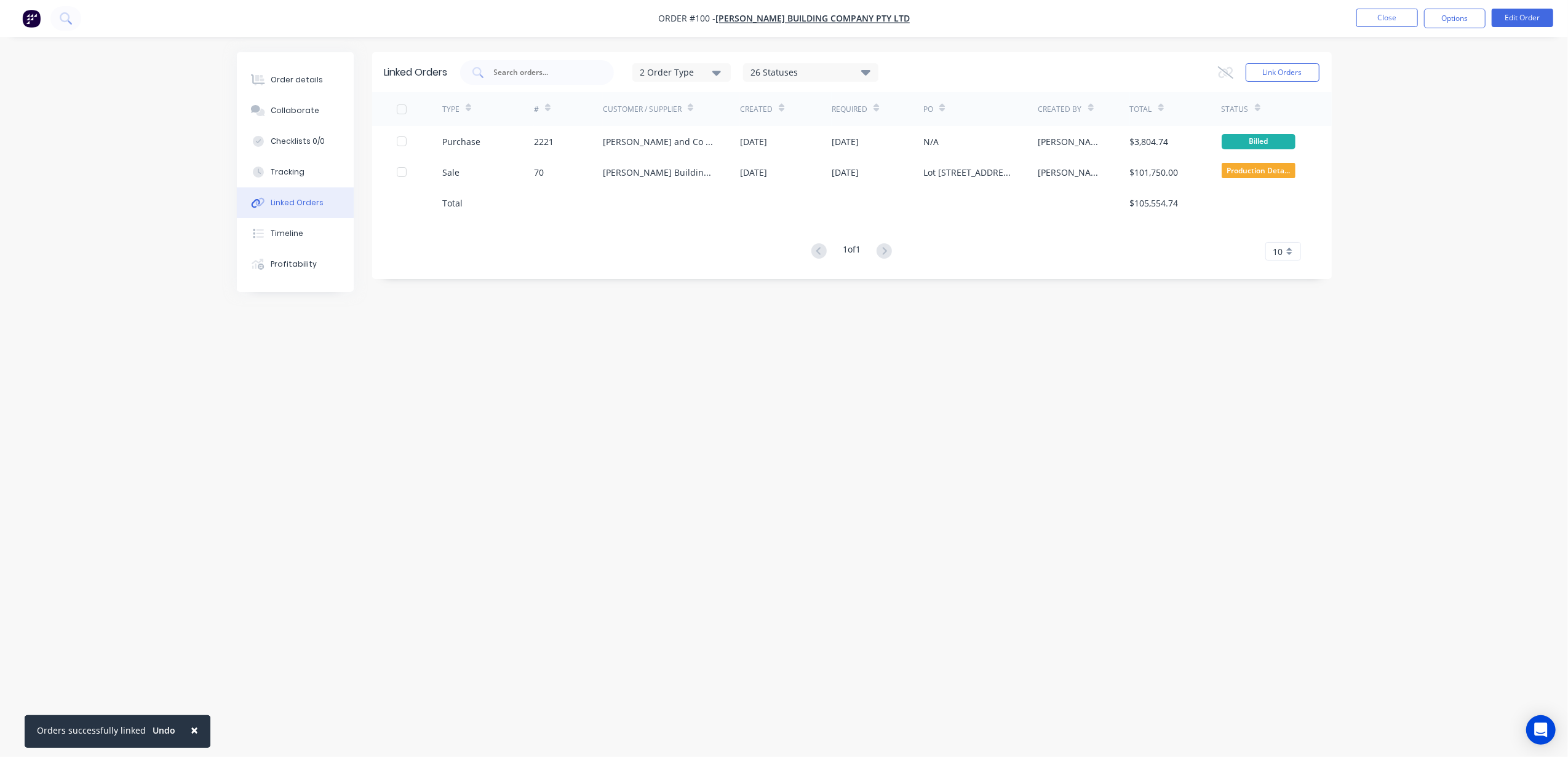
click at [699, 460] on div "Linked Orders 2 Order Type 26 Statuses Sales Order Status All Archived Draft Qu…" at bounding box center [784, 355] width 1095 height 606
click at [456, 451] on div "Linked Orders 2 Order Type 26 Statuses Sales Order Status All Archived Draft Qu…" at bounding box center [784, 355] width 1095 height 606
click at [274, 74] on div "Order details" at bounding box center [297, 80] width 52 height 11
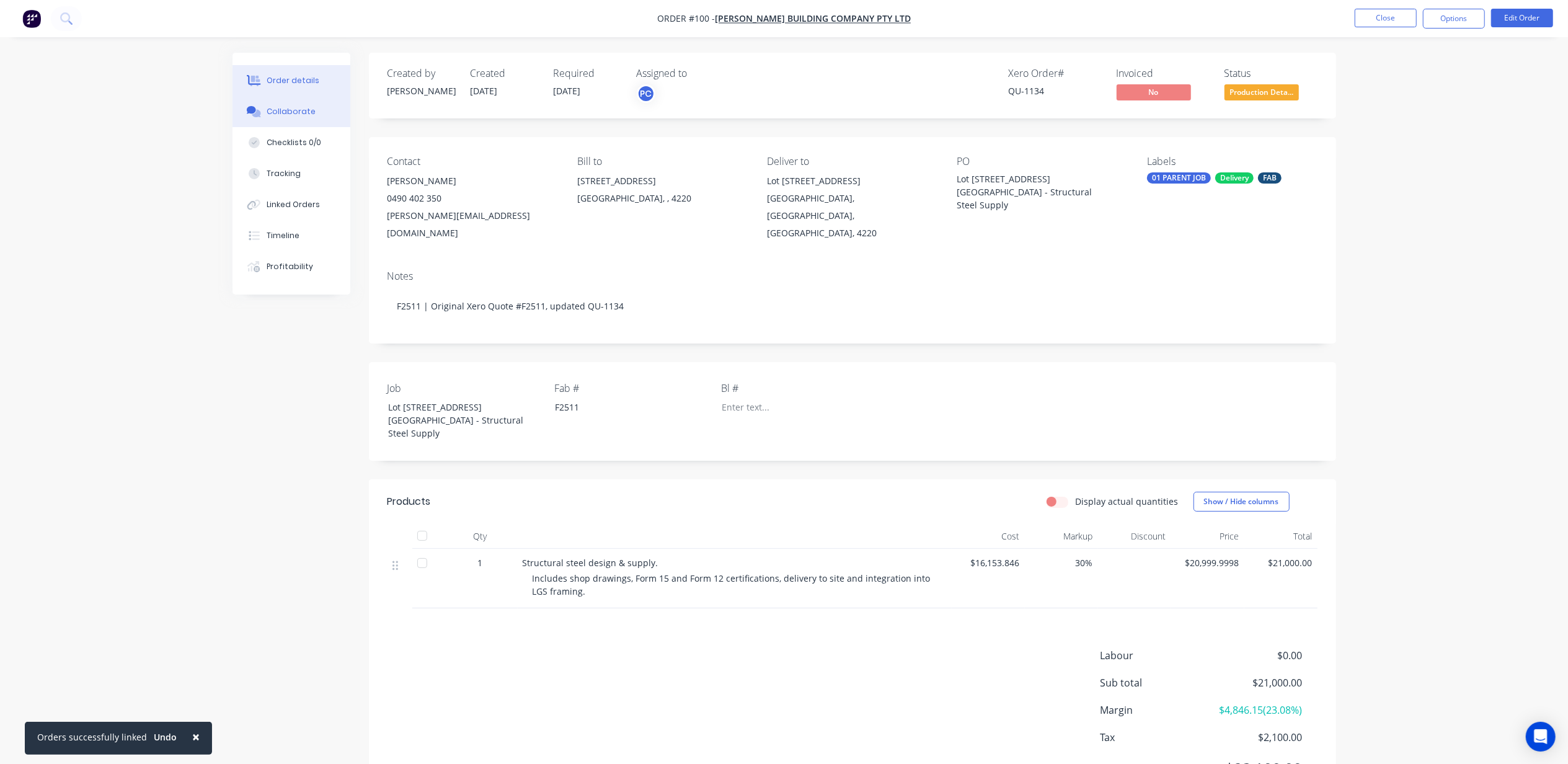
click at [284, 114] on div "Collaborate" at bounding box center [291, 111] width 49 height 11
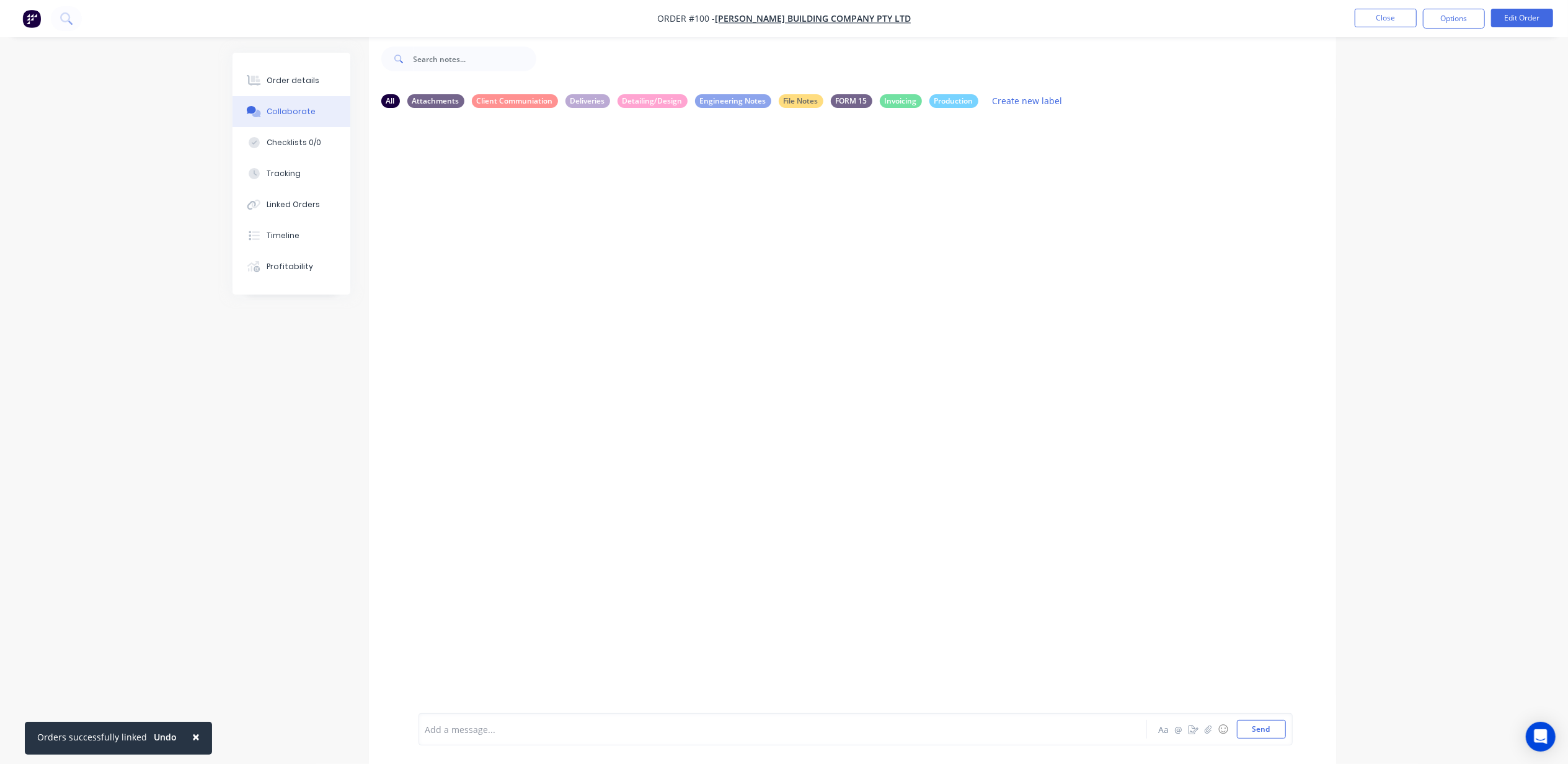
scroll to position [20, 0]
click at [546, 735] on div at bounding box center [748, 729] width 645 height 13
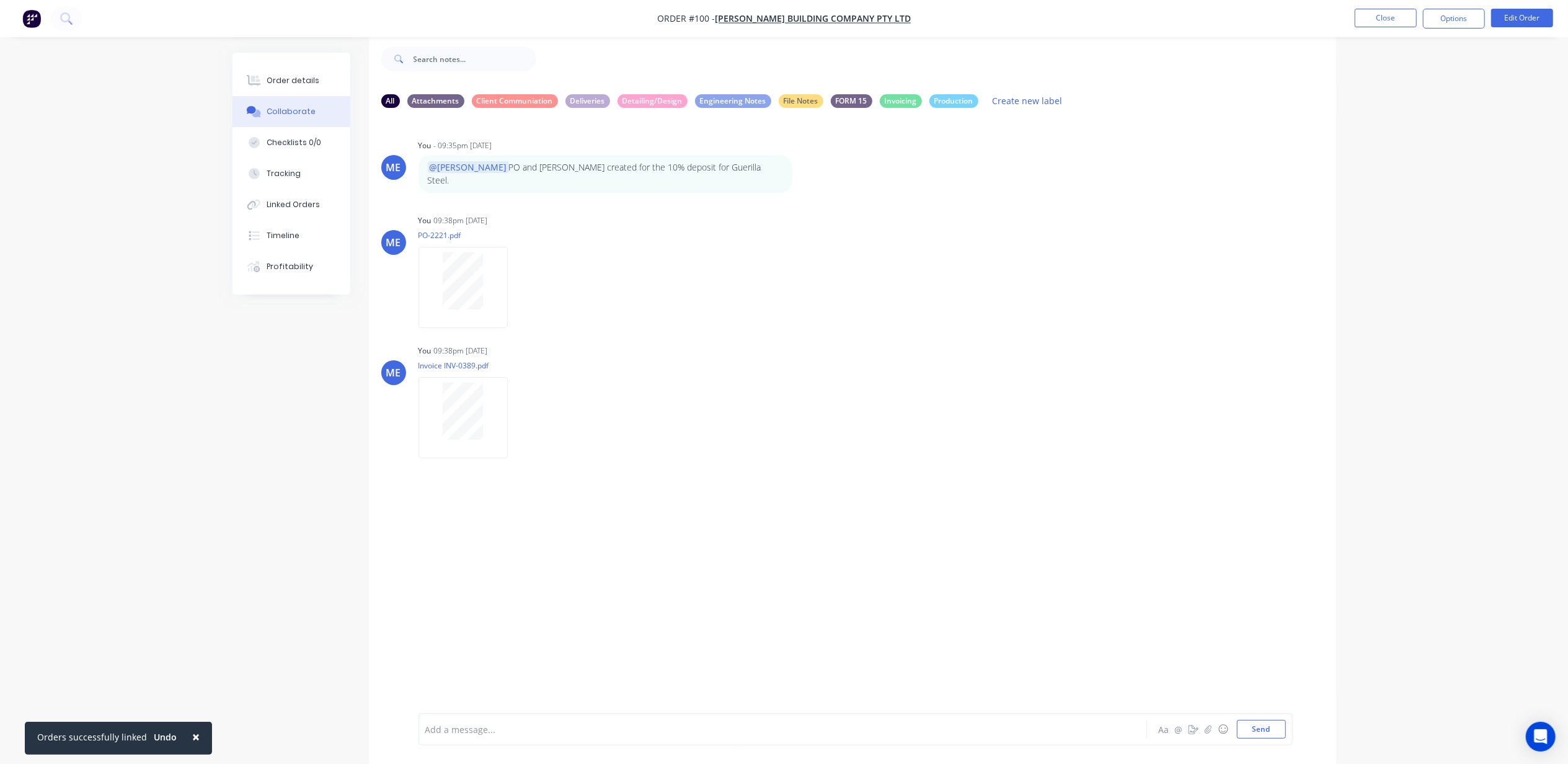
scroll to position [18, 0]
click at [1392, 20] on button "Close" at bounding box center [1385, 18] width 62 height 19
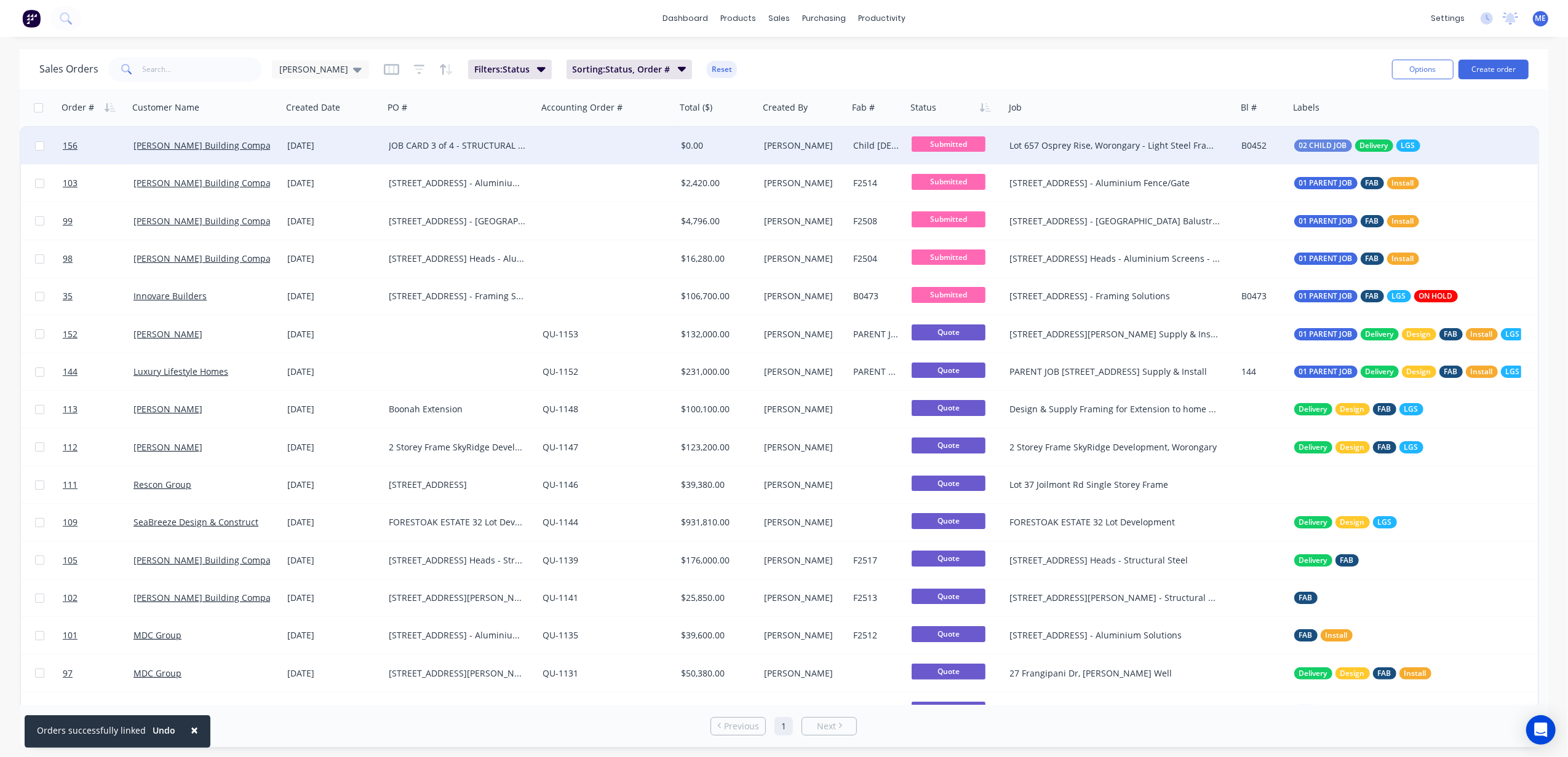
click at [422, 149] on div "JOB CARD 3 of 4 - STRUCTURAL STEEL" at bounding box center [456, 145] width 136 height 13
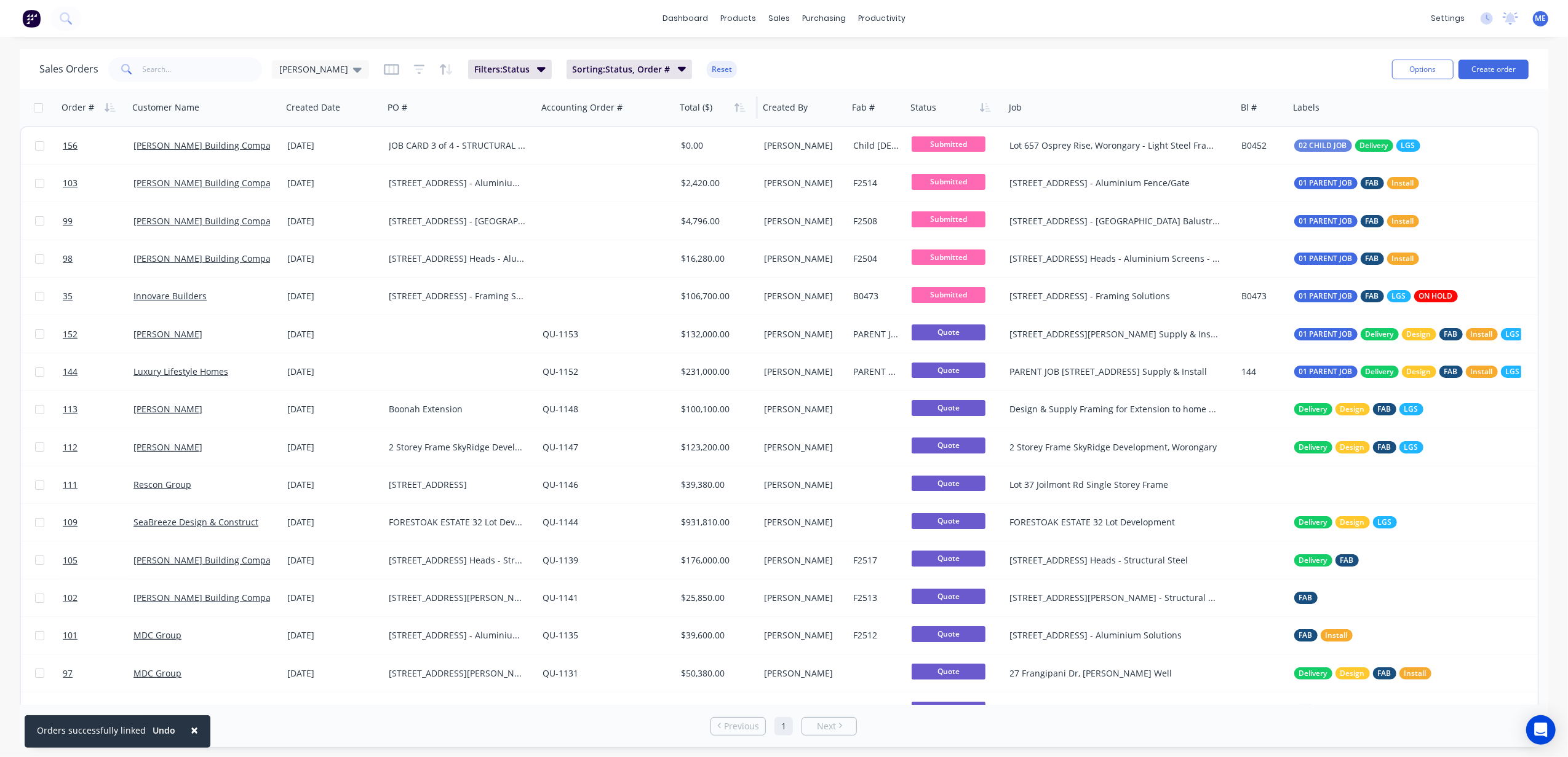
click at [686, 113] on div at bounding box center [714, 107] width 69 height 25
click at [736, 105] on icon "button" at bounding box center [740, 107] width 11 height 10
click at [736, 105] on icon "button" at bounding box center [736, 107] width 4 height 8
click at [737, 108] on icon "button" at bounding box center [736, 107] width 4 height 8
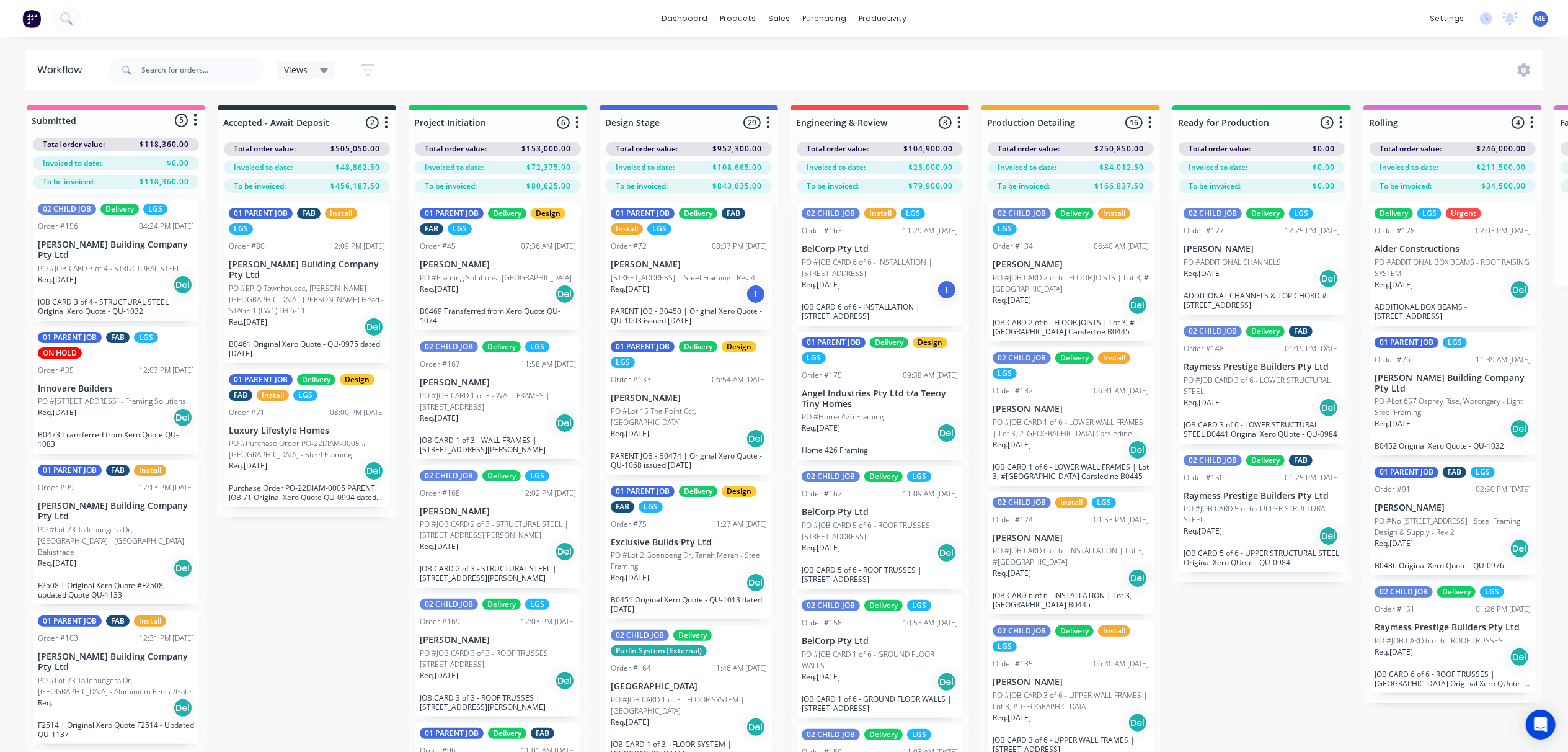
click at [313, 62] on div "Views" at bounding box center [306, 70] width 60 height 19
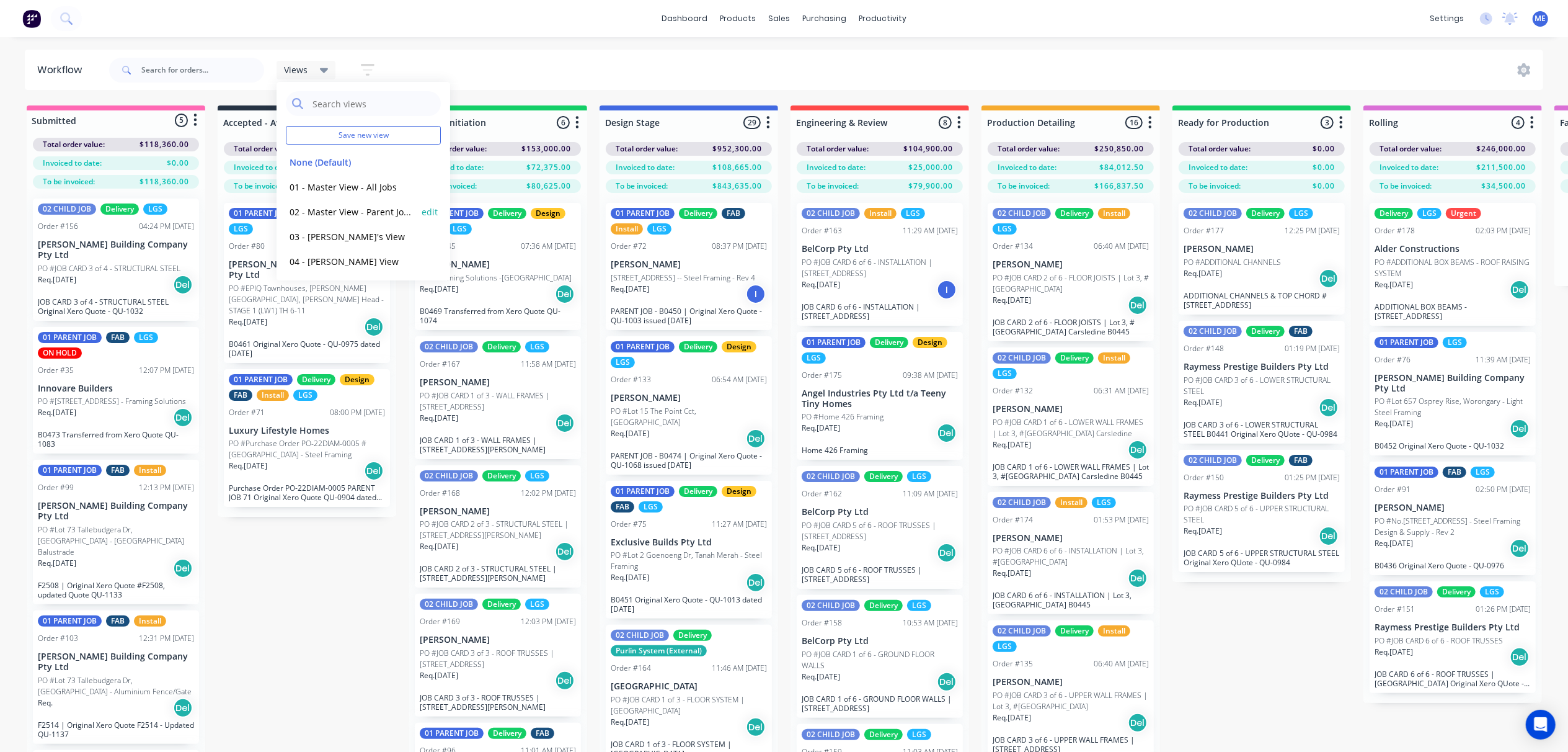
click at [350, 204] on div "02 - Master View - Parent Jobs Only edit" at bounding box center [363, 211] width 155 height 25
click at [350, 207] on button "02 - Master View - Parent Jobs Only" at bounding box center [351, 212] width 132 height 15
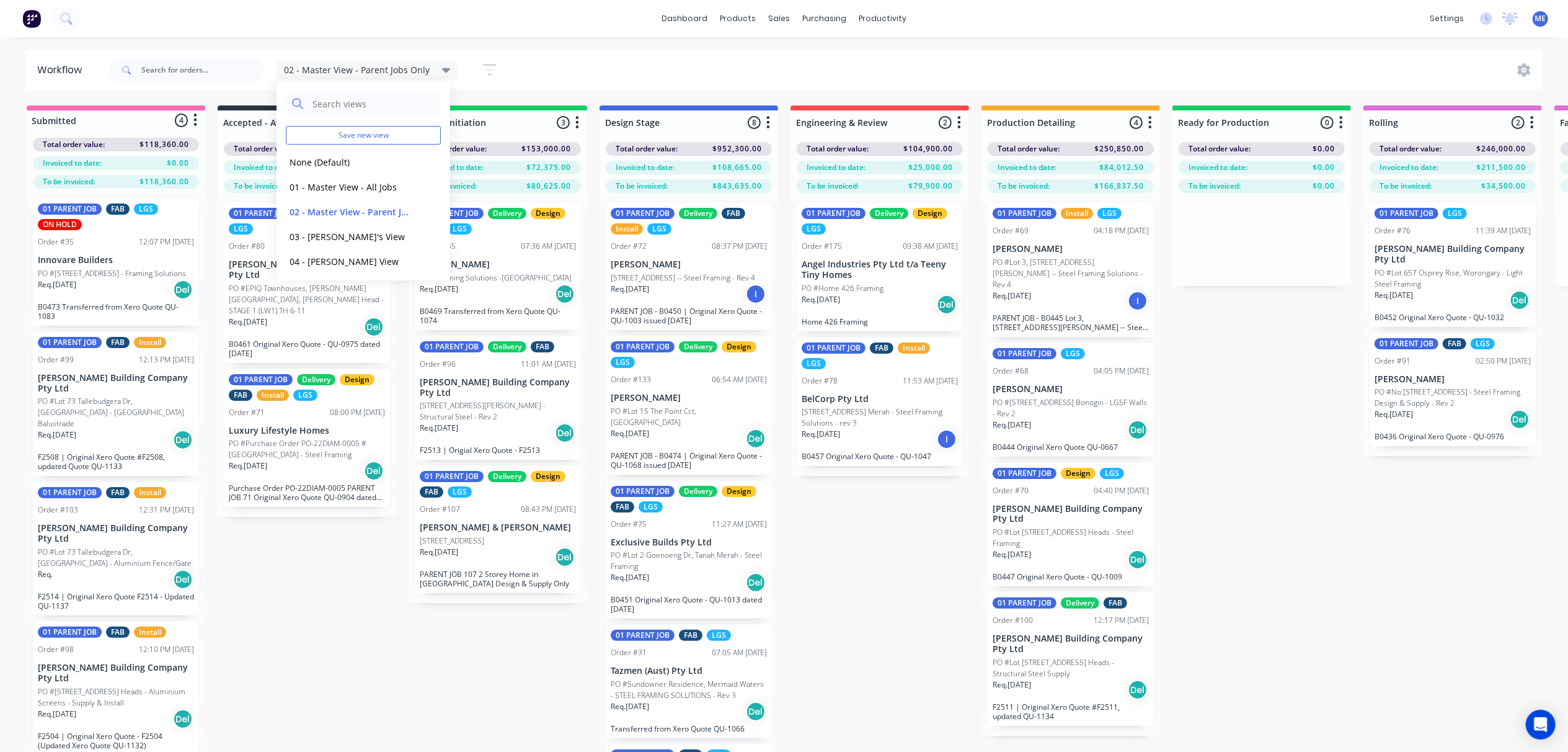
click at [871, 561] on div "Submitted 4 Status colour #FF69B4 hex #FF69B4 Save Cancel Summaries Total order…" at bounding box center [1564, 451] width 3146 height 691
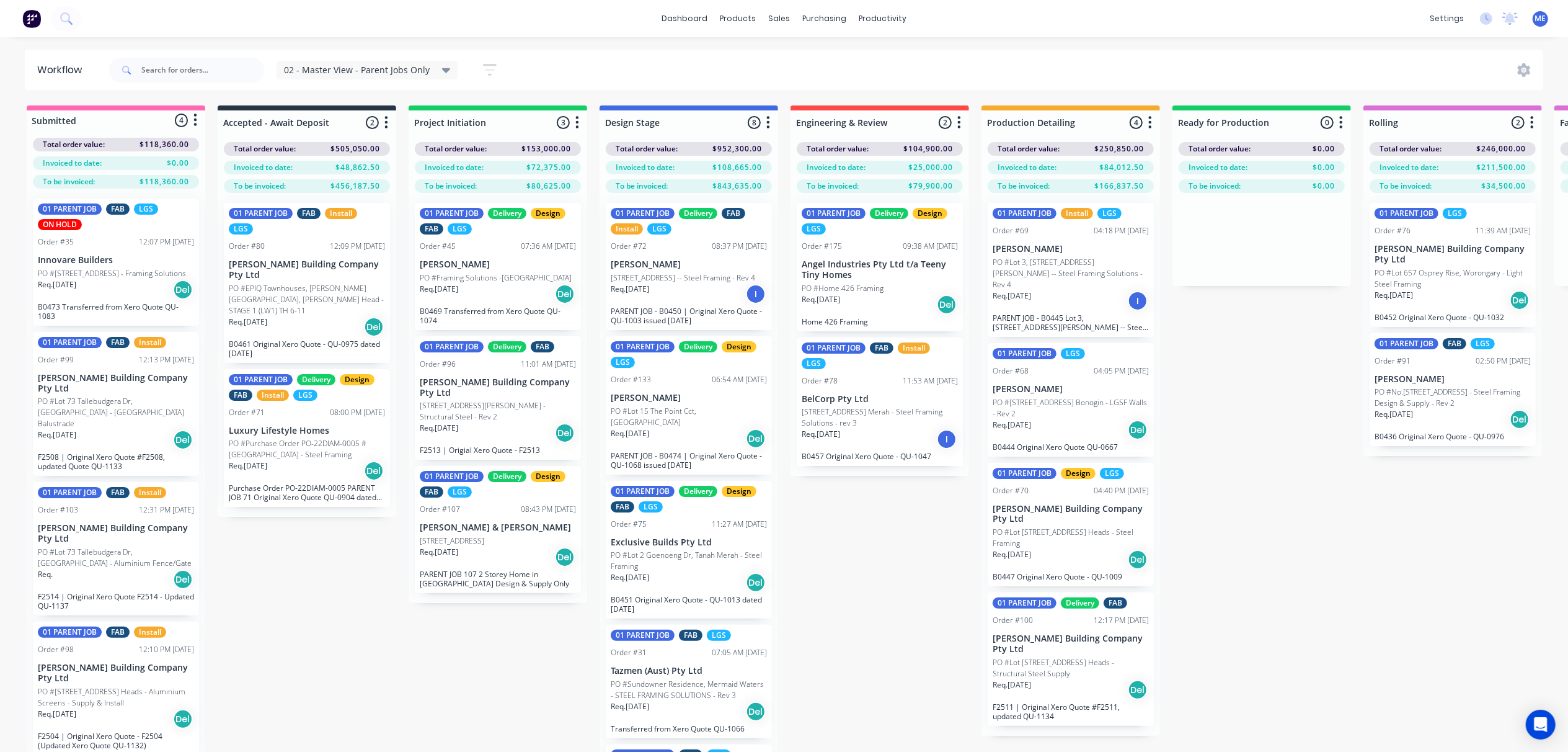
click at [323, 531] on div "Submitted 4 Status colour #FF69B4 hex #FF69B4 Save Cancel Summaries Total order…" at bounding box center [1564, 451] width 3146 height 691
click at [360, 594] on div "Submitted 4 Status colour #FF69B4 hex #FF69B4 Save Cancel Summaries Total order…" at bounding box center [1564, 451] width 3146 height 691
click at [458, 548] on p "Req. 01/09/25" at bounding box center [438, 551] width 38 height 11
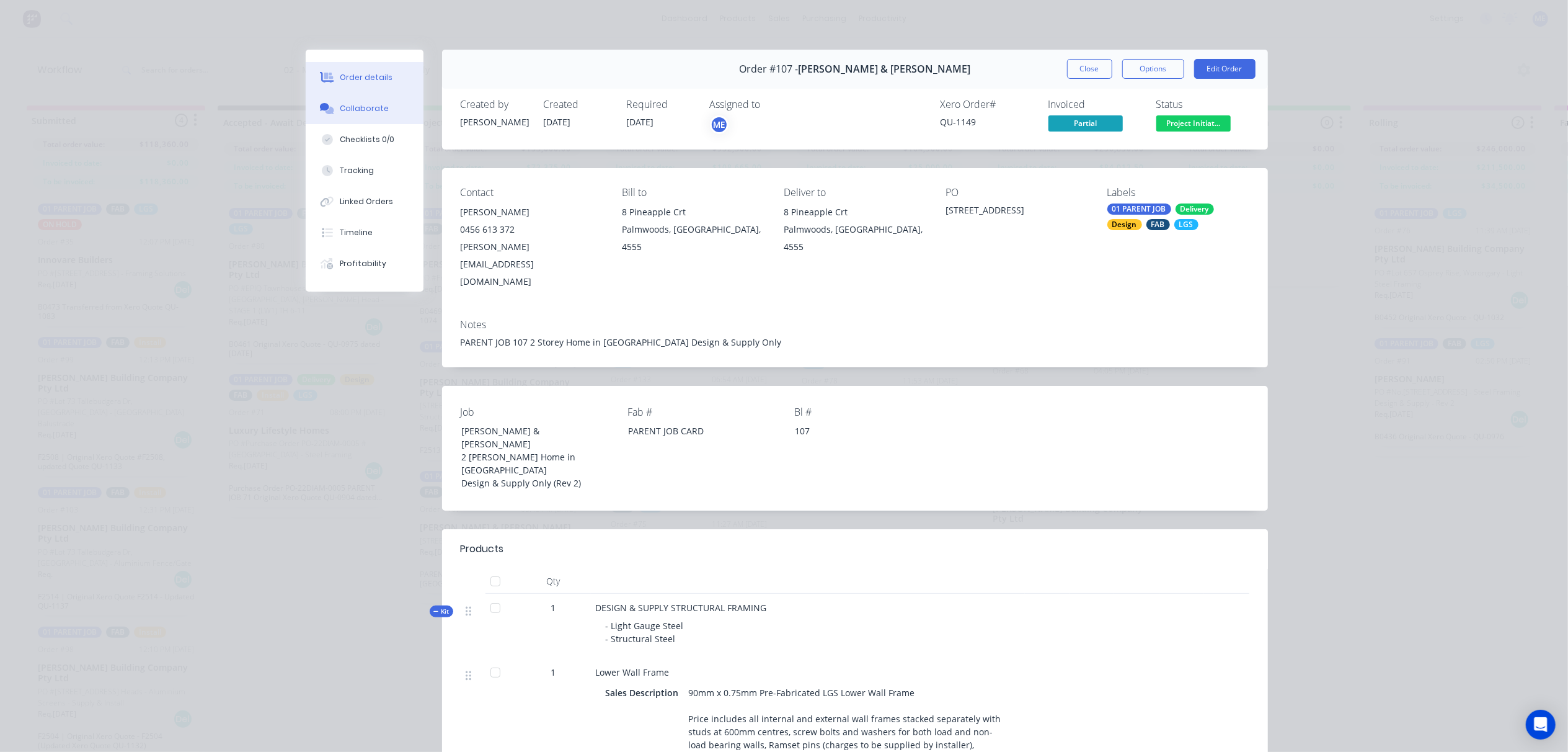
click at [341, 113] on div "Collaborate" at bounding box center [363, 108] width 49 height 11
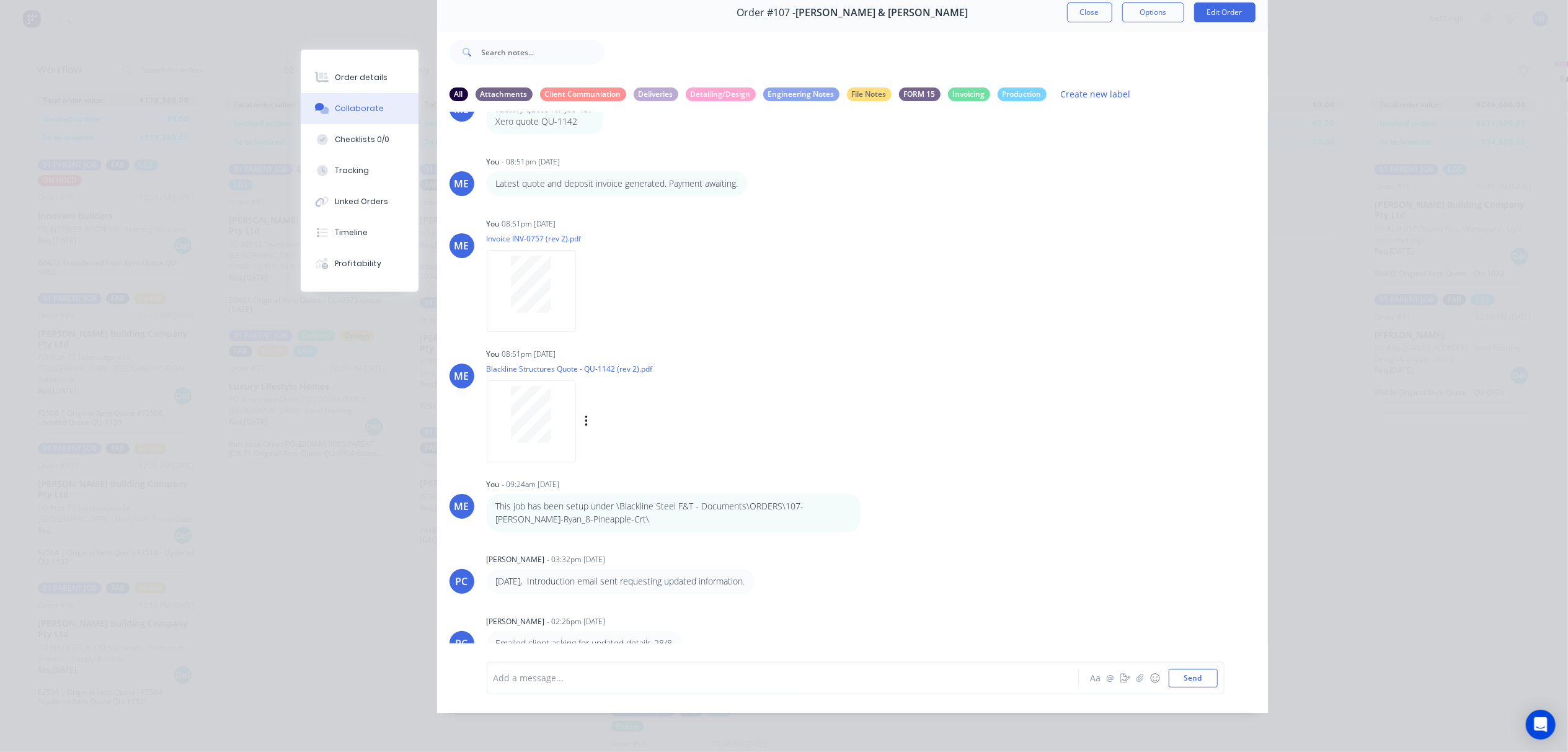
scroll to position [57, 0]
click at [668, 679] on div at bounding box center [765, 677] width 543 height 13
click at [629, 678] on div at bounding box center [765, 677] width 543 height 13
click at [601, 667] on div "Add a message... Aa @ ☺ Send" at bounding box center [856, 678] width 738 height 32
